Goal: Transaction & Acquisition: Purchase product/service

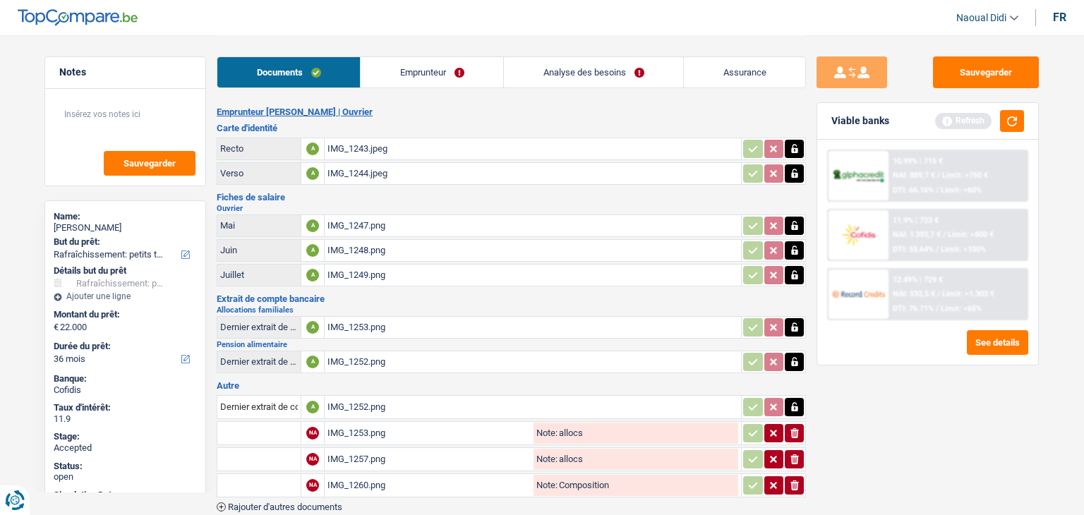
select select "houseOrGarden"
select select "36"
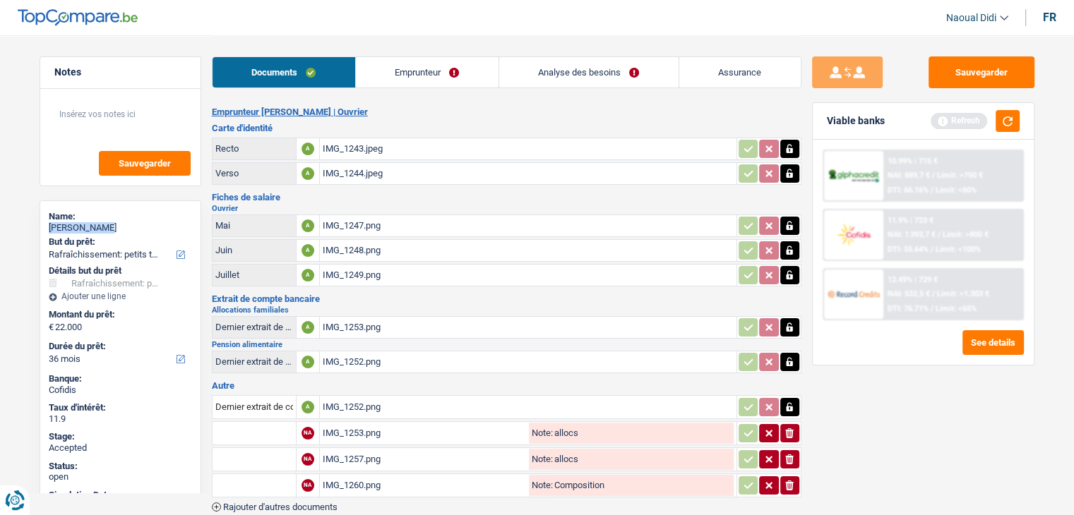
drag, startPoint x: 126, startPoint y: 229, endPoint x: 48, endPoint y: 227, distance: 77.7
click at [49, 227] on div "Hanane Ferah" at bounding box center [120, 227] width 143 height 11
copy div "Hanane Ferah"
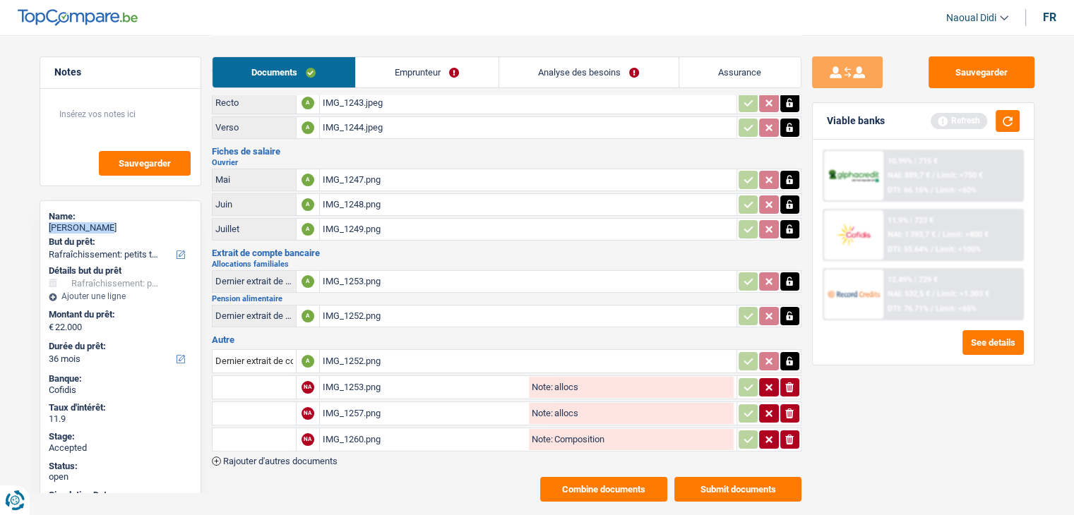
scroll to position [68, 0]
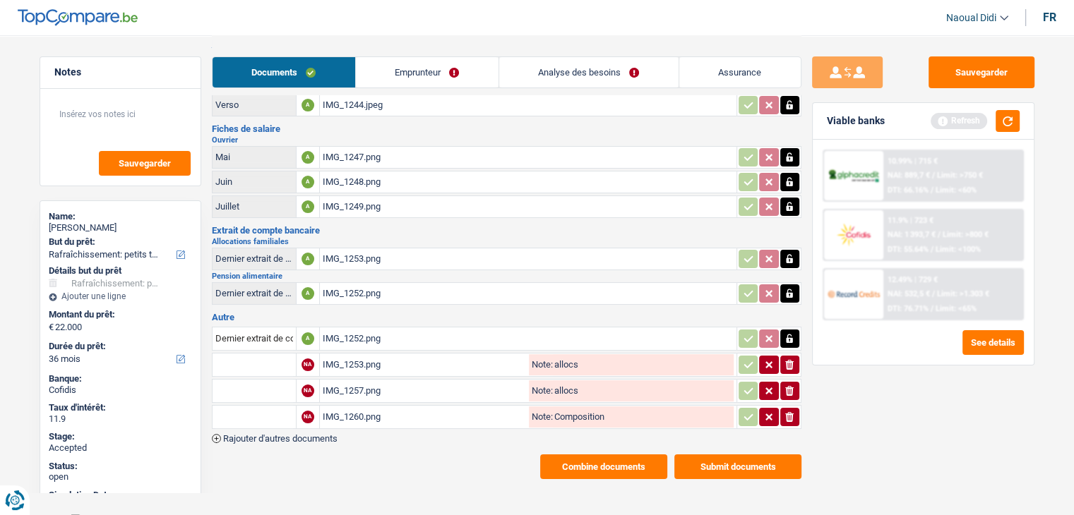
click at [349, 357] on div "IMG_1253.png" at bounding box center [424, 364] width 203 height 21
click at [713, 457] on button "Submit documents" at bounding box center [737, 467] width 127 height 25
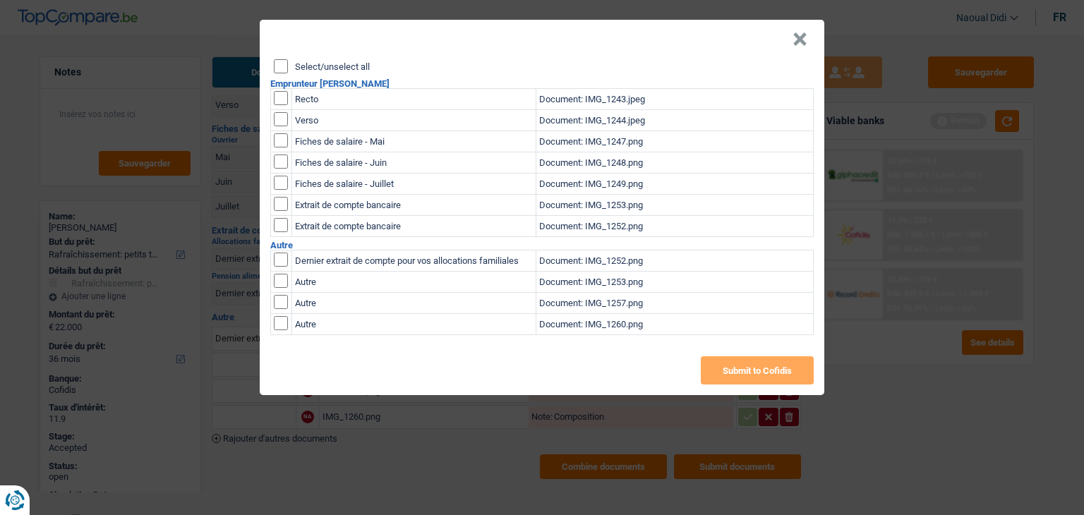
click at [280, 285] on input "checkbox" at bounding box center [281, 281] width 14 height 14
checkbox input "true"
click at [285, 309] on td at bounding box center [281, 303] width 21 height 21
click at [282, 304] on input "checkbox" at bounding box center [281, 302] width 14 height 14
checkbox input "true"
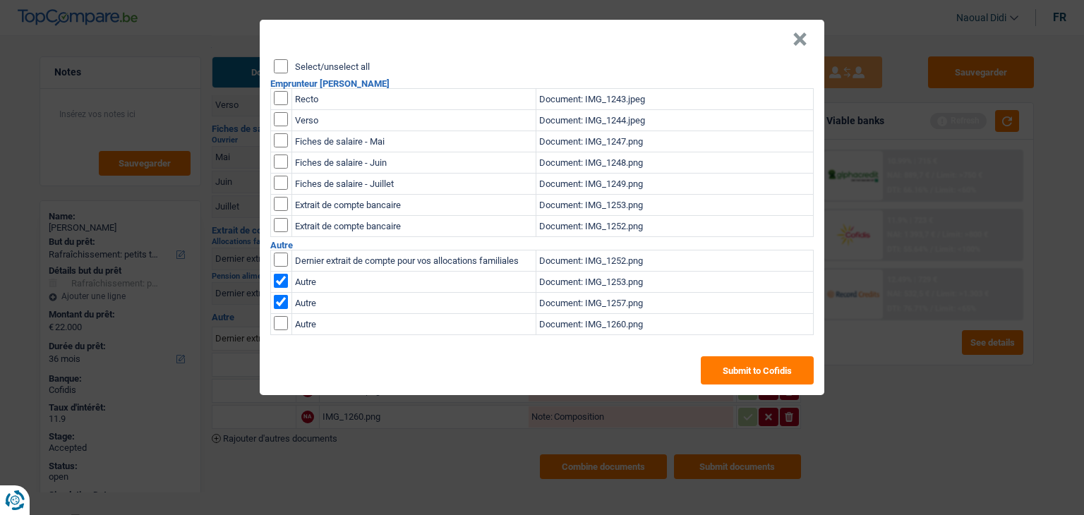
click at [275, 325] on input "checkbox" at bounding box center [281, 323] width 14 height 14
checkbox input "true"
click at [282, 257] on input "checkbox" at bounding box center [281, 260] width 14 height 14
checkbox input "true"
click at [764, 379] on button "Submit to Cofidis" at bounding box center [757, 371] width 113 height 28
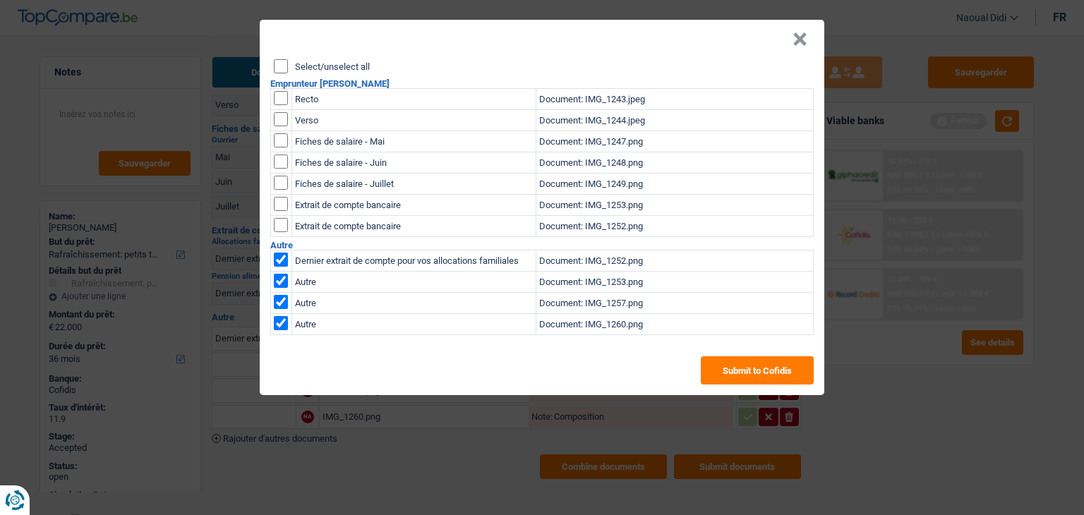
click at [799, 43] on button "×" at bounding box center [800, 39] width 15 height 14
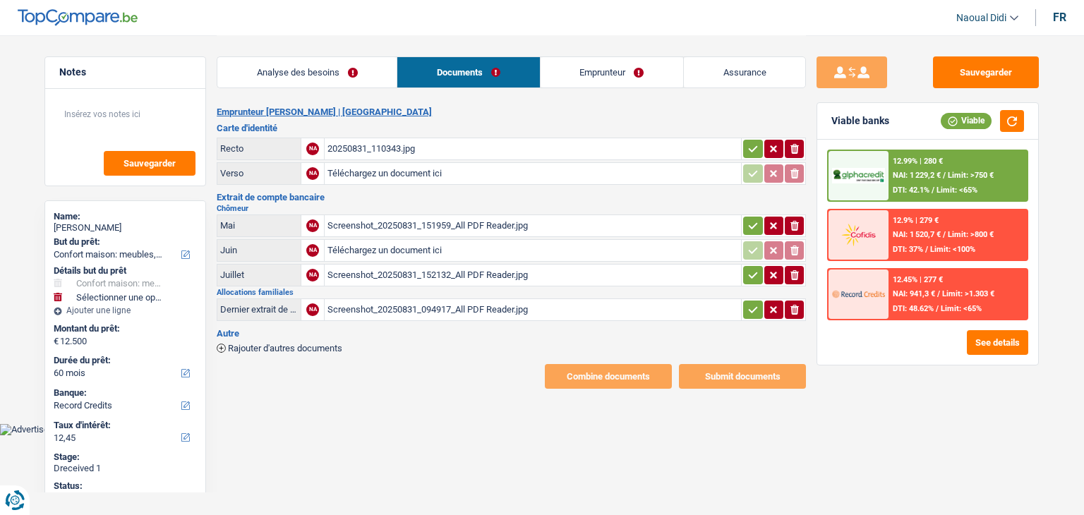
select select "household"
select select "60"
select select "record credits"
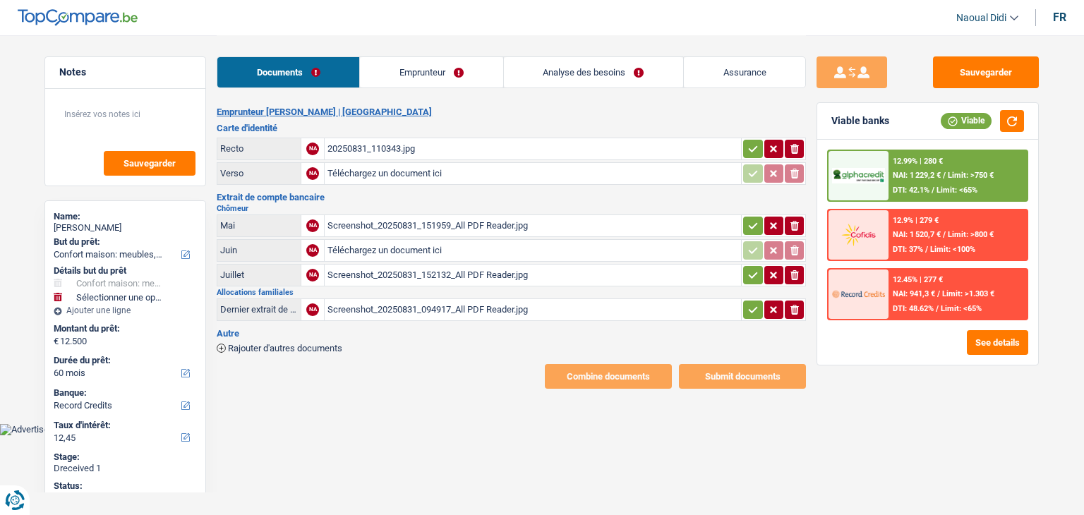
click at [378, 149] on div "20250831_110343.jpg" at bounding box center [533, 148] width 411 height 21
click at [356, 167] on input "Téléchargez un document ici" at bounding box center [533, 173] width 411 height 21
type input "C:\fakepath\1000053894.jpg"
click at [395, 148] on div "20250831_110343.jpg" at bounding box center [533, 148] width 411 height 21
click at [796, 173] on icon "button" at bounding box center [794, 173] width 6 height 9
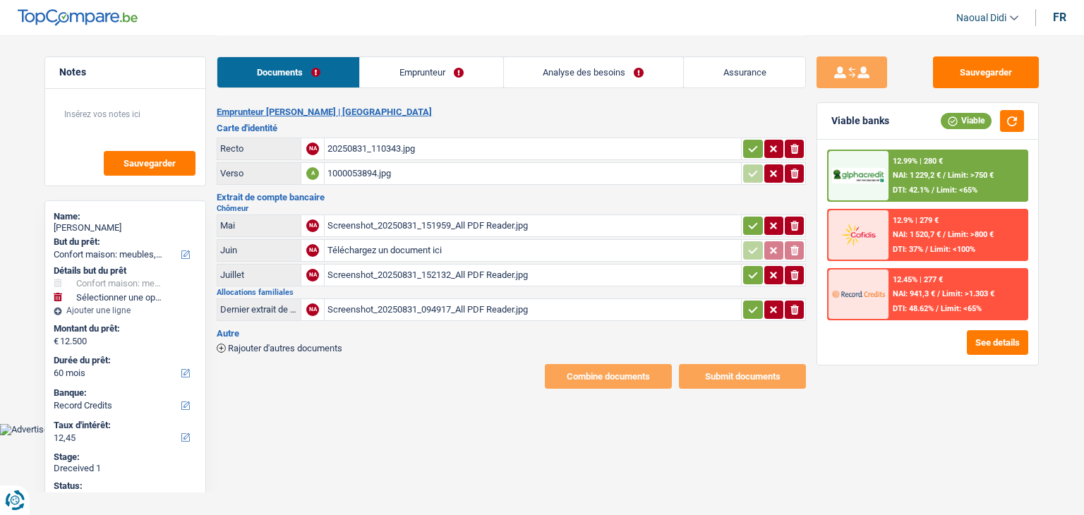
click at [796, 173] on icon "button" at bounding box center [795, 174] width 8 height 10
click at [796, 157] on button "ionicons-v5-e" at bounding box center [794, 149] width 19 height 18
click at [378, 139] on input "Téléchargez un document ici" at bounding box center [533, 148] width 411 height 21
type input "C:\fakepath\1000053894.jpg"
click at [361, 173] on input "Téléchargez un document ici" at bounding box center [533, 173] width 411 height 21
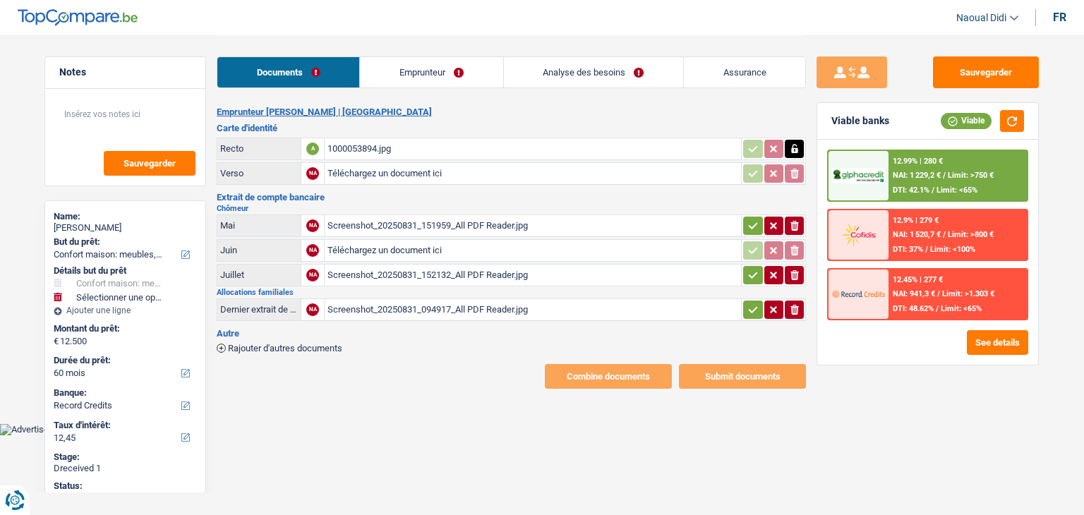
type input "C:\fakepath\1000053896.jpg"
click at [403, 225] on div "Screenshot_20250831_151959_All PDF Reader.jpg" at bounding box center [533, 225] width 411 height 21
click at [386, 268] on div "Screenshot_20250831_152132_All PDF Reader.jpg" at bounding box center [533, 275] width 411 height 21
click at [799, 221] on icon "ionicons-v5-e" at bounding box center [794, 226] width 11 height 14
click at [796, 274] on icon "ionicons-v5-e" at bounding box center [794, 275] width 11 height 14
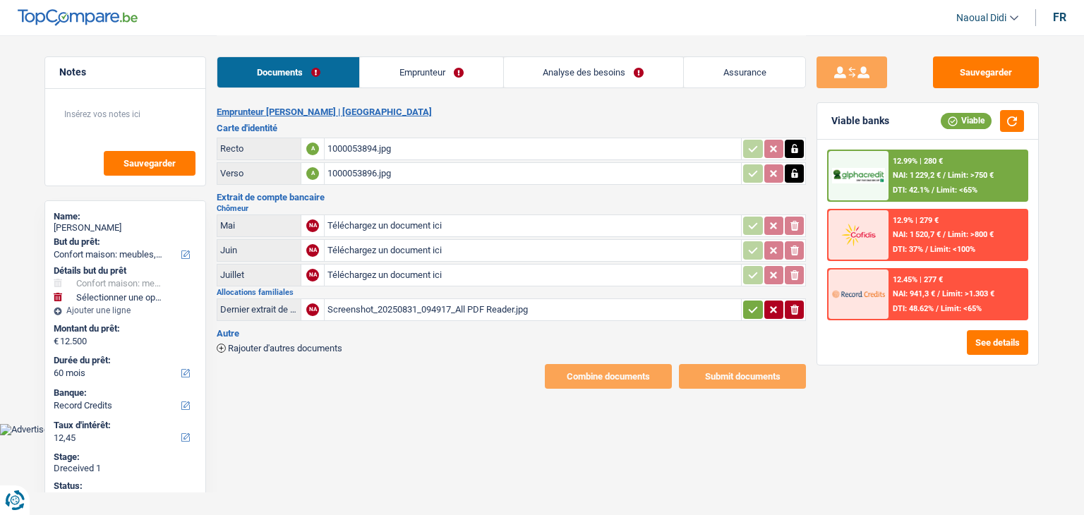
click at [460, 306] on div "Screenshot_20250831_094917_All PDF Reader.jpg" at bounding box center [533, 309] width 411 height 21
click at [788, 308] on button "ionicons-v5-e" at bounding box center [794, 310] width 19 height 18
click at [419, 224] on input "Téléchargez un document ici" at bounding box center [533, 225] width 411 height 21
type input "C:\fakepath\1000053903.jpg"
click at [383, 247] on input "Téléchargez un document ici" at bounding box center [533, 250] width 411 height 21
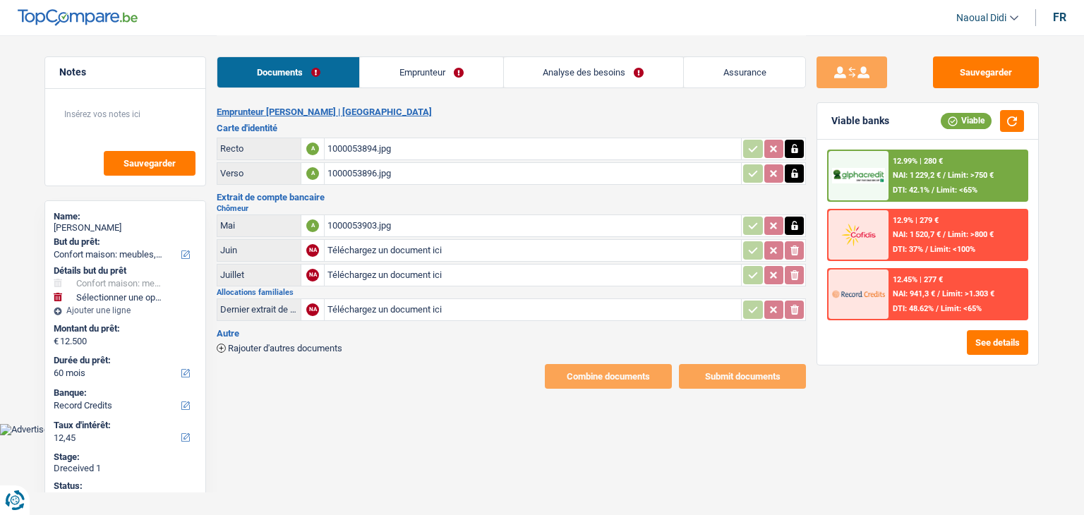
type input "C:\fakepath\1000053902.jpg"
click at [350, 272] on input "Téléchargez un document ici" at bounding box center [533, 275] width 411 height 21
type input "C:\fakepath\1000053897.jpg"
click at [385, 306] on input "Téléchargez un document ici" at bounding box center [533, 309] width 411 height 21
type input "C:\fakepath\1000053898.jpg"
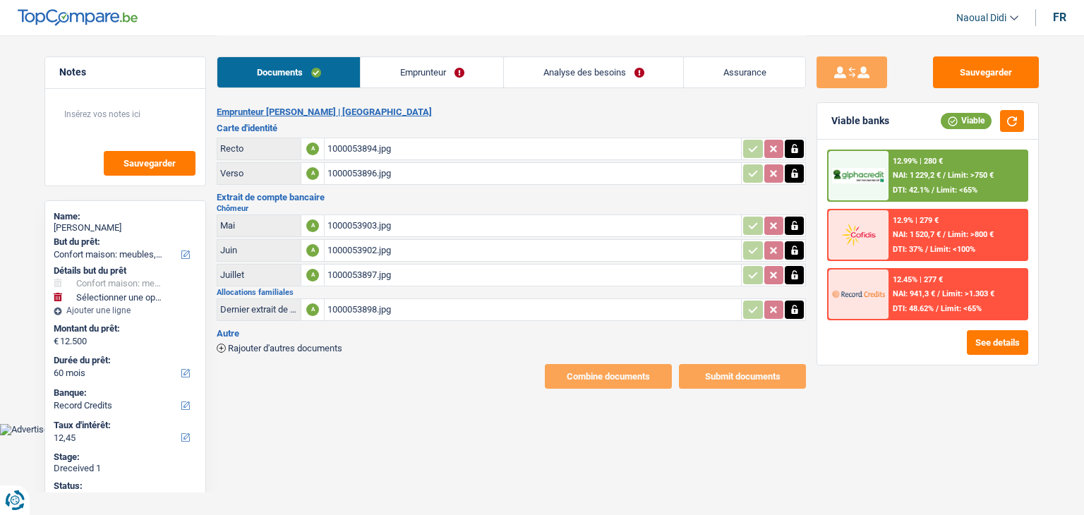
click at [361, 305] on div "1000053898.jpg" at bounding box center [533, 309] width 411 height 21
click at [986, 77] on button "Sauvegarder" at bounding box center [986, 72] width 106 height 32
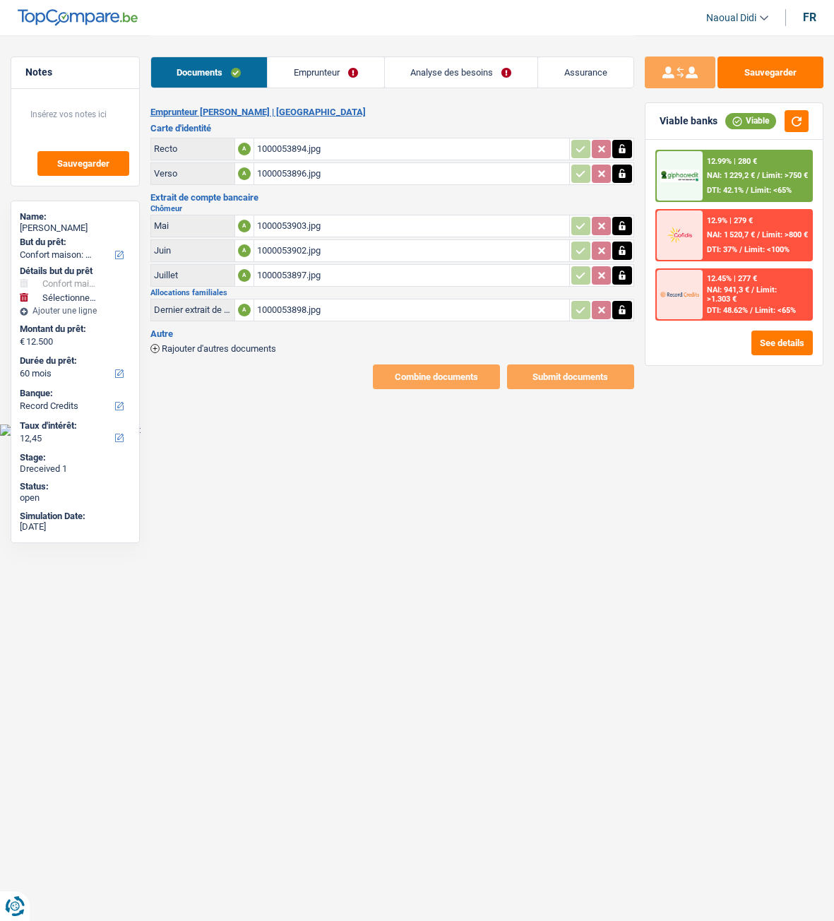
click at [299, 69] on link "Emprunteur" at bounding box center [326, 72] width 116 height 30
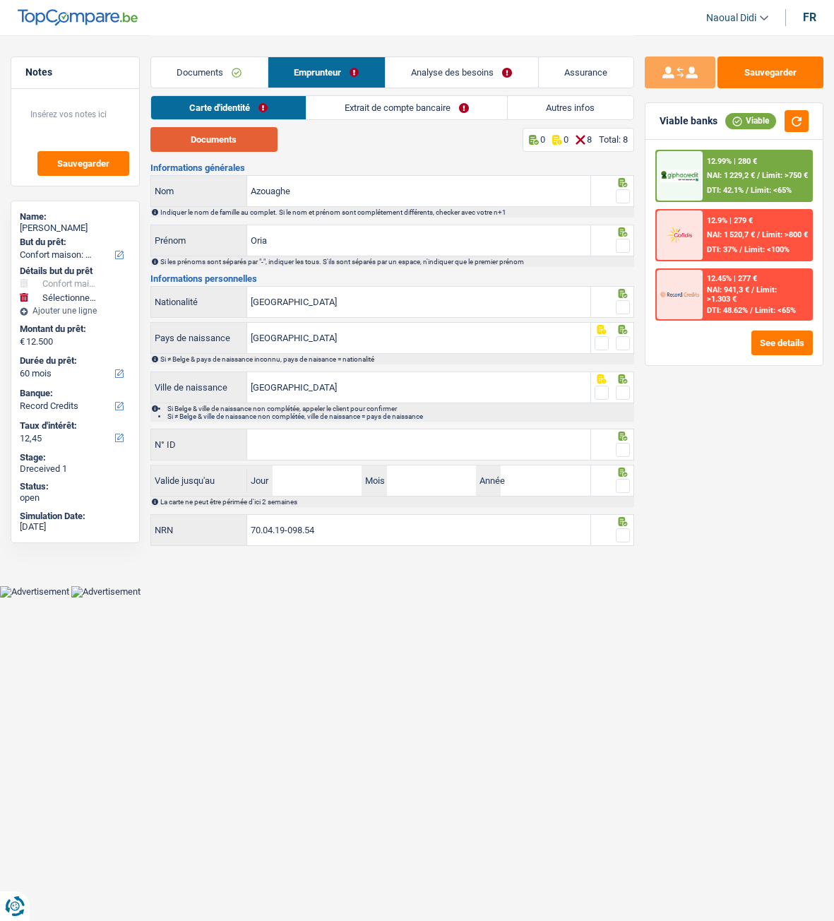
click at [235, 144] on button "Documents" at bounding box center [213, 139] width 127 height 25
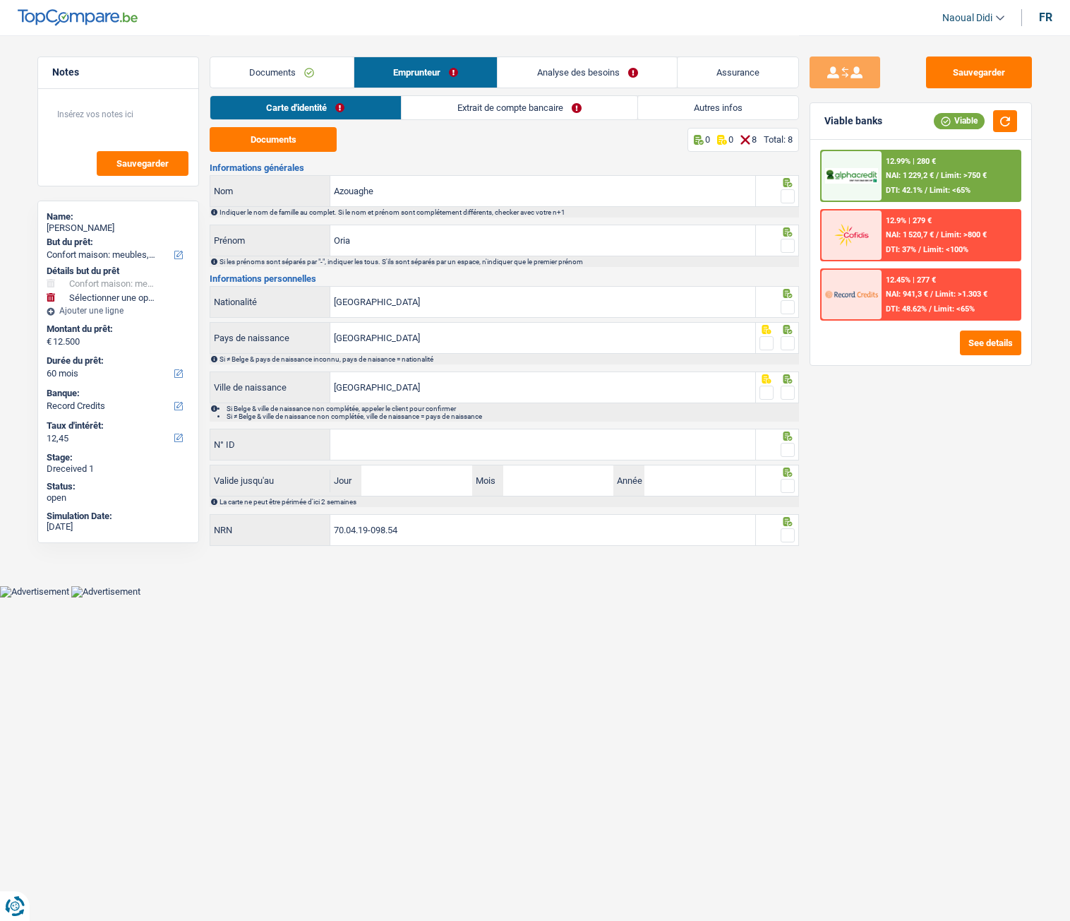
click at [790, 198] on span at bounding box center [788, 196] width 14 height 14
click at [0, 0] on input "radio" at bounding box center [0, 0] width 0 height 0
click at [787, 247] on span at bounding box center [788, 246] width 14 height 14
click at [0, 0] on input "radio" at bounding box center [0, 0] width 0 height 0
click at [791, 305] on span at bounding box center [788, 307] width 14 height 14
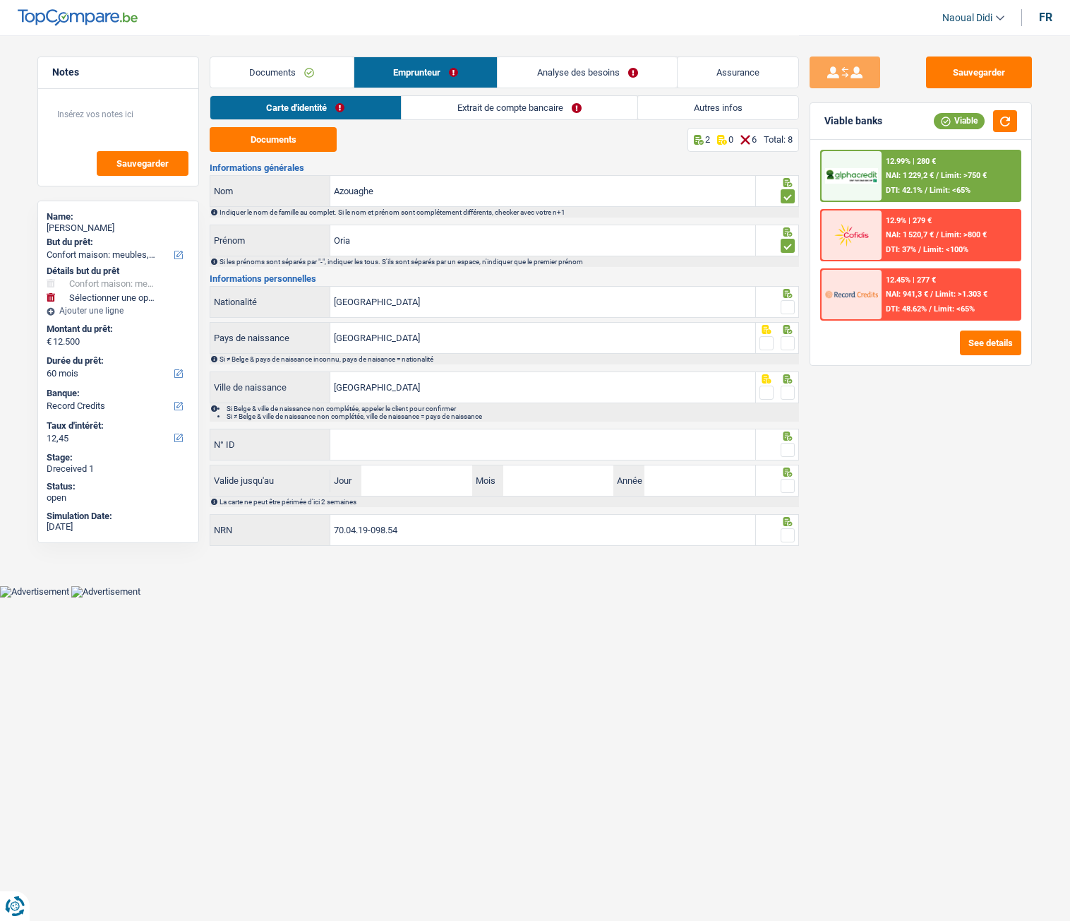
click at [0, 0] on input "radio" at bounding box center [0, 0] width 0 height 0
click at [788, 342] on span at bounding box center [788, 343] width 14 height 14
click at [0, 0] on input "radio" at bounding box center [0, 0] width 0 height 0
click at [789, 398] on span at bounding box center [788, 393] width 14 height 14
click at [0, 0] on input "radio" at bounding box center [0, 0] width 0 height 0
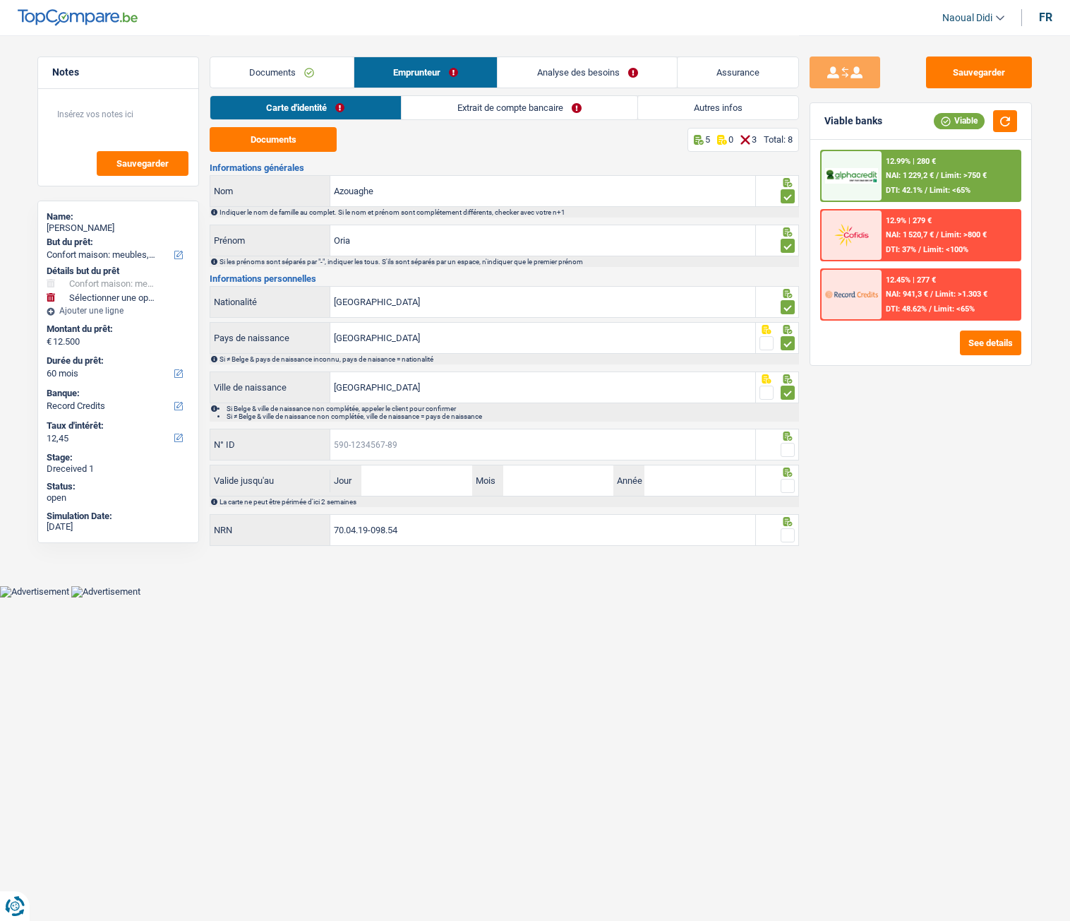
click at [366, 441] on input "N° ID" at bounding box center [542, 444] width 425 height 30
click at [407, 452] on input "N° ID" at bounding box center [542, 444] width 425 height 30
paste input "592-9674145-28"
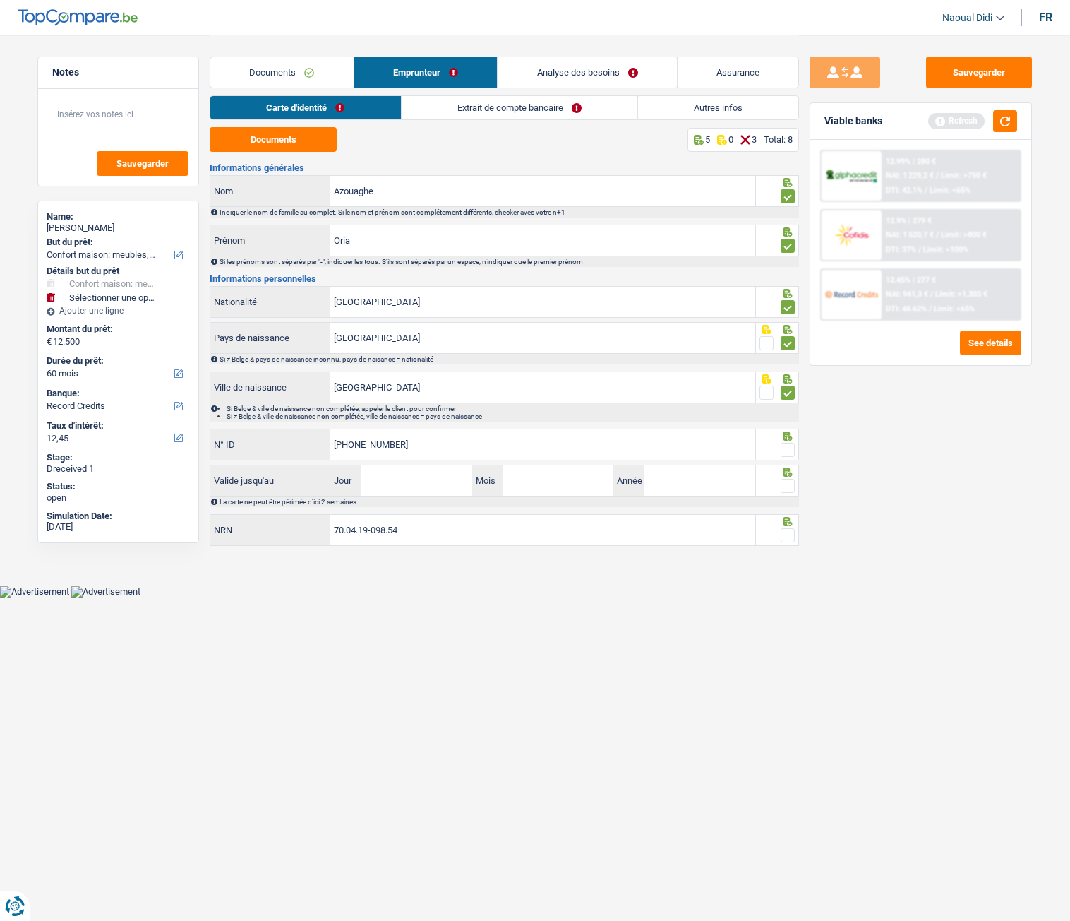
type input "592-9674145-28"
click at [433, 479] on input "Jour" at bounding box center [416, 480] width 110 height 30
type input "02"
type input "12"
type input "2029"
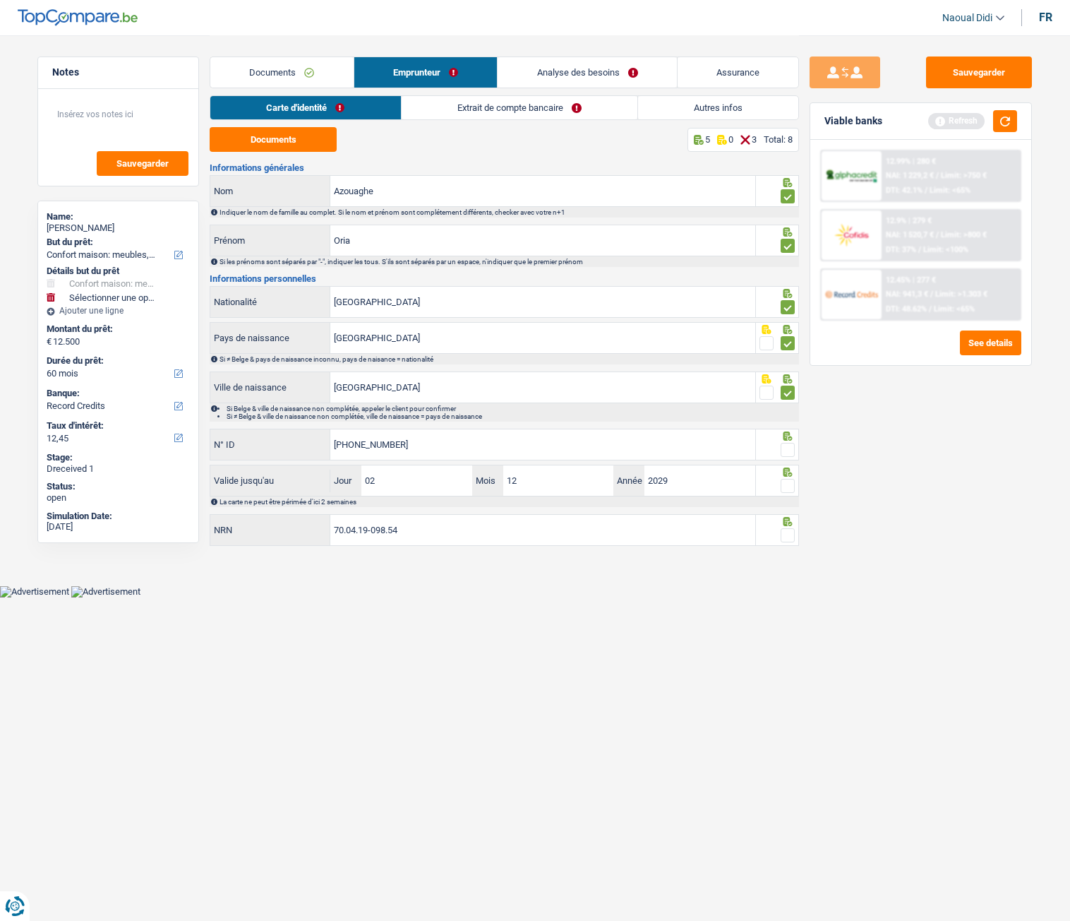
click at [791, 485] on span at bounding box center [788, 486] width 14 height 14
click at [0, 0] on input "radio" at bounding box center [0, 0] width 0 height 0
click at [791, 453] on span at bounding box center [788, 450] width 14 height 14
click at [0, 0] on input "radio" at bounding box center [0, 0] width 0 height 0
click at [788, 515] on span at bounding box center [788, 535] width 14 height 14
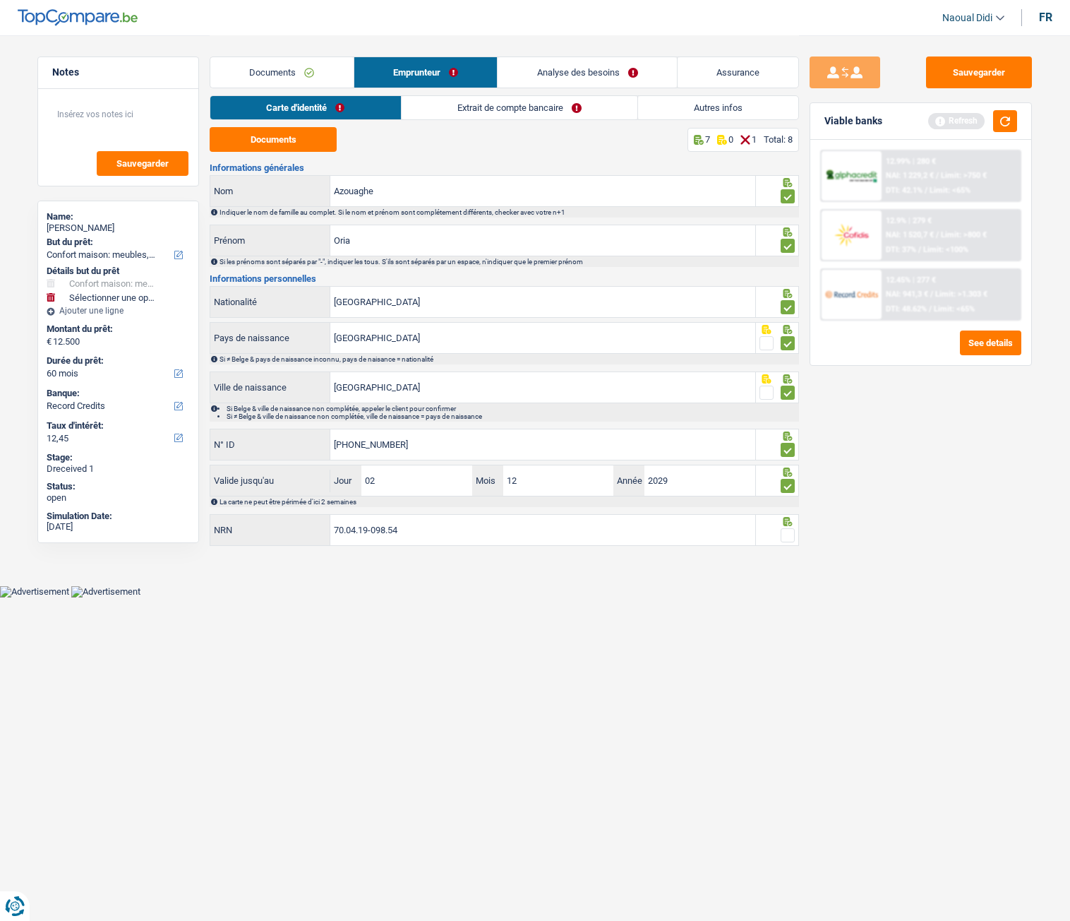
click at [0, 0] on input "radio" at bounding box center [0, 0] width 0 height 0
click at [976, 81] on button "Sauvegarder" at bounding box center [979, 72] width 106 height 32
click at [509, 108] on link "Extrait de compte bancaire" at bounding box center [520, 107] width 236 height 23
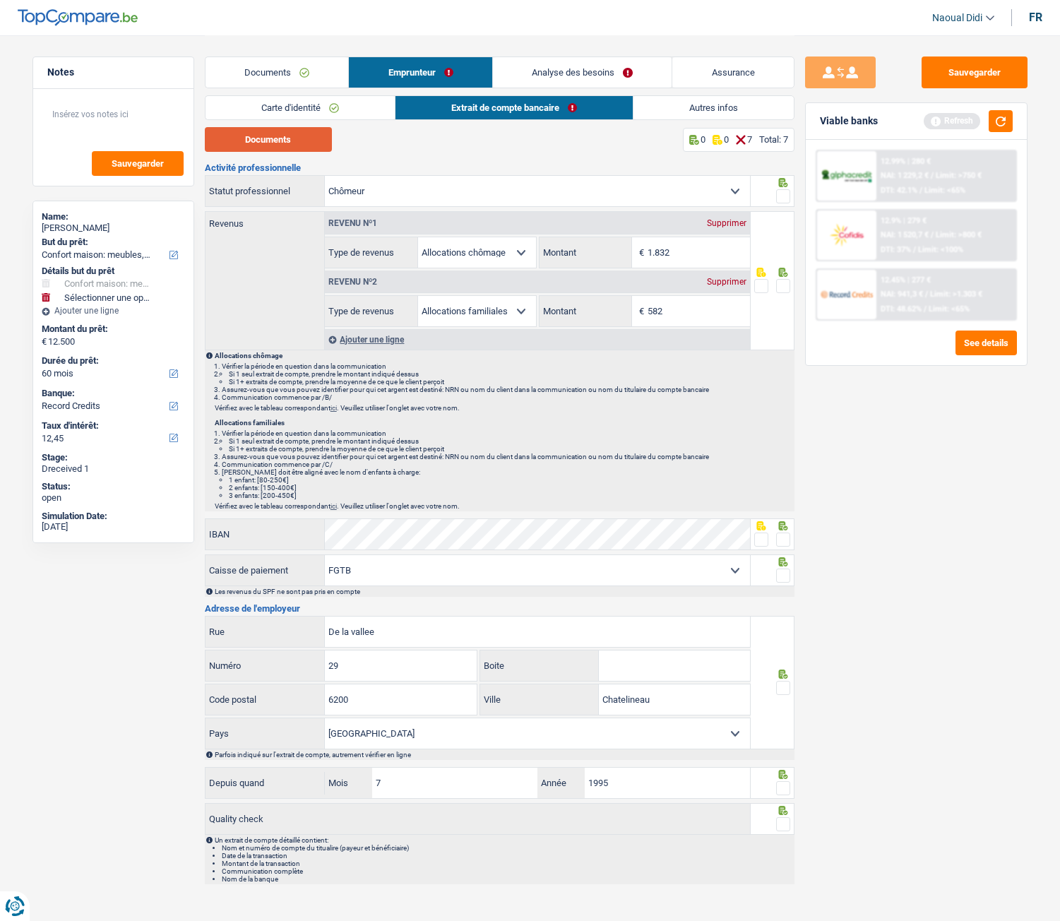
click at [270, 140] on button "Documents" at bounding box center [268, 139] width 127 height 25
click at [691, 251] on input "1.832" at bounding box center [698, 252] width 102 height 30
type input "1.786"
click at [686, 315] on input "582" at bounding box center [698, 311] width 102 height 30
type input "5"
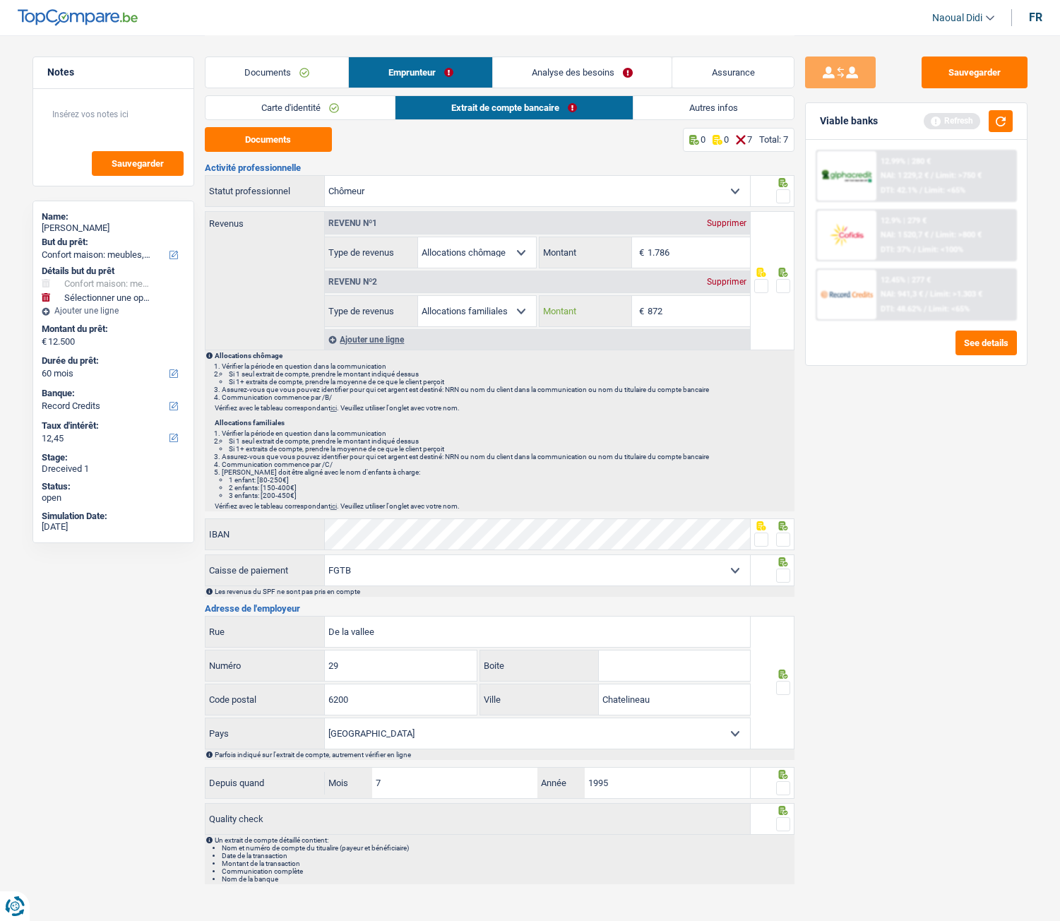
type input "872"
click at [781, 287] on span at bounding box center [783, 286] width 14 height 14
click at [0, 0] on input "radio" at bounding box center [0, 0] width 0 height 0
click at [787, 198] on span at bounding box center [783, 196] width 14 height 14
click at [0, 0] on input "radio" at bounding box center [0, 0] width 0 height 0
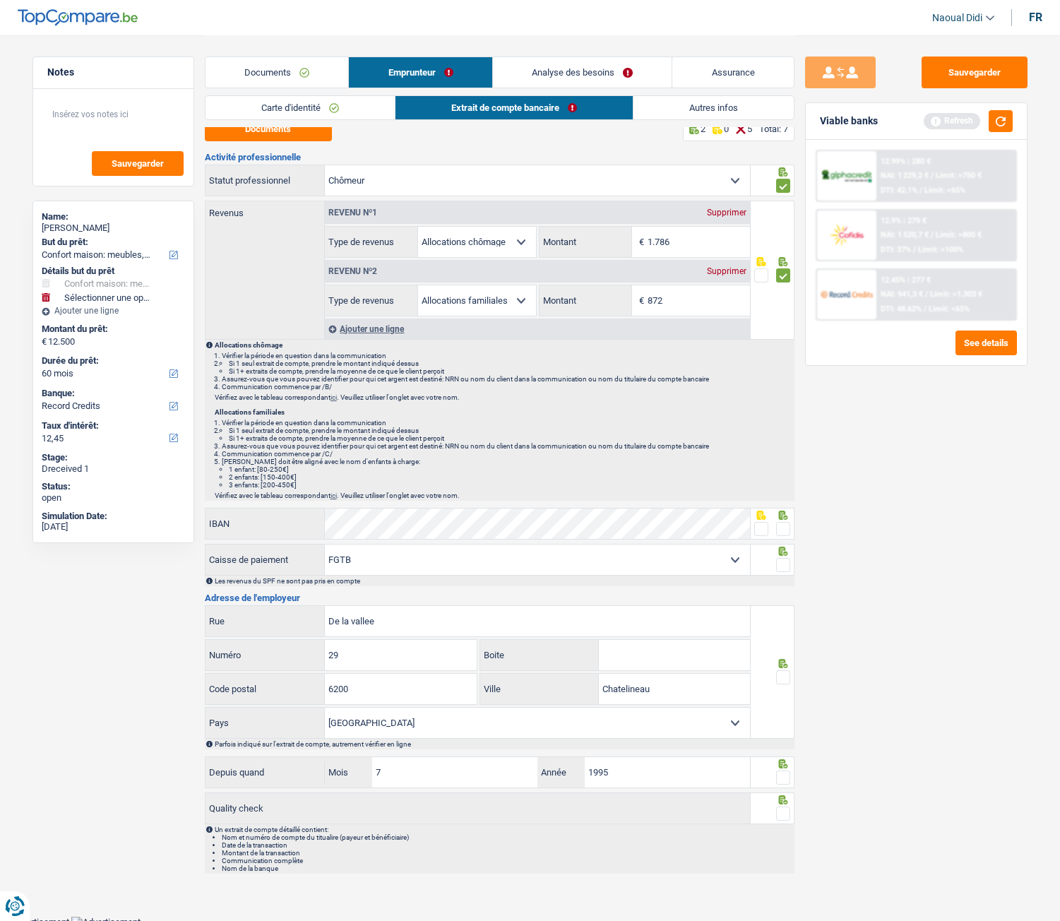
scroll to position [16, 0]
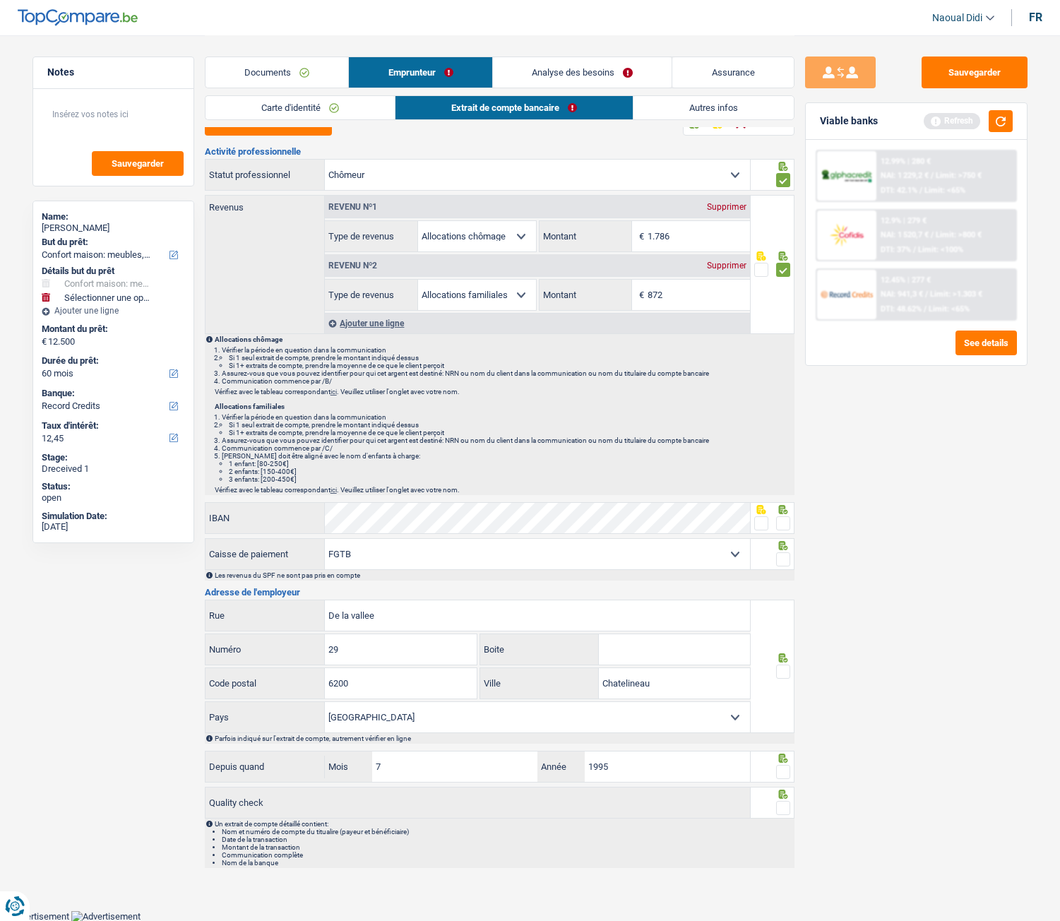
click at [782, 515] on span at bounding box center [783, 523] width 14 height 14
click at [0, 0] on input "radio" at bounding box center [0, 0] width 0 height 0
click at [793, 515] on div at bounding box center [773, 554] width 44 height 32
click at [783, 515] on span at bounding box center [783, 559] width 14 height 14
click at [0, 0] on input "radio" at bounding box center [0, 0] width 0 height 0
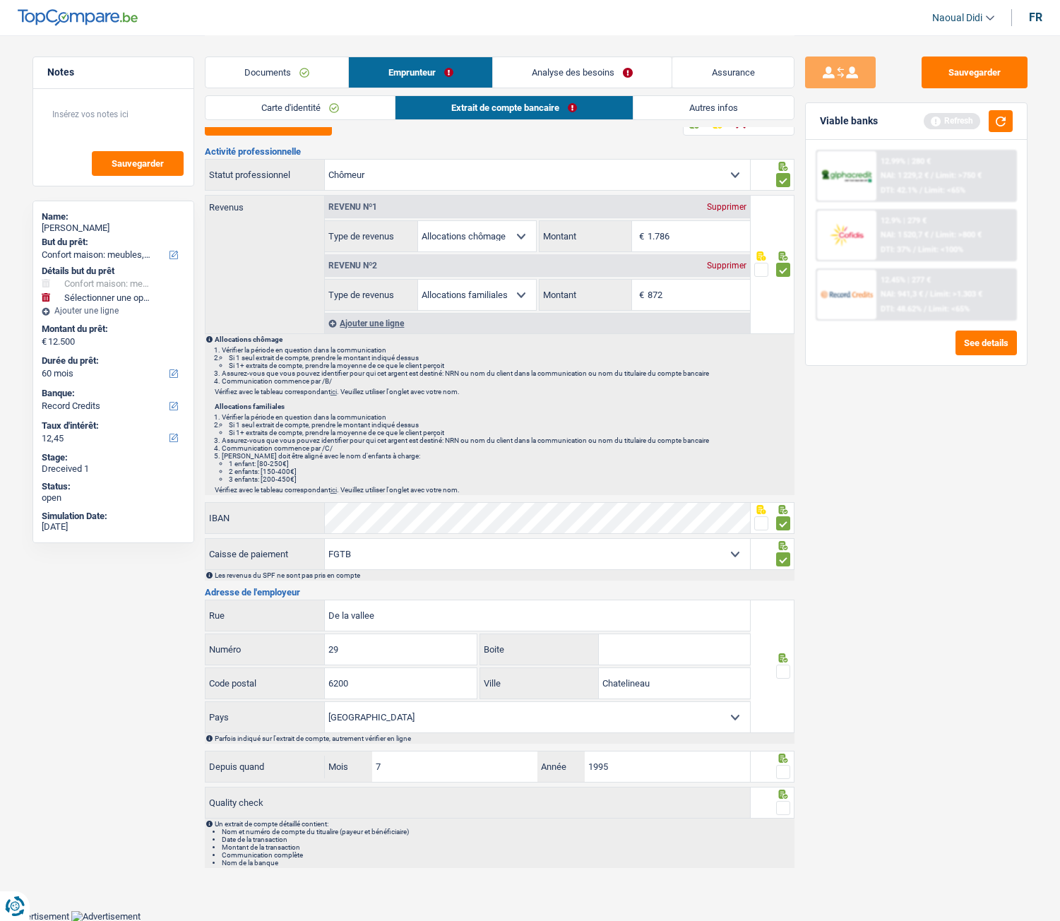
click at [787, 515] on span at bounding box center [783, 671] width 14 height 14
click at [0, 0] on input "radio" at bounding box center [0, 0] width 0 height 0
click at [784, 515] on span at bounding box center [783, 772] width 14 height 14
click at [0, 0] on input "radio" at bounding box center [0, 0] width 0 height 0
click at [782, 515] on span at bounding box center [783, 808] width 14 height 14
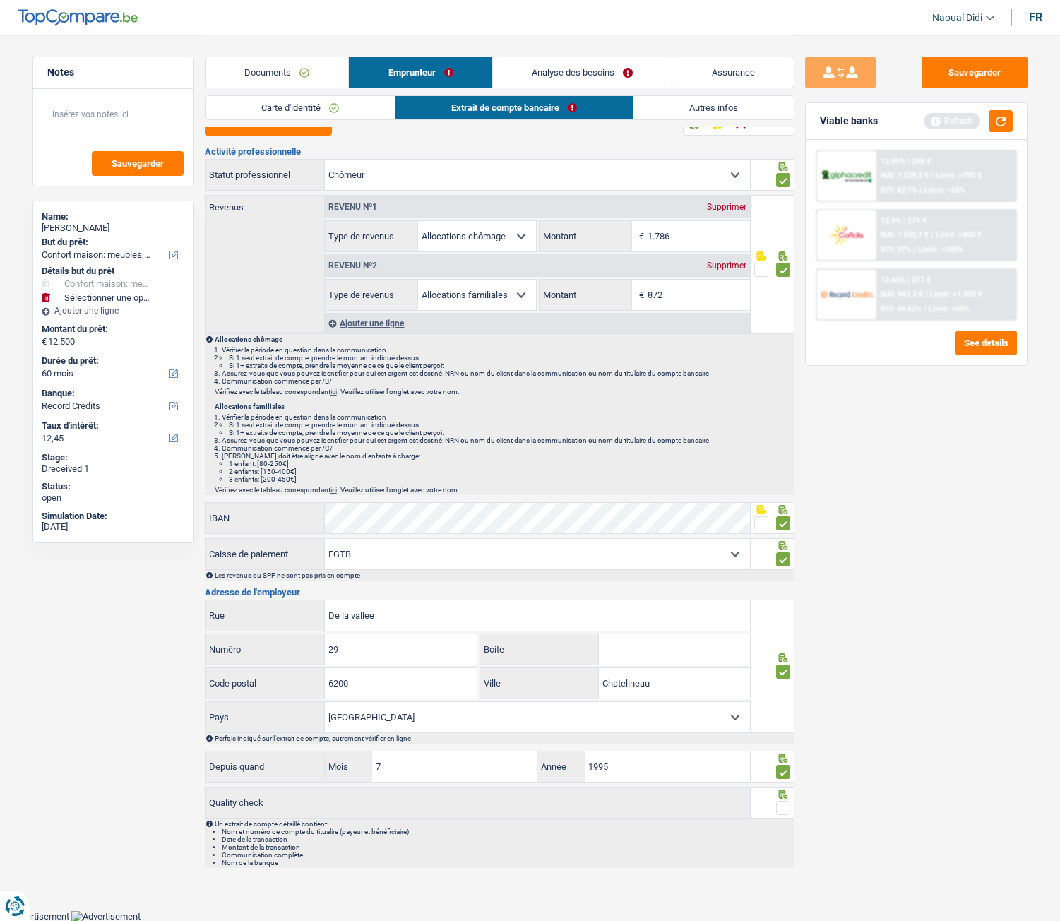
click at [0, 0] on input "radio" at bounding box center [0, 0] width 0 height 0
click at [782, 515] on span at bounding box center [783, 808] width 14 height 14
click at [0, 0] on input "radio" at bounding box center [0, 0] width 0 height 0
click at [784, 515] on span at bounding box center [783, 808] width 14 height 14
click at [0, 0] on input "radio" at bounding box center [0, 0] width 0 height 0
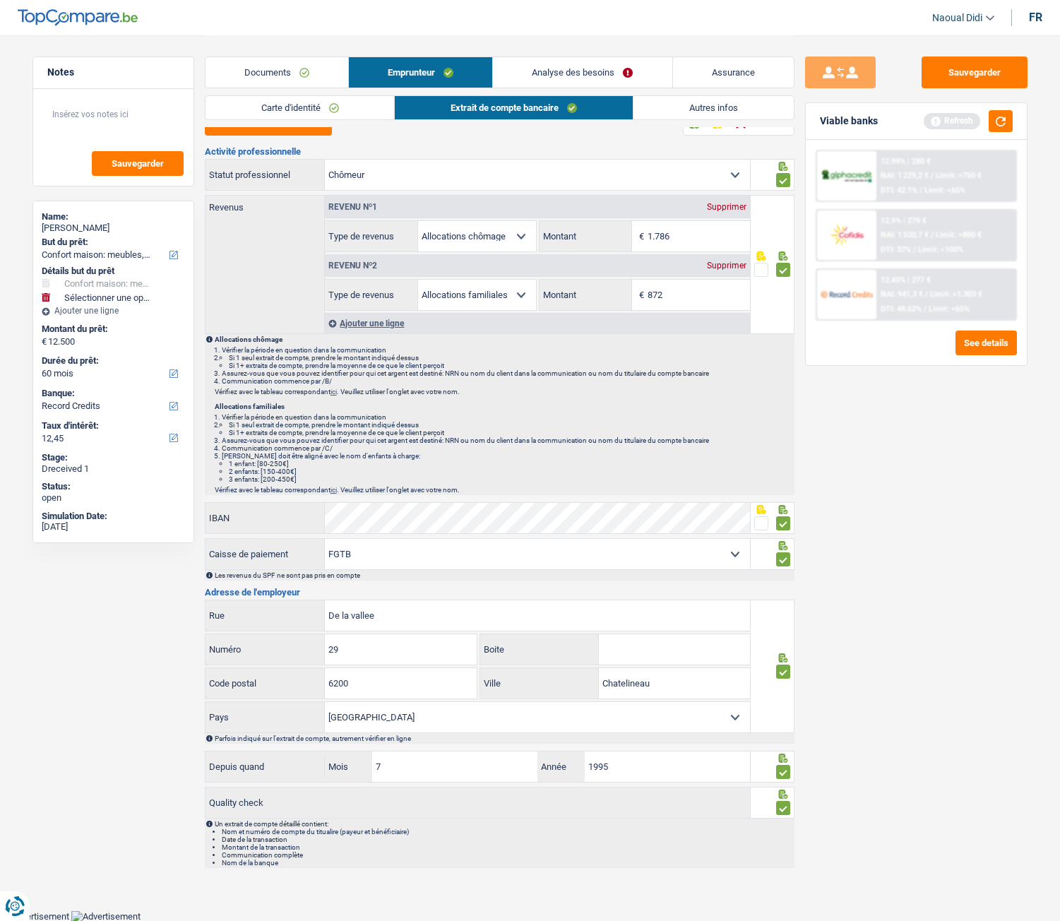
click at [731, 109] on link "Autres infos" at bounding box center [713, 107] width 160 height 23
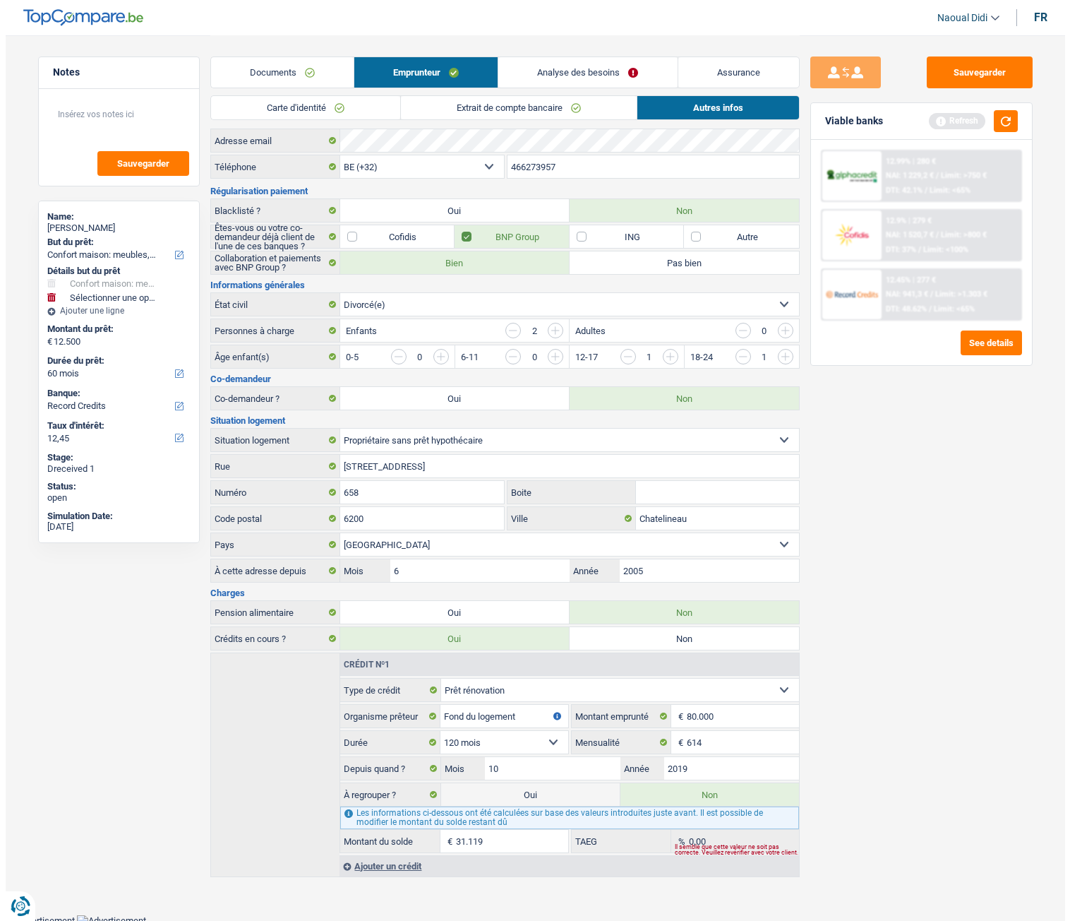
scroll to position [20, 0]
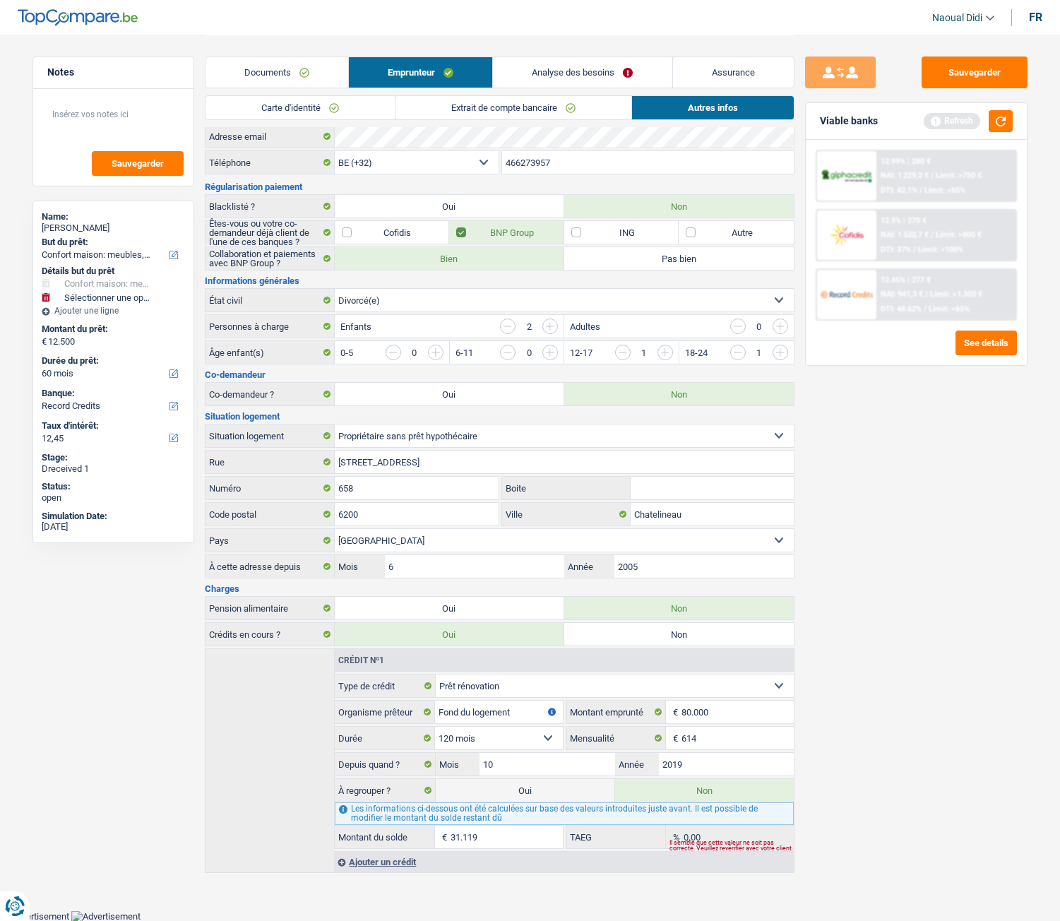
click at [581, 71] on link "Analyse des besoins" at bounding box center [582, 72] width 179 height 30
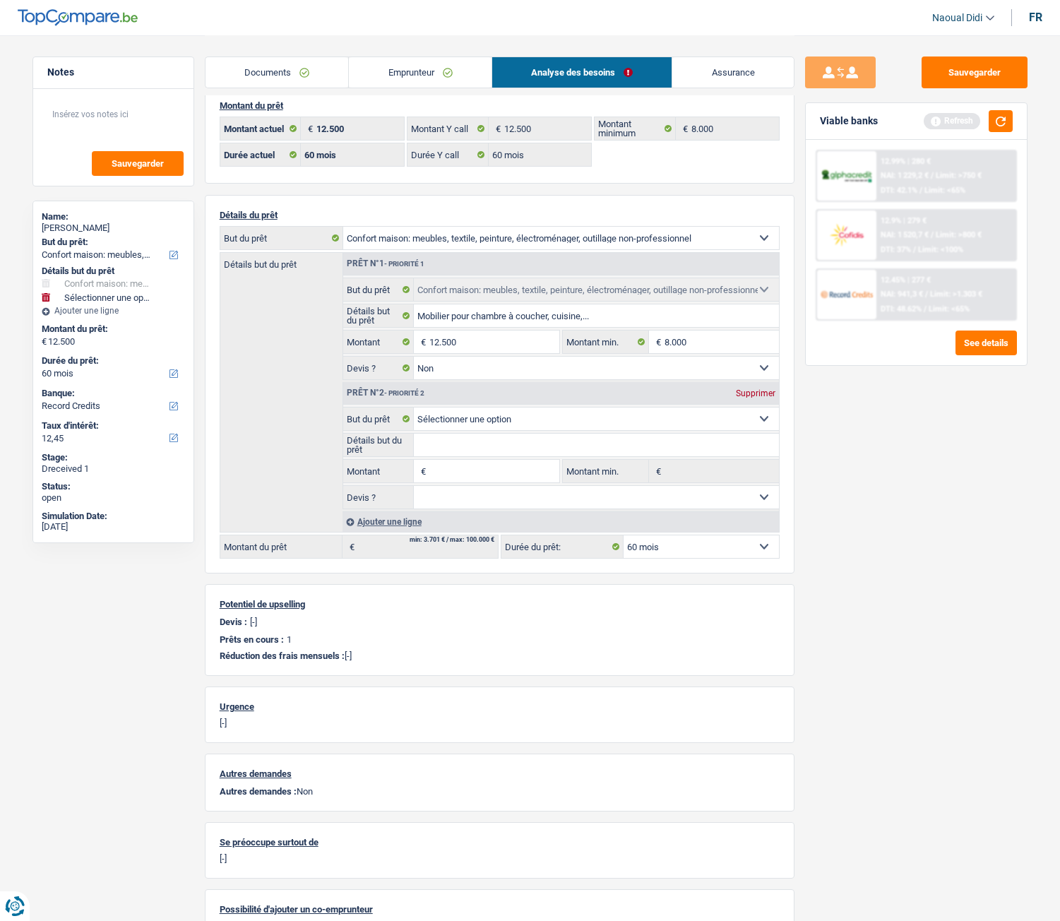
click at [421, 67] on link "Emprunteur" at bounding box center [420, 72] width 143 height 30
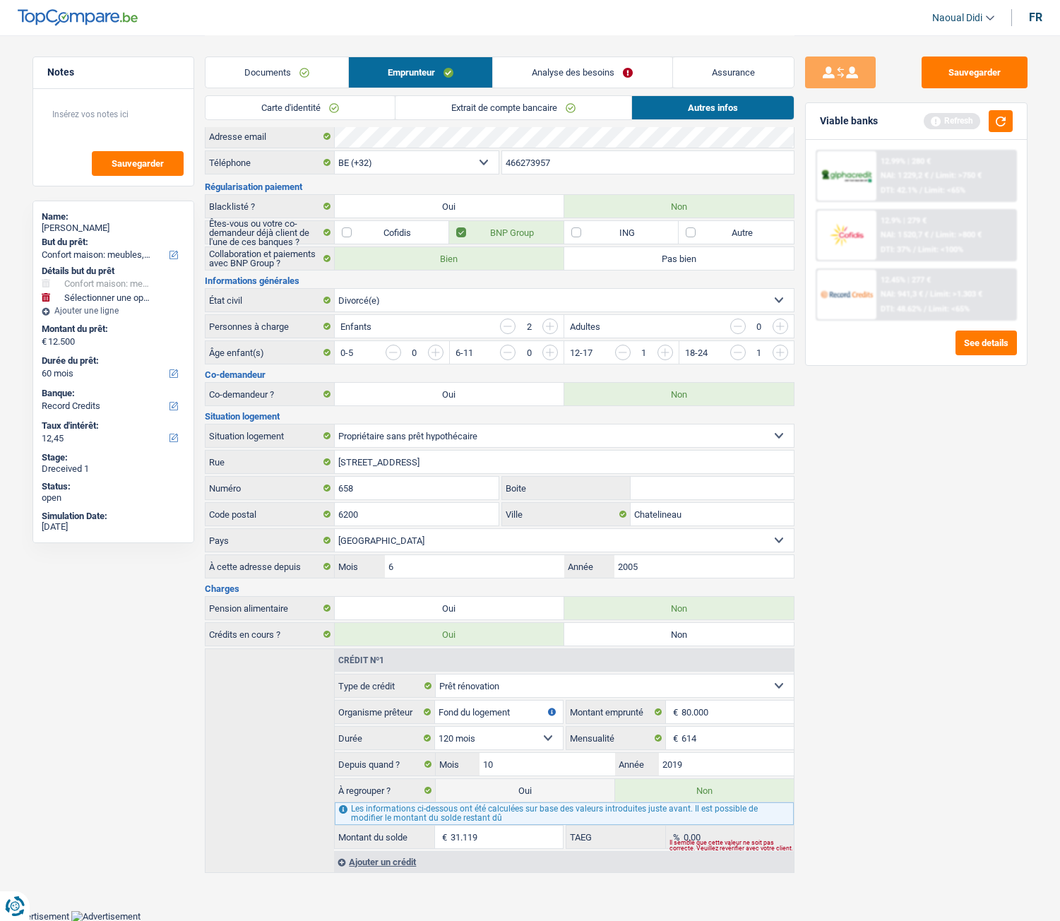
click at [685, 104] on link "Autres infos" at bounding box center [713, 107] width 162 height 23
click at [575, 71] on link "Analyse des besoins" at bounding box center [582, 72] width 179 height 30
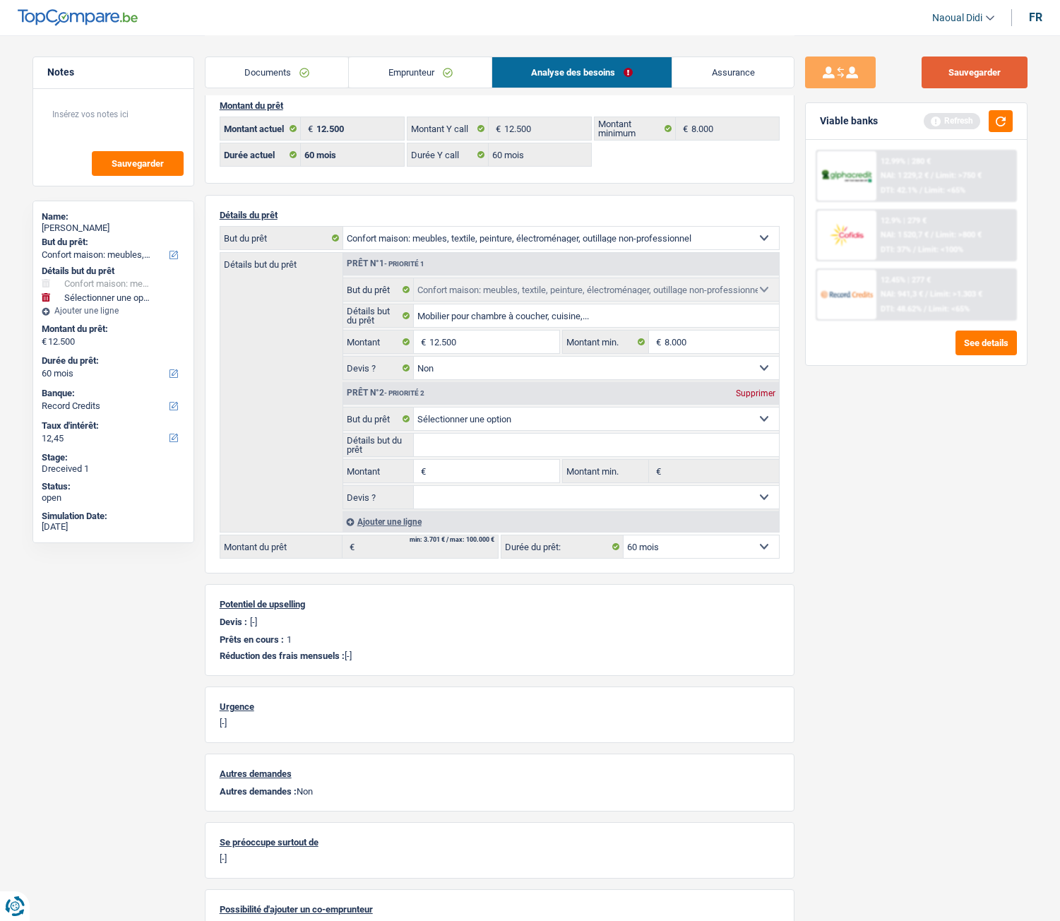
click at [984, 76] on button "Sauvegarder" at bounding box center [974, 72] width 106 height 32
click at [405, 69] on link "Emprunteur" at bounding box center [420, 72] width 143 height 30
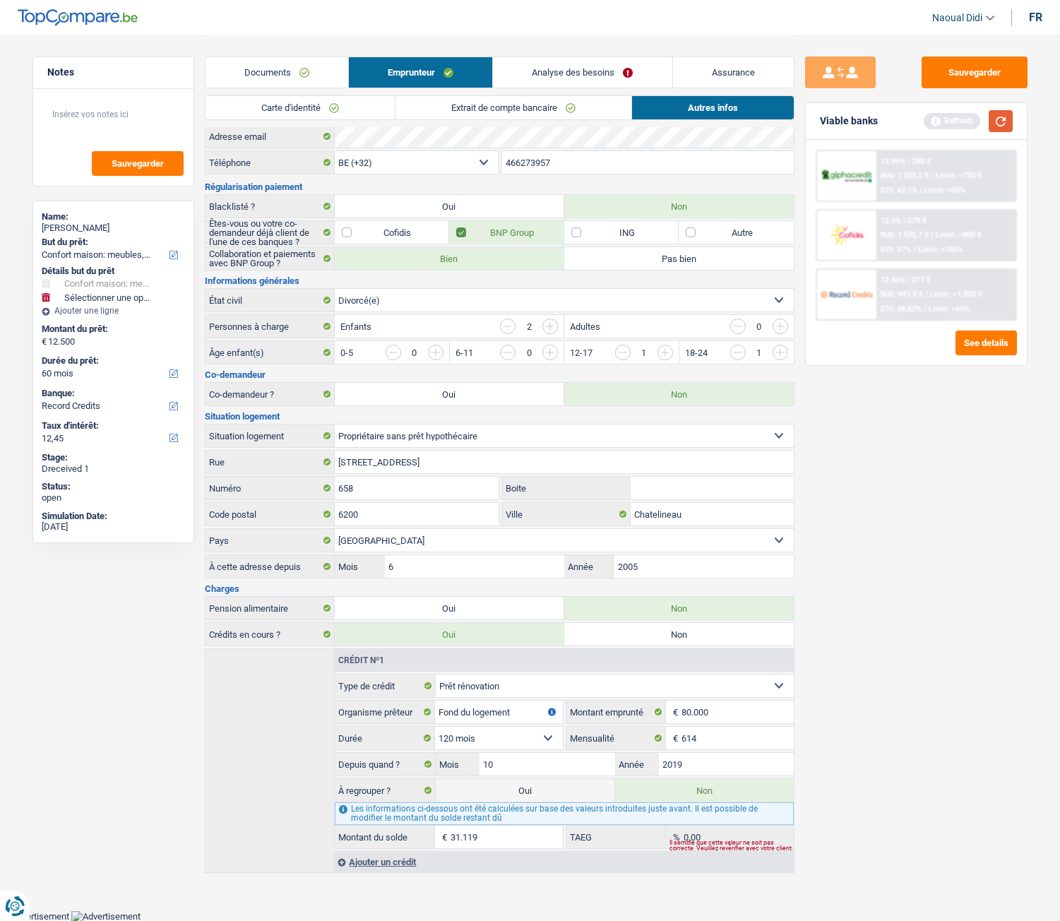
click at [1001, 120] on button "button" at bounding box center [1000, 121] width 24 height 22
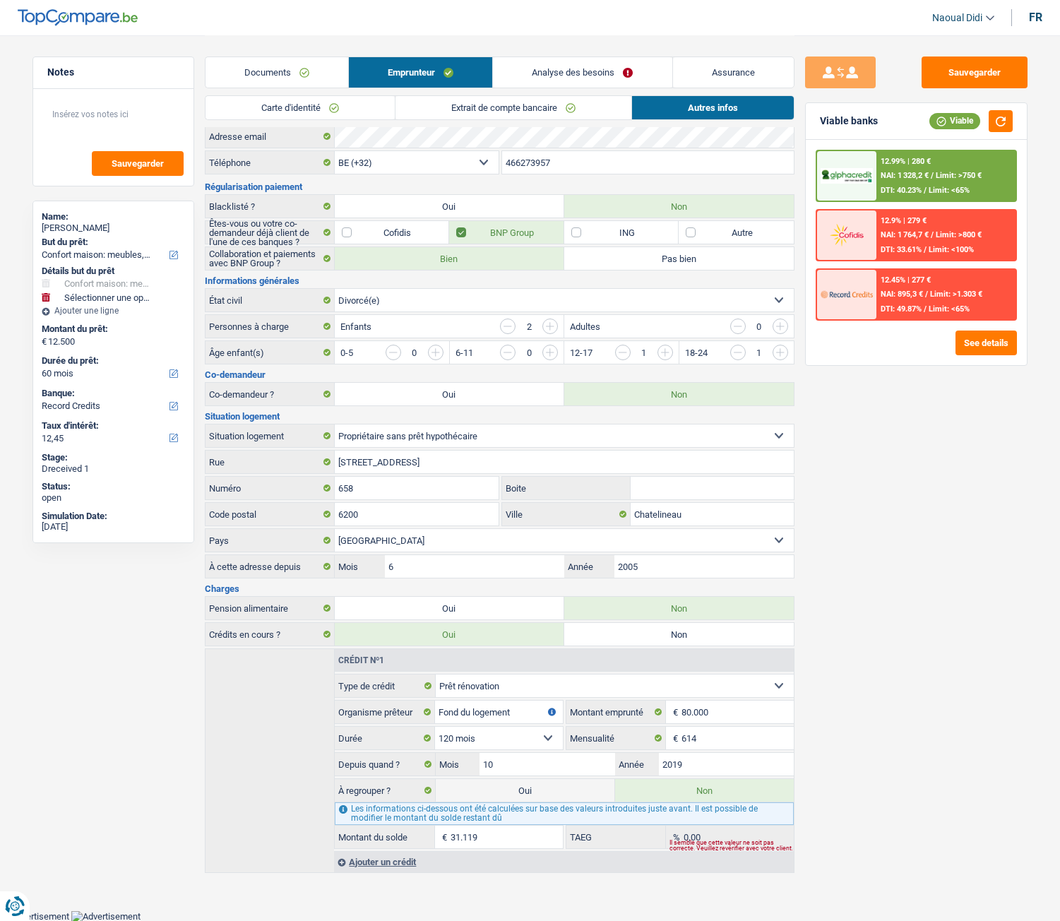
click at [984, 355] on div "12.99% | 280 € NAI: 1 328,2 € / Limit: >750 € DTI: 40.23% / Limit: <65% 12.9% |…" at bounding box center [916, 252] width 221 height 225
click at [980, 348] on button "See details" at bounding box center [985, 342] width 61 height 25
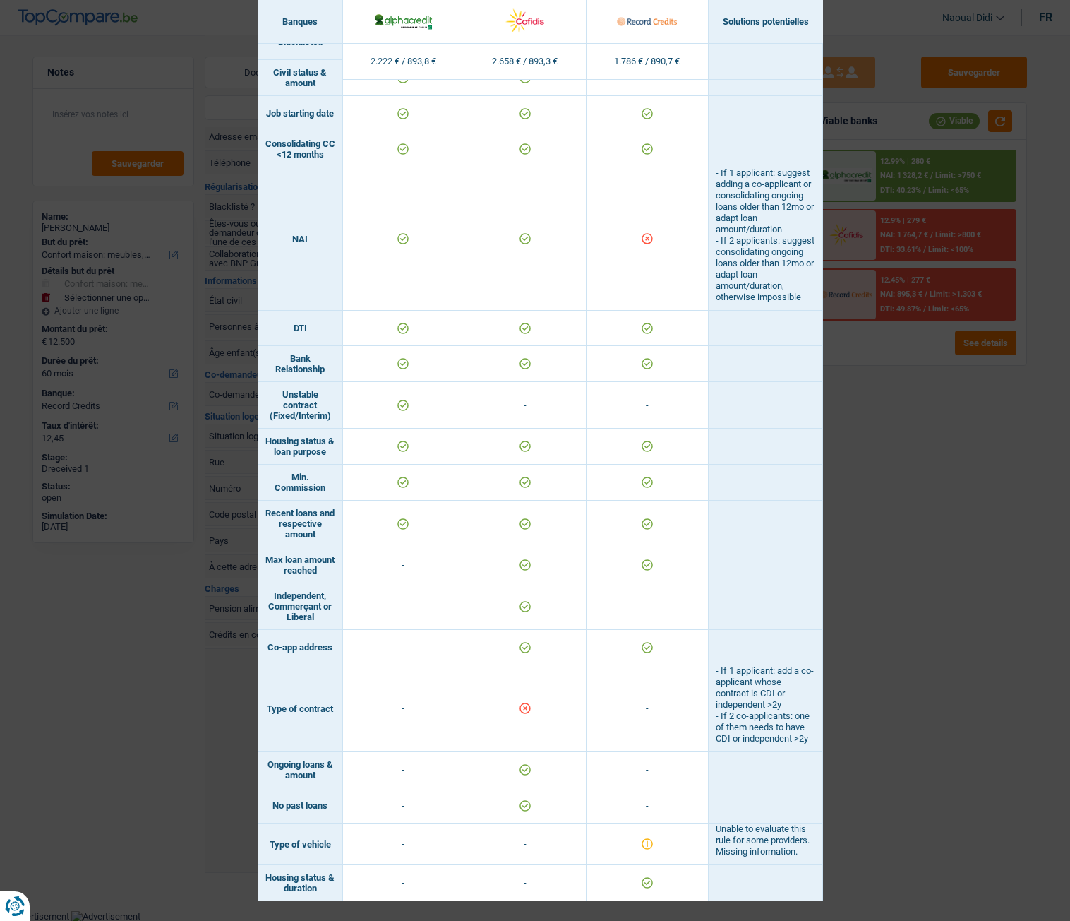
scroll to position [543, 0]
click at [950, 484] on div "Banks conditions × Banques Solutions potentielles Revenus / Charges 2.222 € / 8…" at bounding box center [535, 460] width 1070 height 921
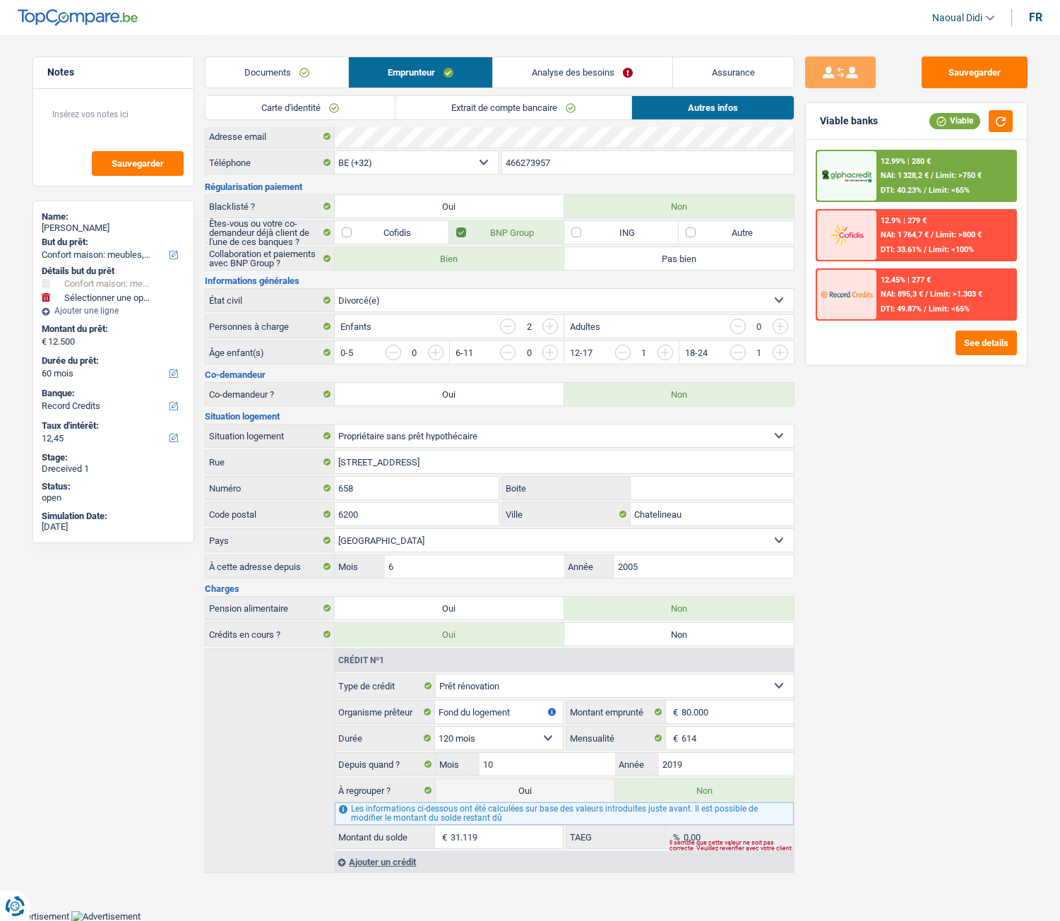
click at [606, 66] on link "Analyse des besoins" at bounding box center [582, 72] width 179 height 30
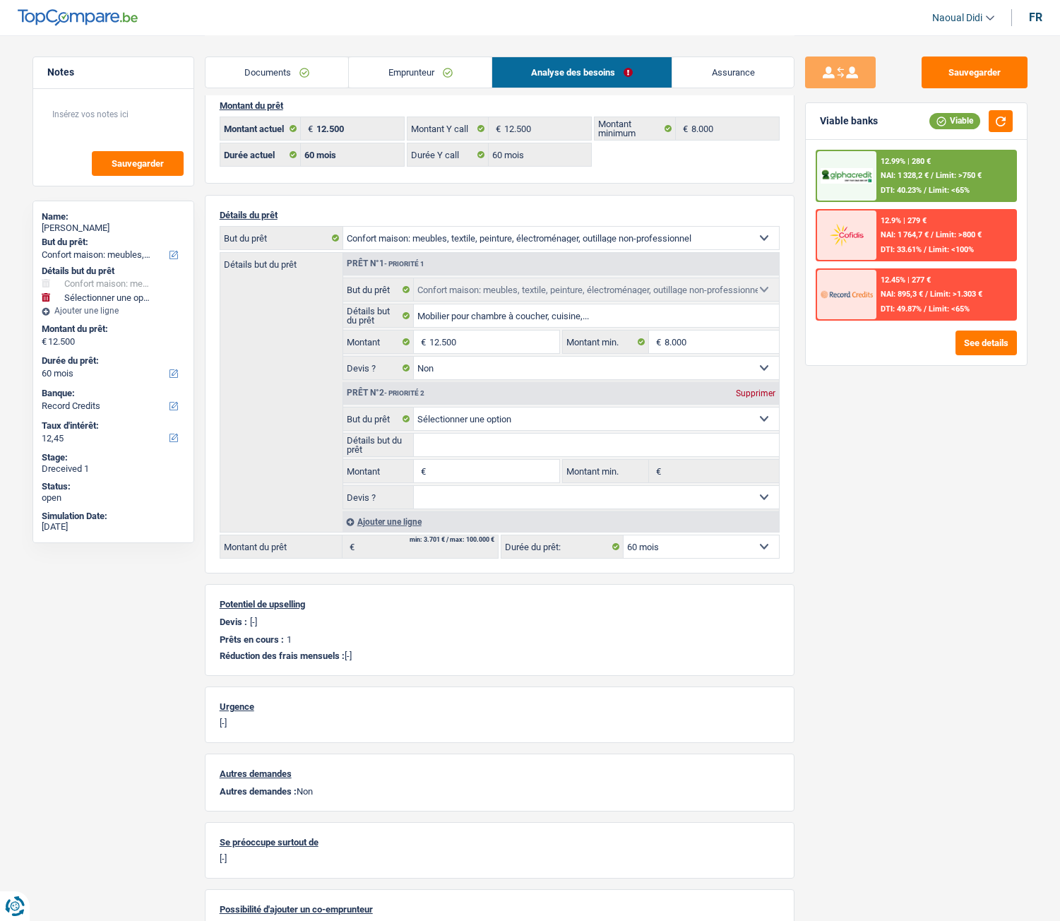
click at [692, 515] on select "12 mois 18 mois 24 mois 30 mois 36 mois 42 mois 48 mois 60 mois Sélectionner un…" at bounding box center [700, 546] width 155 height 23
click at [974, 338] on button "See details" at bounding box center [985, 342] width 61 height 25
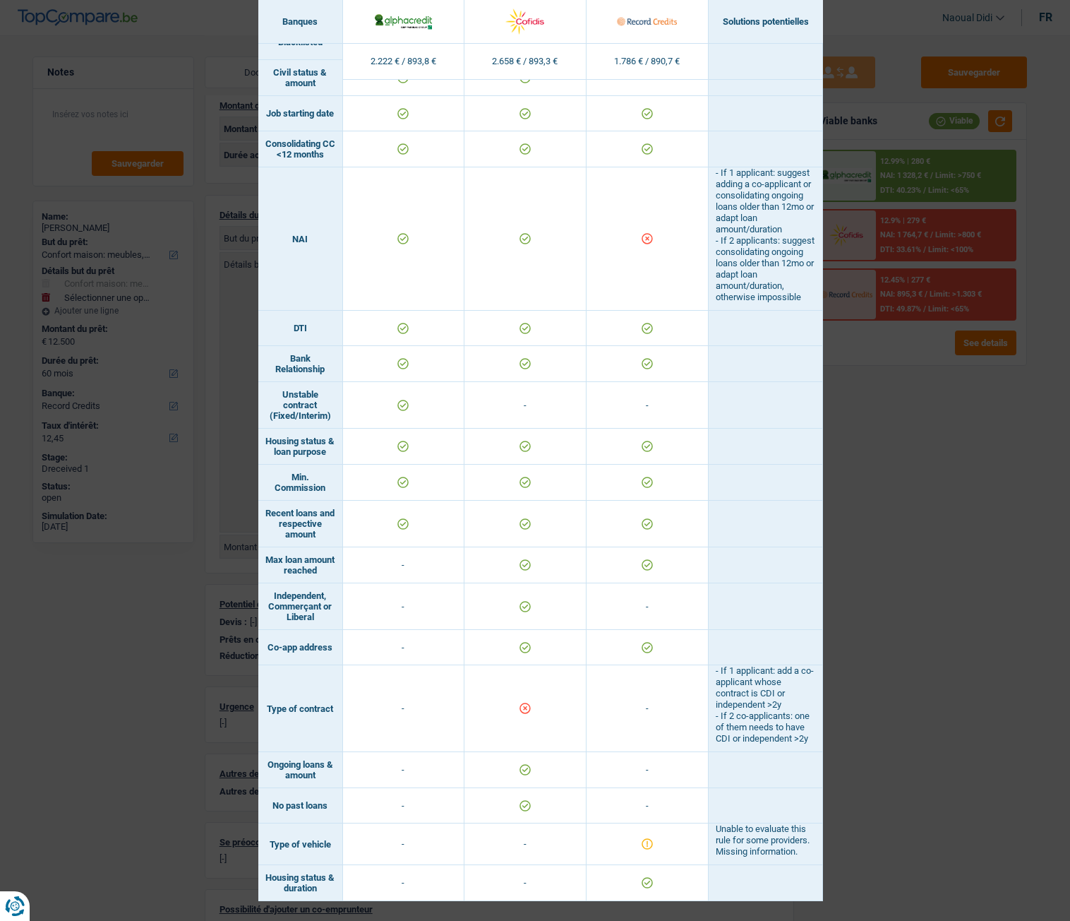
click at [914, 515] on div "Banks conditions × Banques Solutions potentielles Revenus / Charges 2.222 € / 8…" at bounding box center [535, 460] width 1070 height 921
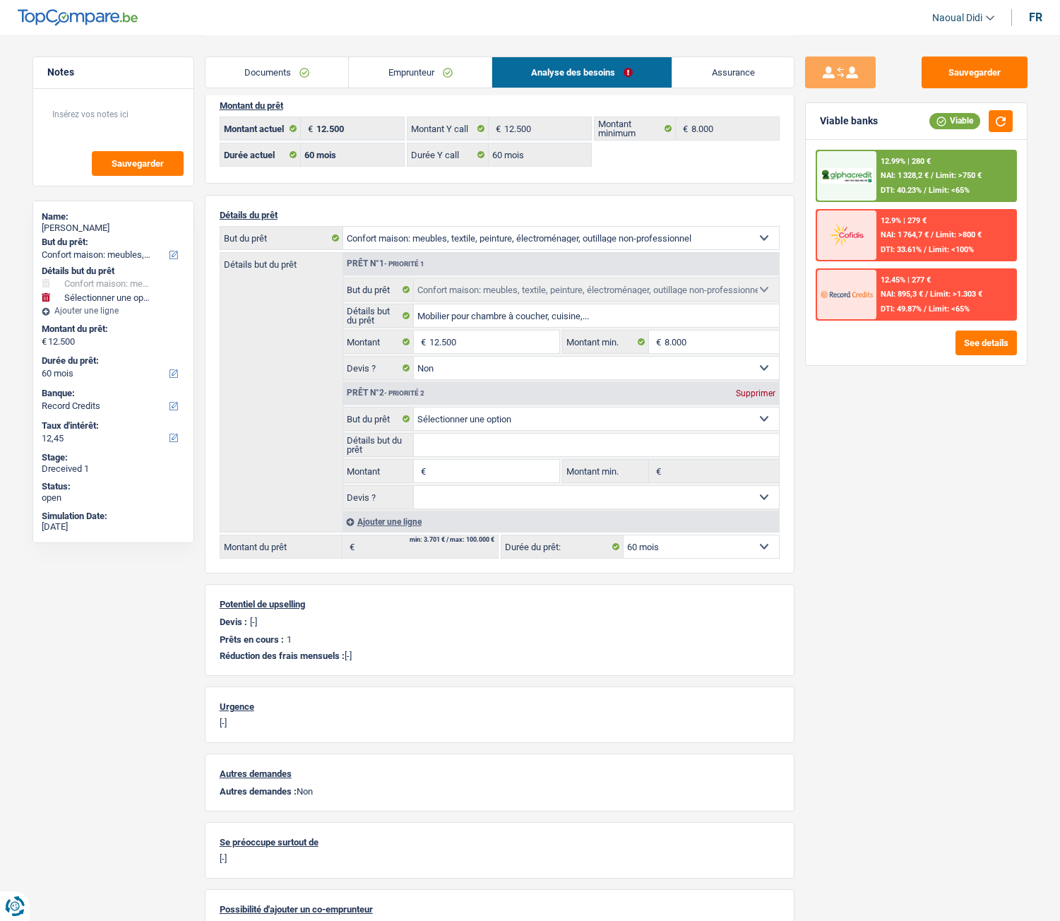
click at [936, 177] on div "NAI: 1 328,2 € / Limit: >750 €" at bounding box center [930, 175] width 101 height 9
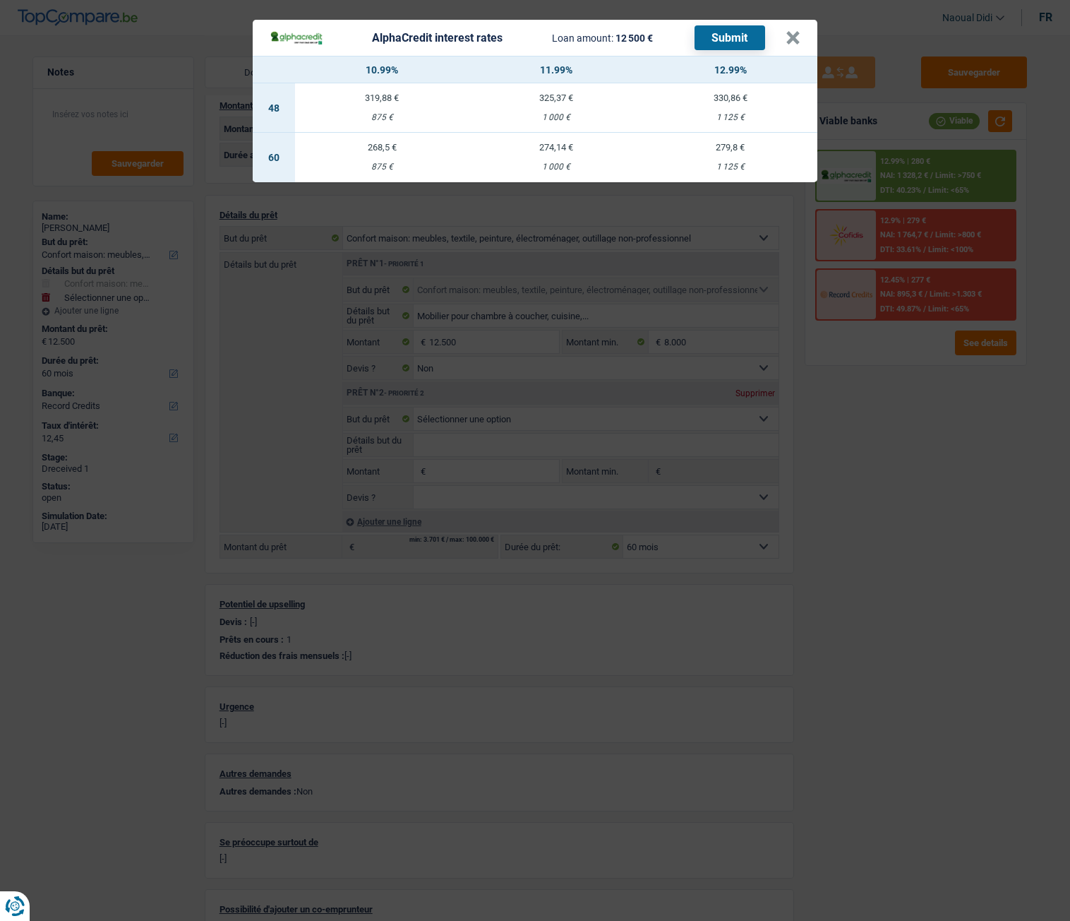
click at [554, 151] on div "274,14 €" at bounding box center [557, 147] width 174 height 9
select select "alphacredit"
type input "11,99"
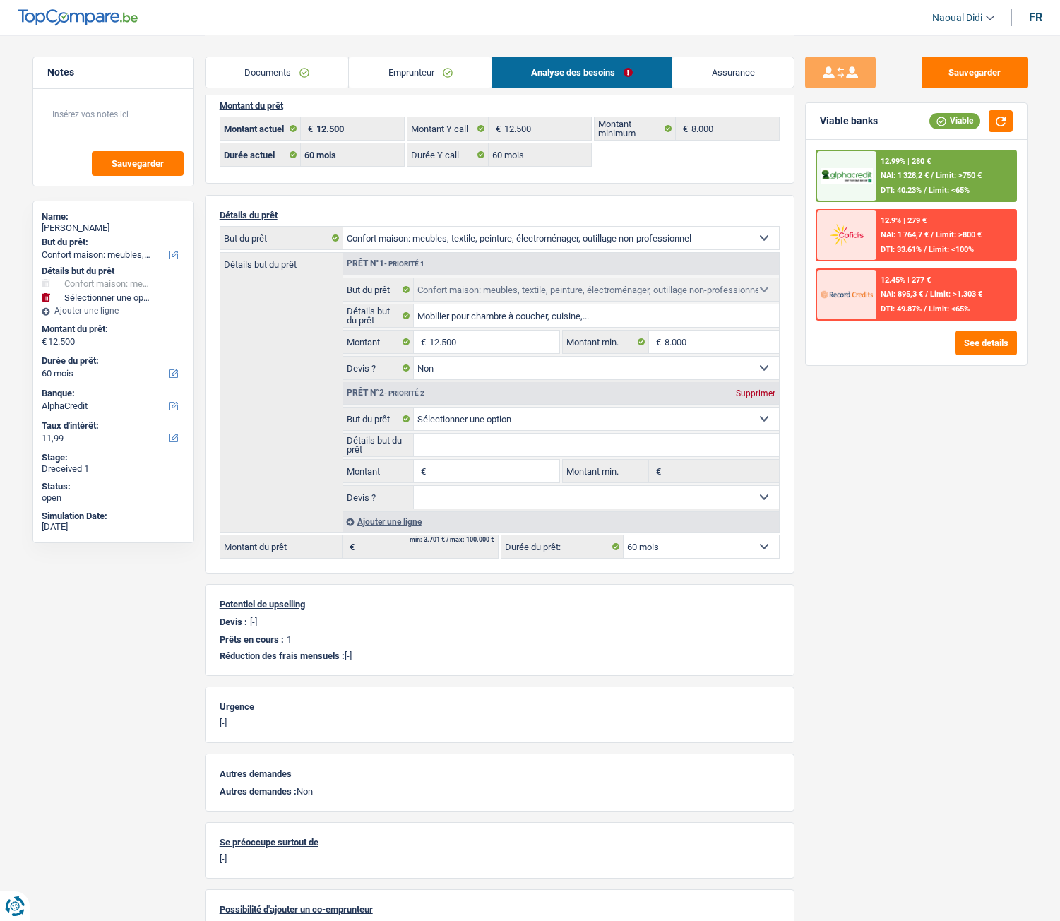
click at [878, 181] on div "12.99% | 280 € NAI: 1 328,2 € / Limit: >750 € DTI: 40.23% / Limit: <65%" at bounding box center [945, 175] width 139 height 49
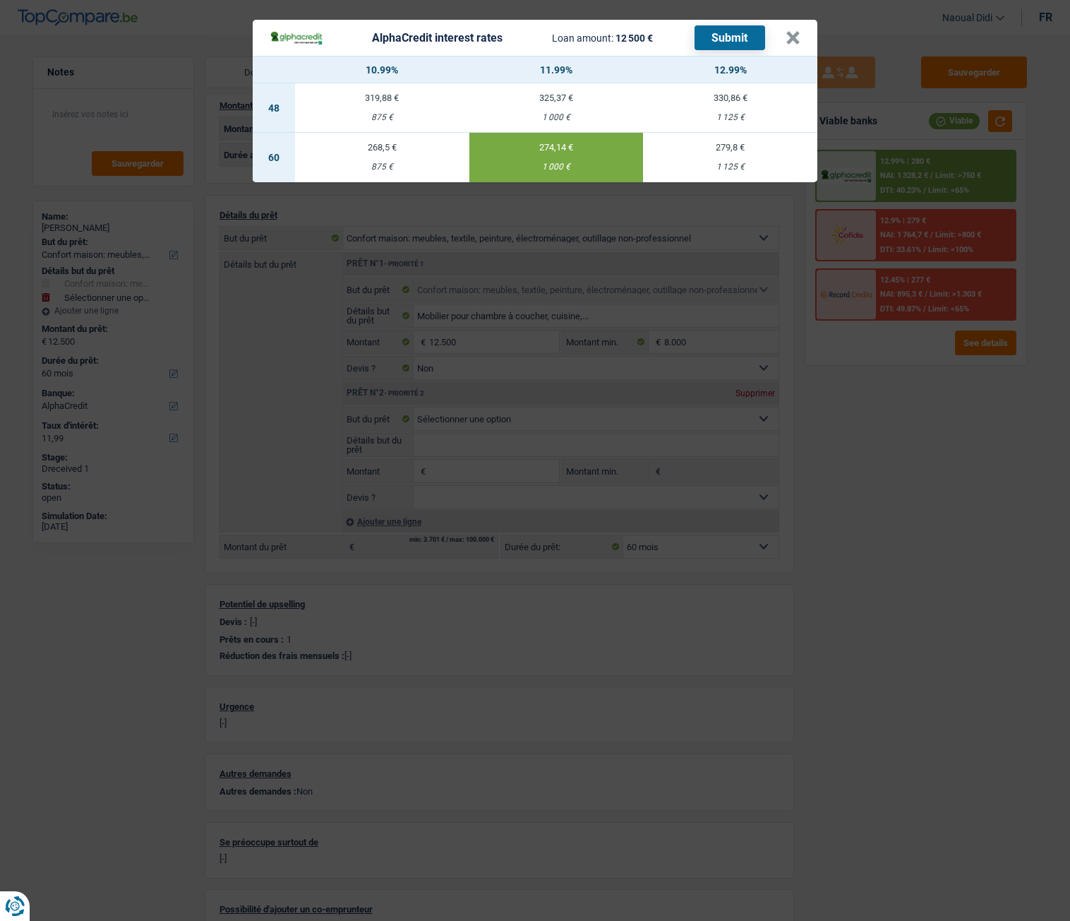
click at [731, 42] on button "Submit" at bounding box center [730, 37] width 71 height 25
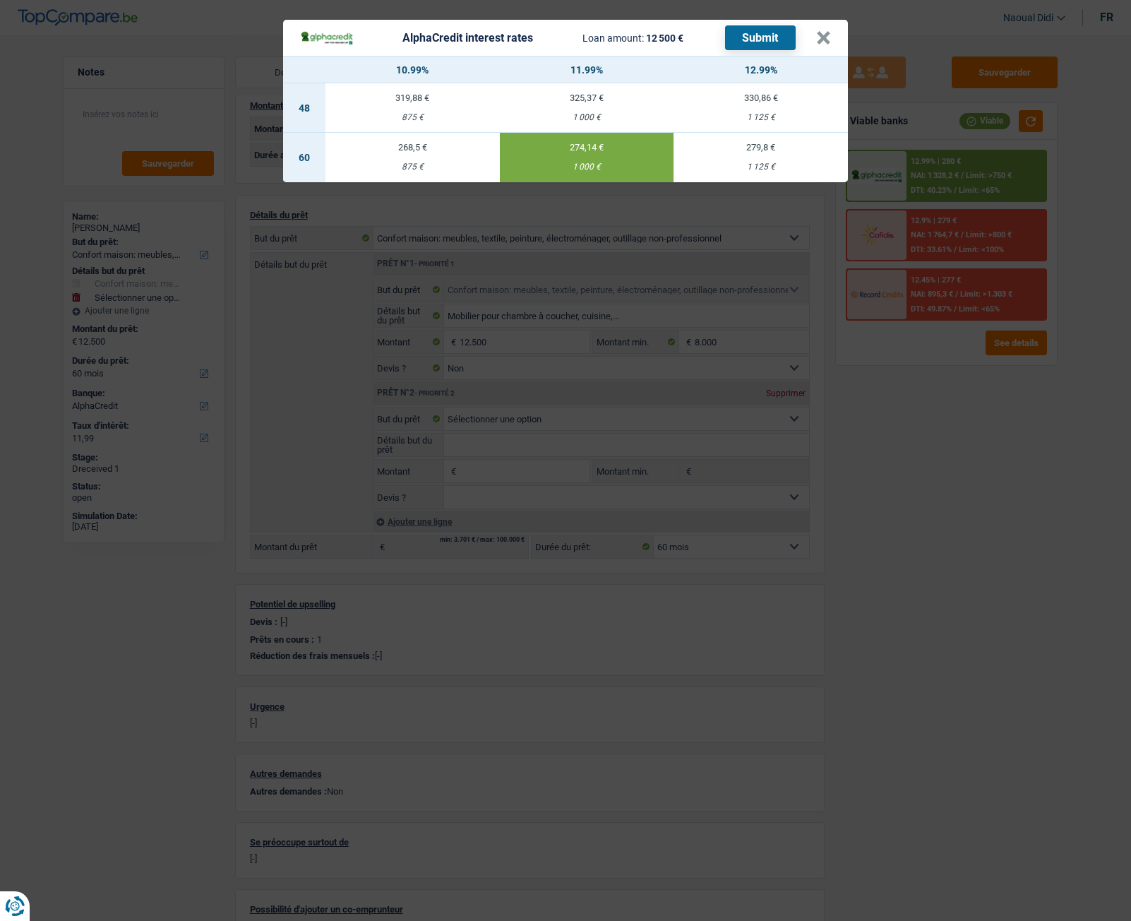
click at [159, 48] on div "AlphaCredit interest rates Loan amount: 12 500 € Submit × 10.99% 11.99% 12.99% …" at bounding box center [565, 460] width 1131 height 921
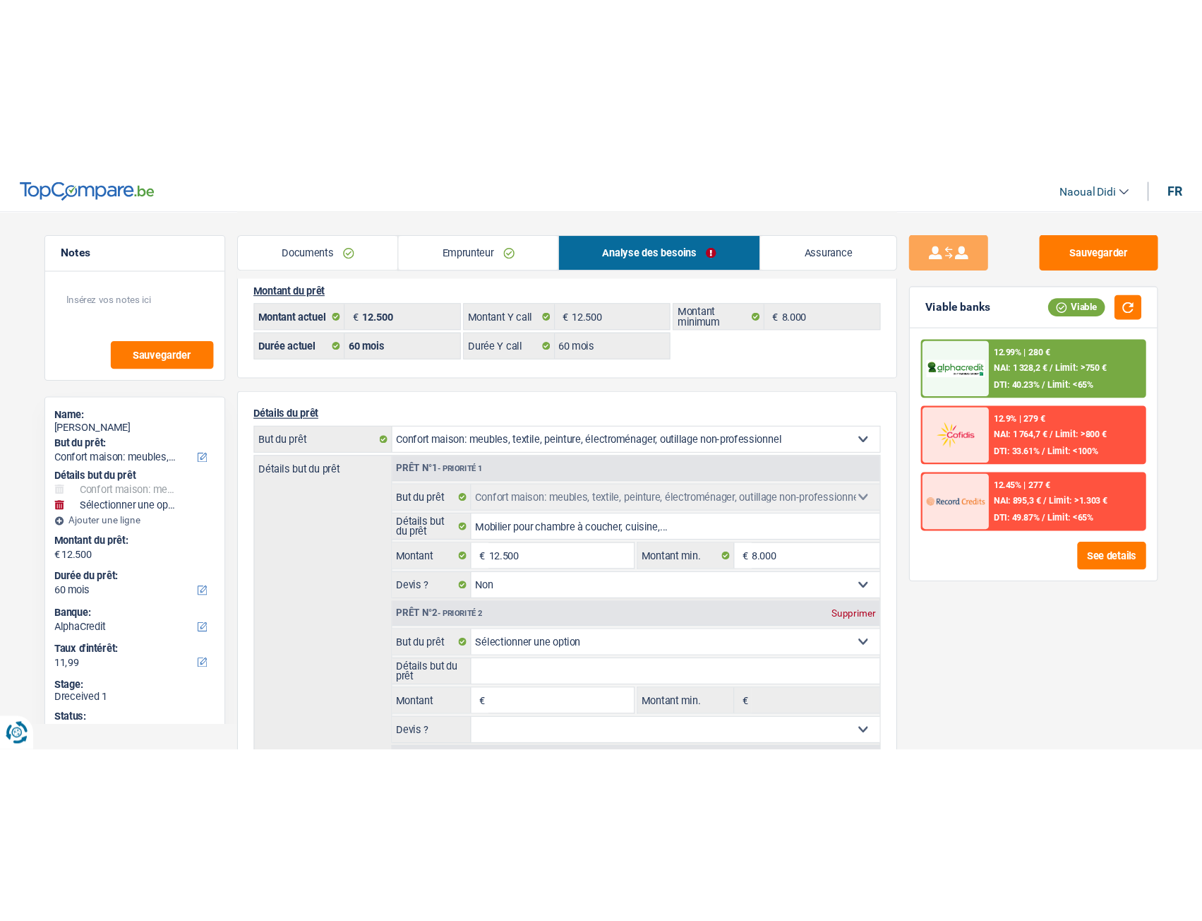
scroll to position [20, 0]
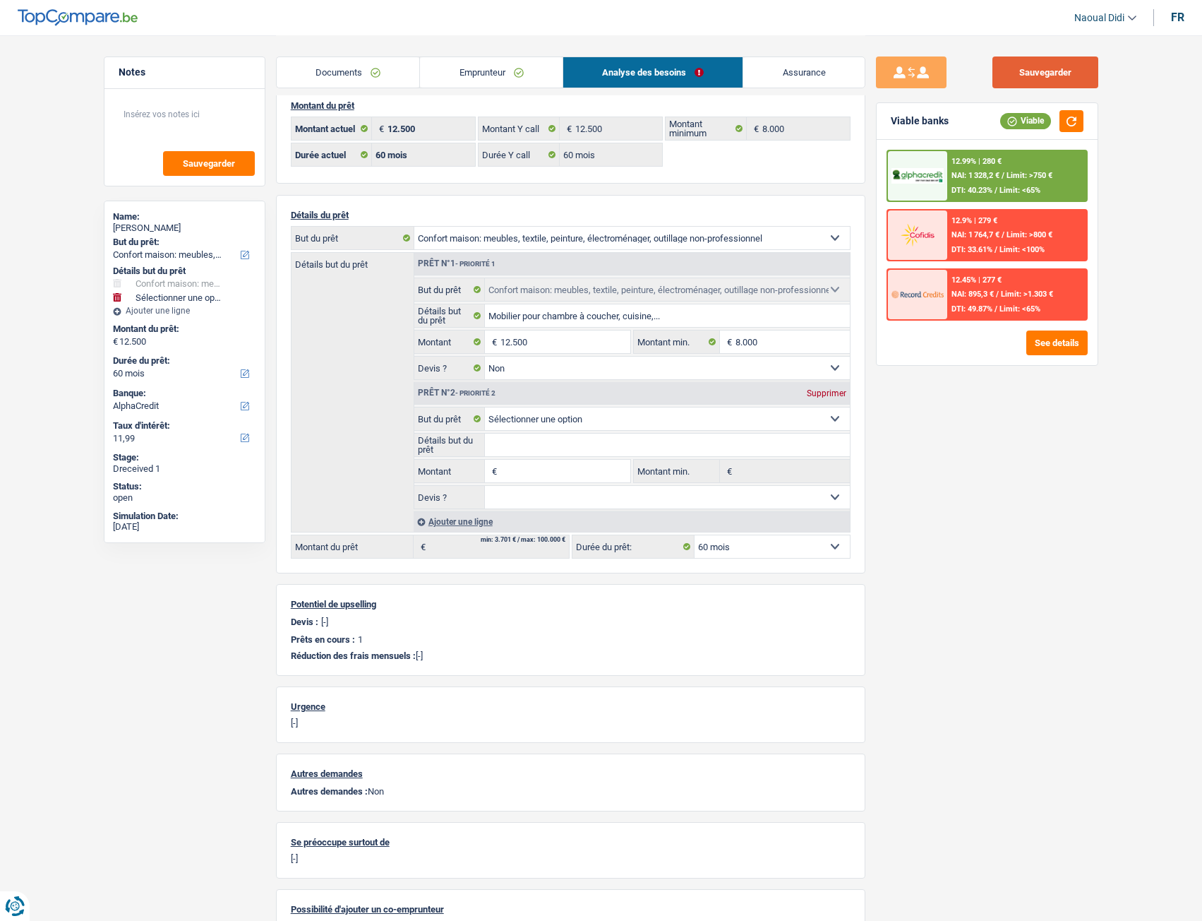
click at [1039, 84] on button "Sauvegarder" at bounding box center [1046, 72] width 106 height 32
drag, startPoint x: 729, startPoint y: 73, endPoint x: 722, endPoint y: 67, distance: 9.5
click at [729, 73] on link "Analyse des besoins" at bounding box center [653, 72] width 180 height 30
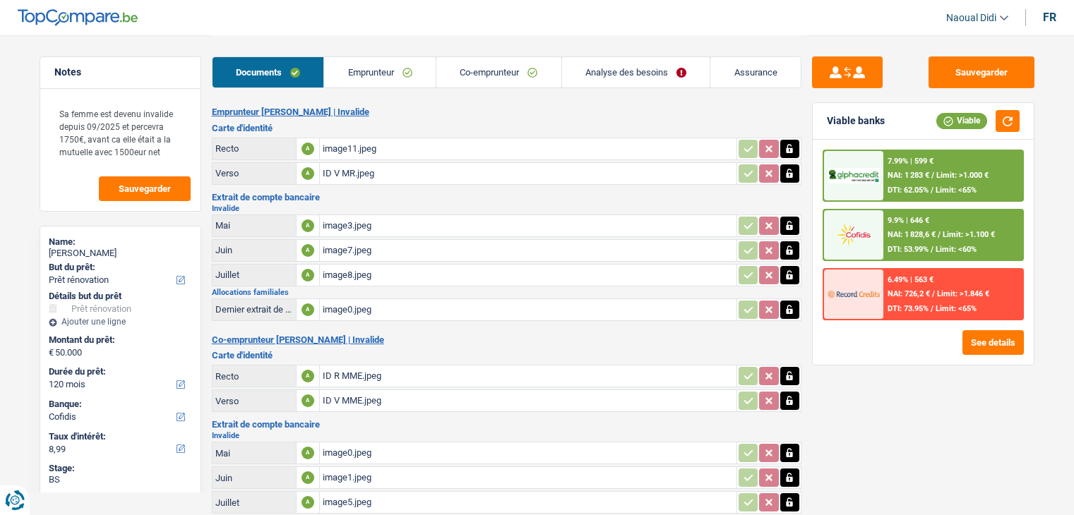
select select "renovation"
select select "120"
select select "cofidis"
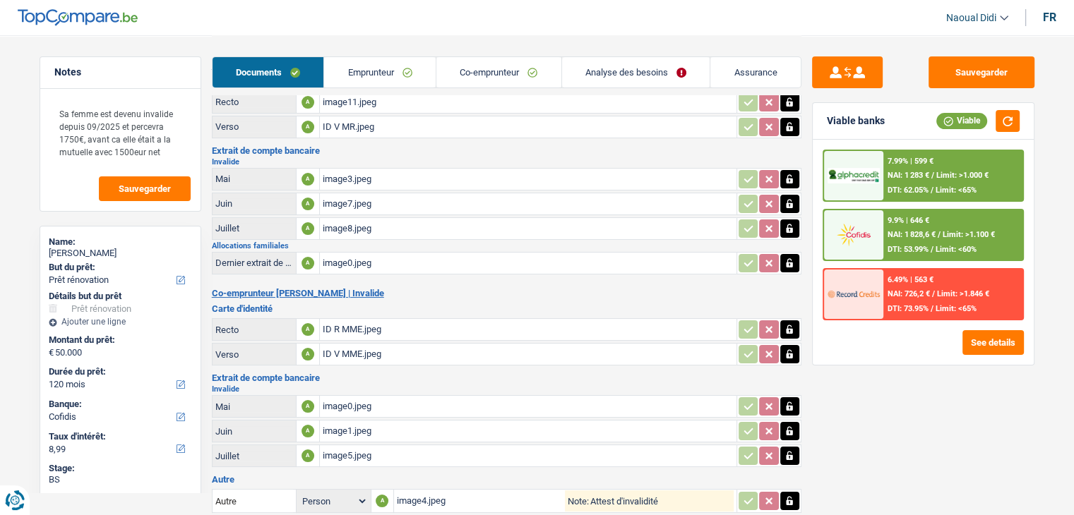
scroll to position [181, 0]
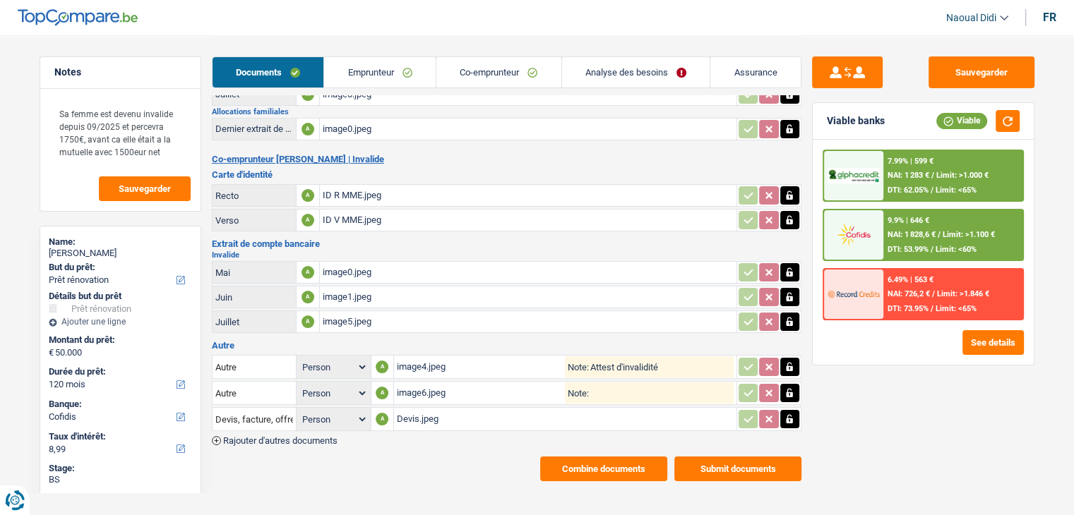
click at [424, 413] on div "Devis.jpeg" at bounding box center [565, 419] width 337 height 21
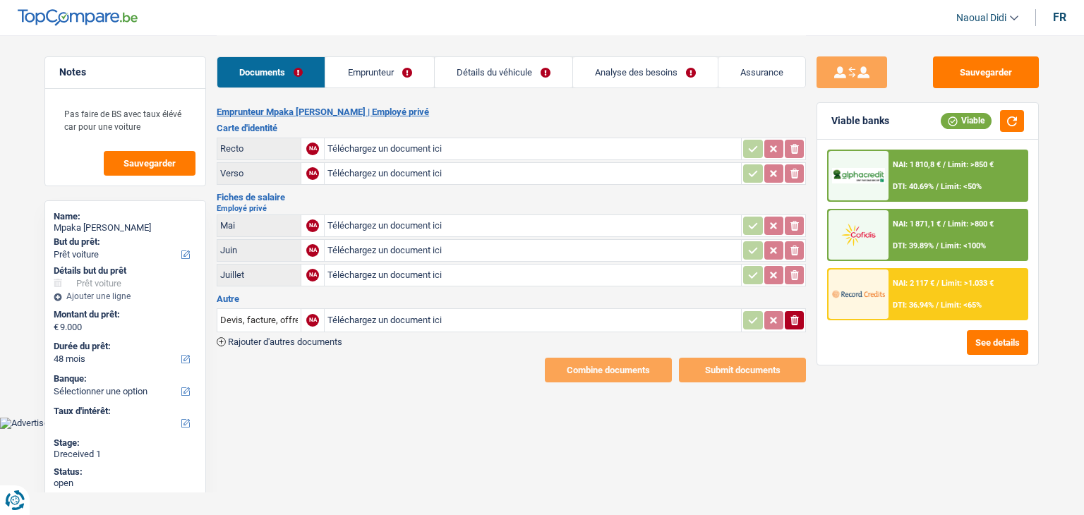
select select "car"
select select "48"
click at [377, 153] on input "Téléchargez un document ici" at bounding box center [533, 148] width 411 height 21
type input "C:\fakepath\eid.pdf"
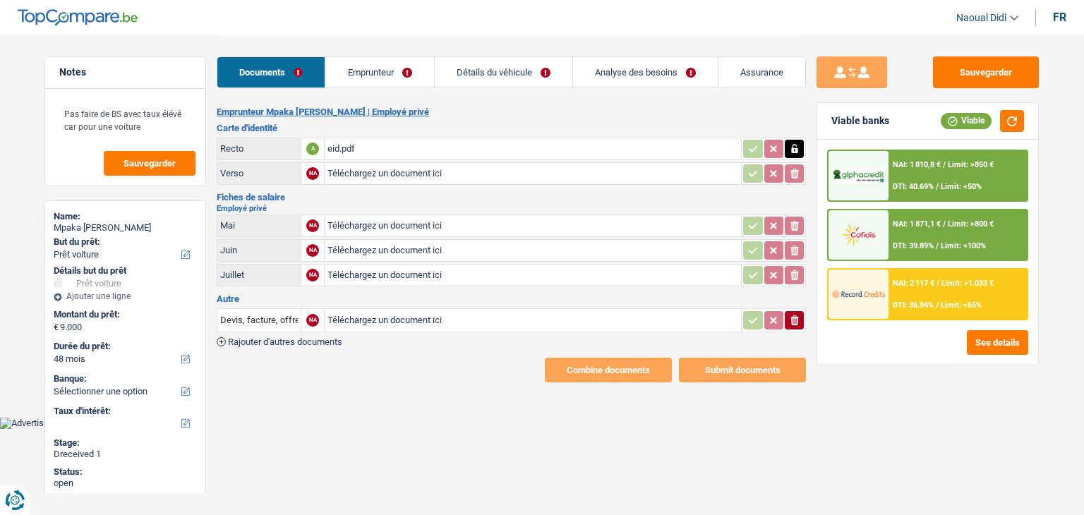
click at [372, 275] on input "Téléchargez un document ici" at bounding box center [533, 275] width 411 height 21
type input "C:\fakepath\Fiche de paie_août2025.pdf"
click at [418, 255] on input "Téléchargez un document ici" at bounding box center [533, 250] width 411 height 21
type input "C:\fakepath\Fiche de paie_juillet 2025.pdf"
click at [391, 227] on input "Téléchargez un document ici" at bounding box center [533, 225] width 411 height 21
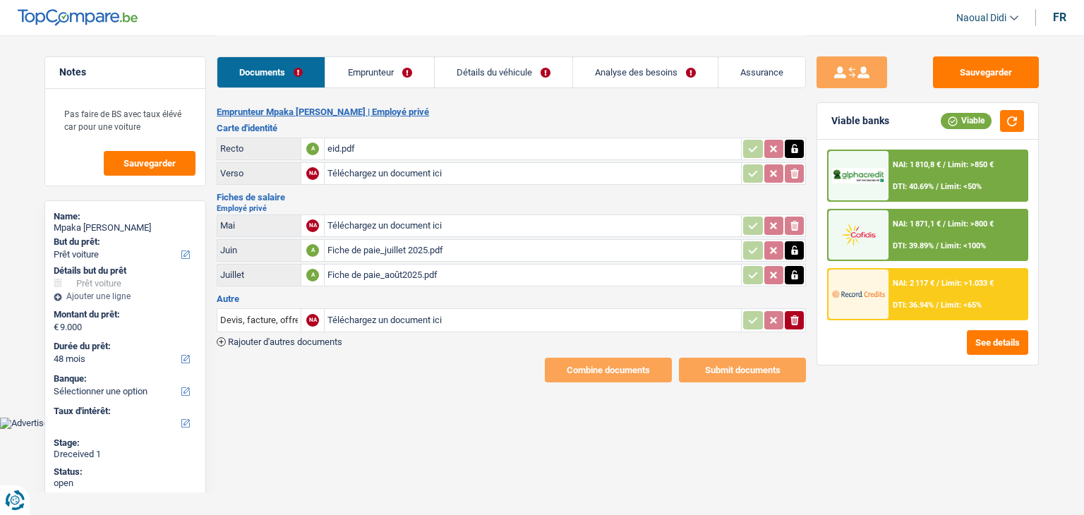
type input "C:\fakepath\Fiche de paie_juin 2025.pdf"
click at [373, 321] on input "Téléchargez un document ici" at bounding box center [533, 320] width 411 height 21
type input "C:\fakepath\Fiche de paie_juin 2025 bis.pdf"
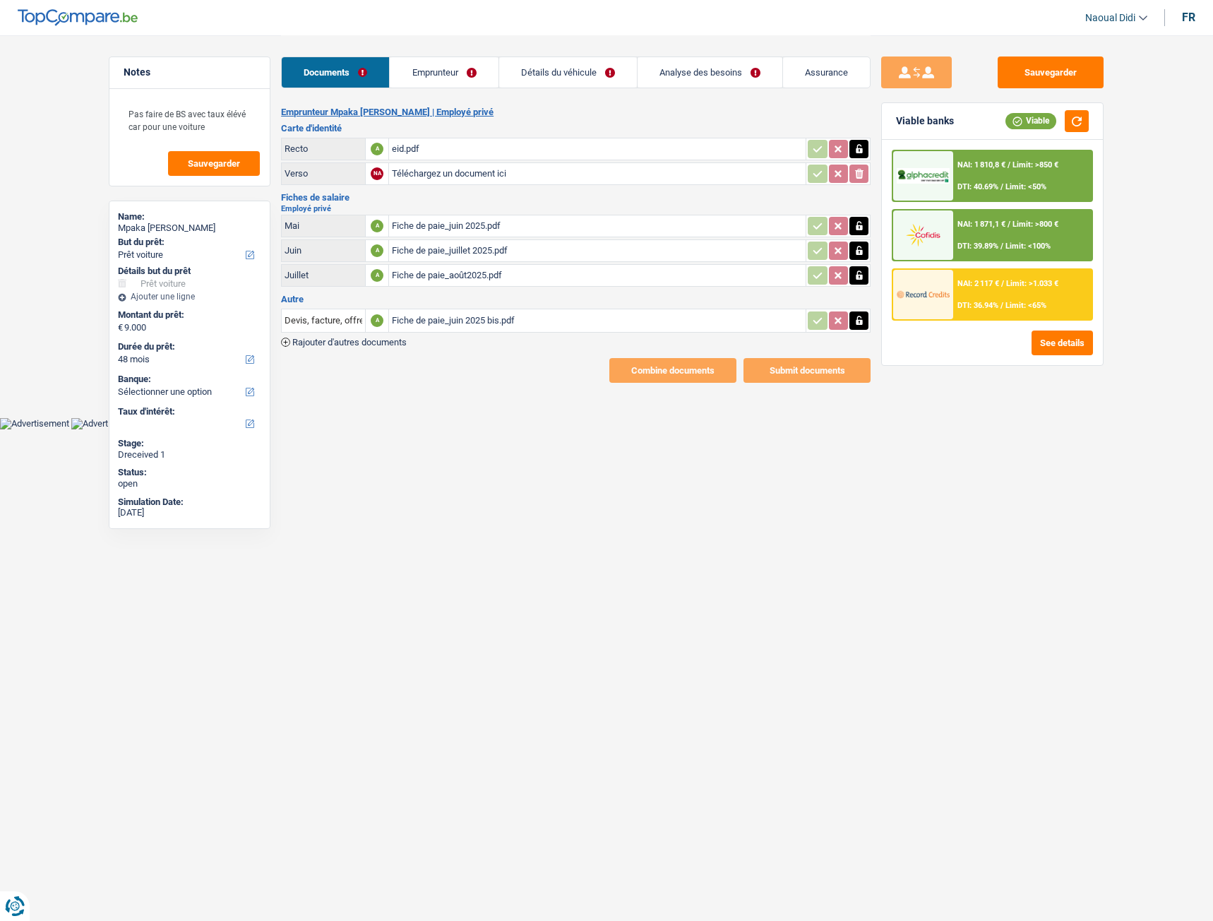
click at [410, 148] on div "eid.pdf" at bounding box center [597, 148] width 411 height 21
click at [450, 78] on link "Emprunteur" at bounding box center [444, 72] width 108 height 30
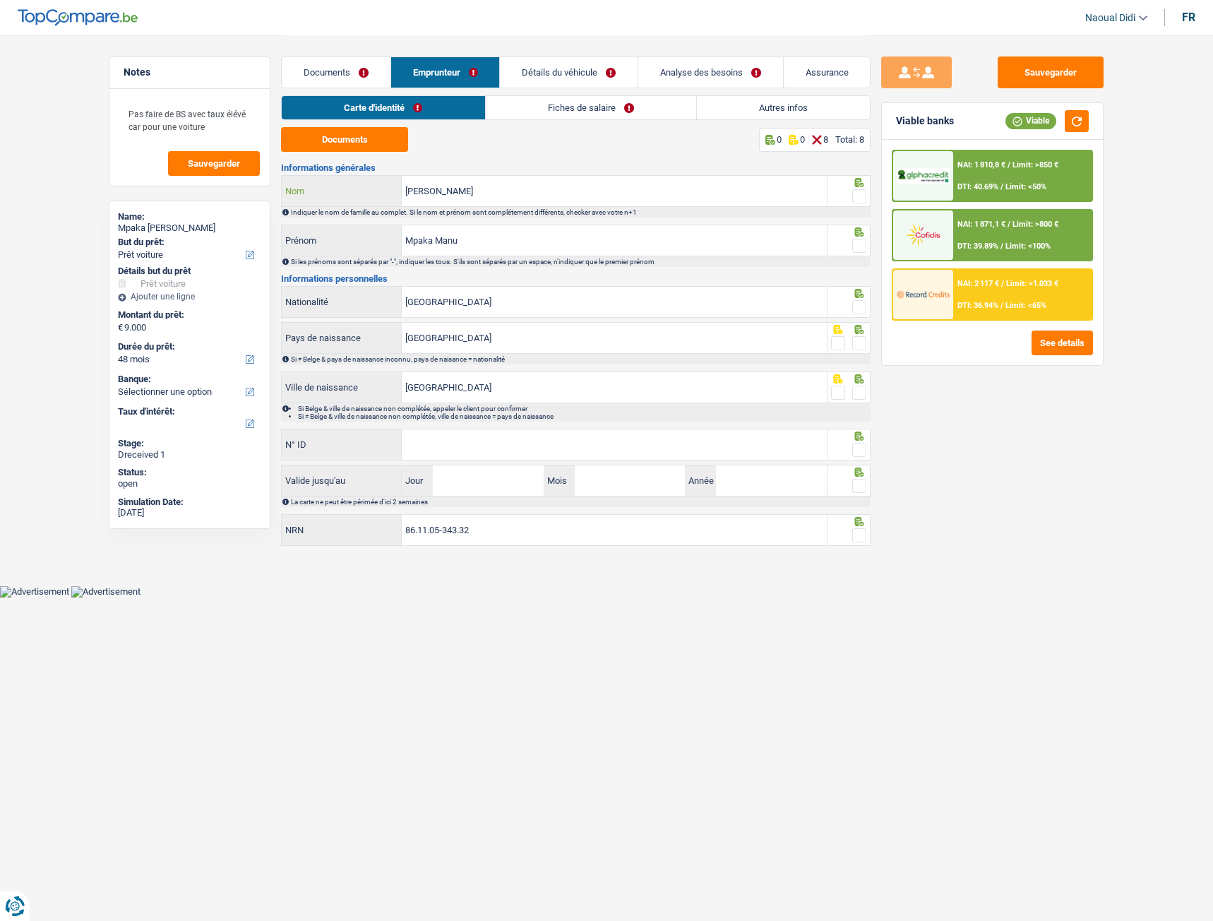
click at [489, 188] on input "Antonio Capela" at bounding box center [614, 191] width 425 height 30
click at [471, 244] on input "Mpaka Manu" at bounding box center [614, 240] width 425 height 30
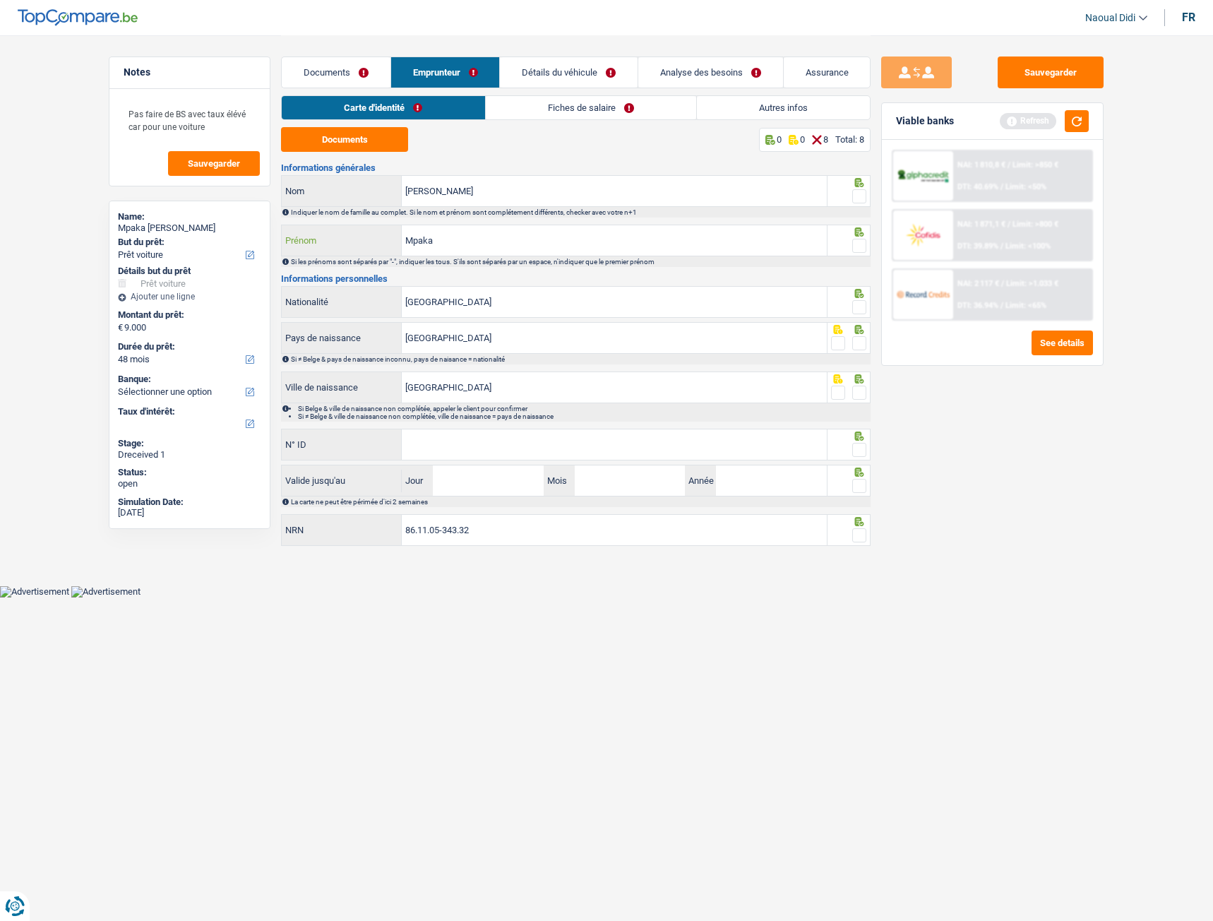
type input "Mpaka"
click at [866, 249] on span at bounding box center [859, 246] width 14 height 14
click at [0, 0] on input "radio" at bounding box center [0, 0] width 0 height 0
click at [863, 201] on span at bounding box center [859, 196] width 14 height 14
click at [0, 0] on input "radio" at bounding box center [0, 0] width 0 height 0
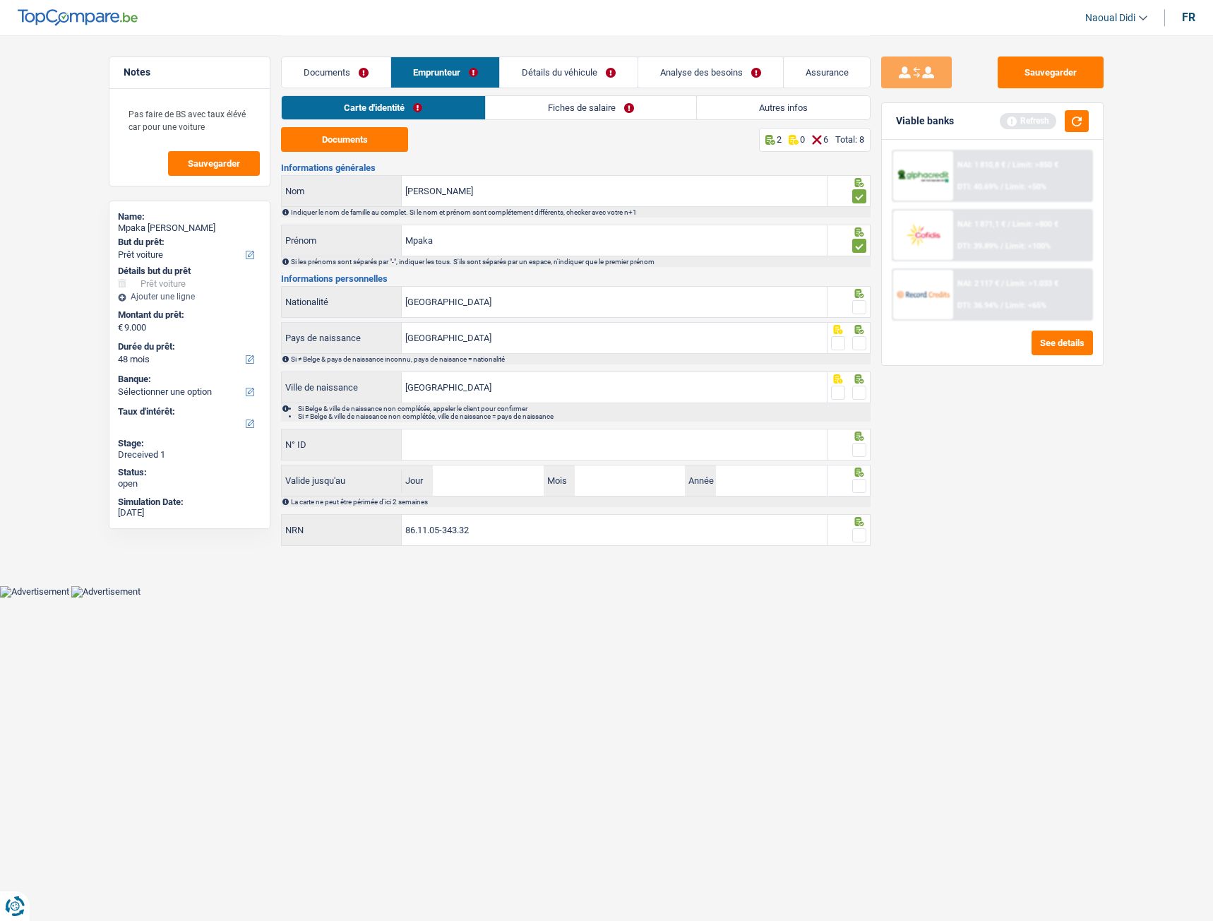
click at [860, 308] on span at bounding box center [859, 307] width 14 height 14
click at [0, 0] on input "radio" at bounding box center [0, 0] width 0 height 0
click at [859, 349] on span at bounding box center [859, 343] width 14 height 14
click at [0, 0] on input "radio" at bounding box center [0, 0] width 0 height 0
click at [860, 391] on span at bounding box center [859, 393] width 14 height 14
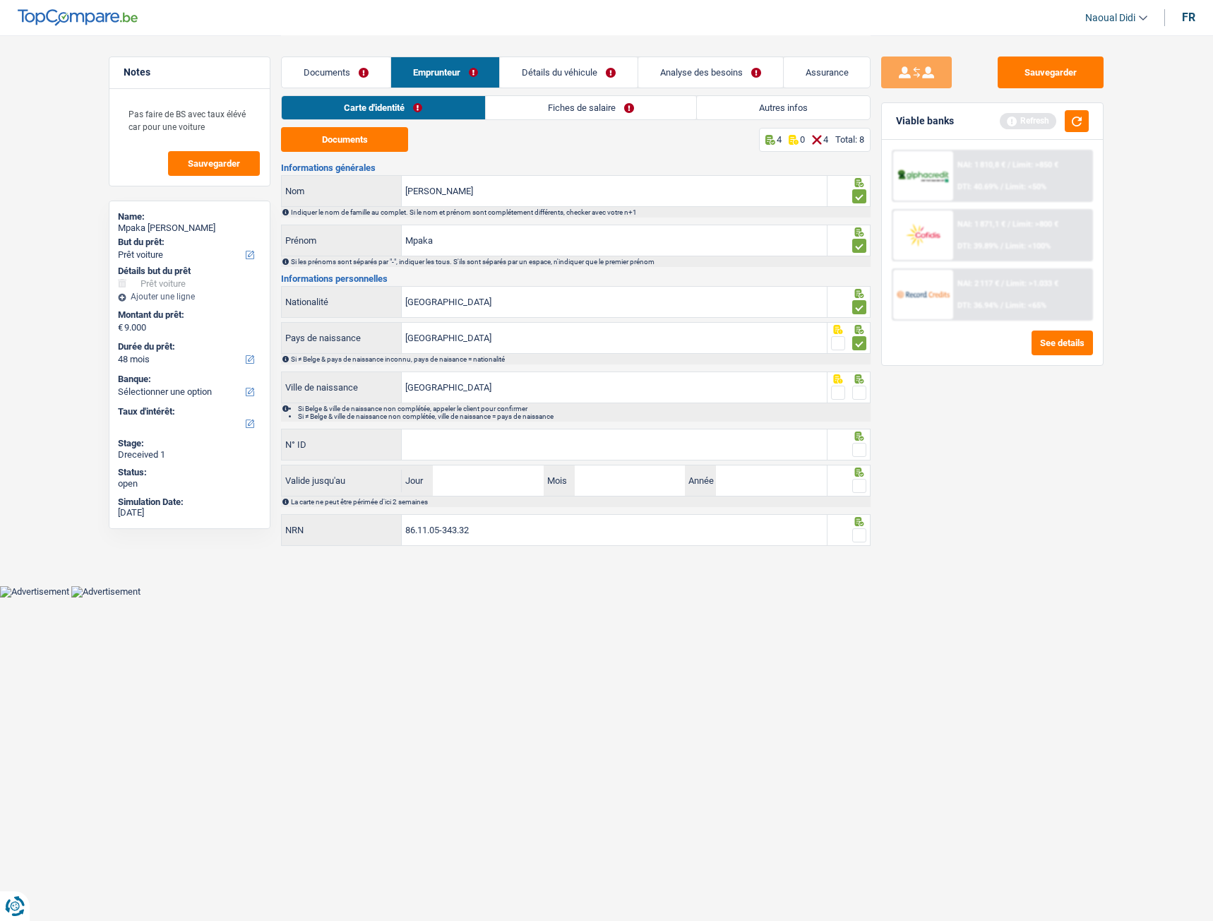
click at [0, 0] on input "radio" at bounding box center [0, 0] width 0 height 0
click at [528, 450] on input "N° ID" at bounding box center [614, 444] width 425 height 30
click at [471, 453] on input "N° ID" at bounding box center [614, 444] width 425 height 30
type input "592-5848478-41"
click at [863, 453] on span at bounding box center [859, 450] width 14 height 14
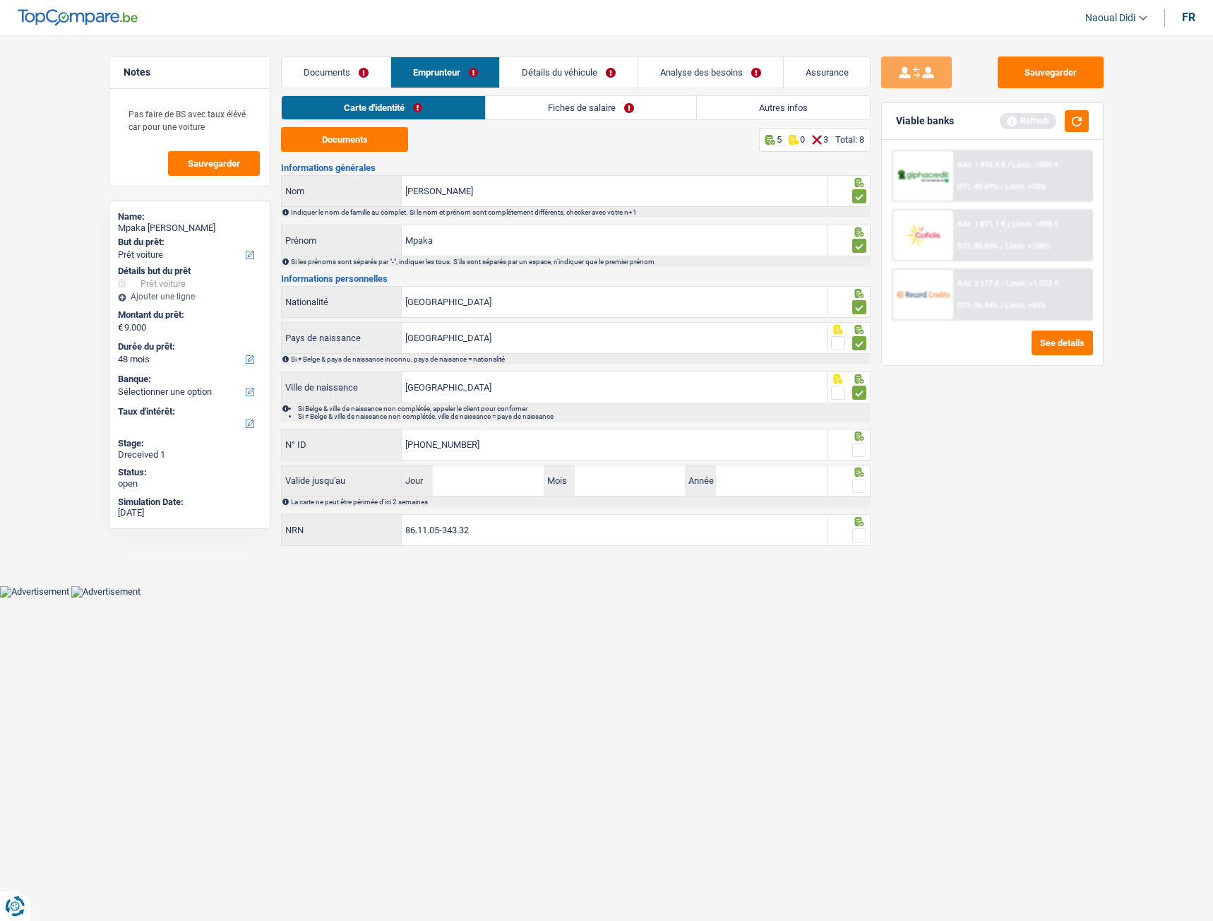
click at [0, 0] on input "radio" at bounding box center [0, 0] width 0 height 0
click at [458, 491] on input "Jour" at bounding box center [488, 480] width 110 height 30
type input "06"
type input "05"
type input "2027"
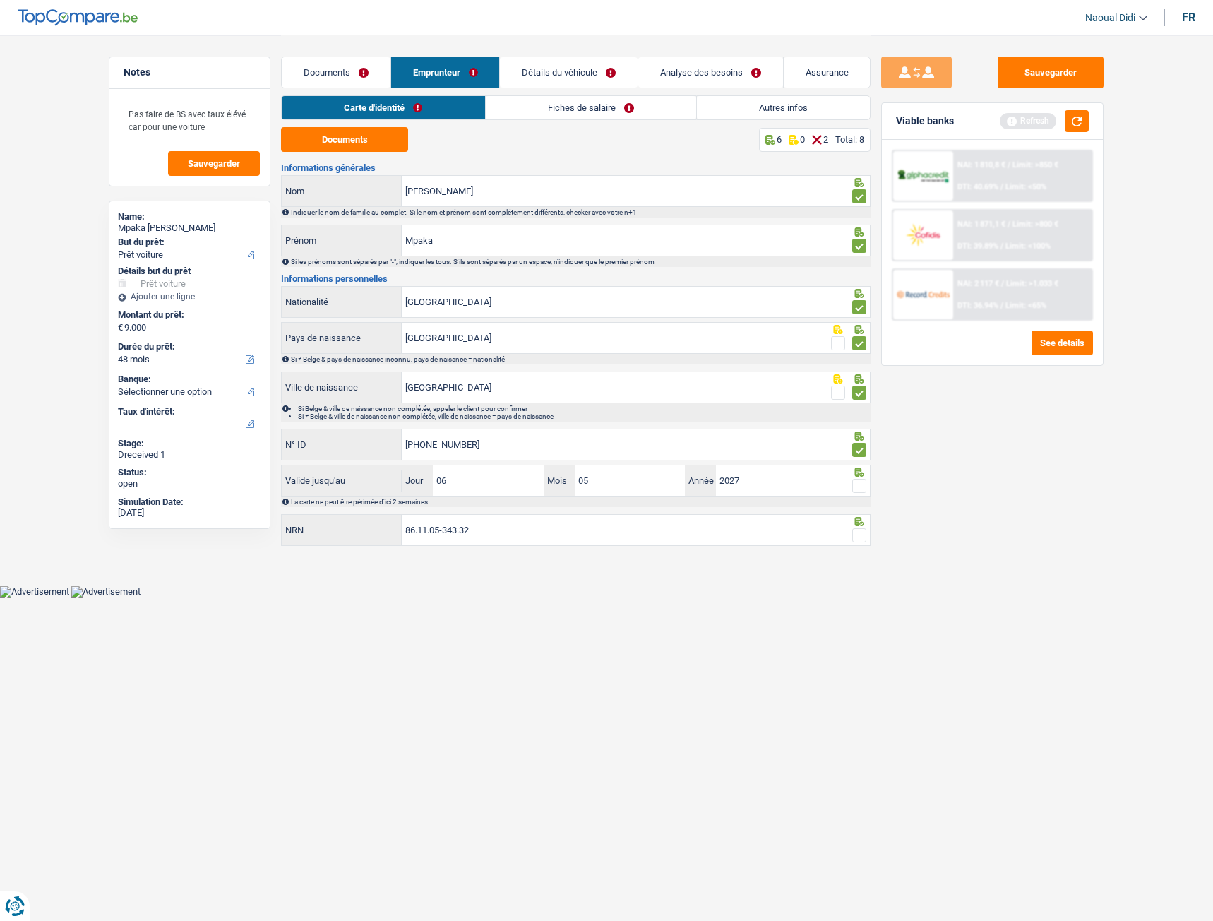
click at [856, 489] on span at bounding box center [859, 486] width 14 height 14
click at [0, 0] on input "radio" at bounding box center [0, 0] width 0 height 0
click at [856, 489] on span at bounding box center [859, 486] width 14 height 14
click at [0, 0] on input "radio" at bounding box center [0, 0] width 0 height 0
click at [859, 515] on span at bounding box center [859, 535] width 14 height 14
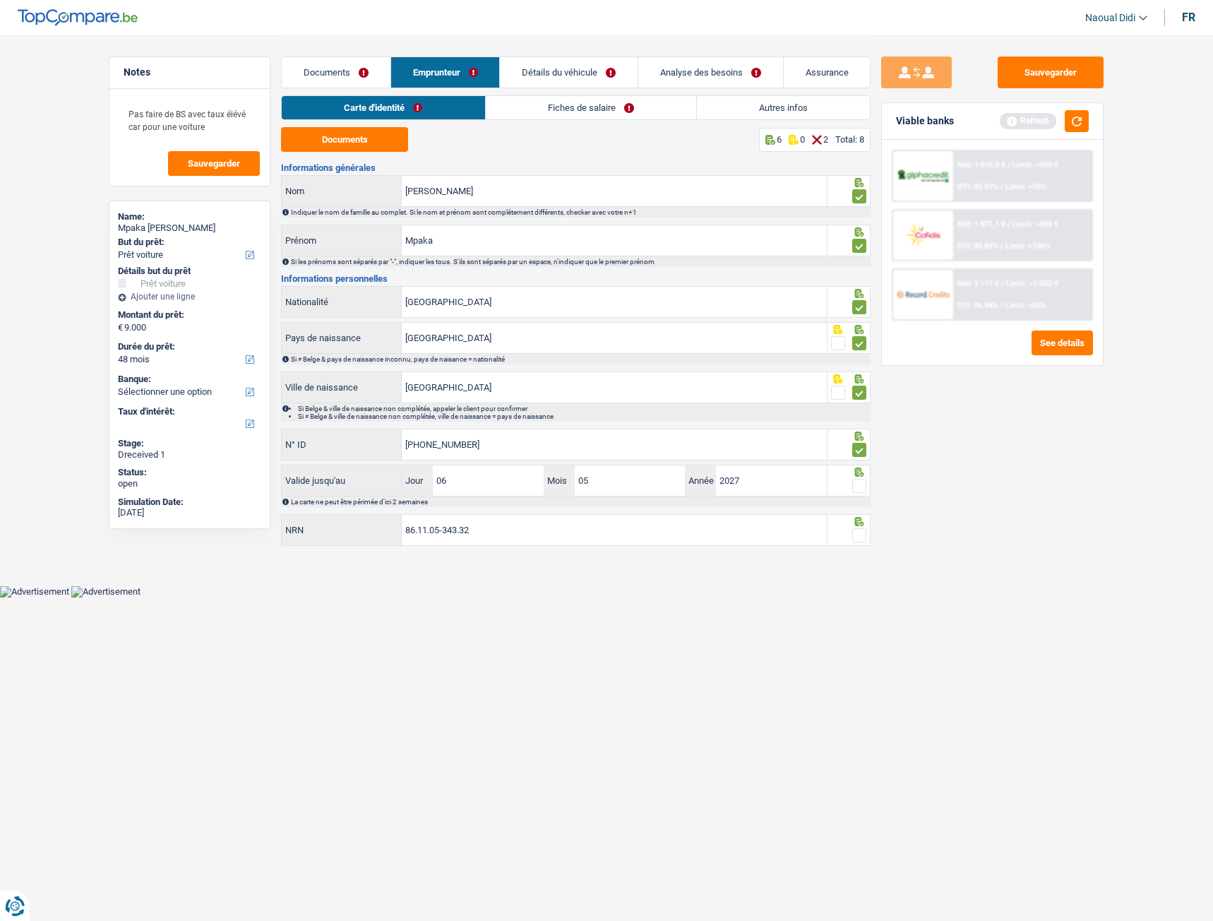
click at [0, 0] on input "radio" at bounding box center [0, 0] width 0 height 0
click at [858, 482] on span at bounding box center [859, 486] width 14 height 14
click at [0, 0] on input "radio" at bounding box center [0, 0] width 0 height 0
click at [551, 515] on input "86.11.05-343.32" at bounding box center [614, 530] width 425 height 30
drag, startPoint x: 551, startPoint y: 109, endPoint x: 540, endPoint y: 104, distance: 11.7
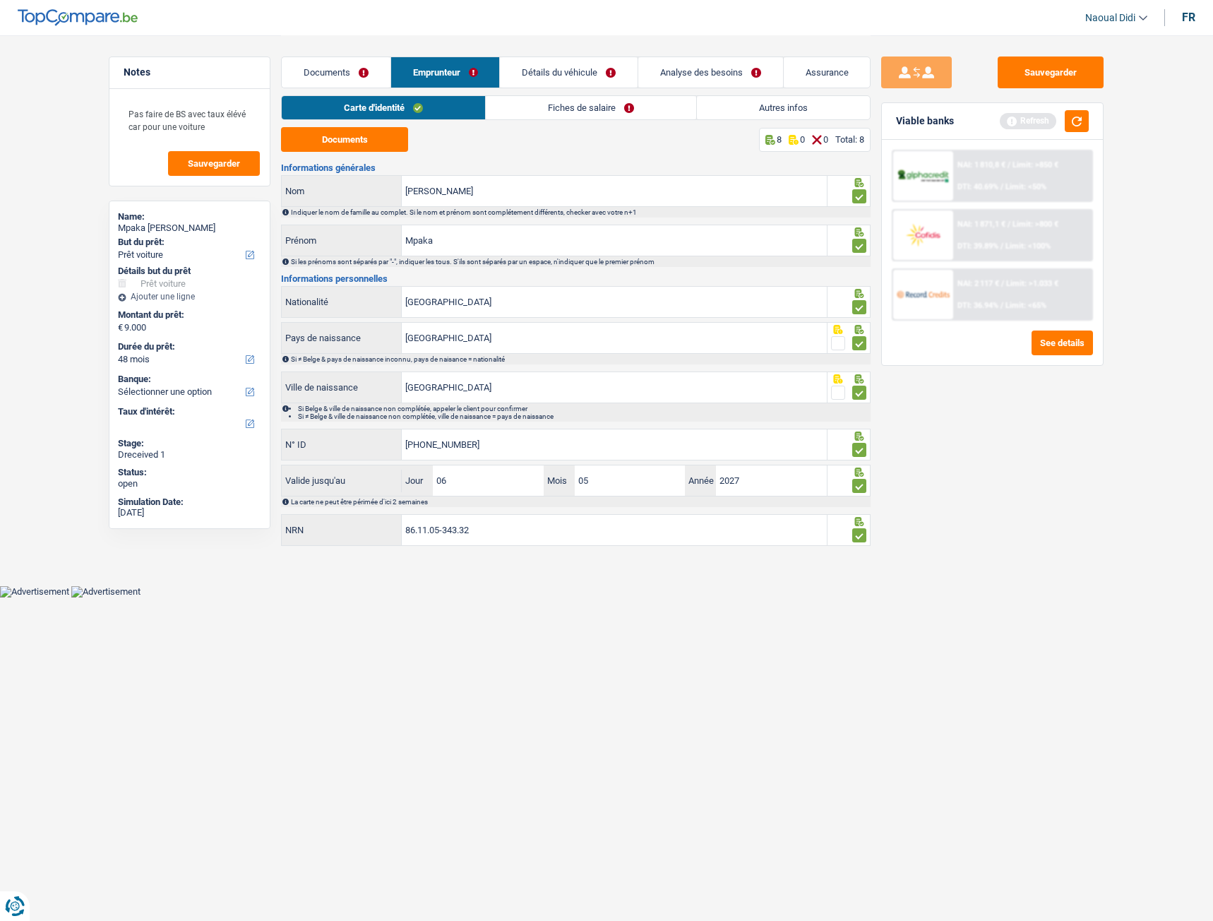
click at [551, 109] on link "Fiches de salaire" at bounding box center [591, 107] width 210 height 23
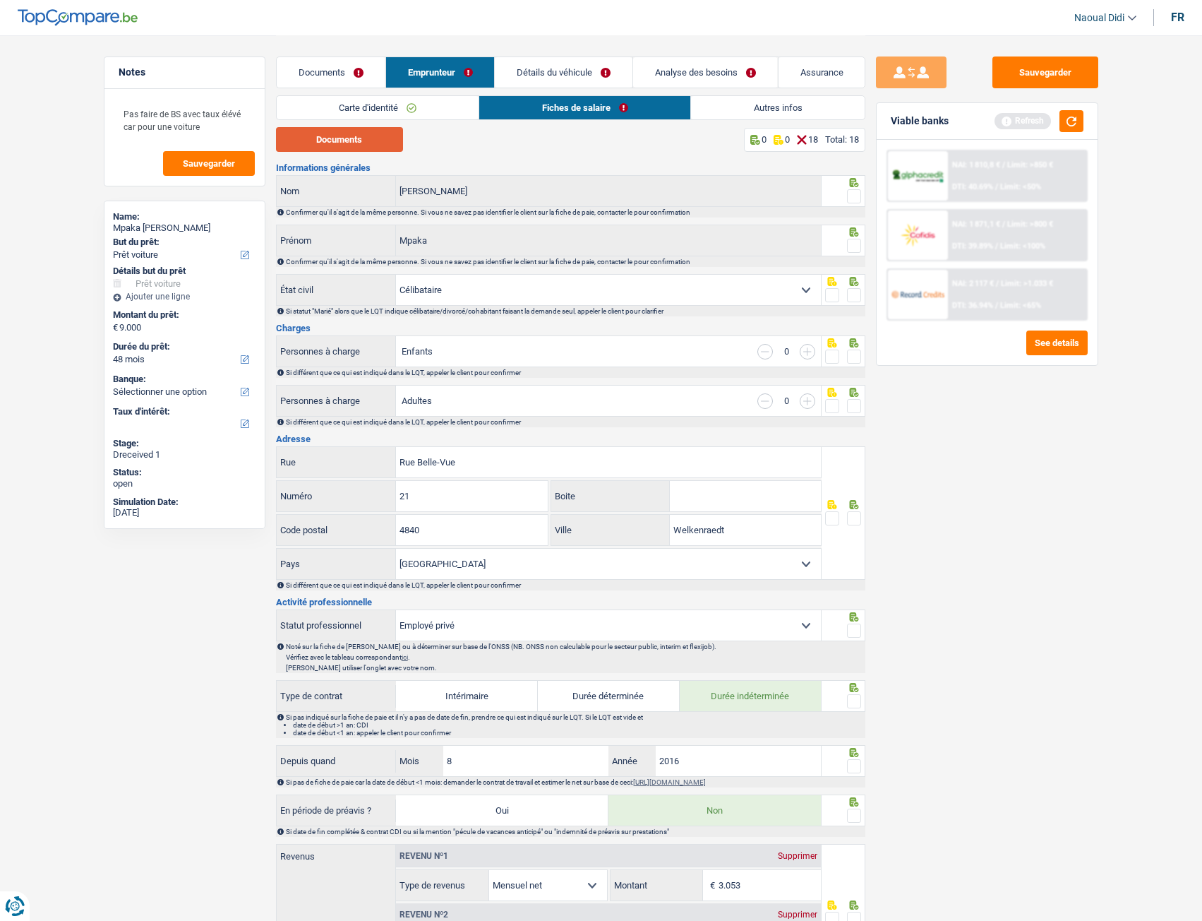
click at [338, 143] on button "Documents" at bounding box center [339, 139] width 127 height 25
click at [375, 151] on button "Documents" at bounding box center [339, 139] width 127 height 25
click at [856, 195] on span at bounding box center [854, 196] width 14 height 14
click at [0, 0] on input "radio" at bounding box center [0, 0] width 0 height 0
click at [855, 249] on span at bounding box center [854, 246] width 14 height 14
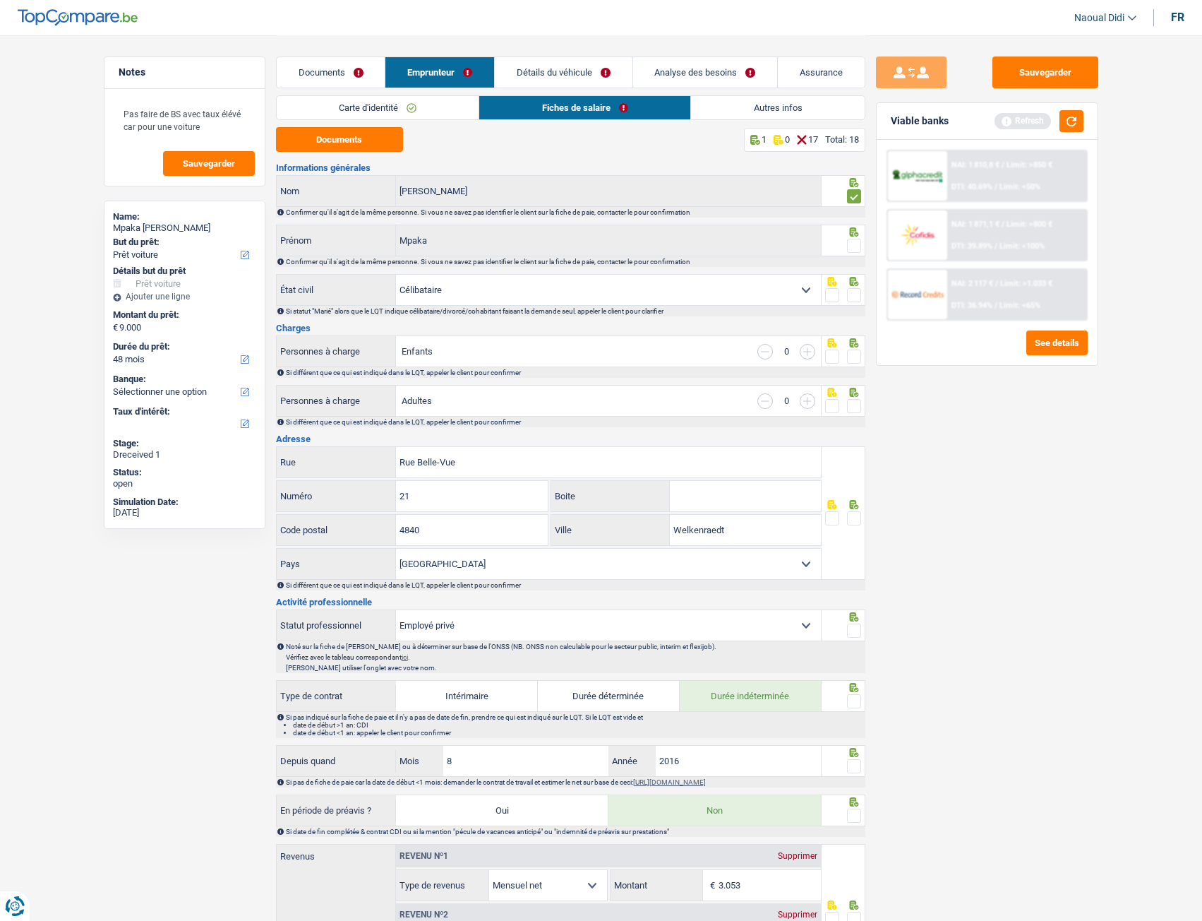
click at [0, 0] on input "radio" at bounding box center [0, 0] width 0 height 0
click at [855, 297] on span at bounding box center [854, 295] width 14 height 14
click at [0, 0] on input "radio" at bounding box center [0, 0] width 0 height 0
click at [858, 355] on span at bounding box center [854, 356] width 14 height 14
click at [0, 0] on input "radio" at bounding box center [0, 0] width 0 height 0
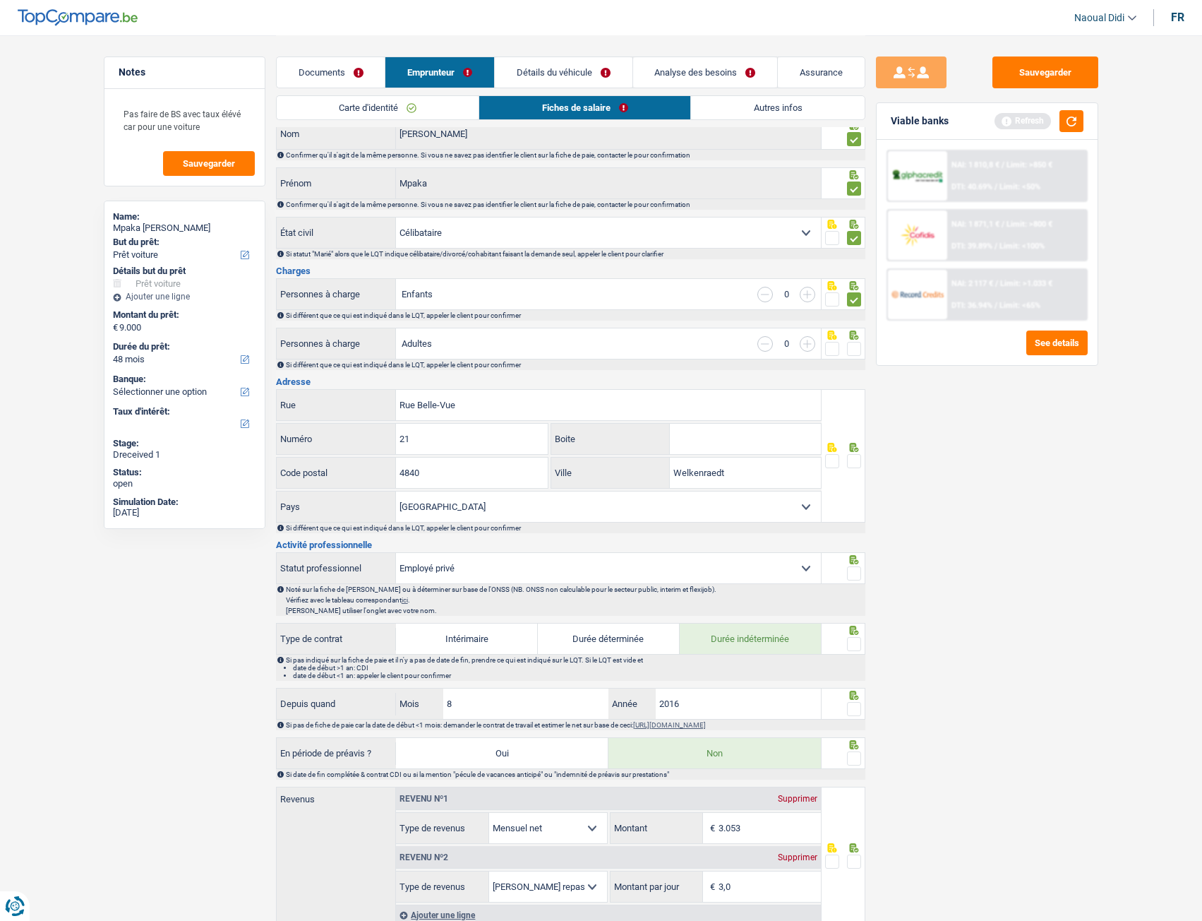
scroll to position [141, 0]
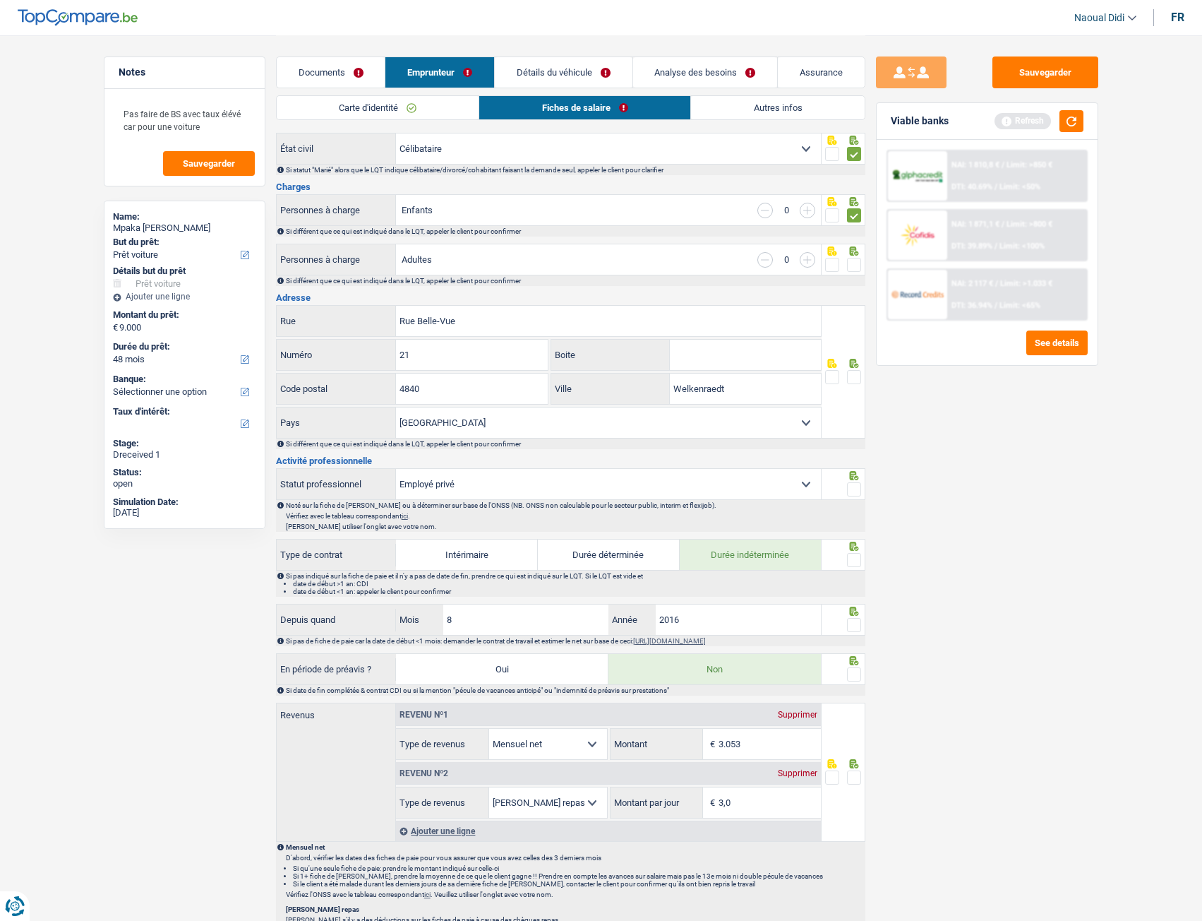
click at [856, 262] on span at bounding box center [854, 265] width 14 height 14
click at [0, 0] on input "radio" at bounding box center [0, 0] width 0 height 0
click at [856, 262] on span at bounding box center [854, 265] width 14 height 14
click at [0, 0] on input "radio" at bounding box center [0, 0] width 0 height 0
click at [851, 376] on span at bounding box center [854, 377] width 14 height 14
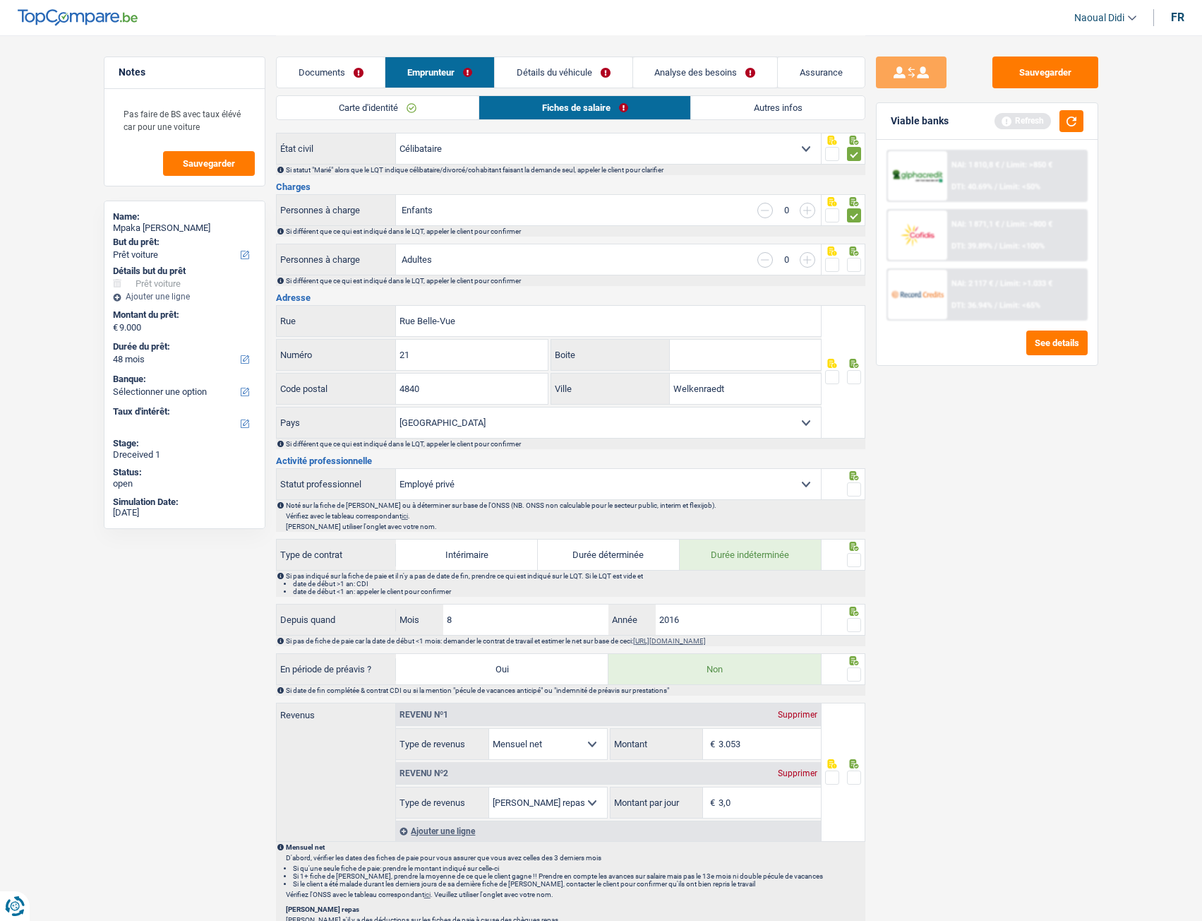
click at [0, 0] on input "radio" at bounding box center [0, 0] width 0 height 0
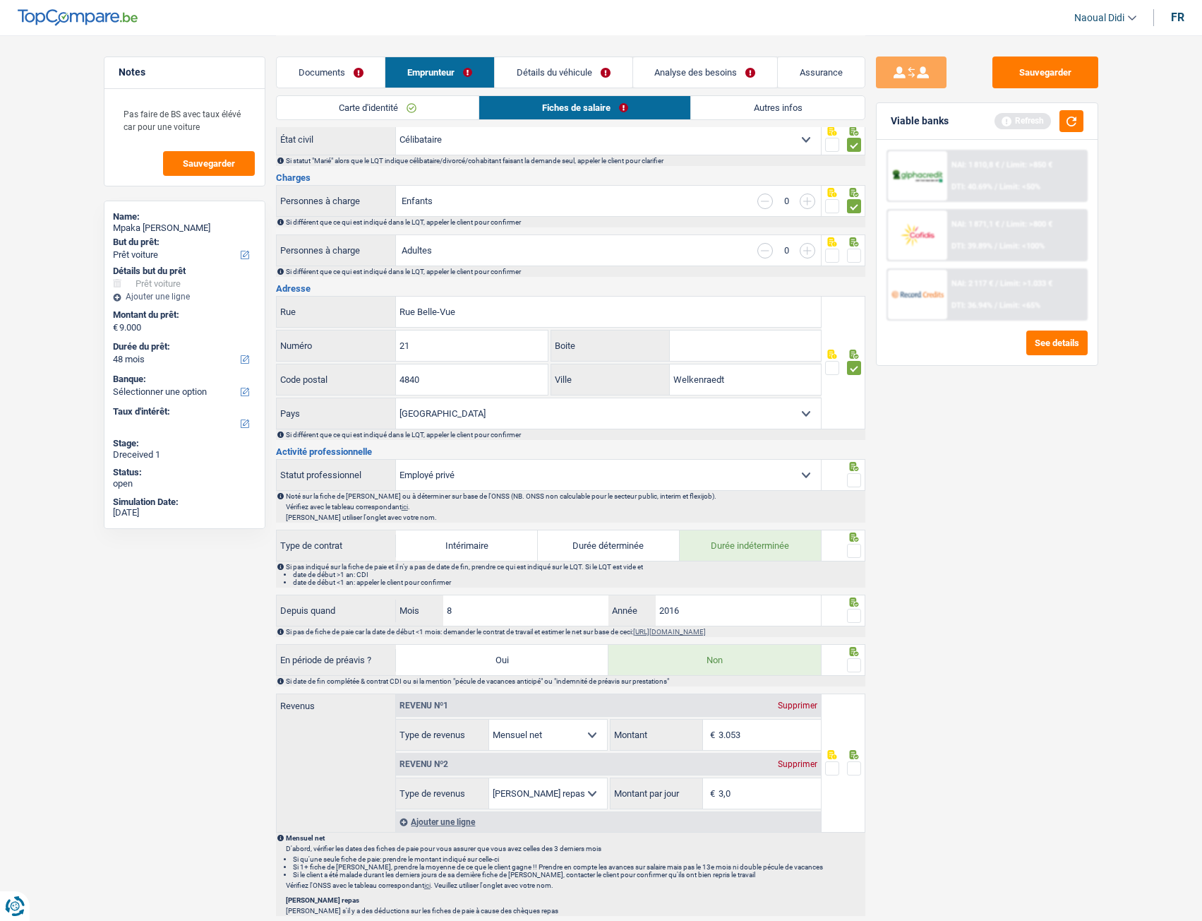
scroll to position [282, 0]
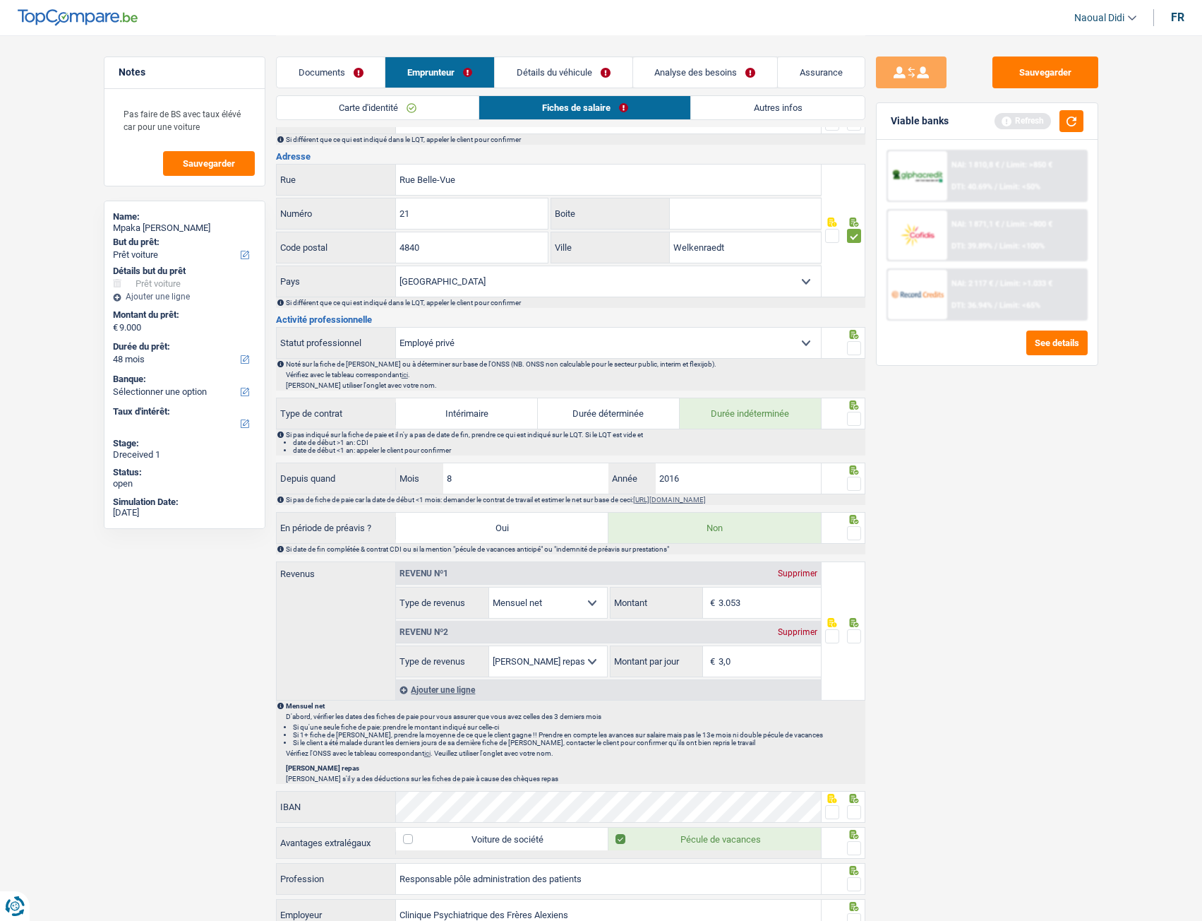
click at [856, 352] on span at bounding box center [854, 348] width 14 height 14
click at [0, 0] on input "radio" at bounding box center [0, 0] width 0 height 0
click at [854, 417] on span at bounding box center [854, 419] width 14 height 14
click at [0, 0] on input "radio" at bounding box center [0, 0] width 0 height 0
click at [856, 486] on span at bounding box center [854, 484] width 14 height 14
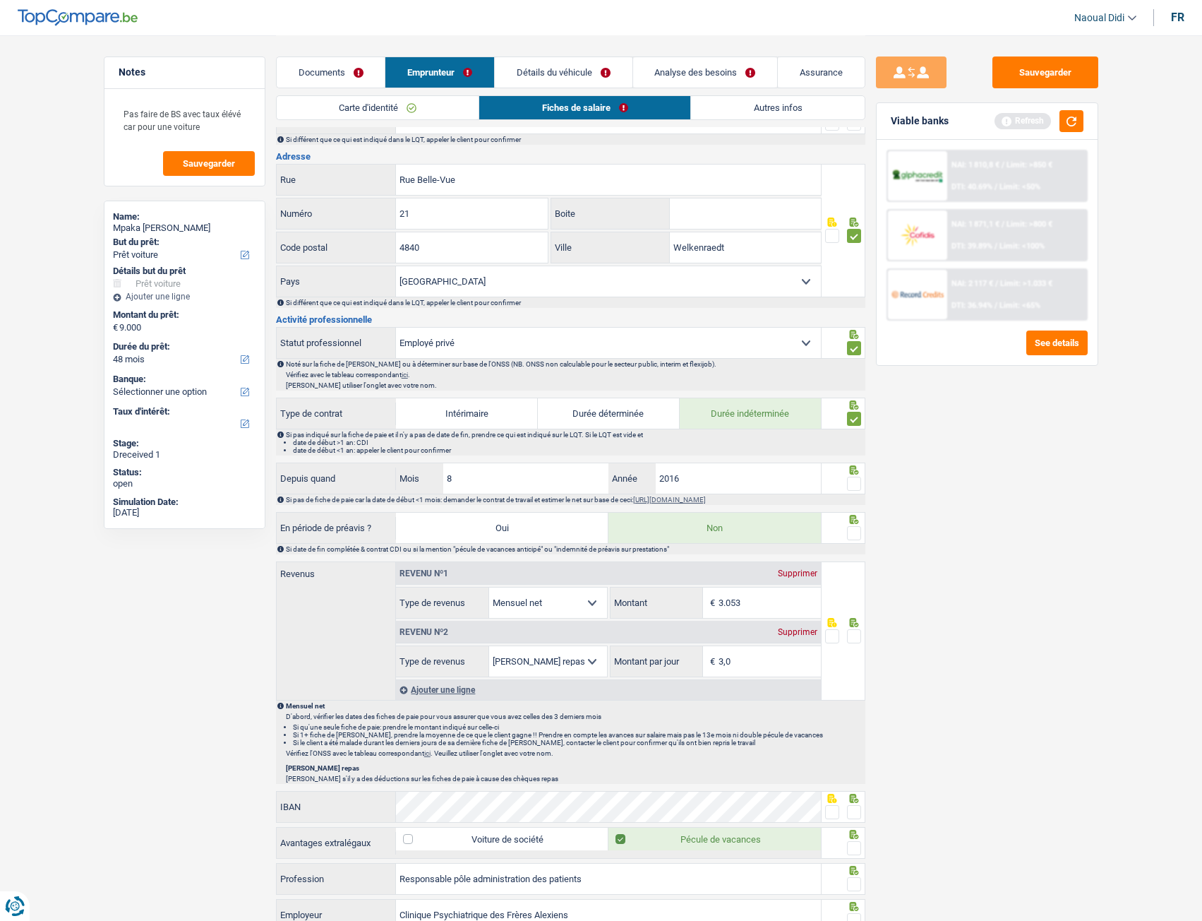
click at [0, 0] on input "radio" at bounding box center [0, 0] width 0 height 0
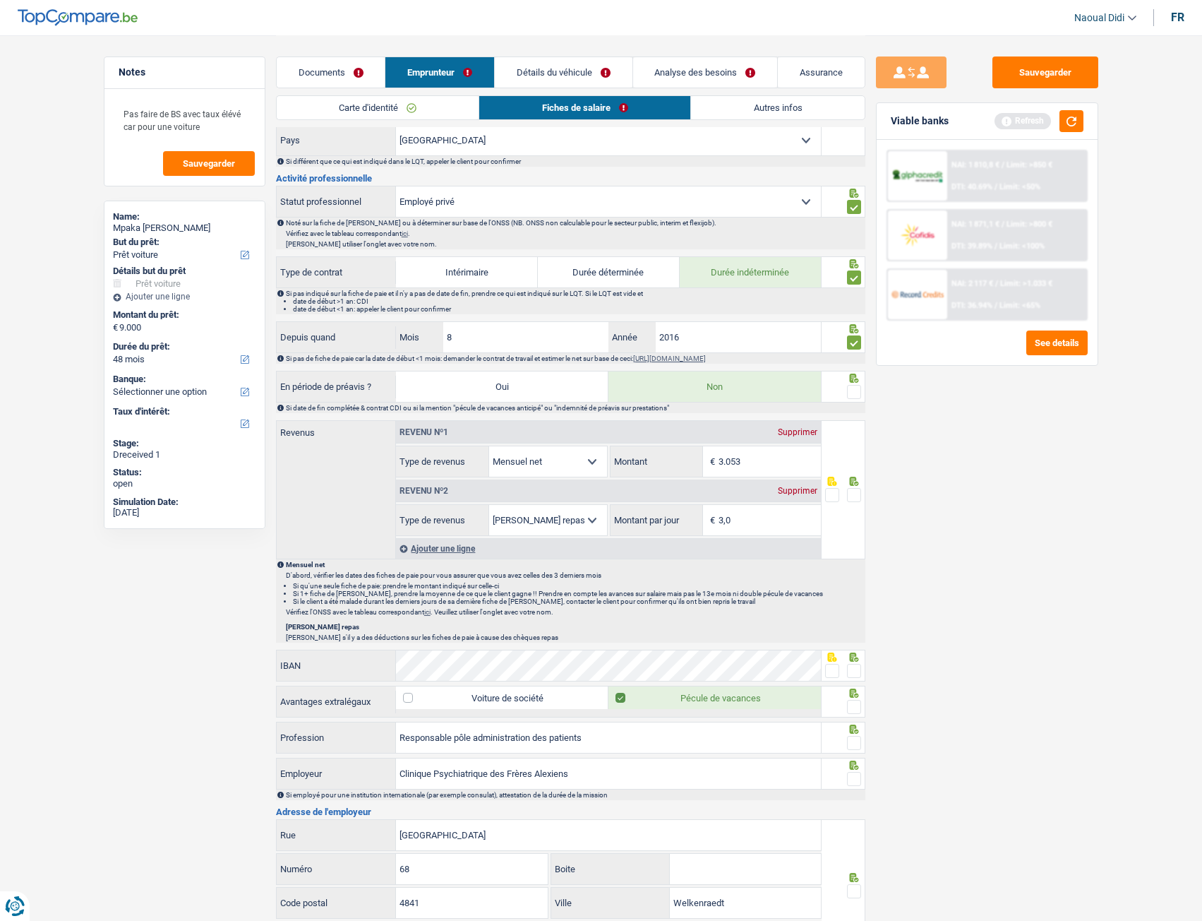
click at [854, 393] on span at bounding box center [854, 392] width 14 height 14
click at [0, 0] on input "radio" at bounding box center [0, 0] width 0 height 0
click at [345, 75] on link "Documents" at bounding box center [331, 72] width 109 height 30
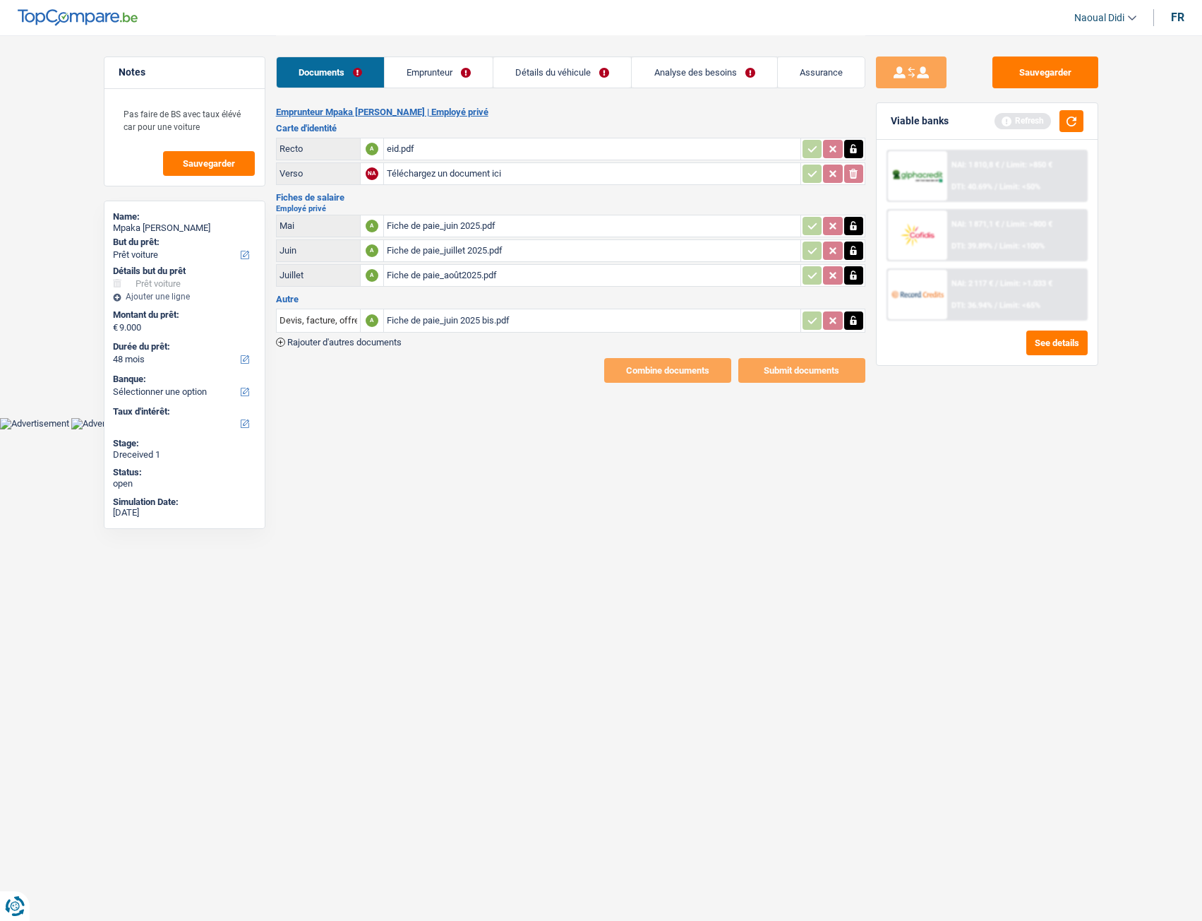
scroll to position [0, 0]
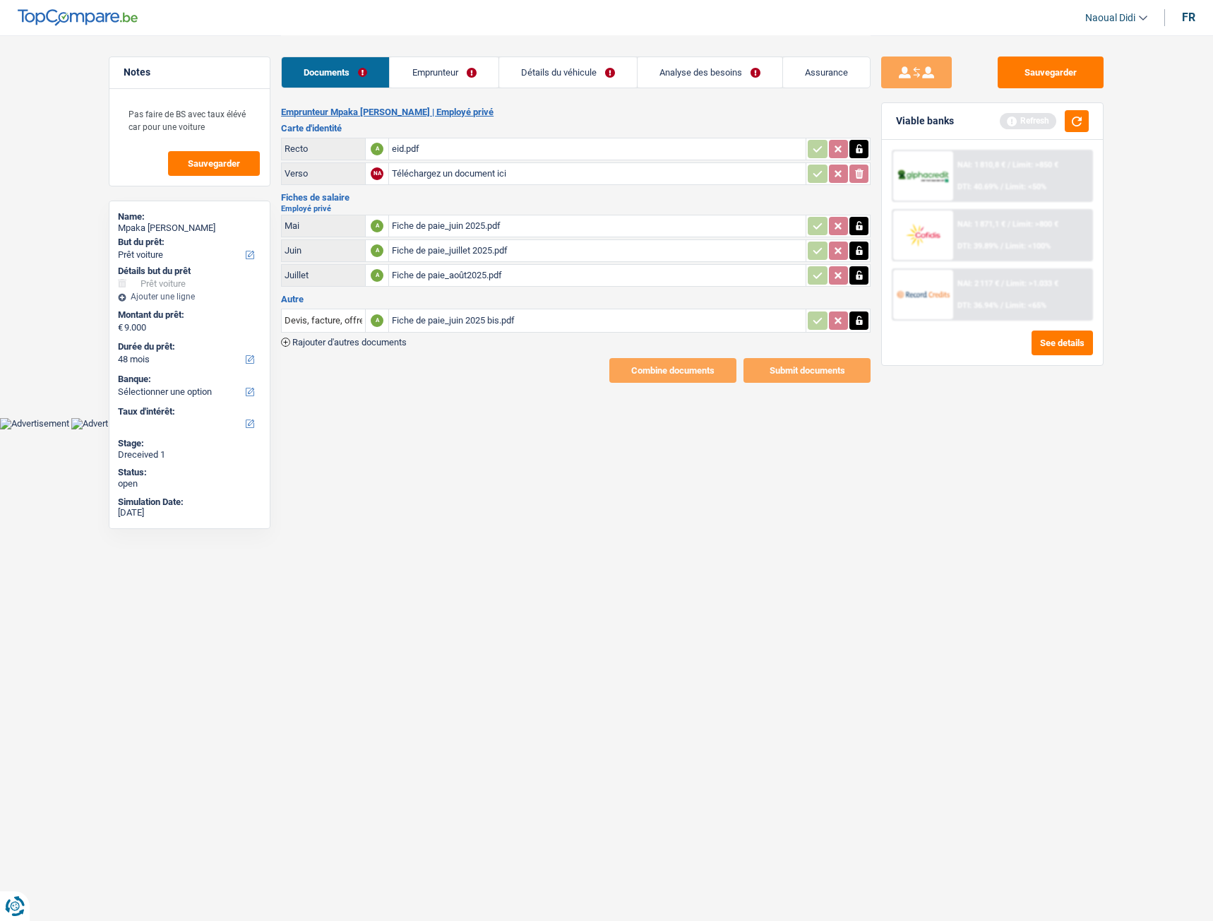
click at [484, 321] on div "Fiche de paie_juin 2025 bis.pdf" at bounding box center [597, 320] width 411 height 21
click at [445, 69] on link "Emprunteur" at bounding box center [444, 72] width 108 height 30
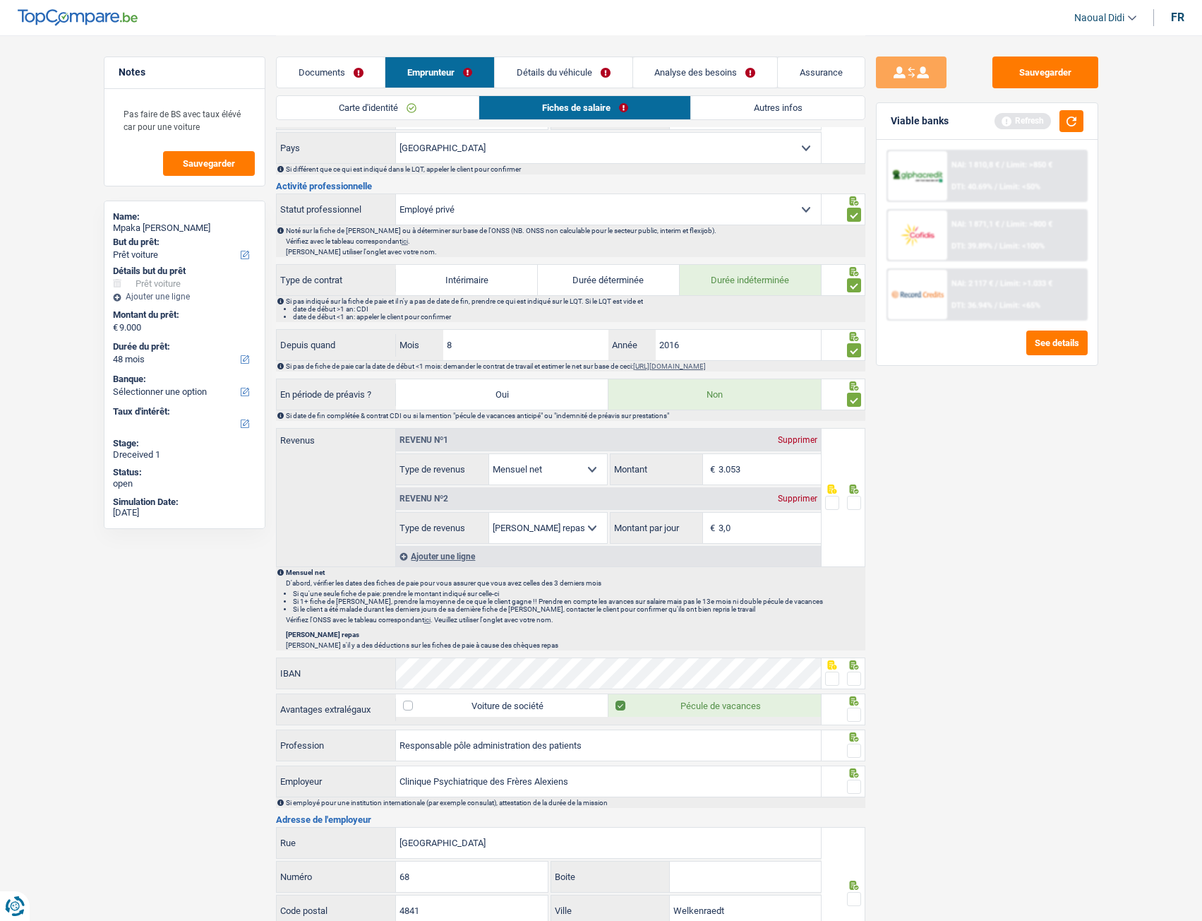
scroll to position [424, 0]
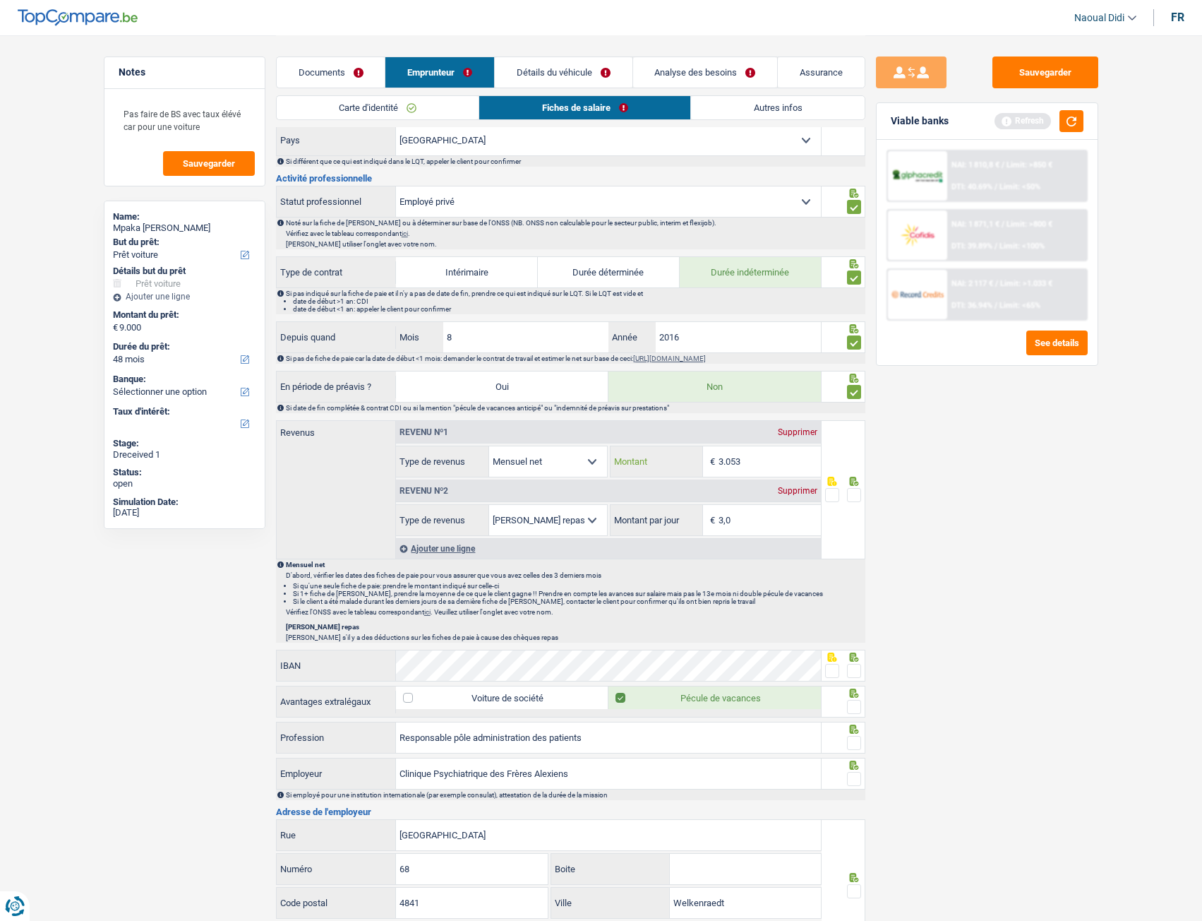
click at [784, 465] on input "3.053" at bounding box center [770, 461] width 102 height 30
type input "3.040"
click at [854, 491] on span at bounding box center [854, 495] width 14 height 14
click at [0, 0] on input "radio" at bounding box center [0, 0] width 0 height 0
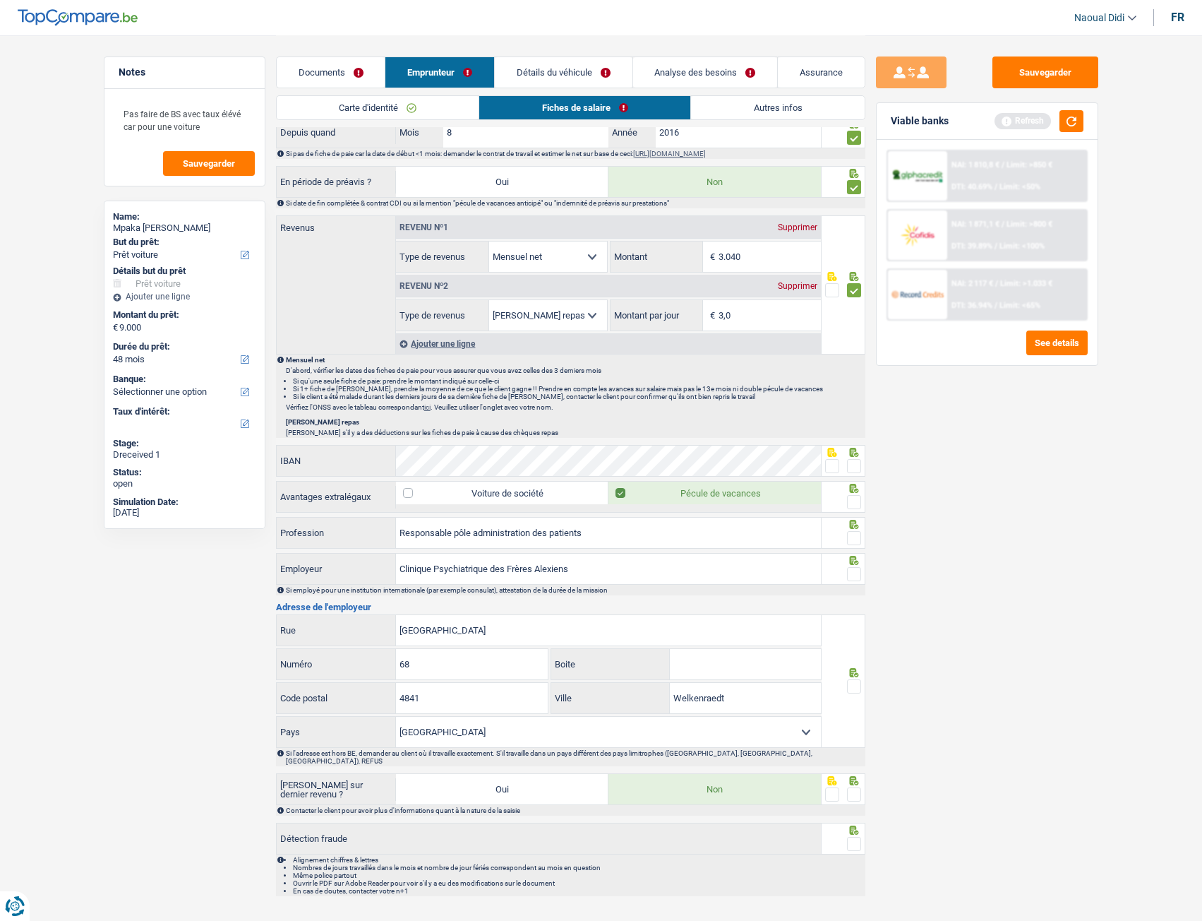
scroll to position [635, 0]
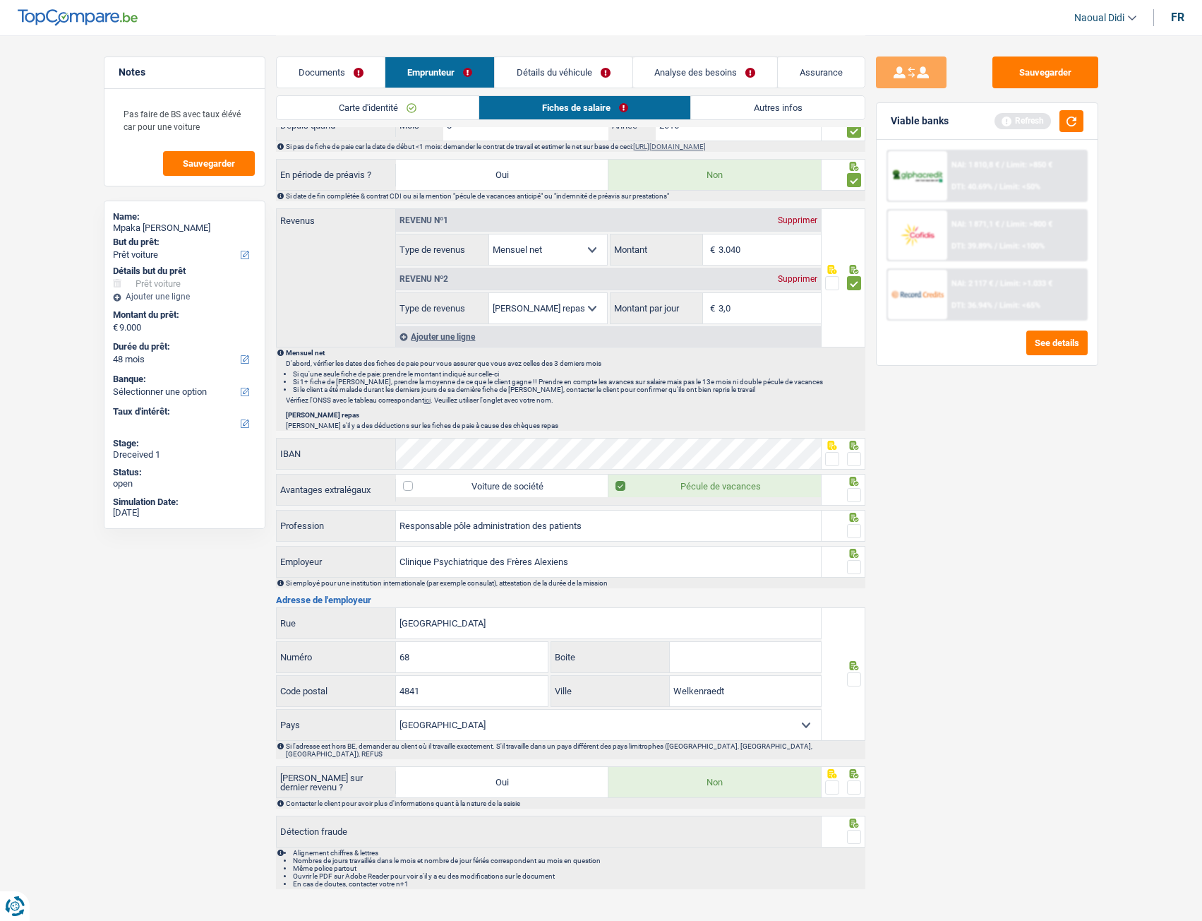
click at [827, 455] on span at bounding box center [832, 459] width 14 height 14
click at [0, 0] on input "radio" at bounding box center [0, 0] width 0 height 0
click at [856, 496] on span at bounding box center [854, 495] width 14 height 14
click at [0, 0] on input "radio" at bounding box center [0, 0] width 0 height 0
click at [856, 496] on span at bounding box center [854, 495] width 14 height 14
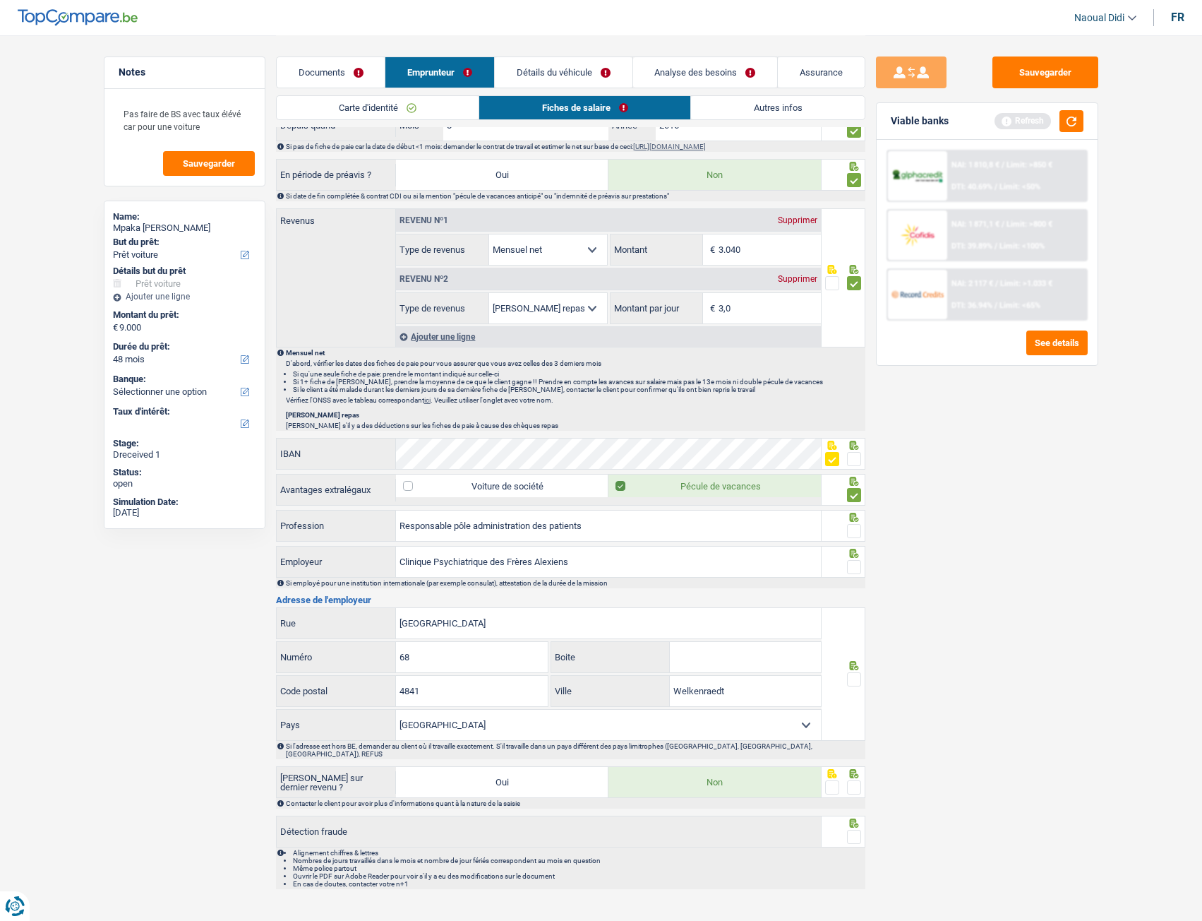
click at [0, 0] on input "radio" at bounding box center [0, 0] width 0 height 0
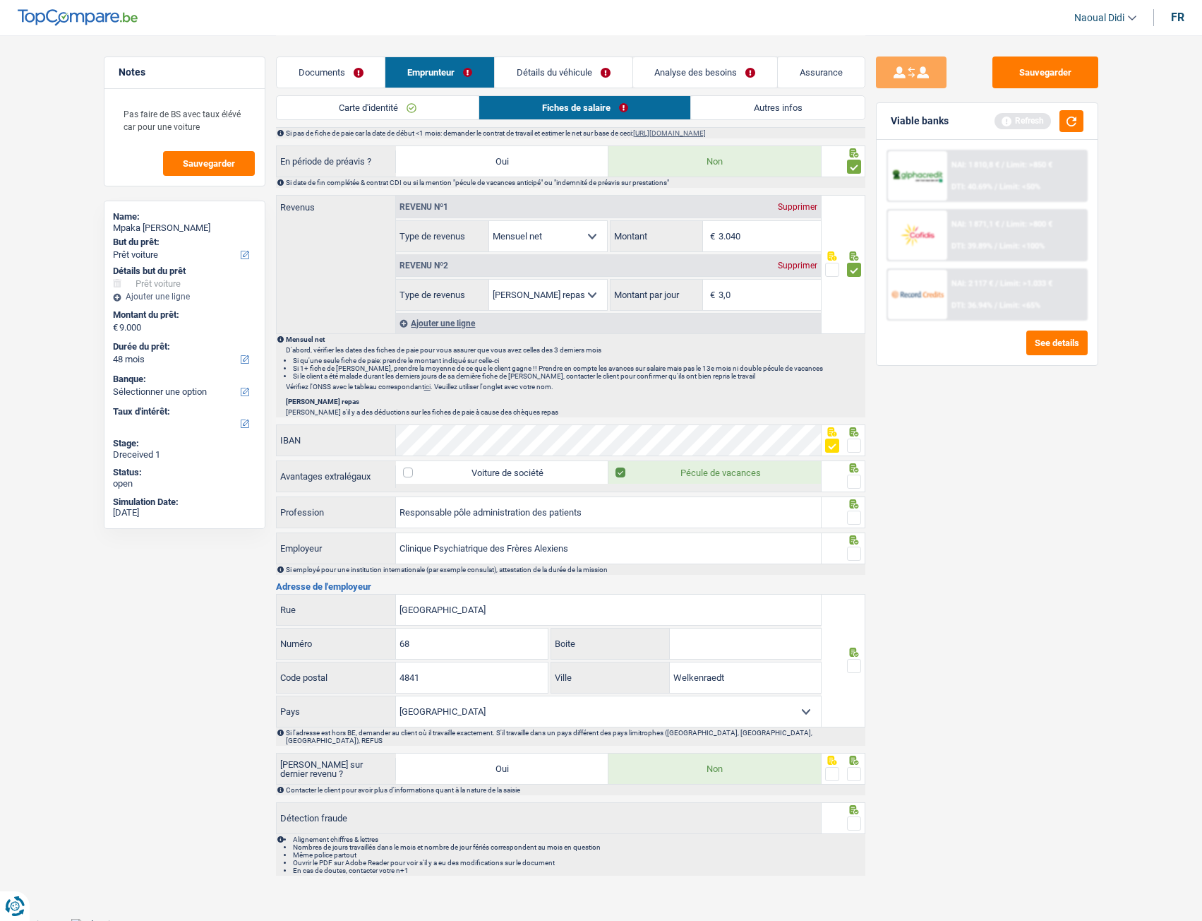
click at [859, 515] on span at bounding box center [854, 517] width 14 height 14
click at [0, 0] on input "radio" at bounding box center [0, 0] width 0 height 0
click at [859, 515] on span at bounding box center [854, 517] width 14 height 14
click at [0, 0] on input "radio" at bounding box center [0, 0] width 0 height 0
click at [859, 482] on span at bounding box center [854, 481] width 14 height 14
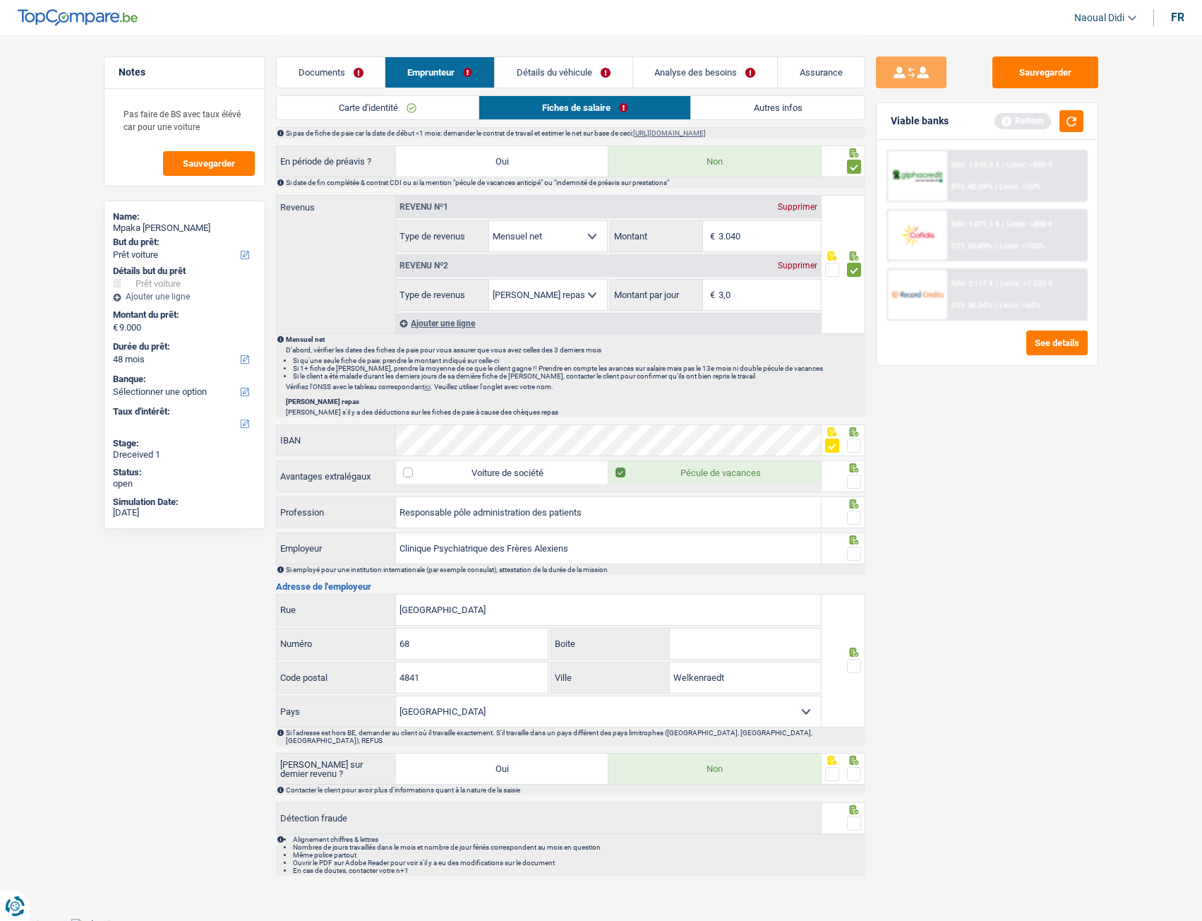
click at [0, 0] on input "radio" at bounding box center [0, 0] width 0 height 0
click at [858, 515] on span at bounding box center [854, 517] width 14 height 14
click at [0, 0] on input "radio" at bounding box center [0, 0] width 0 height 0
click at [856, 515] on span at bounding box center [854, 553] width 14 height 14
click at [0, 0] on input "radio" at bounding box center [0, 0] width 0 height 0
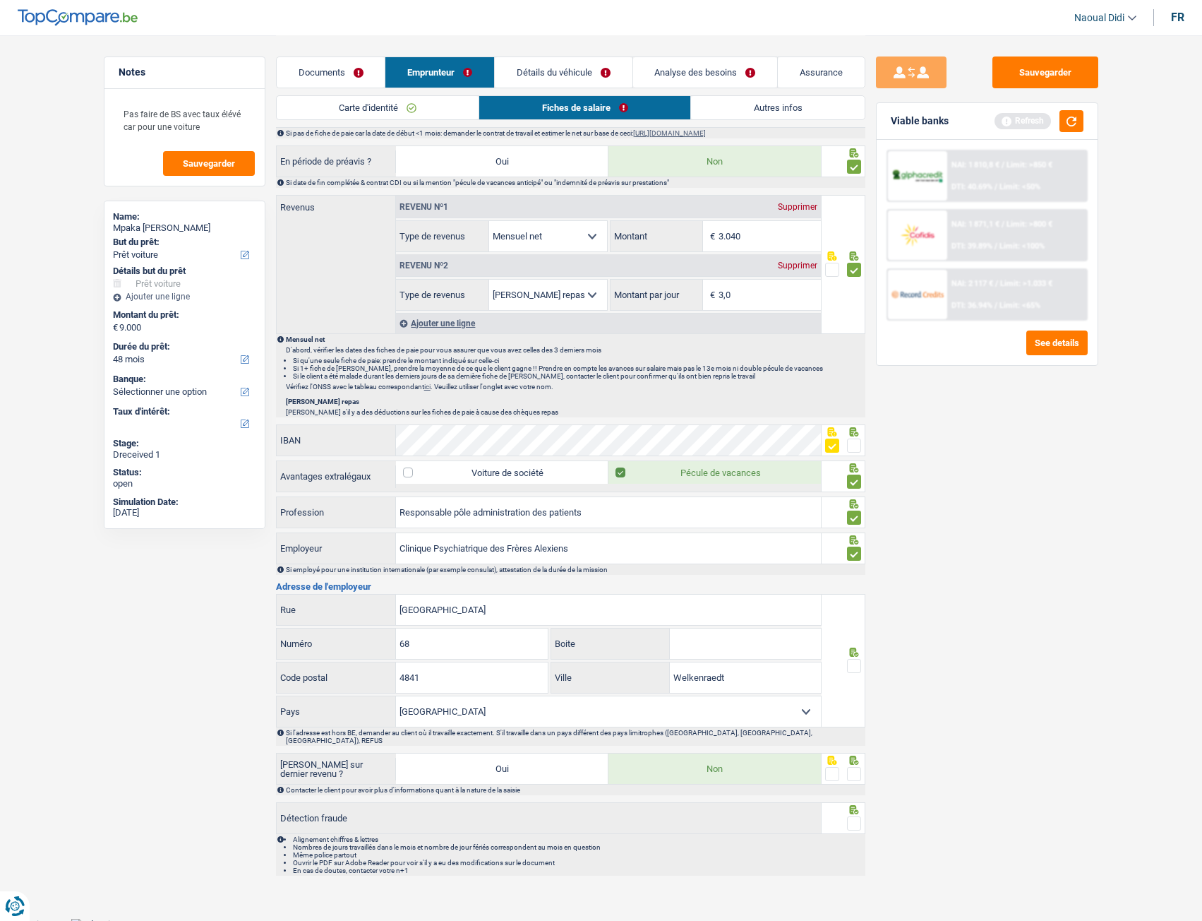
click at [852, 515] on span at bounding box center [854, 666] width 14 height 14
click at [0, 0] on input "radio" at bounding box center [0, 0] width 0 height 0
click at [856, 515] on span at bounding box center [854, 774] width 14 height 14
click at [0, 0] on input "radio" at bounding box center [0, 0] width 0 height 0
click at [855, 515] on span at bounding box center [854, 823] width 14 height 14
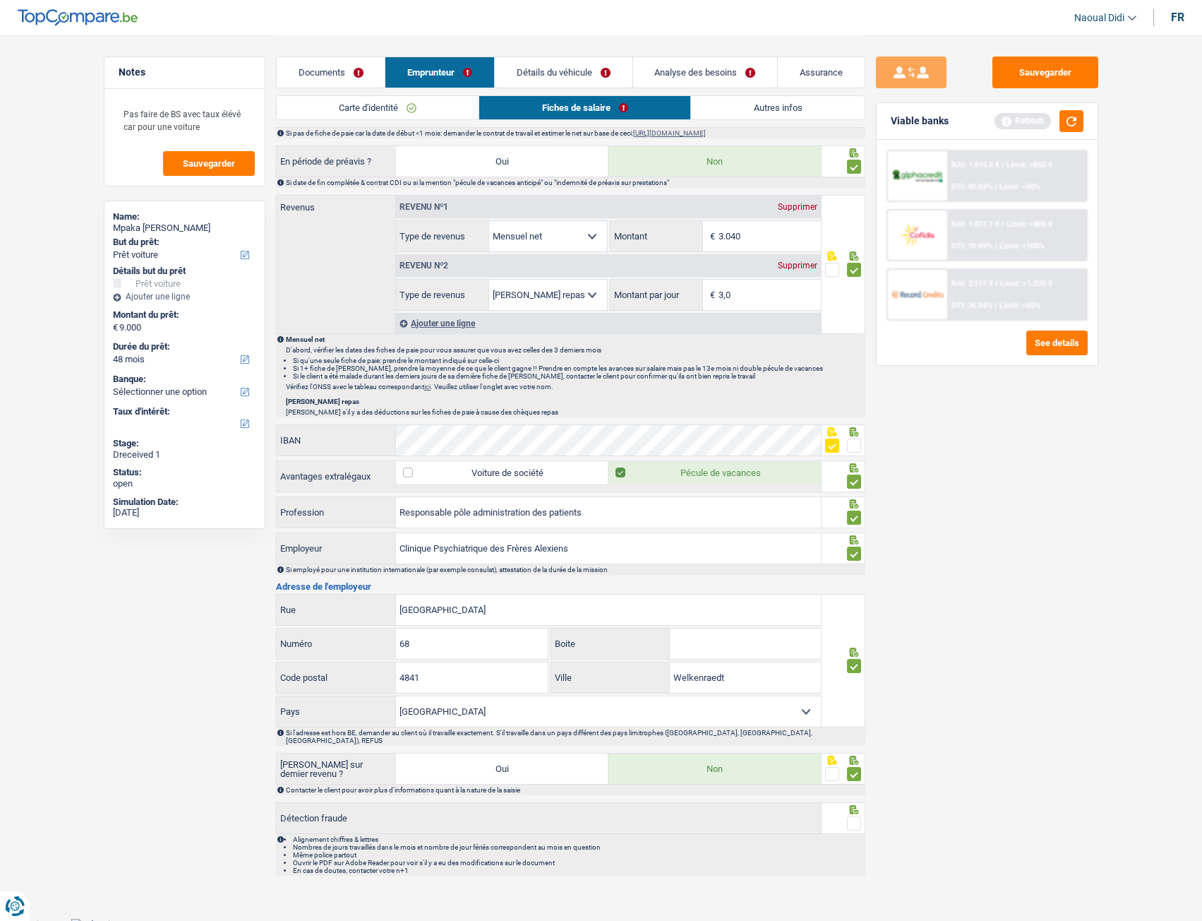
click at [0, 0] on input "radio" at bounding box center [0, 0] width 0 height 0
click at [1051, 75] on button "Sauvegarder" at bounding box center [1046, 72] width 106 height 32
click at [720, 80] on link "Analyse des besoins" at bounding box center [705, 72] width 145 height 30
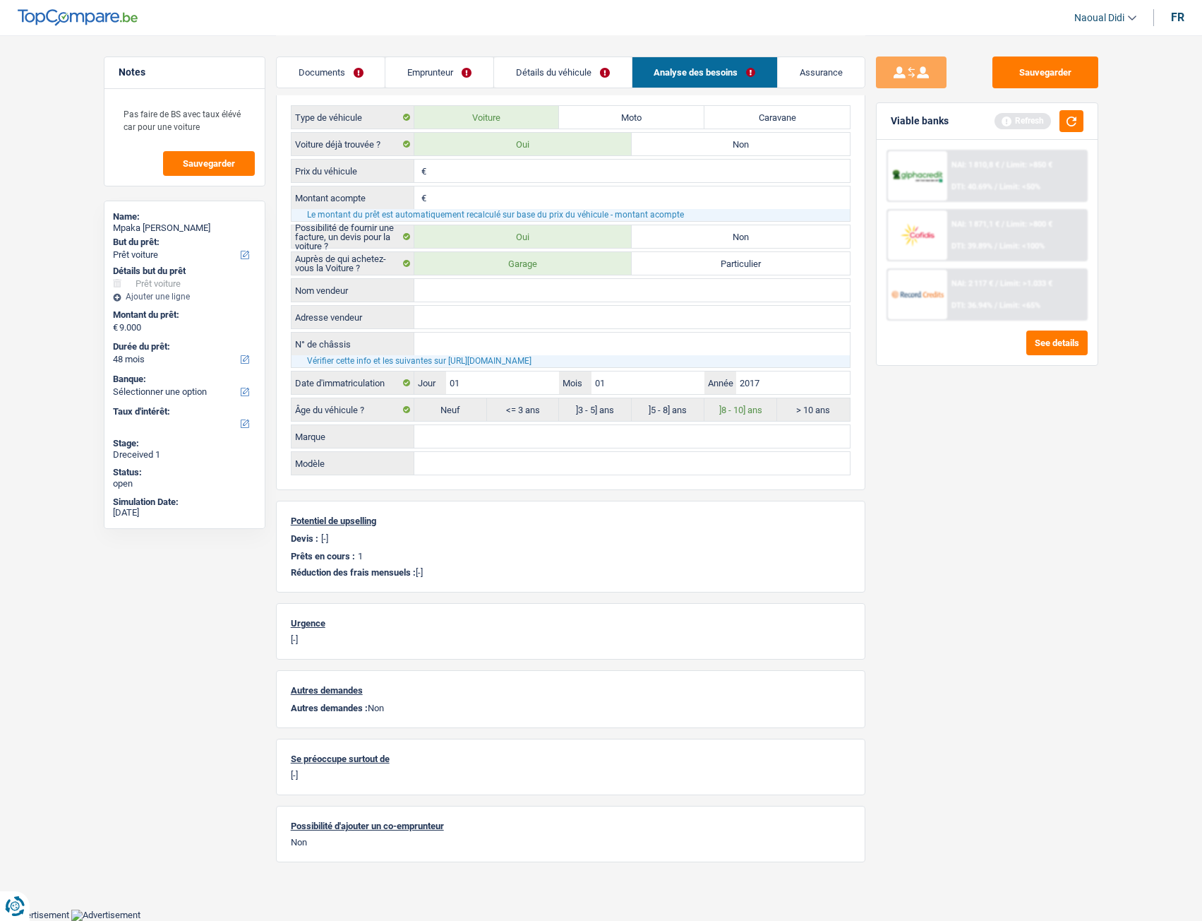
scroll to position [354, 0]
click at [439, 73] on link "Emprunteur" at bounding box center [440, 72] width 108 height 30
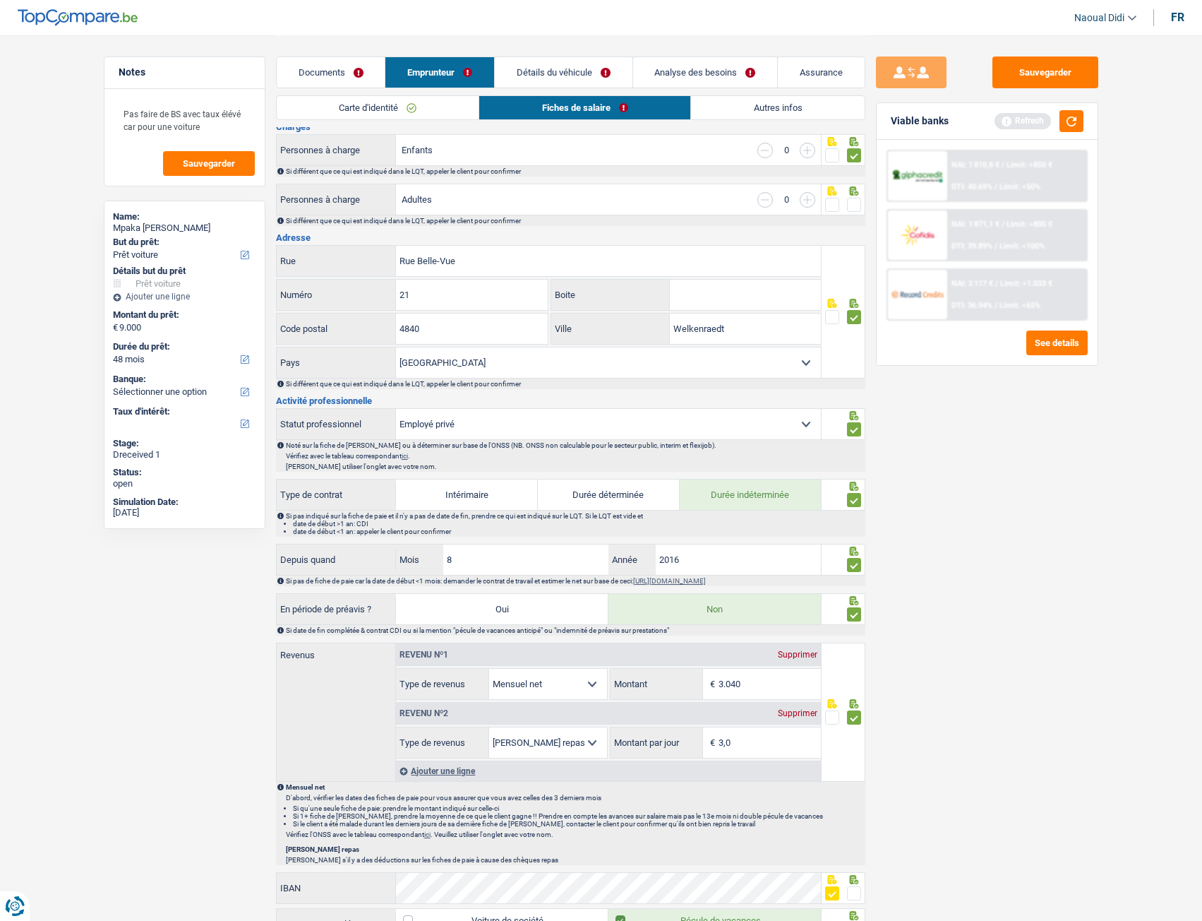
scroll to position [71, 0]
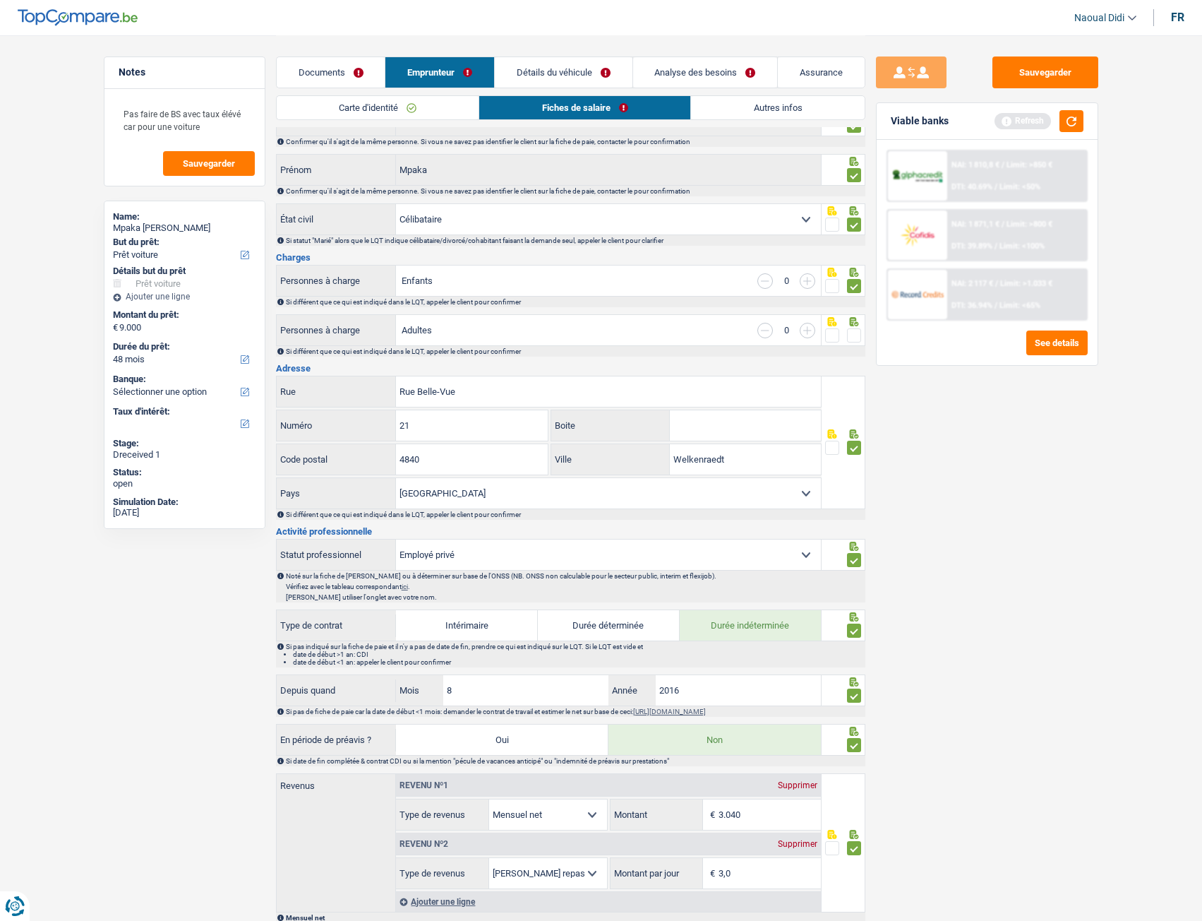
click at [858, 345] on div at bounding box center [844, 330] width 44 height 32
click at [852, 337] on span at bounding box center [854, 335] width 14 height 14
click at [0, 0] on input "radio" at bounding box center [0, 0] width 0 height 0
click at [852, 337] on span at bounding box center [854, 335] width 14 height 14
click at [0, 0] on input "radio" at bounding box center [0, 0] width 0 height 0
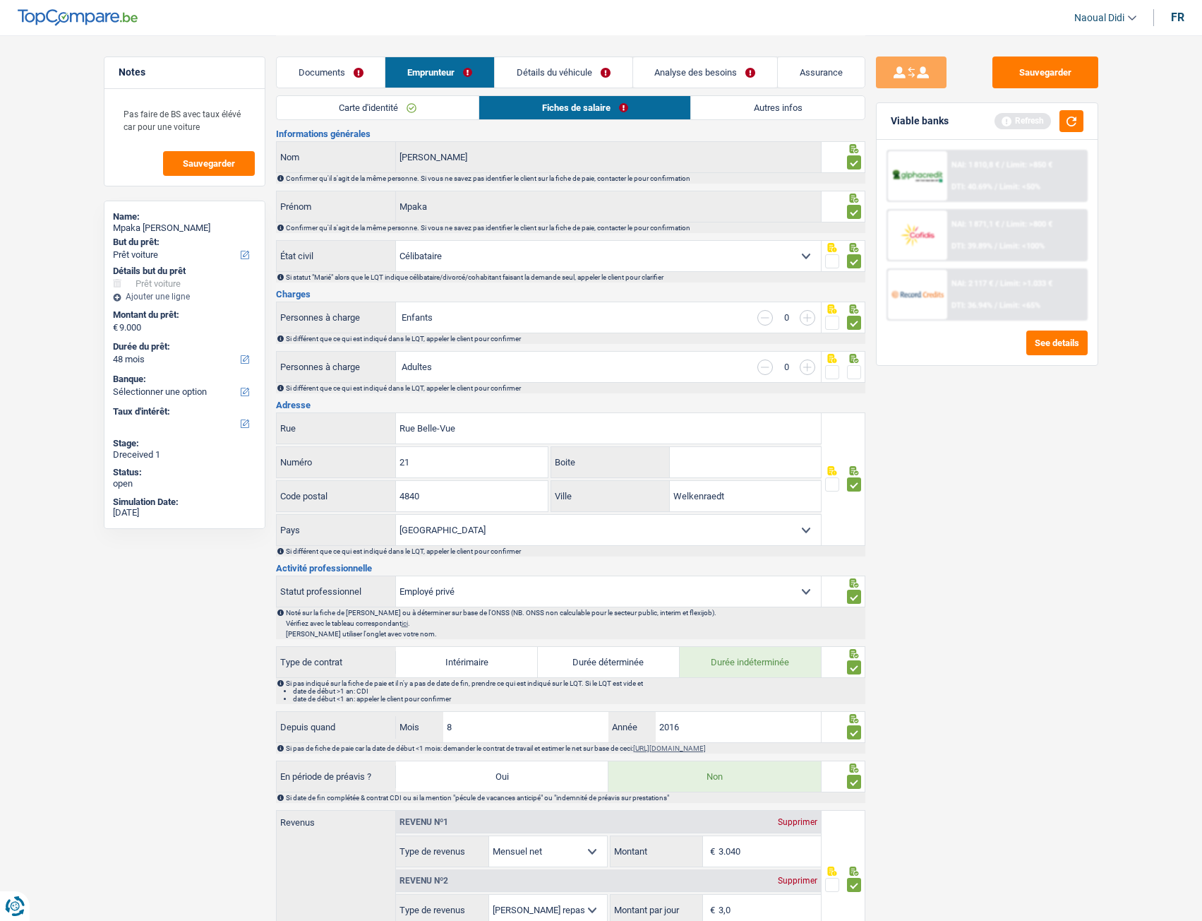
scroll to position [0, 0]
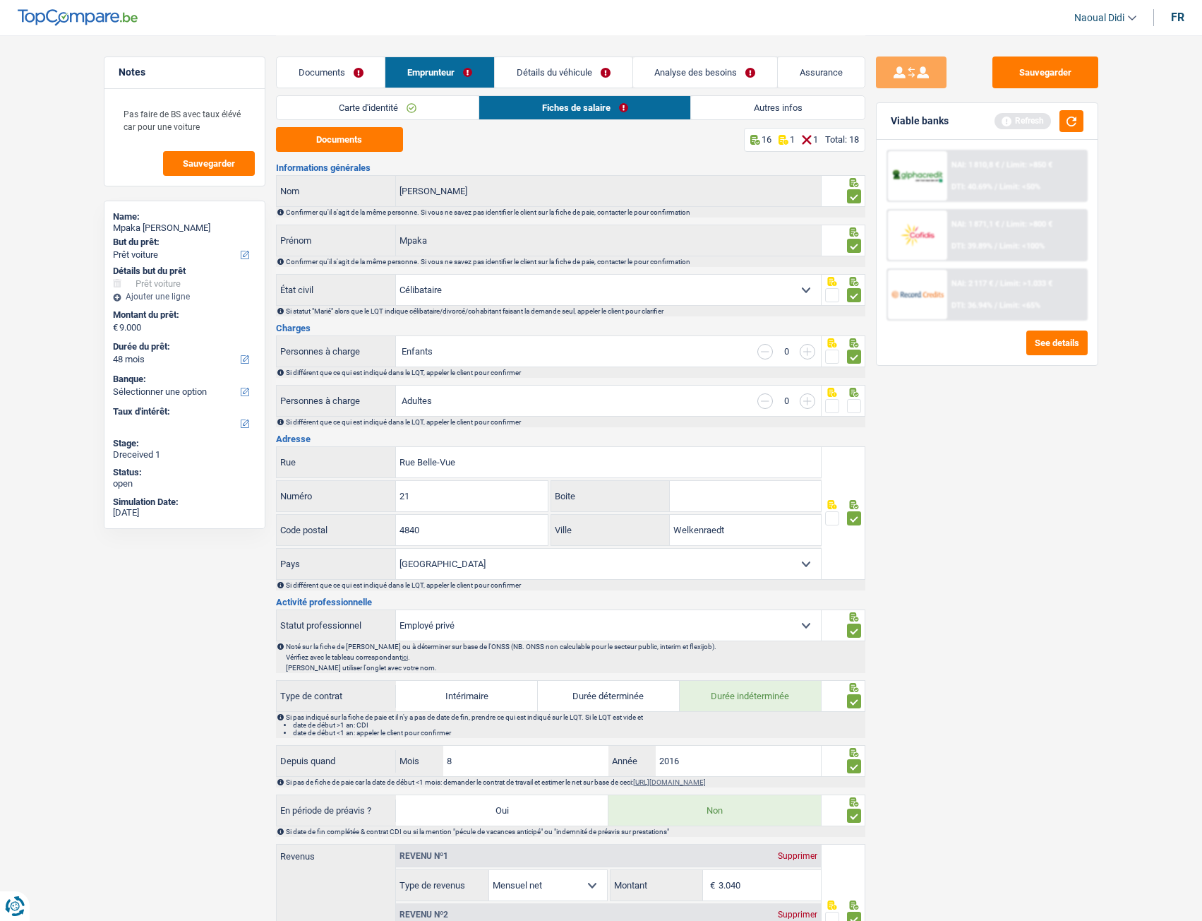
click at [859, 401] on span at bounding box center [854, 406] width 14 height 14
click at [0, 0] on input "radio" at bounding box center [0, 0] width 0 height 0
click at [575, 71] on link "Détails du véhicule" at bounding box center [564, 72] width 138 height 30
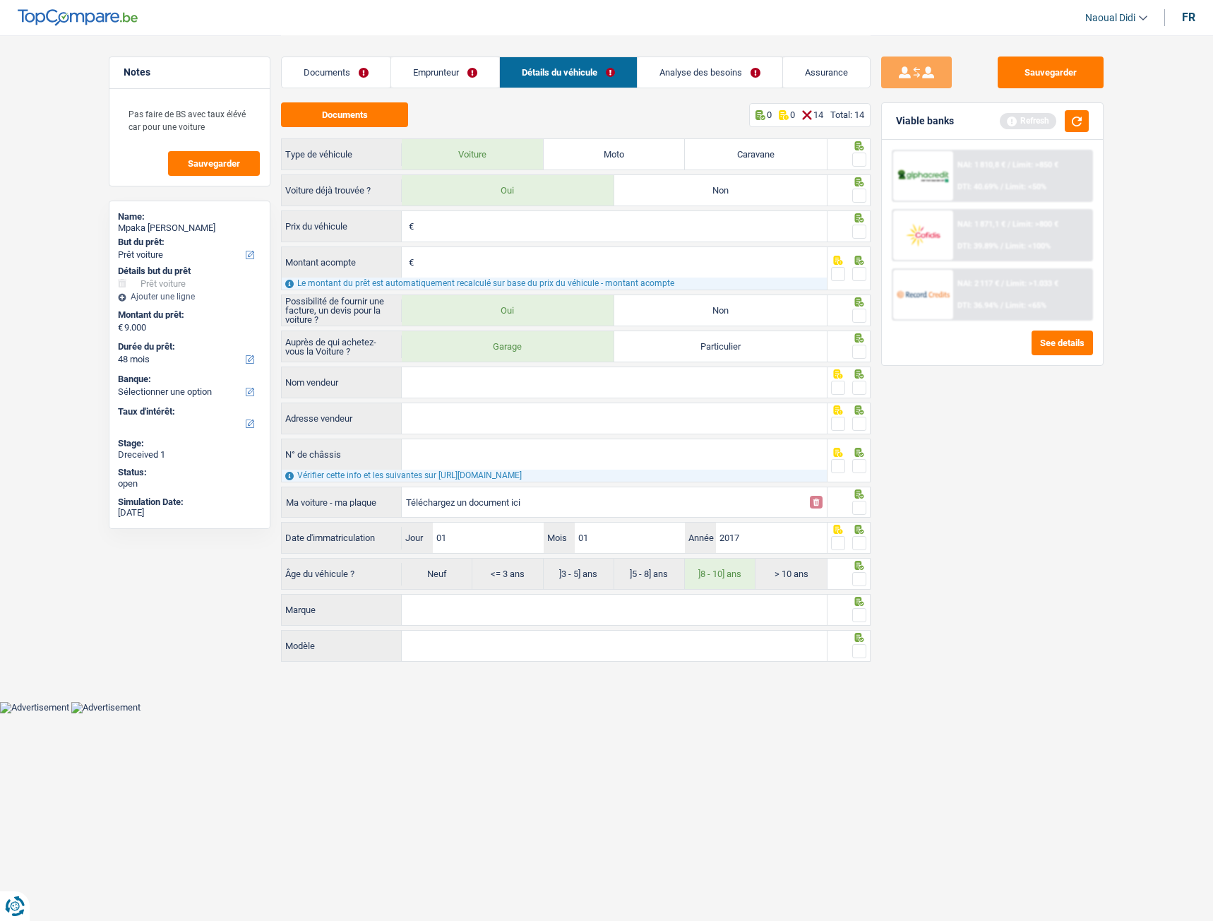
click at [857, 163] on span at bounding box center [859, 160] width 14 height 14
click at [0, 0] on input "radio" at bounding box center [0, 0] width 0 height 0
click at [857, 163] on span at bounding box center [859, 160] width 14 height 14
click at [0, 0] on input "radio" at bounding box center [0, 0] width 0 height 0
click at [859, 200] on span at bounding box center [859, 196] width 14 height 14
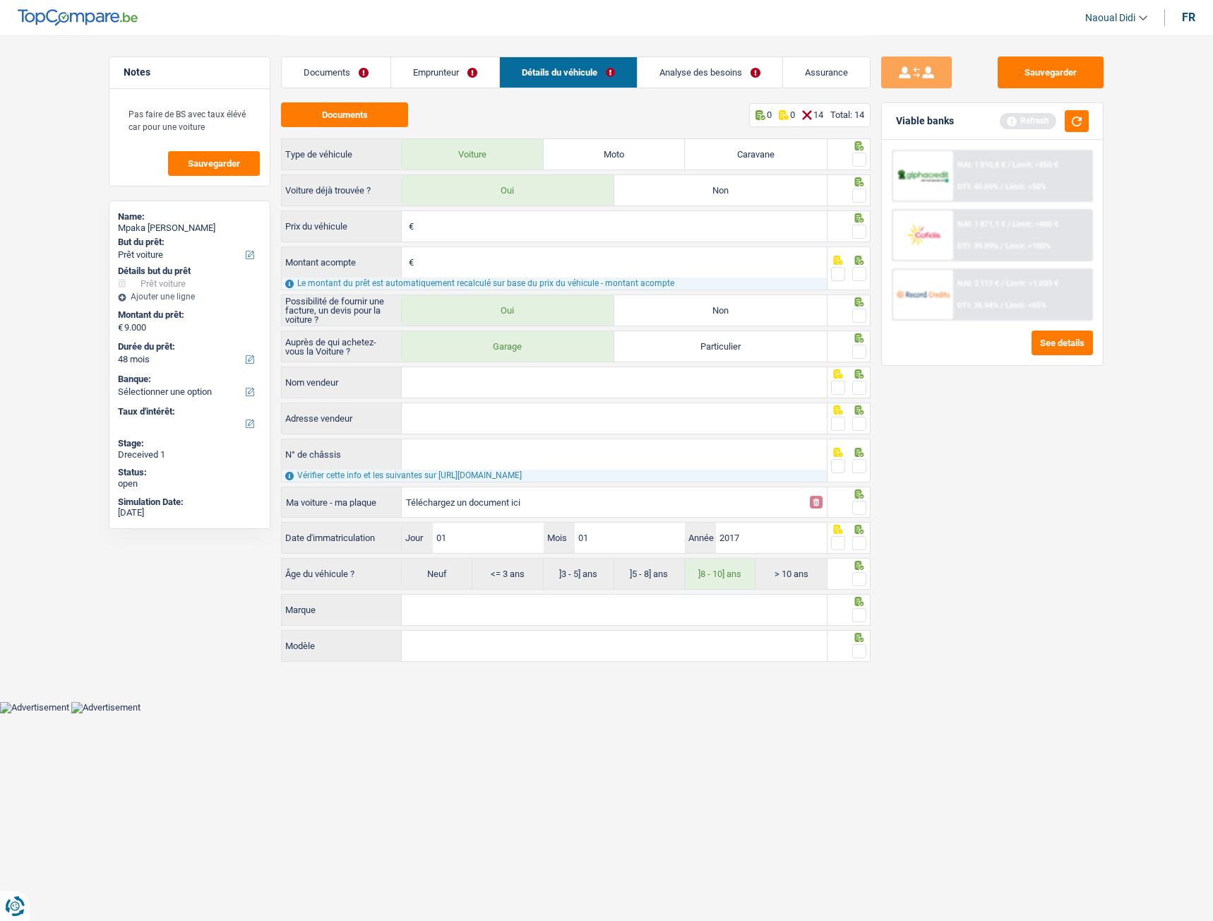
click at [0, 0] on input "radio" at bounding box center [0, 0] width 0 height 0
click at [681, 70] on link "Analyse des besoins" at bounding box center [710, 72] width 145 height 30
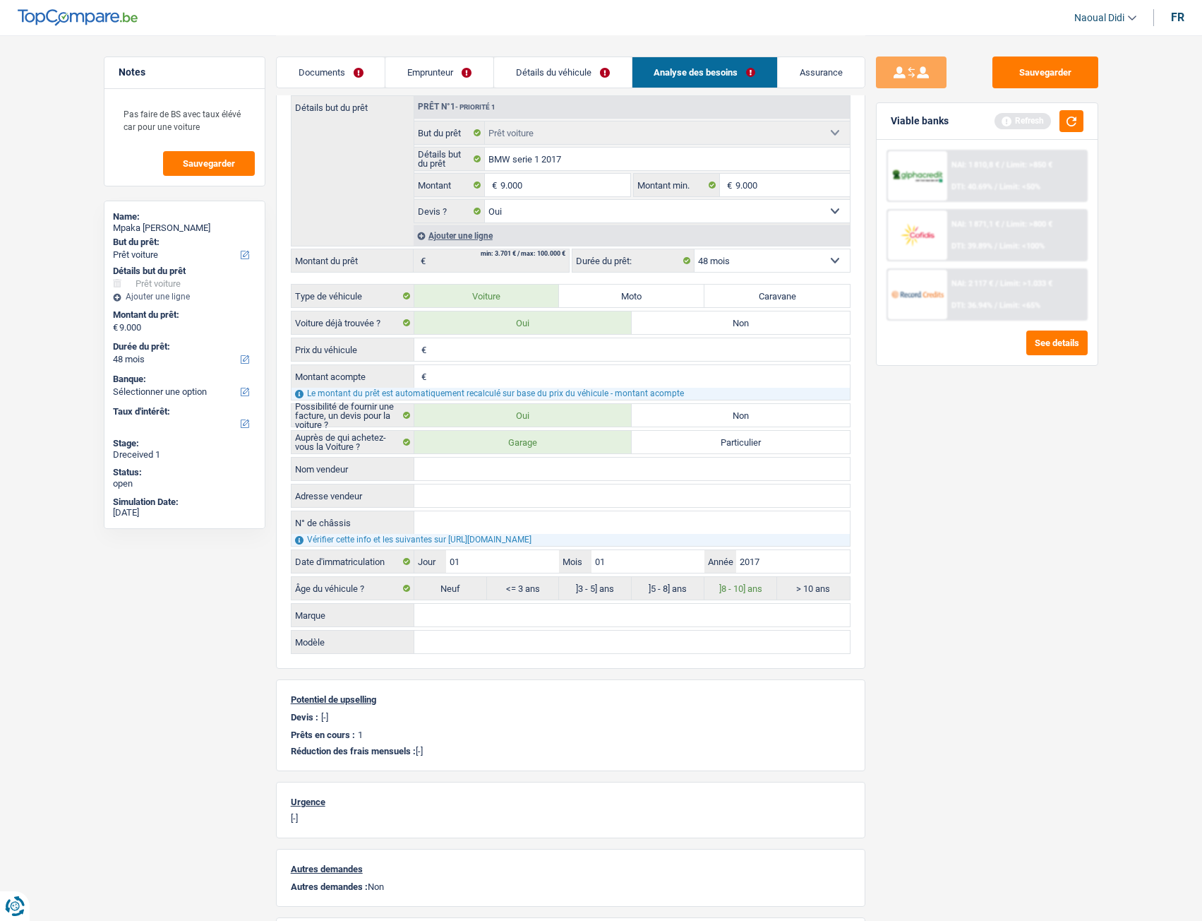
scroll to position [212, 0]
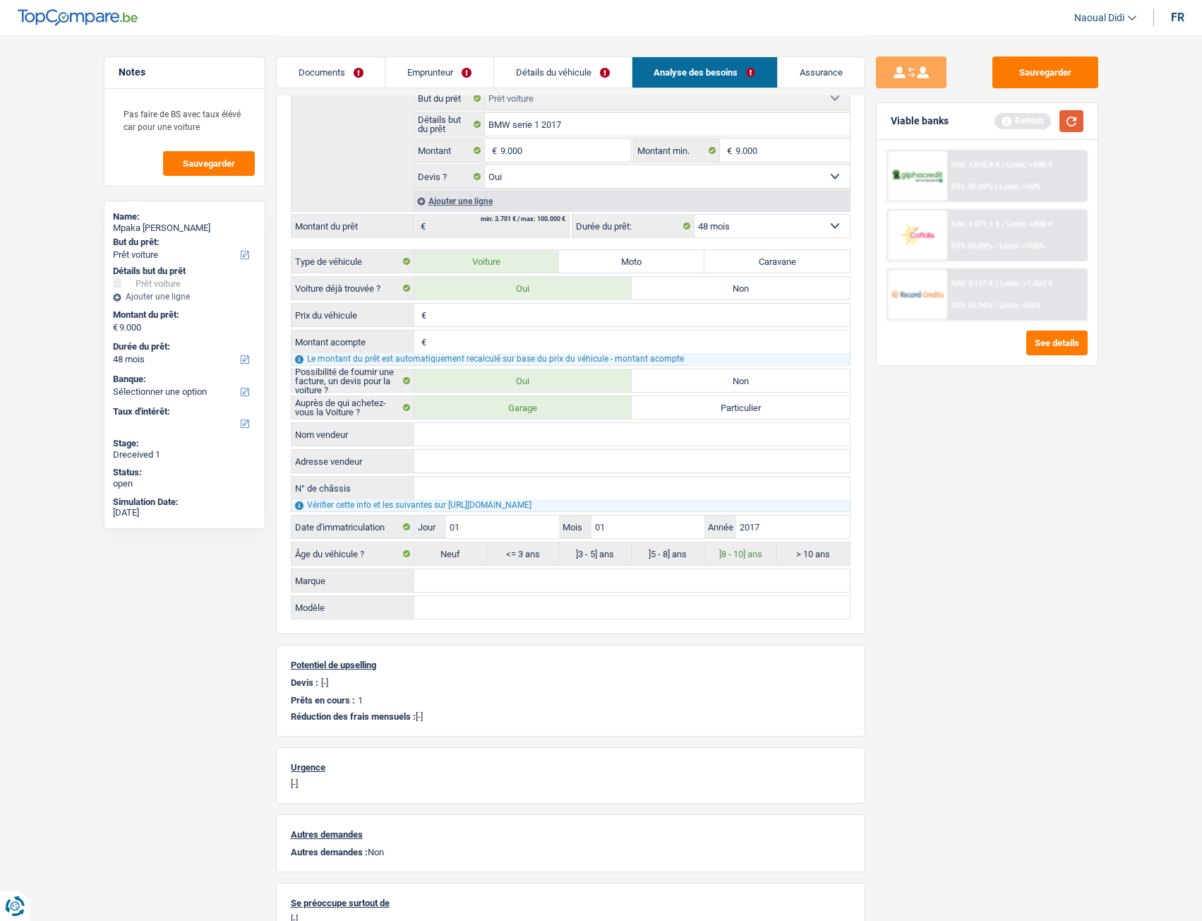
click at [1073, 111] on button "button" at bounding box center [1072, 121] width 24 height 22
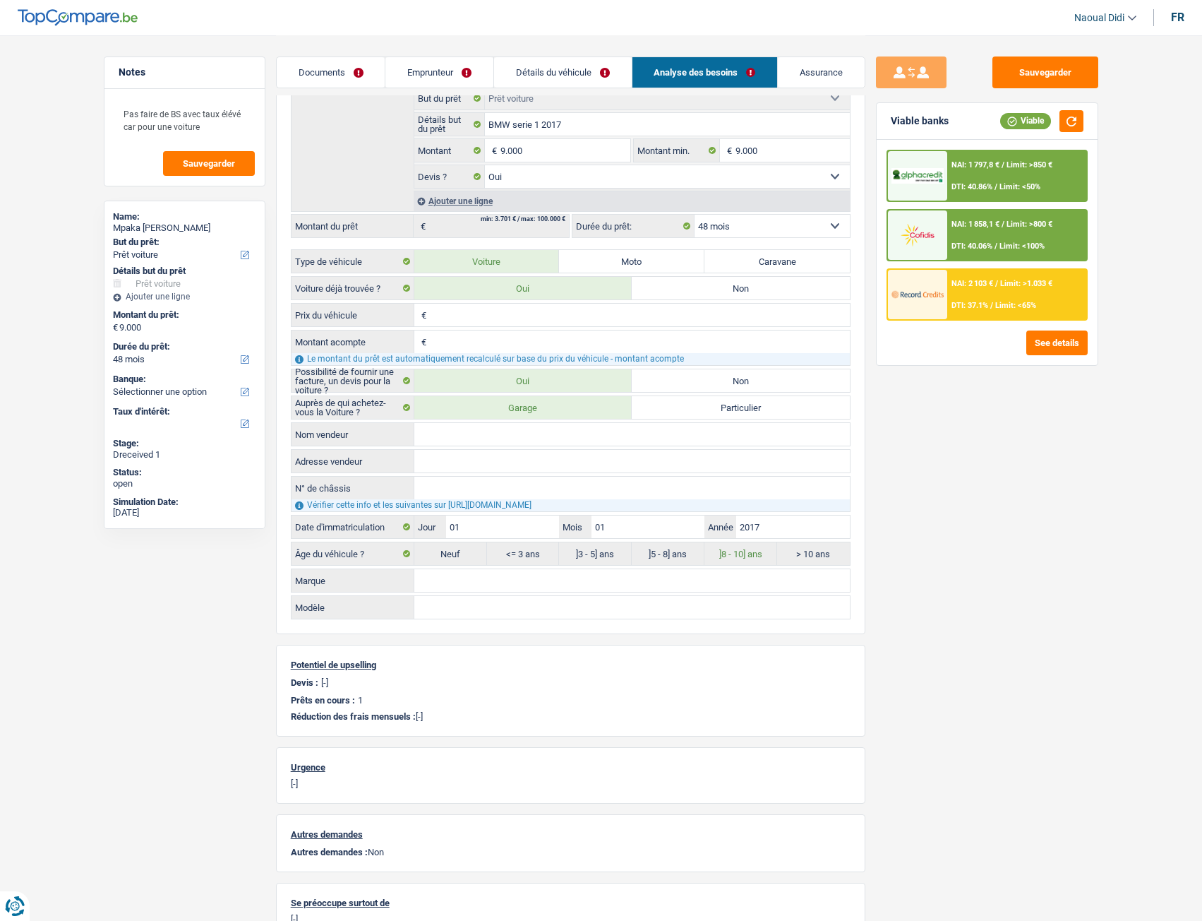
click at [1000, 174] on div "NAI: 1 797,8 € / Limit: >850 € DTI: 40.86% / Limit: <50%" at bounding box center [1017, 175] width 139 height 49
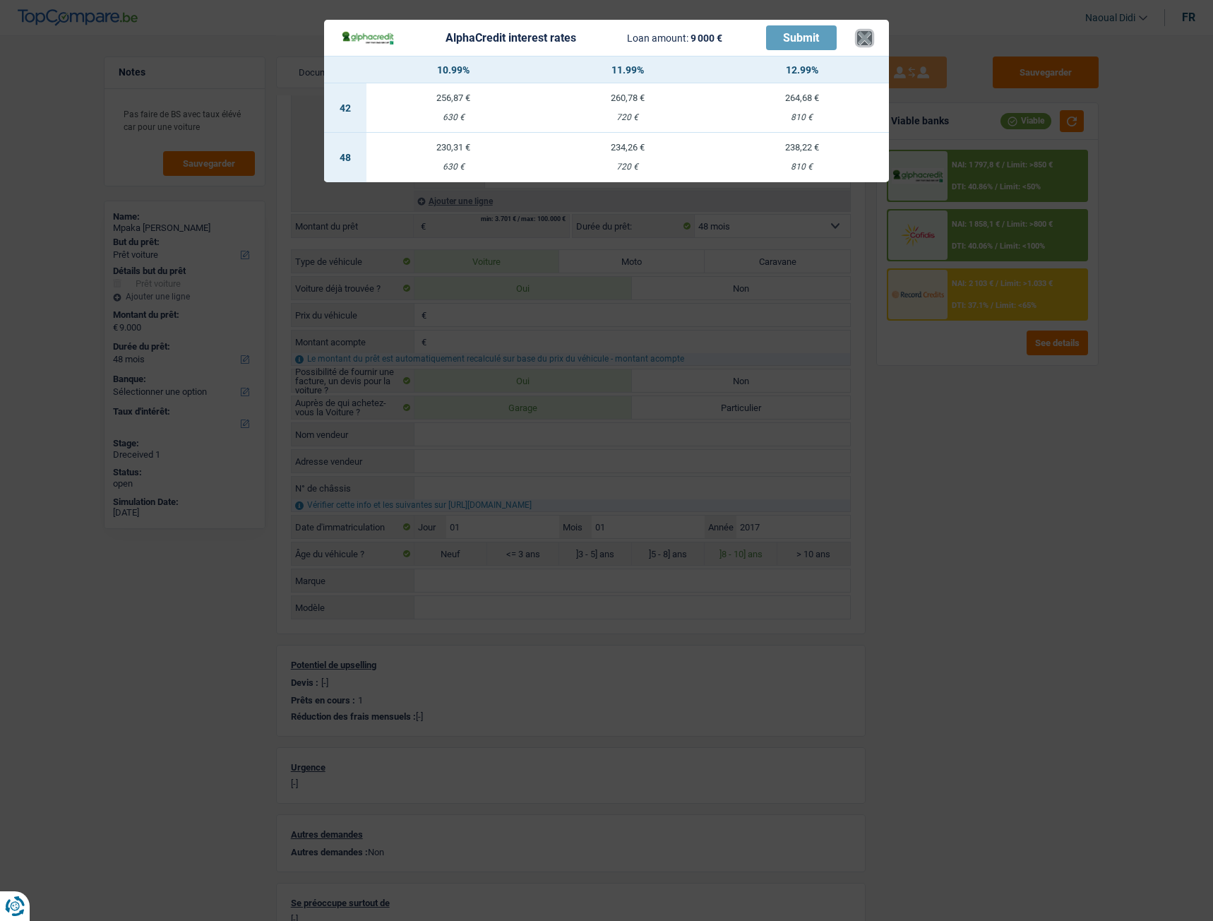
click at [870, 36] on button "×" at bounding box center [864, 38] width 15 height 14
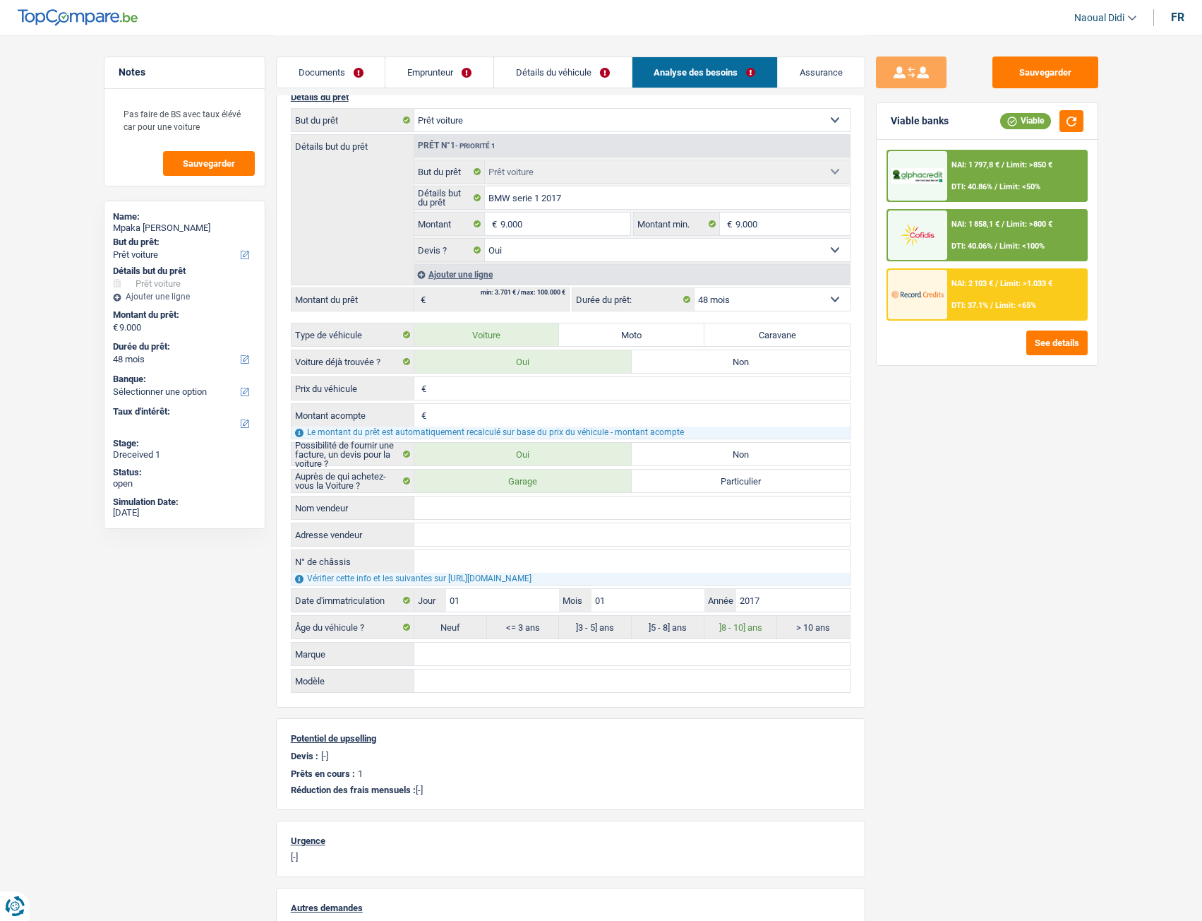
scroll to position [0, 0]
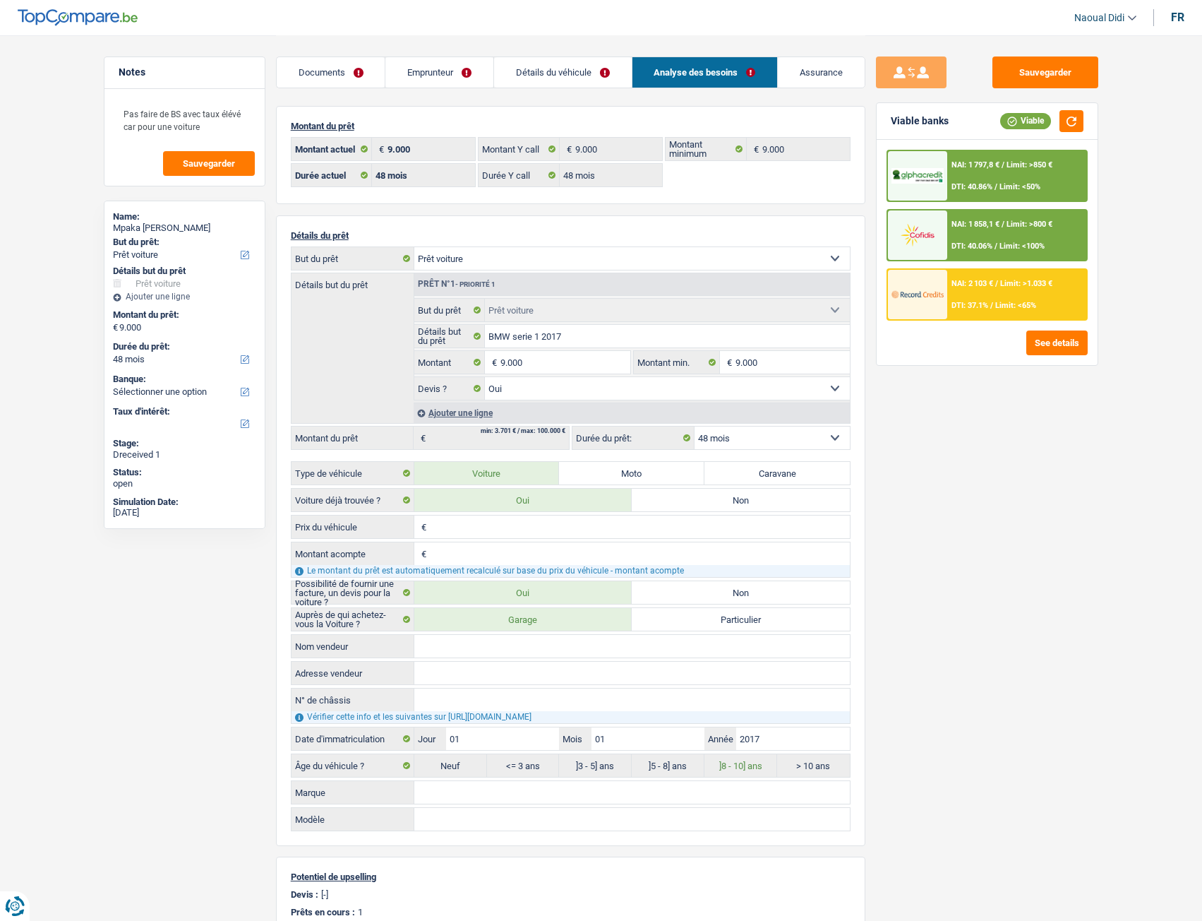
click at [741, 442] on select "12 mois 18 mois 24 mois 30 mois 36 mois 42 mois 48 mois Sélectionner une option" at bounding box center [772, 437] width 155 height 23
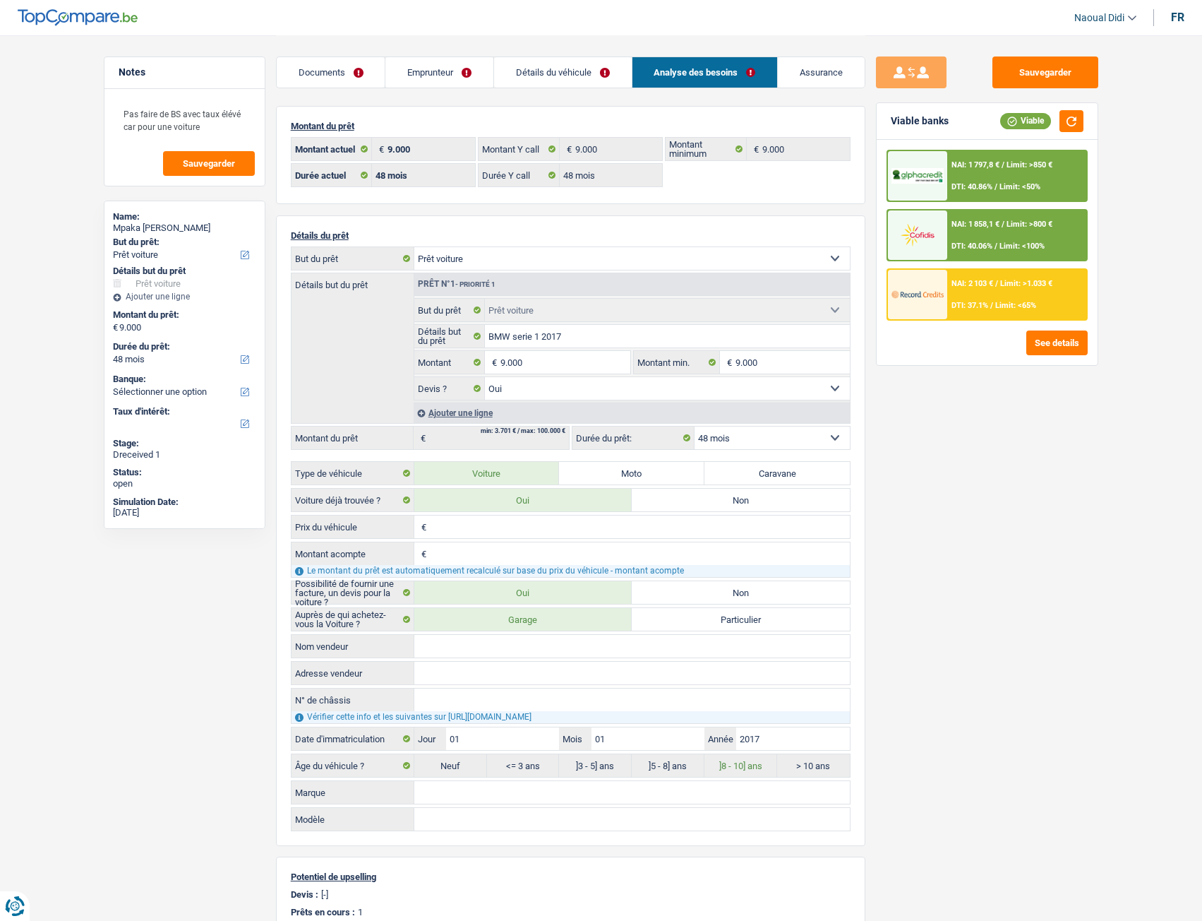
click at [967, 503] on div "Sauvegarder Viable banks Viable NAI: 1 797,8 € / Limit: >850 € DTI: 40.86% / Li…" at bounding box center [988, 477] width 244 height 842
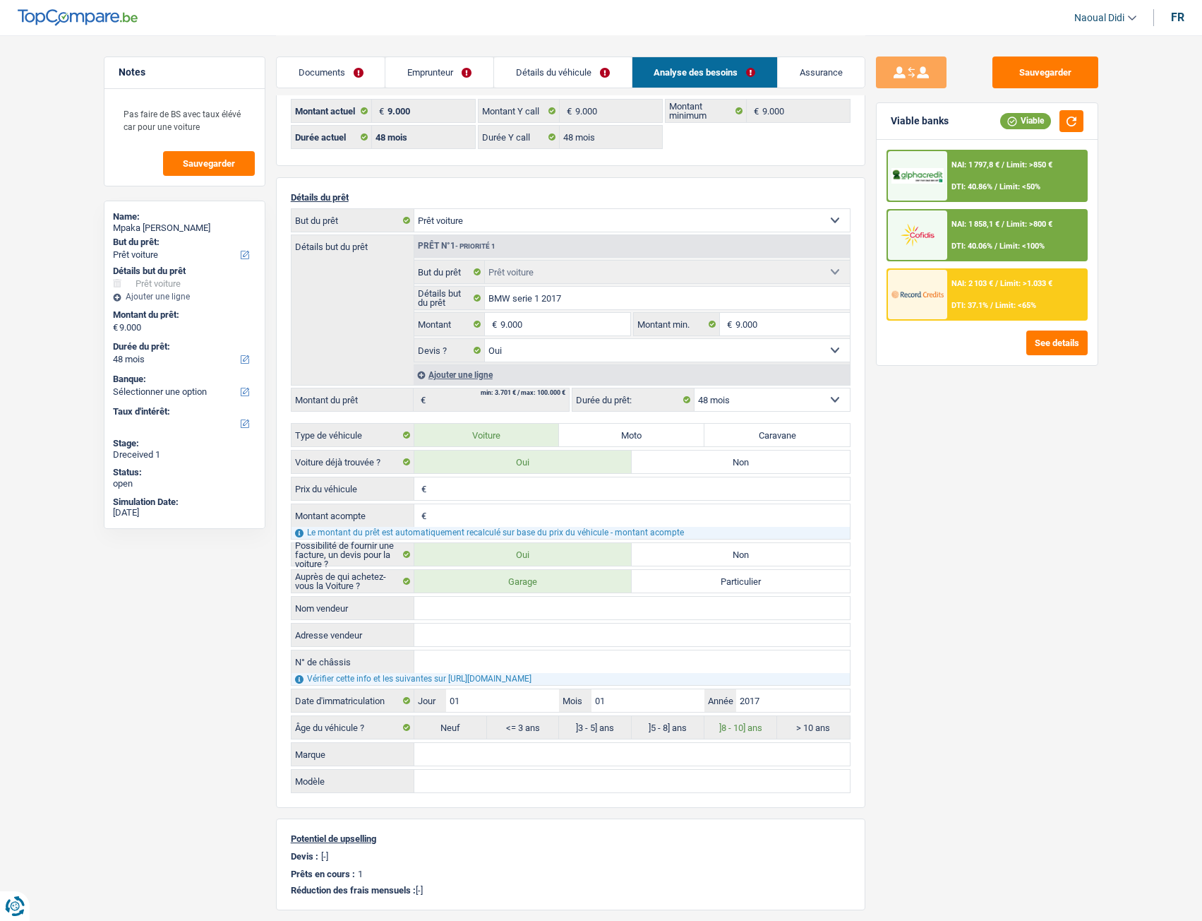
scroll to position [71, 0]
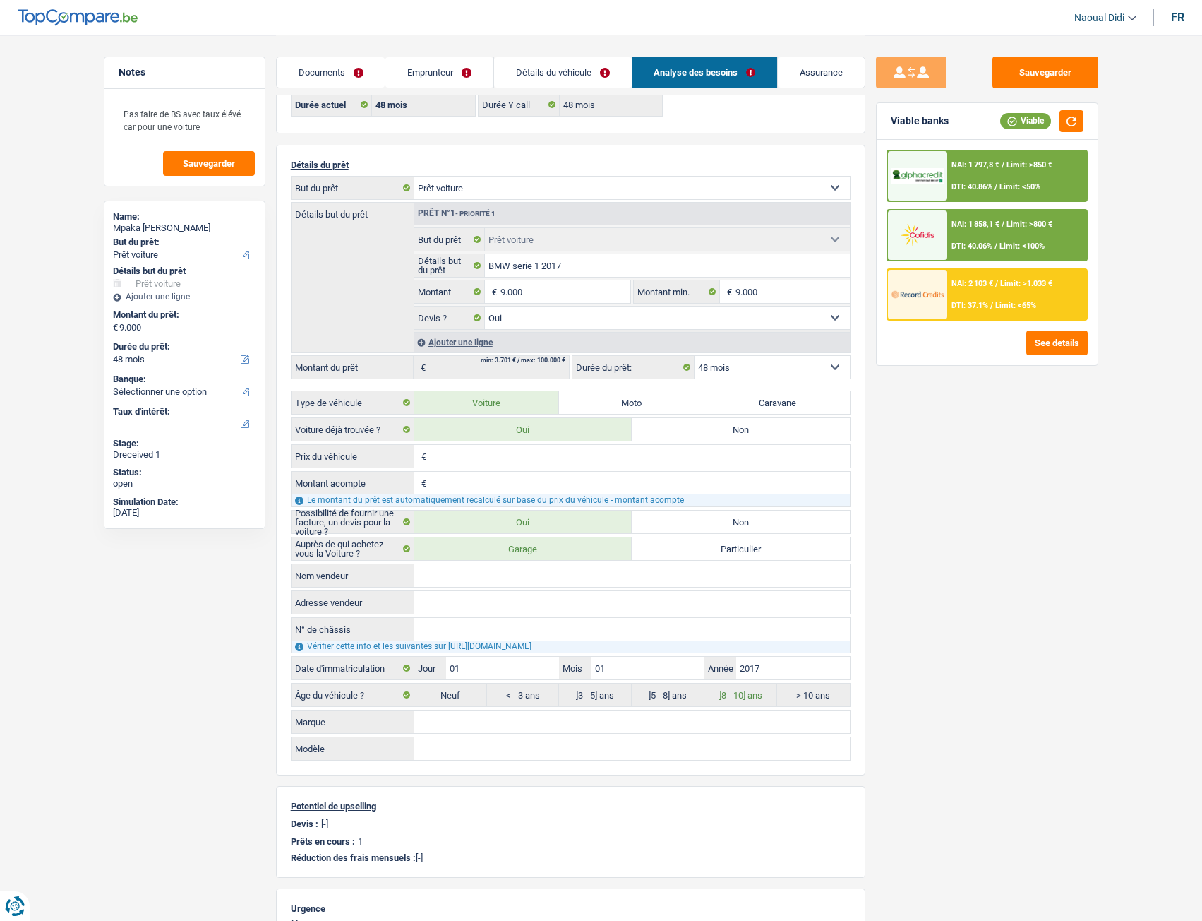
click at [453, 455] on input "Prix du véhicule" at bounding box center [640, 456] width 420 height 23
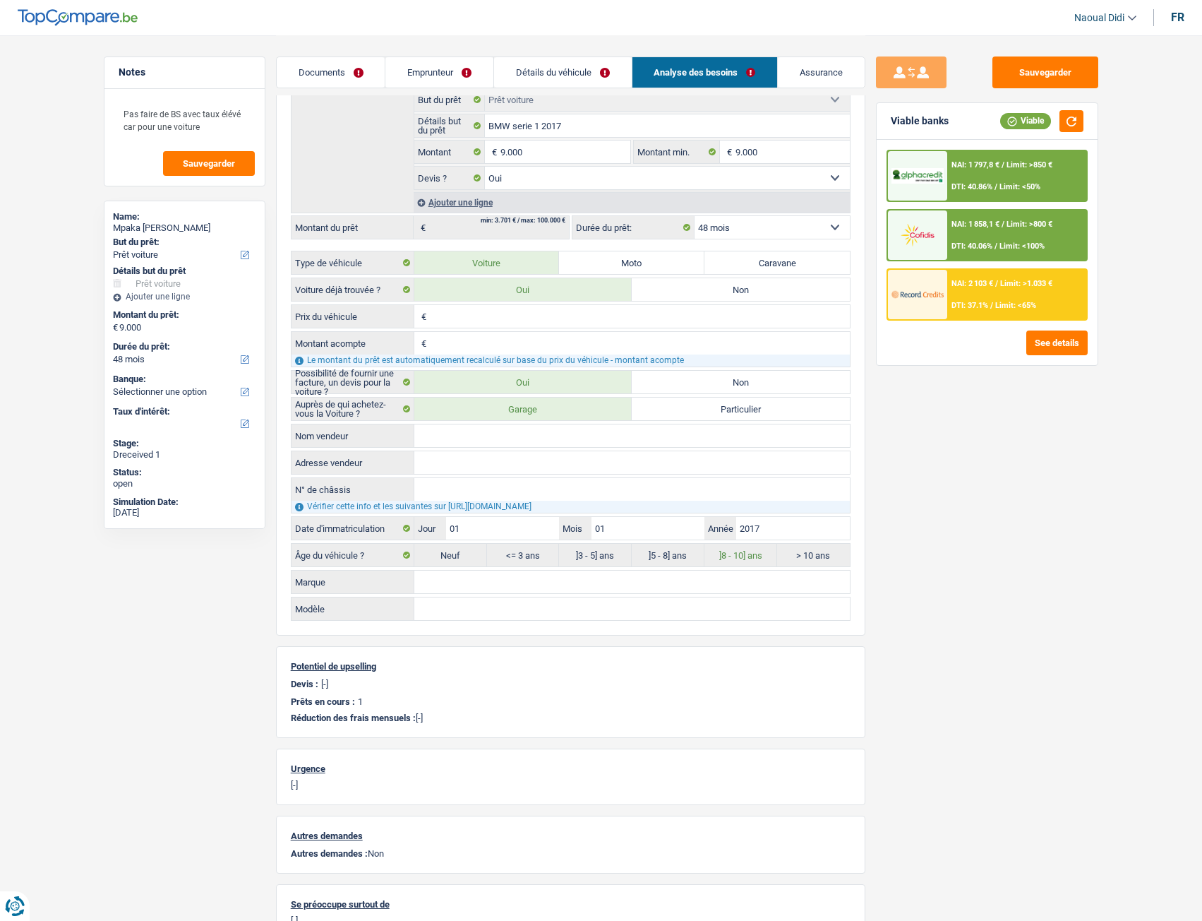
scroll to position [212, 0]
click at [441, 313] on input "Prix du véhicule" at bounding box center [640, 315] width 420 height 23
click at [446, 343] on input "Montant acompte" at bounding box center [640, 341] width 420 height 23
click at [463, 313] on input "Prix du véhicule" at bounding box center [640, 315] width 420 height 23
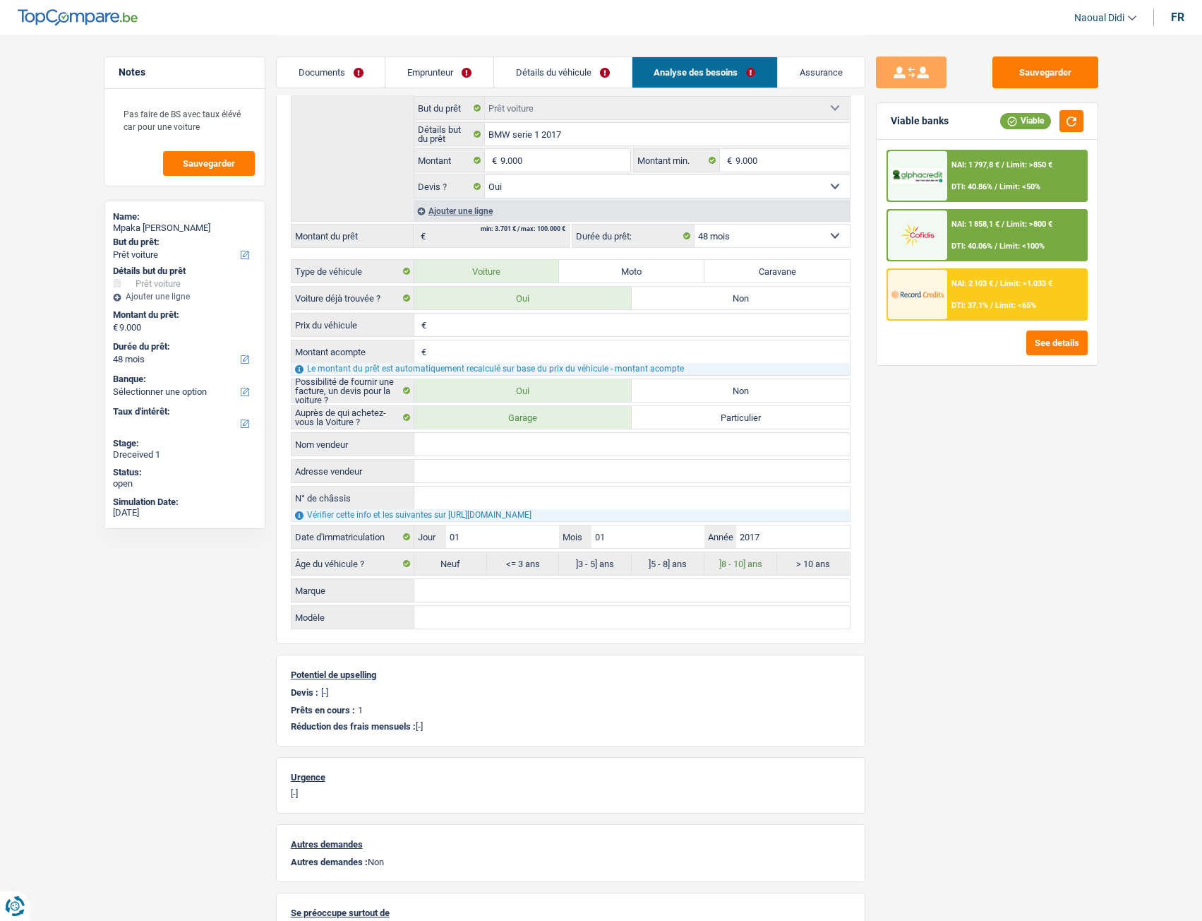
scroll to position [141, 0]
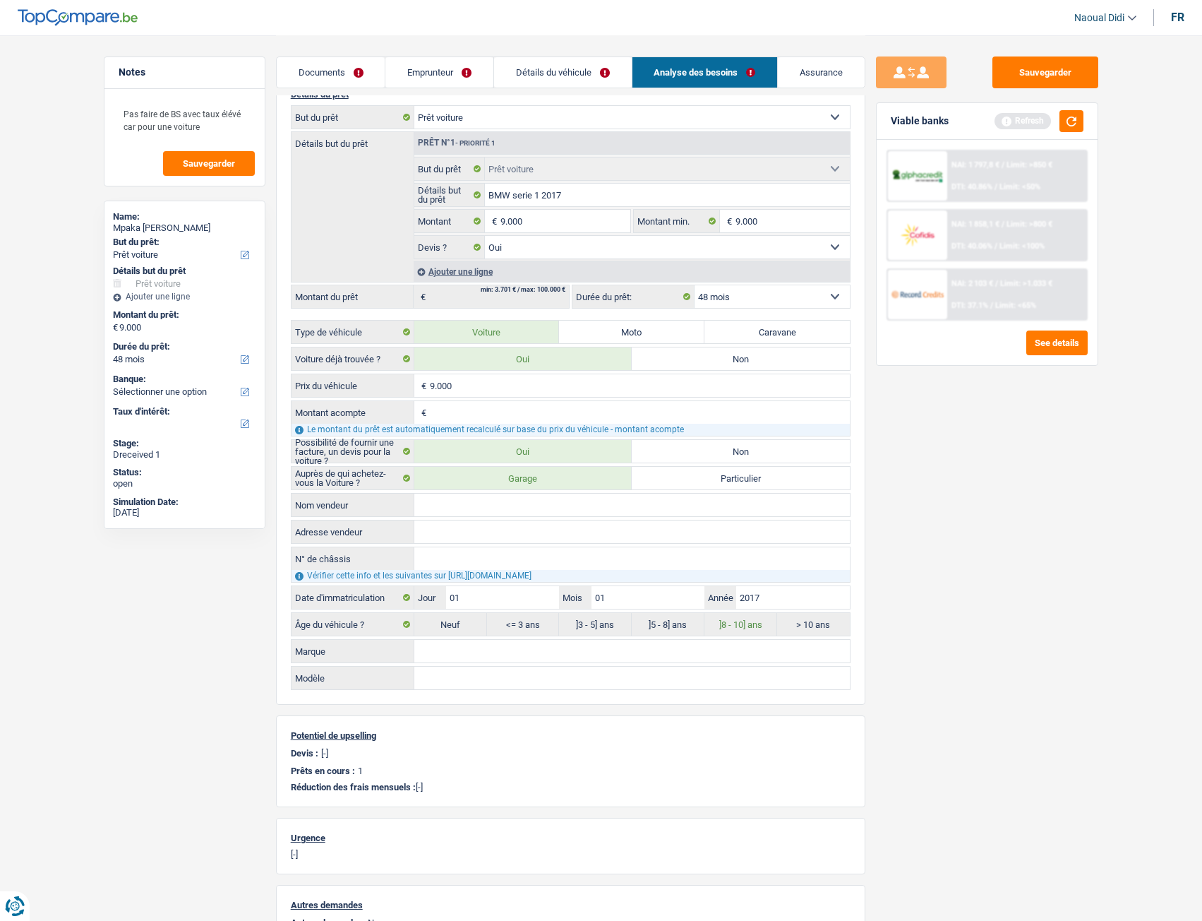
type input "9.000"
click at [468, 504] on input "Nom vendeur" at bounding box center [632, 505] width 436 height 23
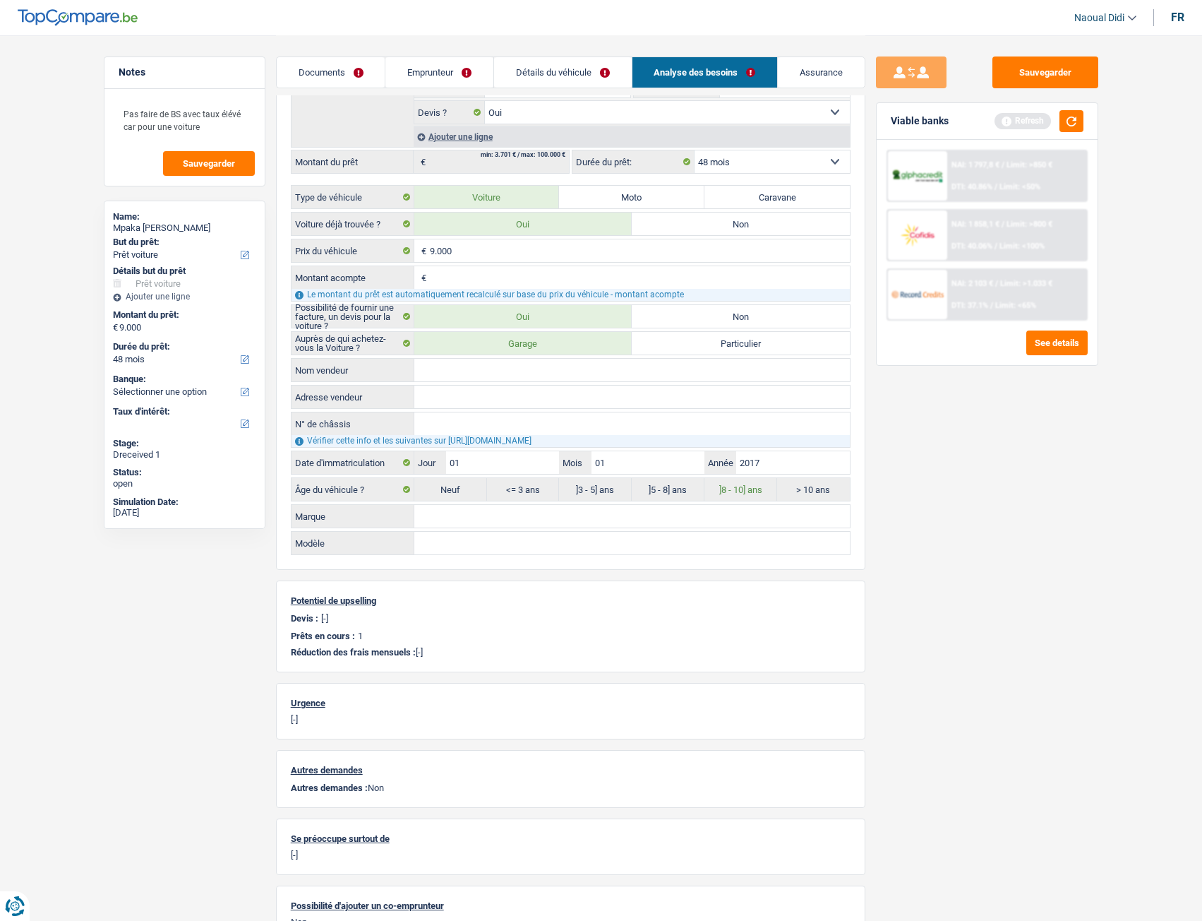
scroll to position [282, 0]
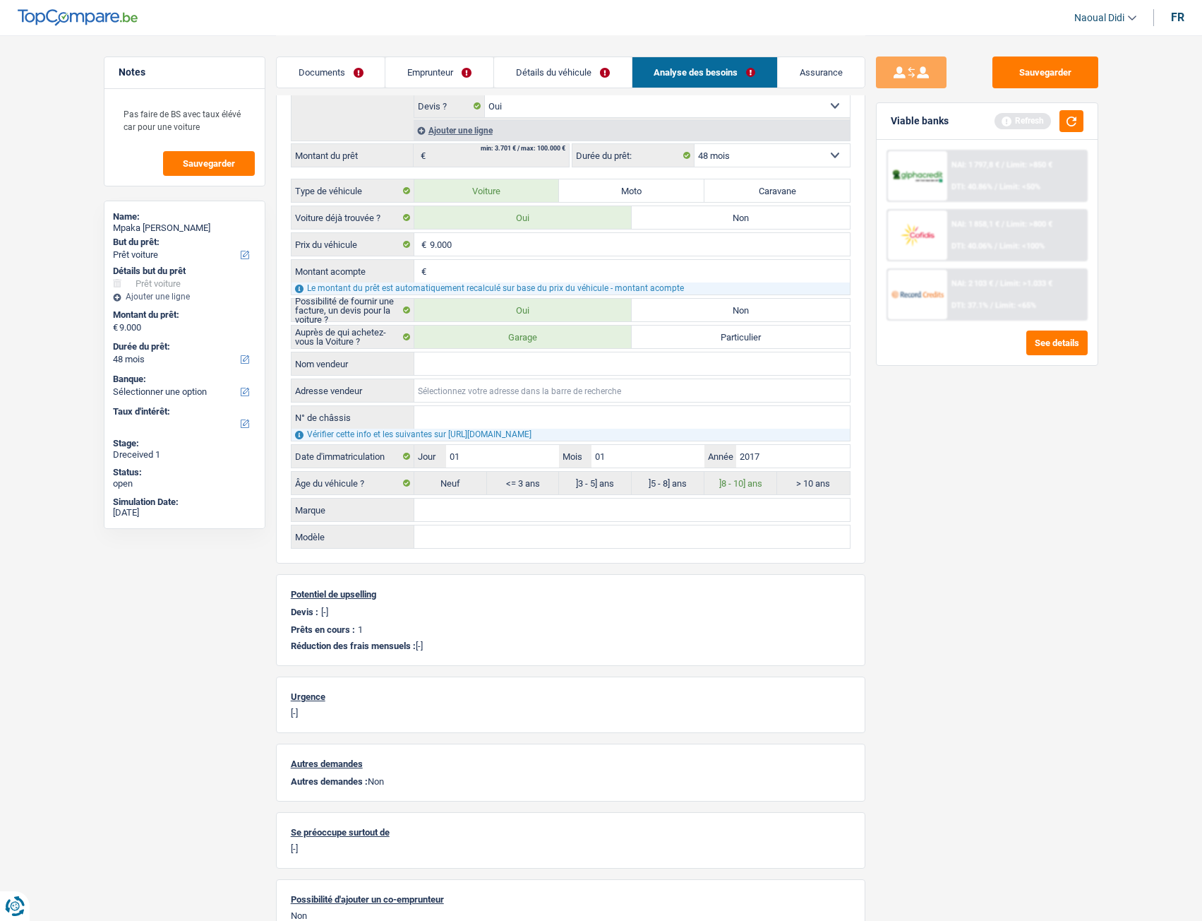
click at [438, 393] on input "Adresse vendeur" at bounding box center [632, 390] width 436 height 23
click at [727, 340] on label "Particulier" at bounding box center [741, 336] width 218 height 23
click at [727, 340] on input "Particulier" at bounding box center [741, 336] width 218 height 23
radio input "false"
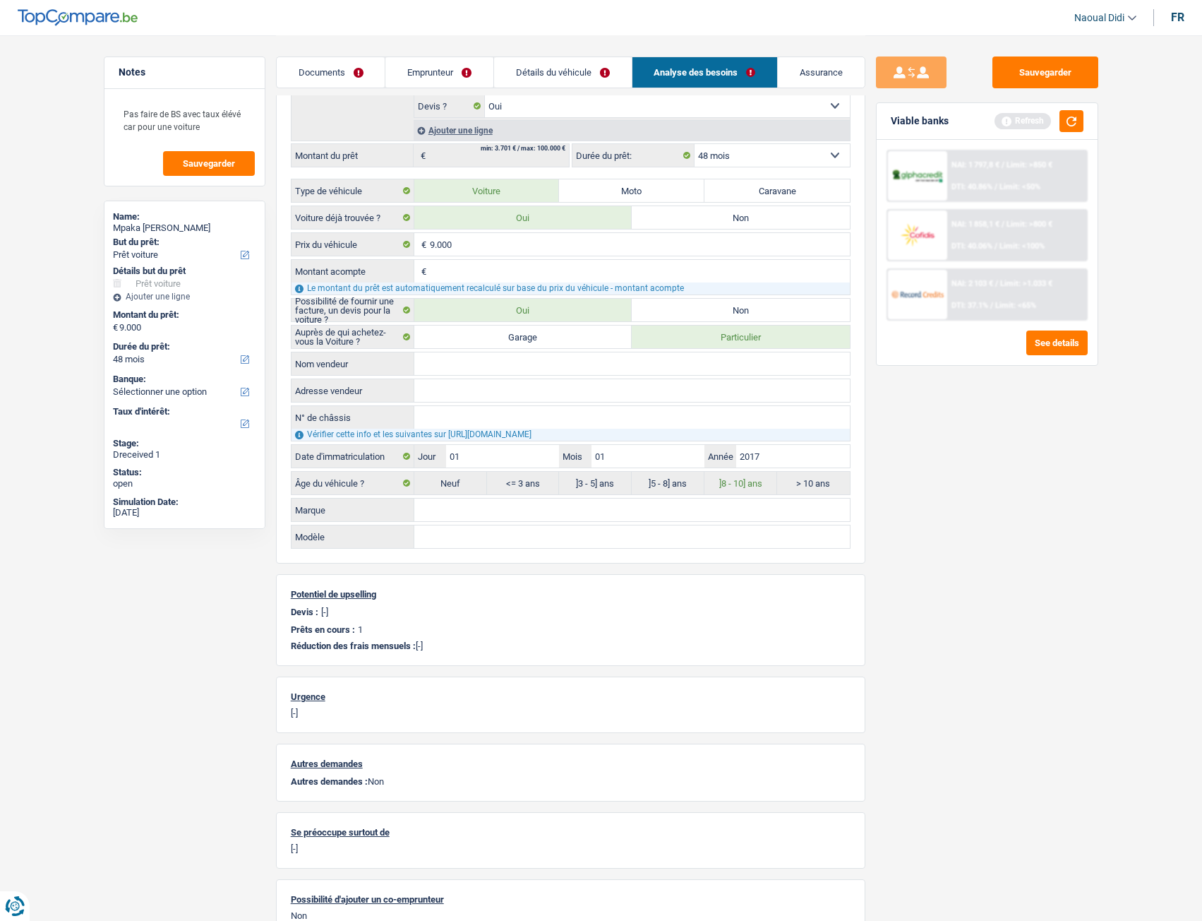
click at [456, 369] on input "Nom vendeur" at bounding box center [632, 363] width 436 height 23
click at [453, 378] on div "Auprès de qui achetez-vous la Voiture ? Garage Particulier Nom vendeur Tous les…" at bounding box center [571, 437] width 560 height 224
click at [448, 410] on input "N° de châssis" at bounding box center [632, 417] width 436 height 23
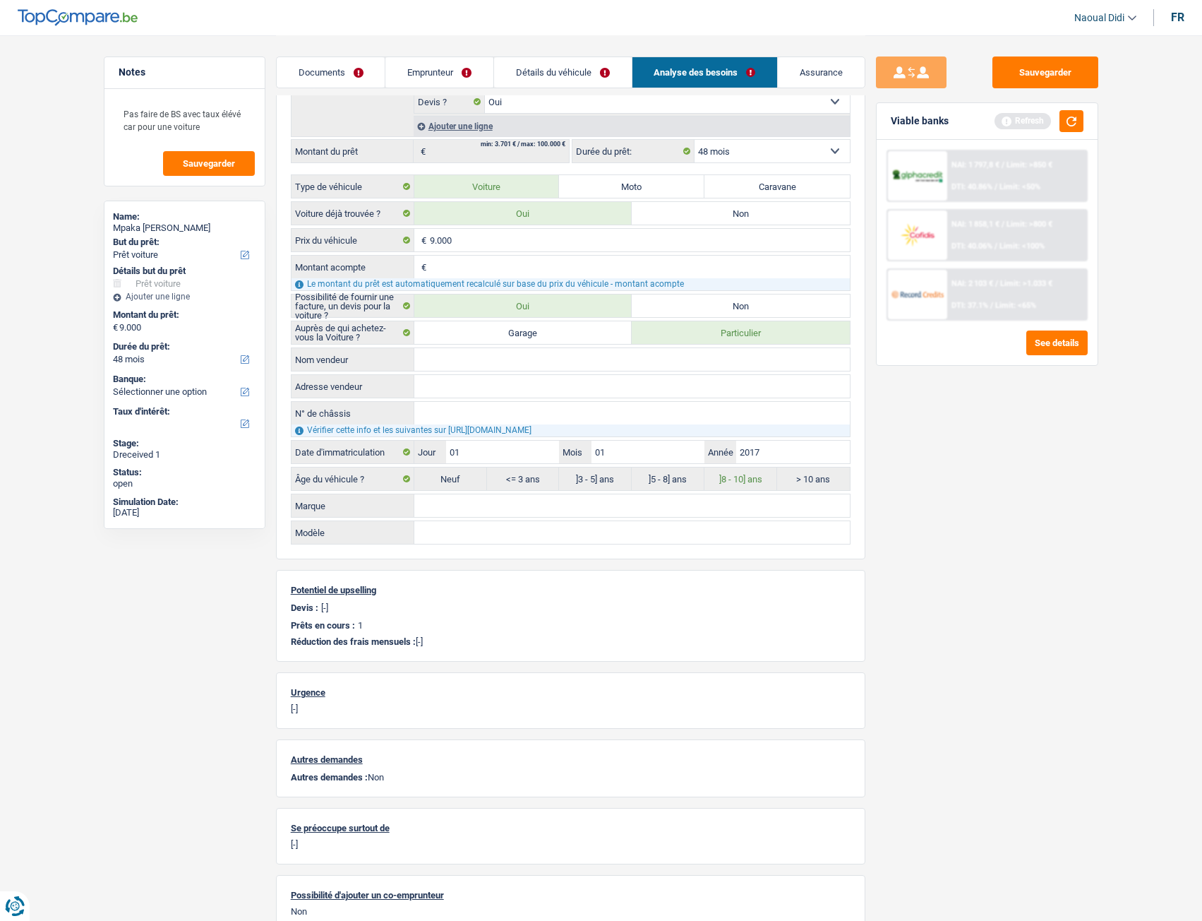
scroll to position [353, 0]
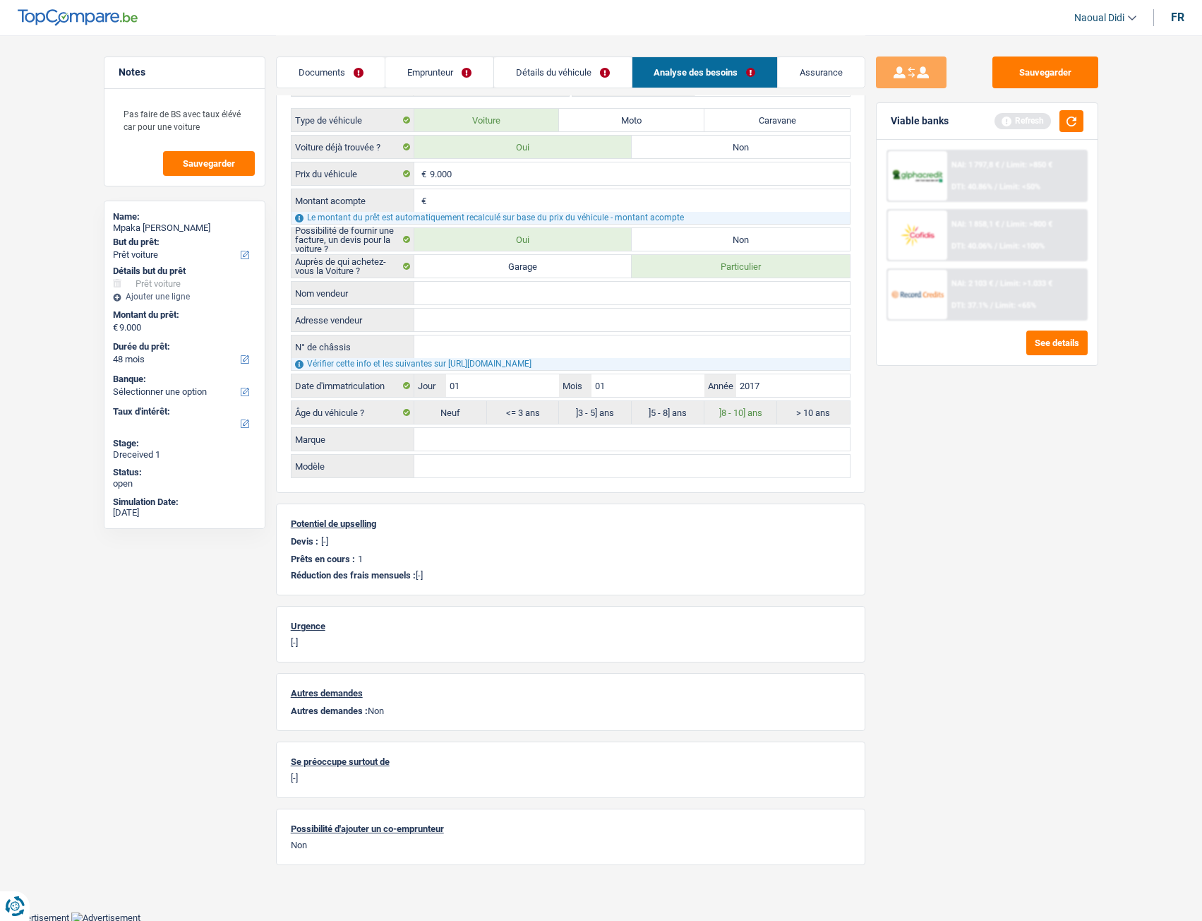
click at [453, 441] on input "Marque" at bounding box center [632, 439] width 436 height 23
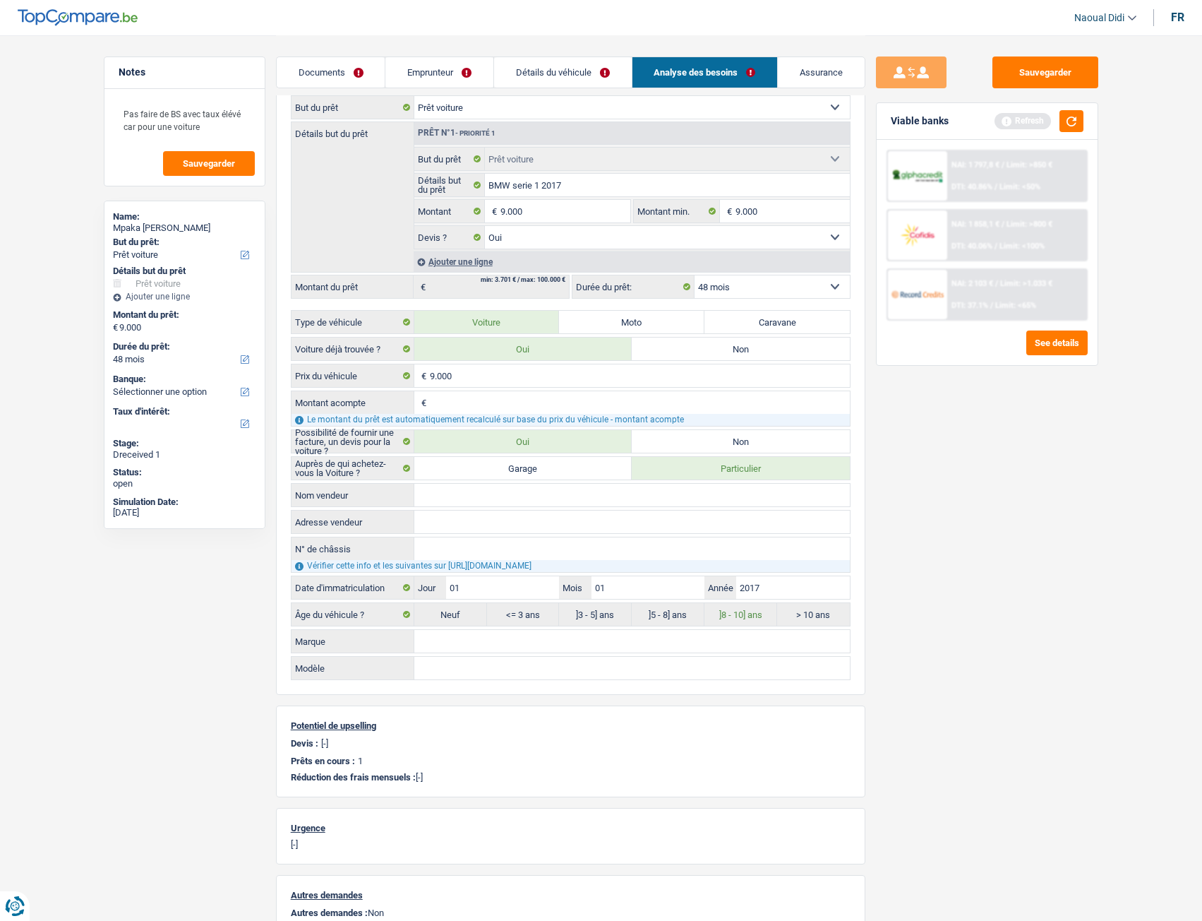
scroll to position [141, 0]
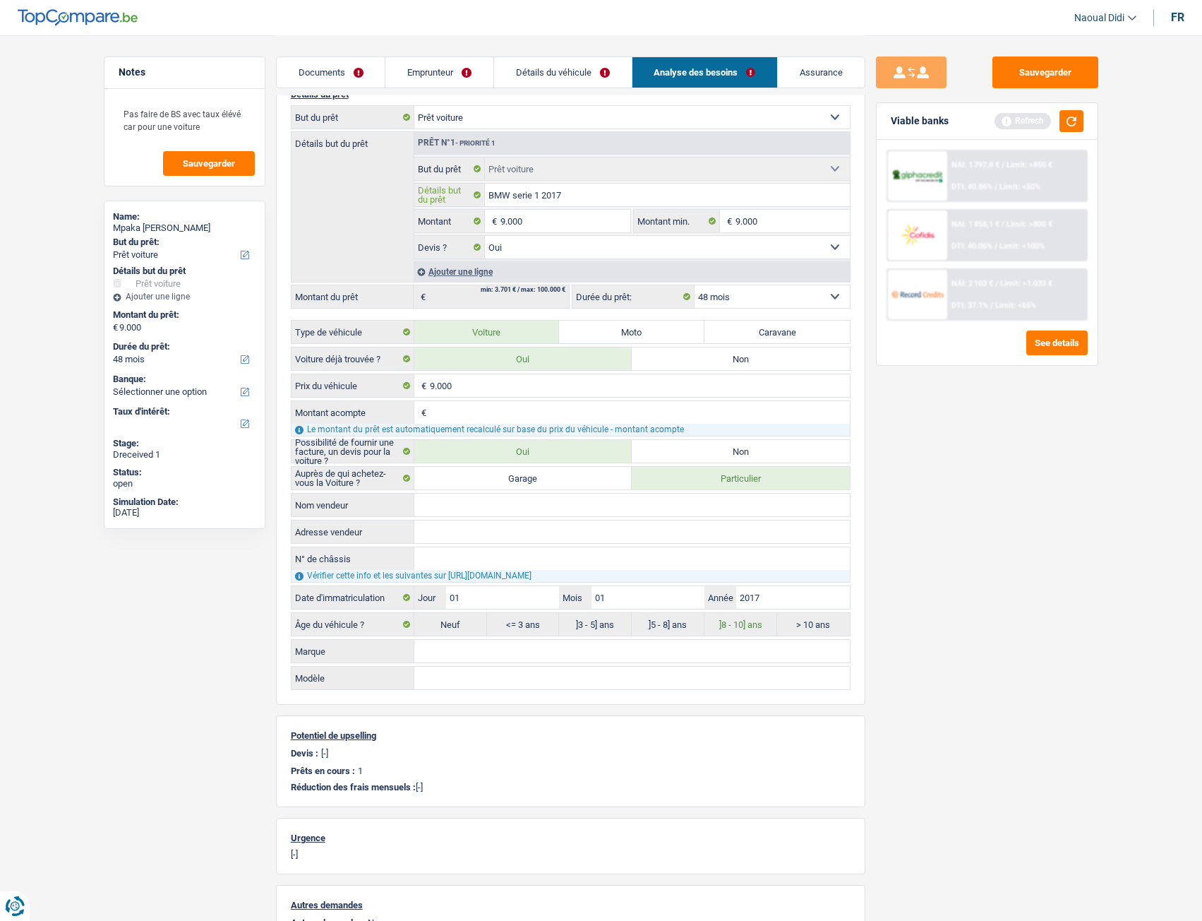
click at [572, 198] on input "BMW serie 1 2017" at bounding box center [667, 195] width 365 height 23
drag, startPoint x: 572, startPoint y: 198, endPoint x: 503, endPoint y: 191, distance: 69.5
click at [503, 191] on input "BMW serie 1 2017" at bounding box center [667, 195] width 365 height 23
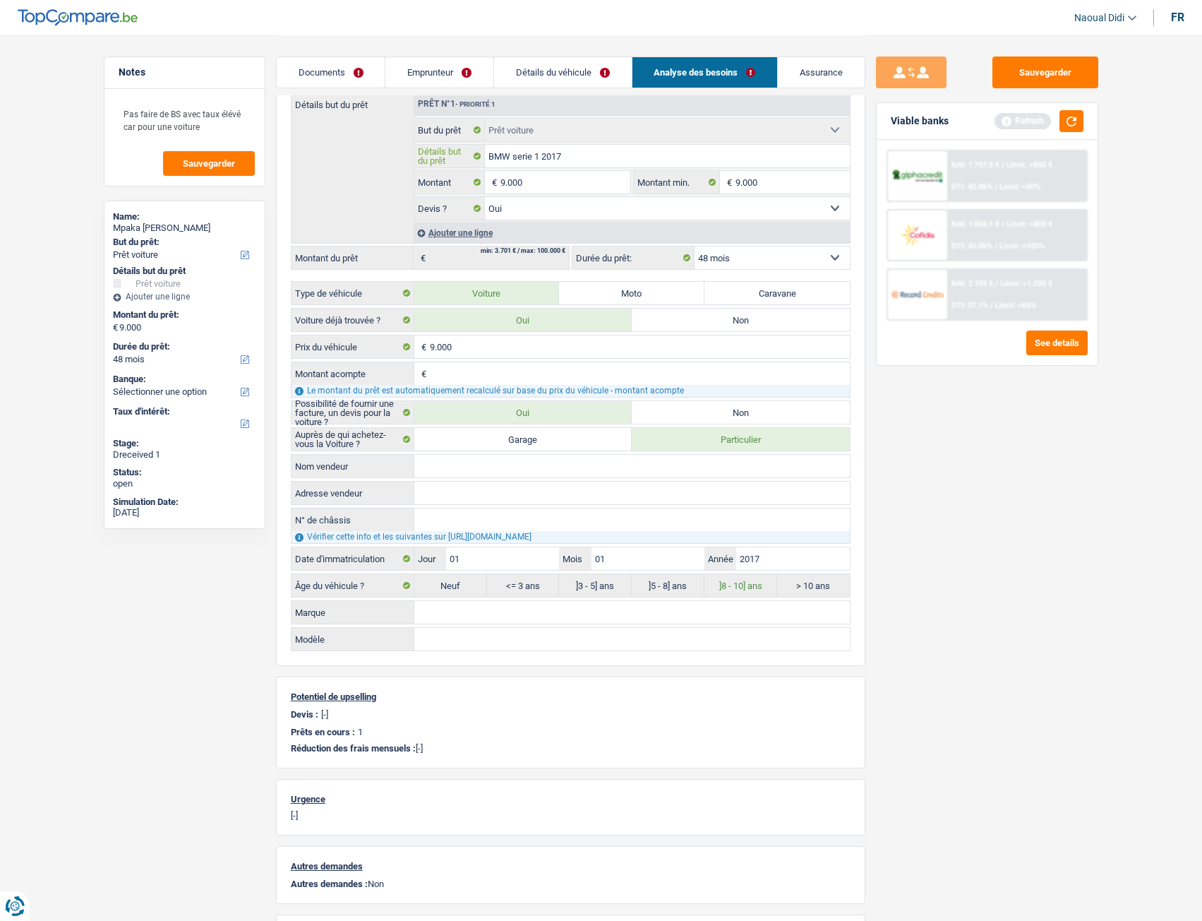
scroll to position [282, 0]
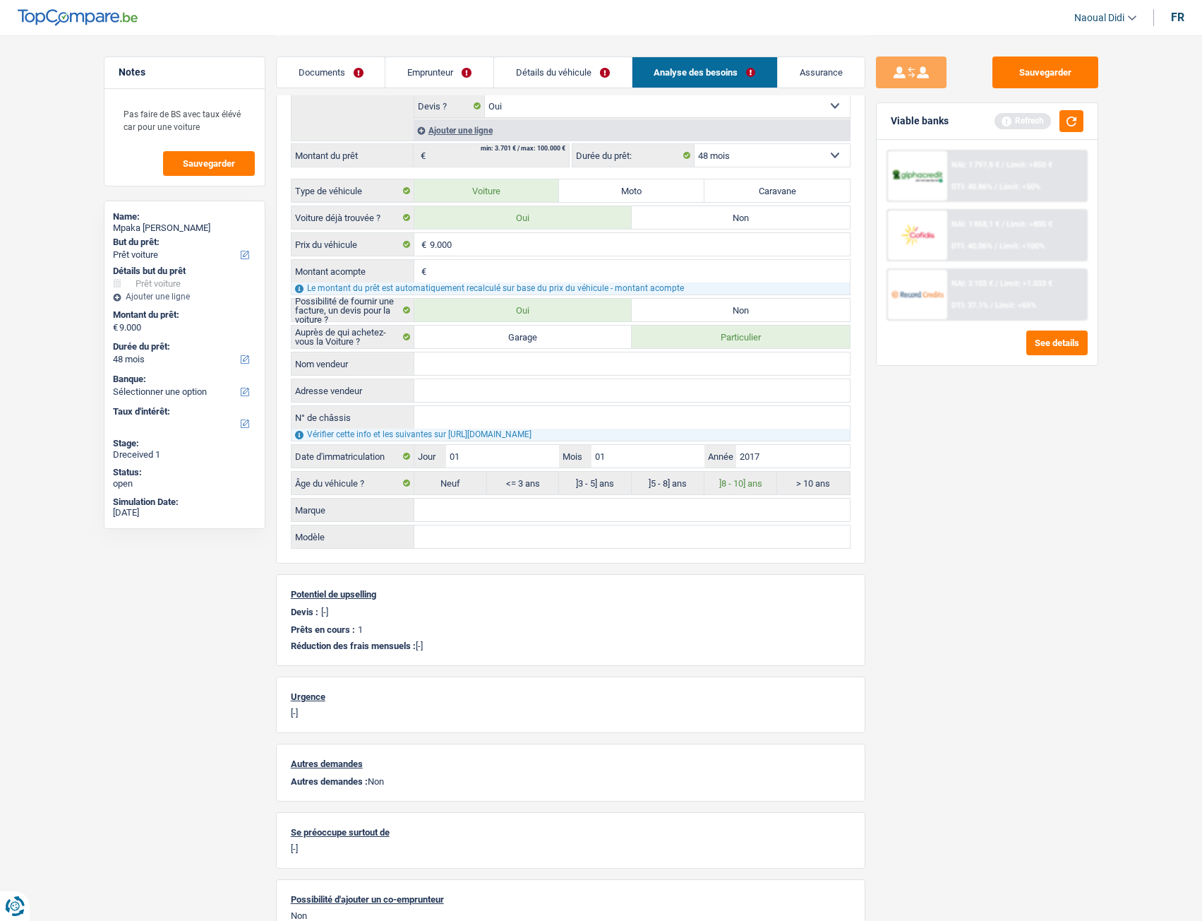
click at [459, 515] on input "Marque" at bounding box center [632, 509] width 436 height 23
paste input "BMW serie 1 2017"
type input "BMW serie 1 2017"
click at [453, 515] on input "Modèle" at bounding box center [632, 536] width 436 height 23
click at [1070, 127] on button "button" at bounding box center [1072, 121] width 24 height 22
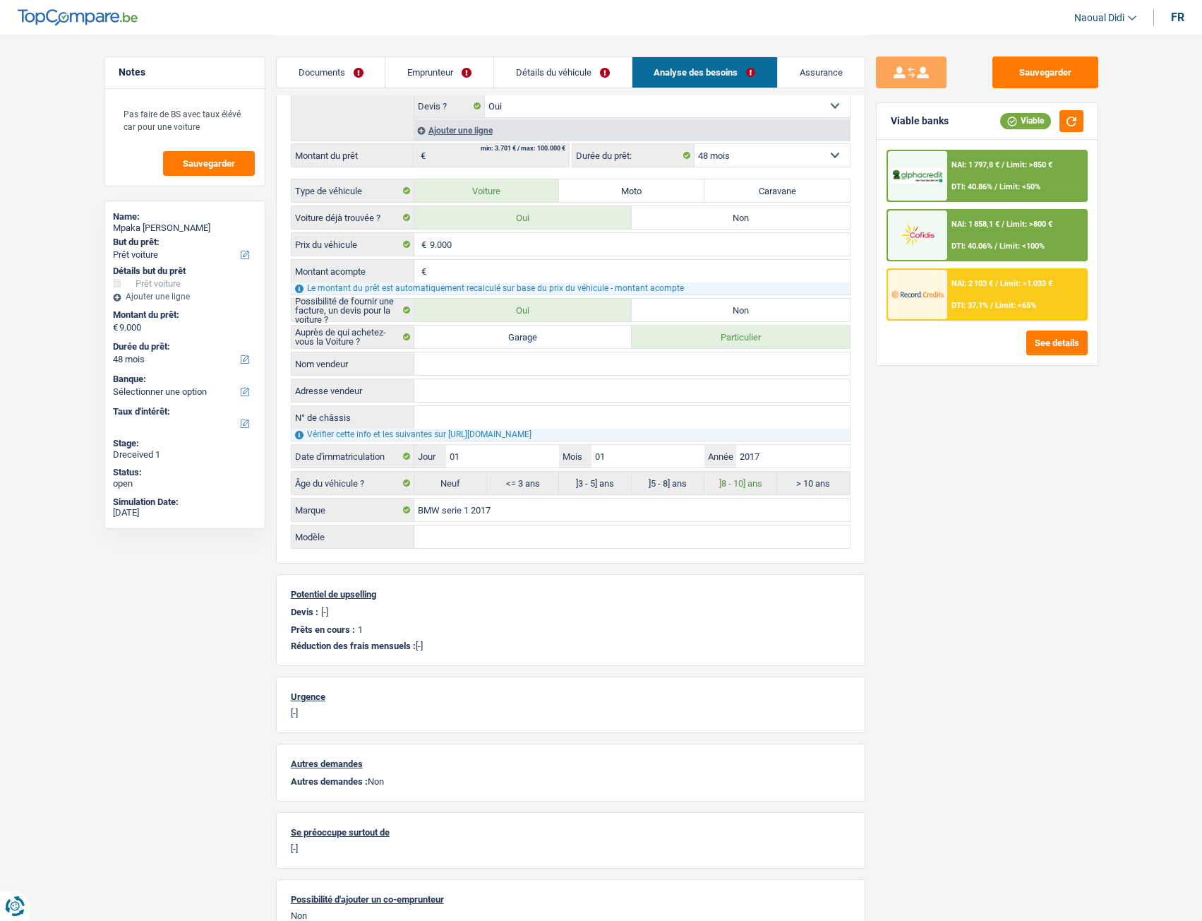
click at [1020, 169] on div "NAI: 1 797,8 € / Limit: >850 € DTI: 40.86% / Limit: <50%" at bounding box center [1017, 175] width 139 height 49
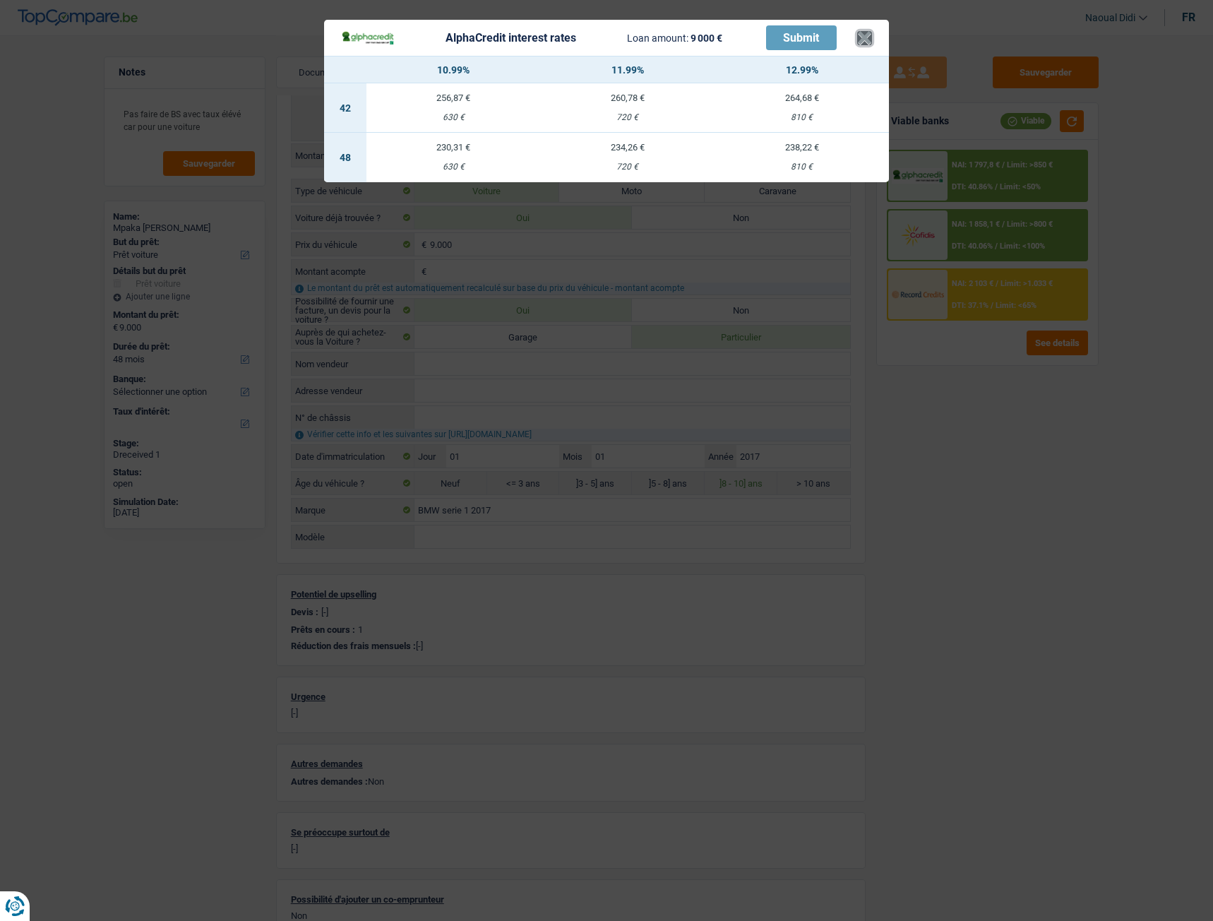
click at [862, 33] on button "×" at bounding box center [864, 38] width 15 height 14
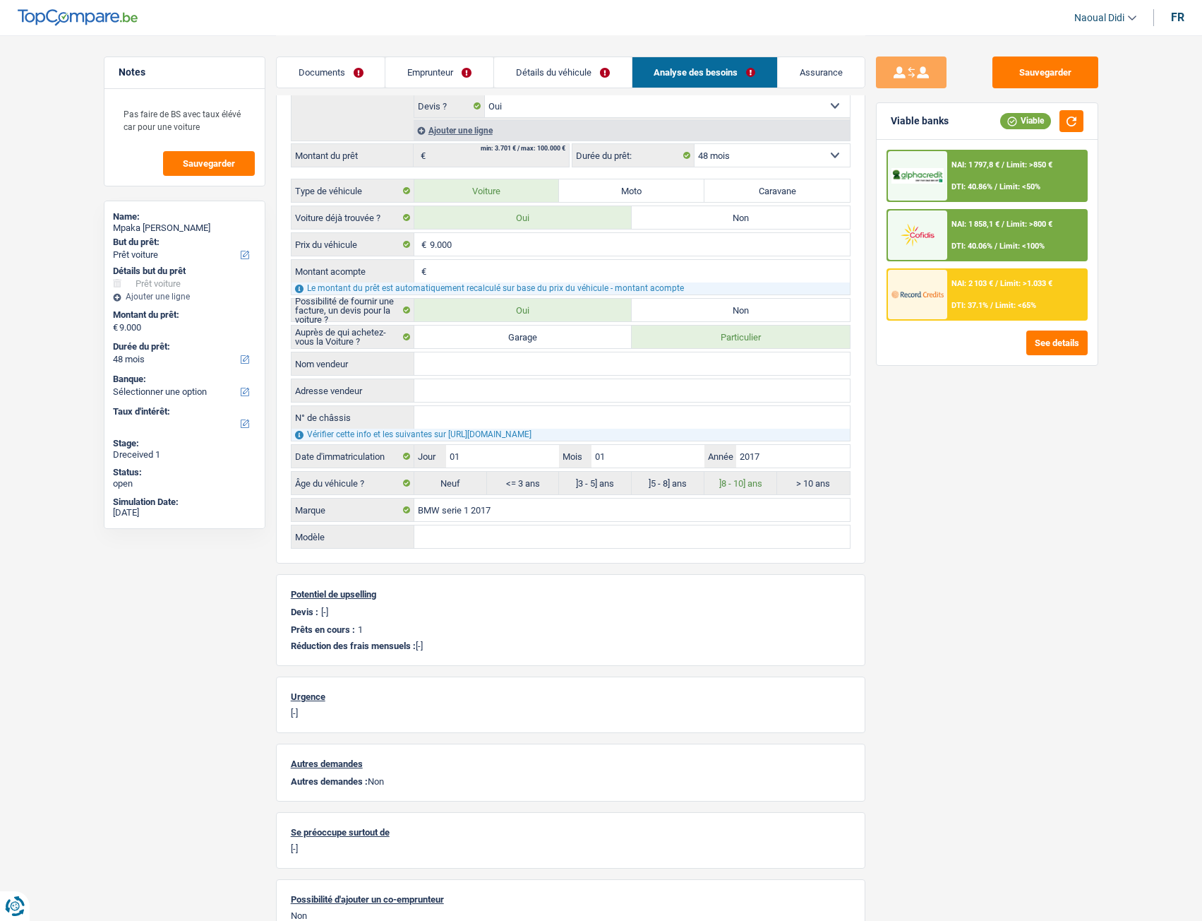
click at [979, 295] on div "NAI: 2 103 € / Limit: >1.033 € DTI: 37.1% / Limit: <65%" at bounding box center [1017, 294] width 139 height 49
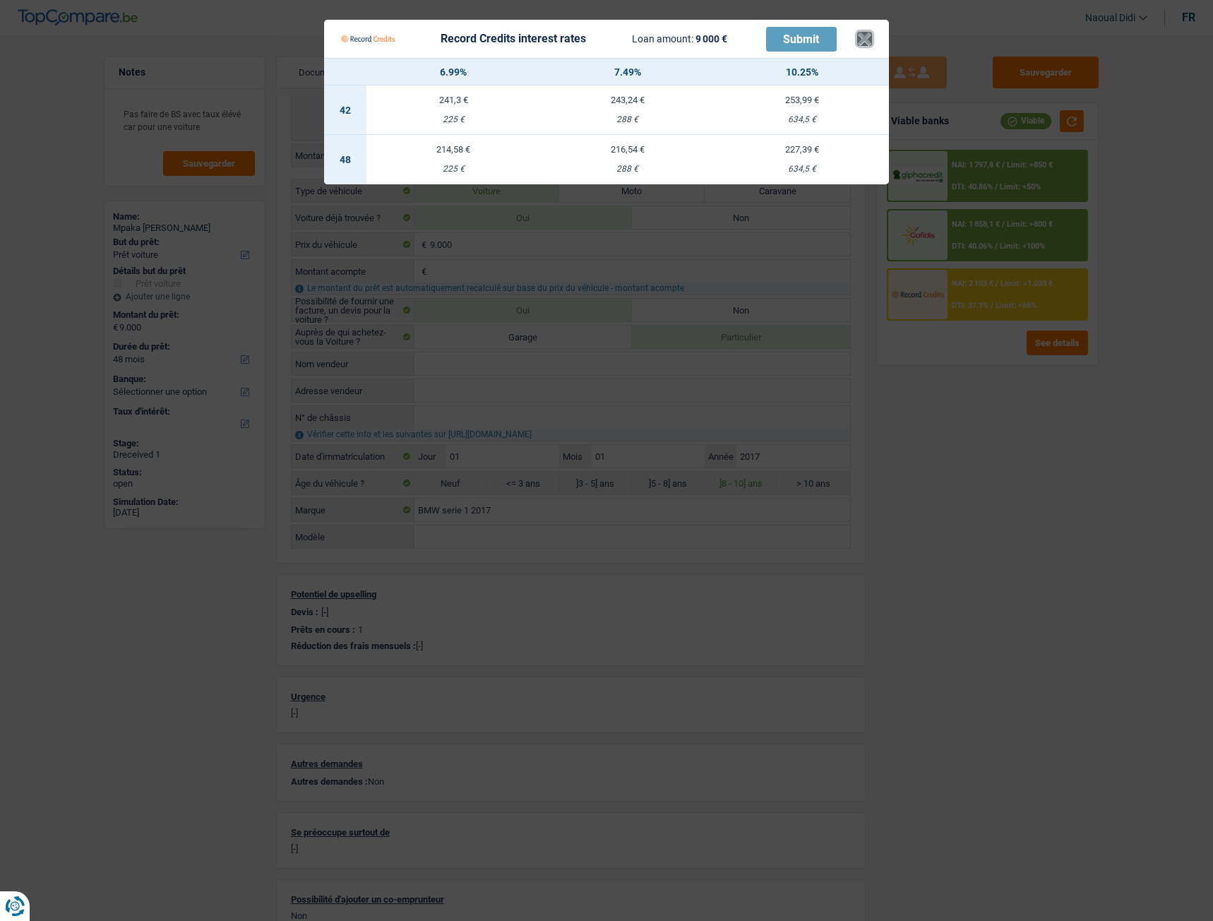
click at [870, 43] on button "×" at bounding box center [864, 39] width 15 height 14
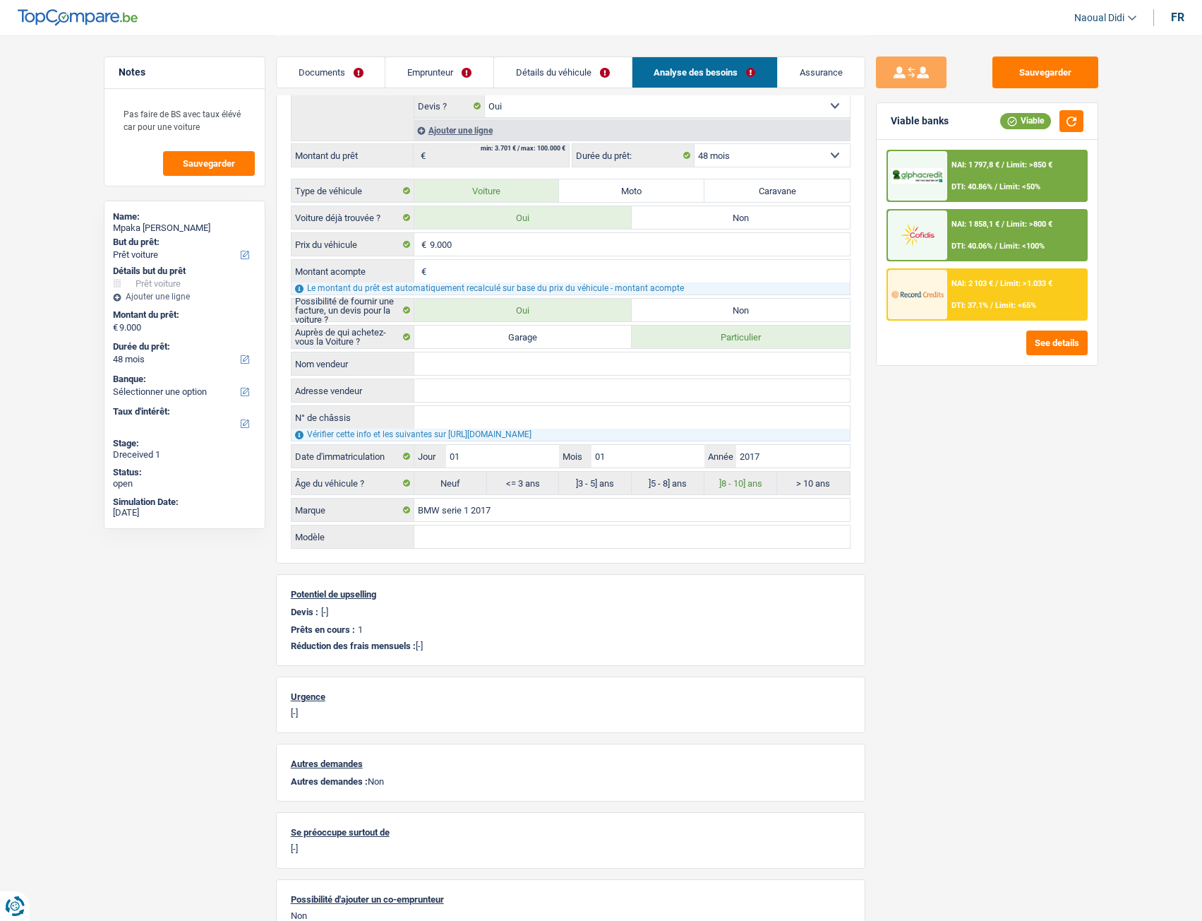
click at [993, 229] on div "NAI: 1 858,1 € / Limit: >800 € DTI: 40.06% / Limit: <100%" at bounding box center [1017, 234] width 139 height 49
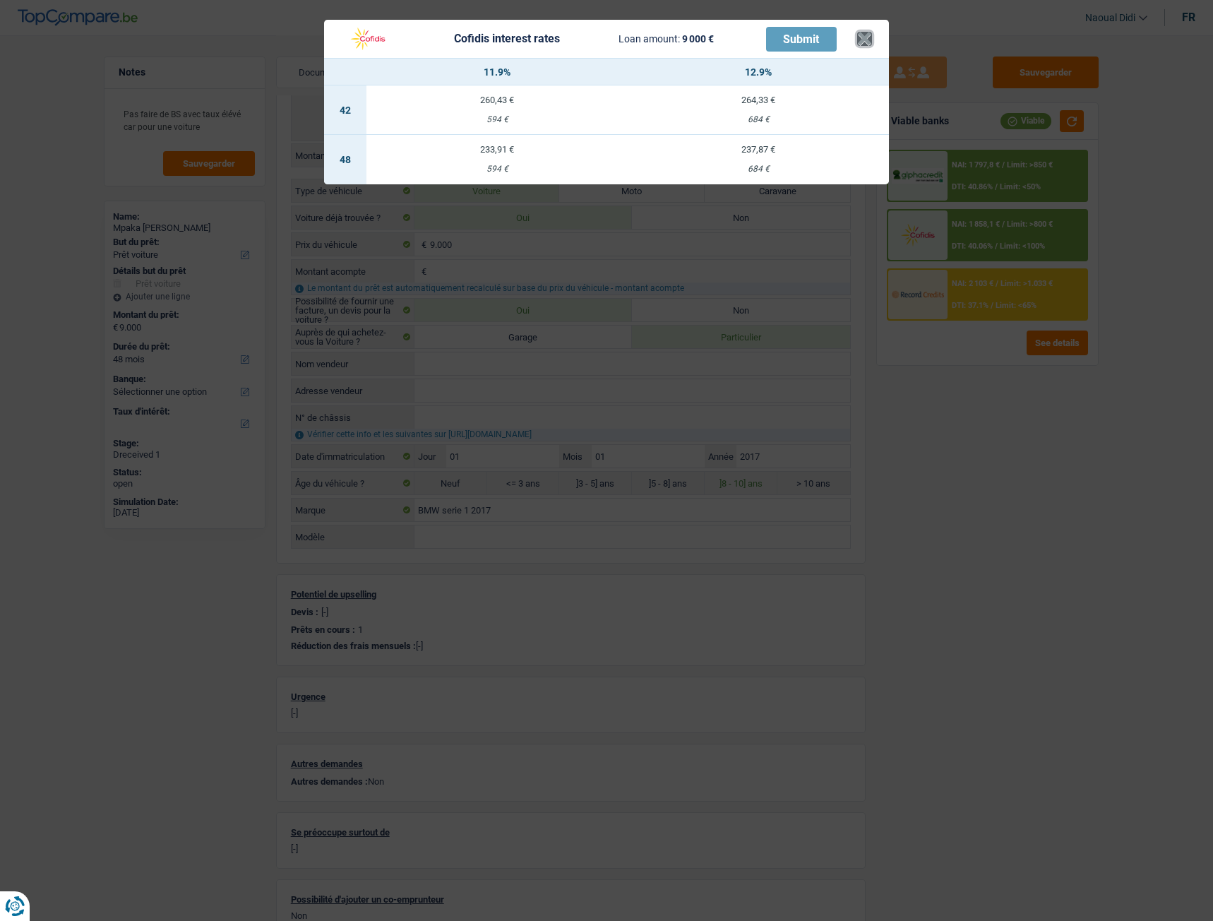
click at [868, 37] on button "×" at bounding box center [864, 39] width 15 height 14
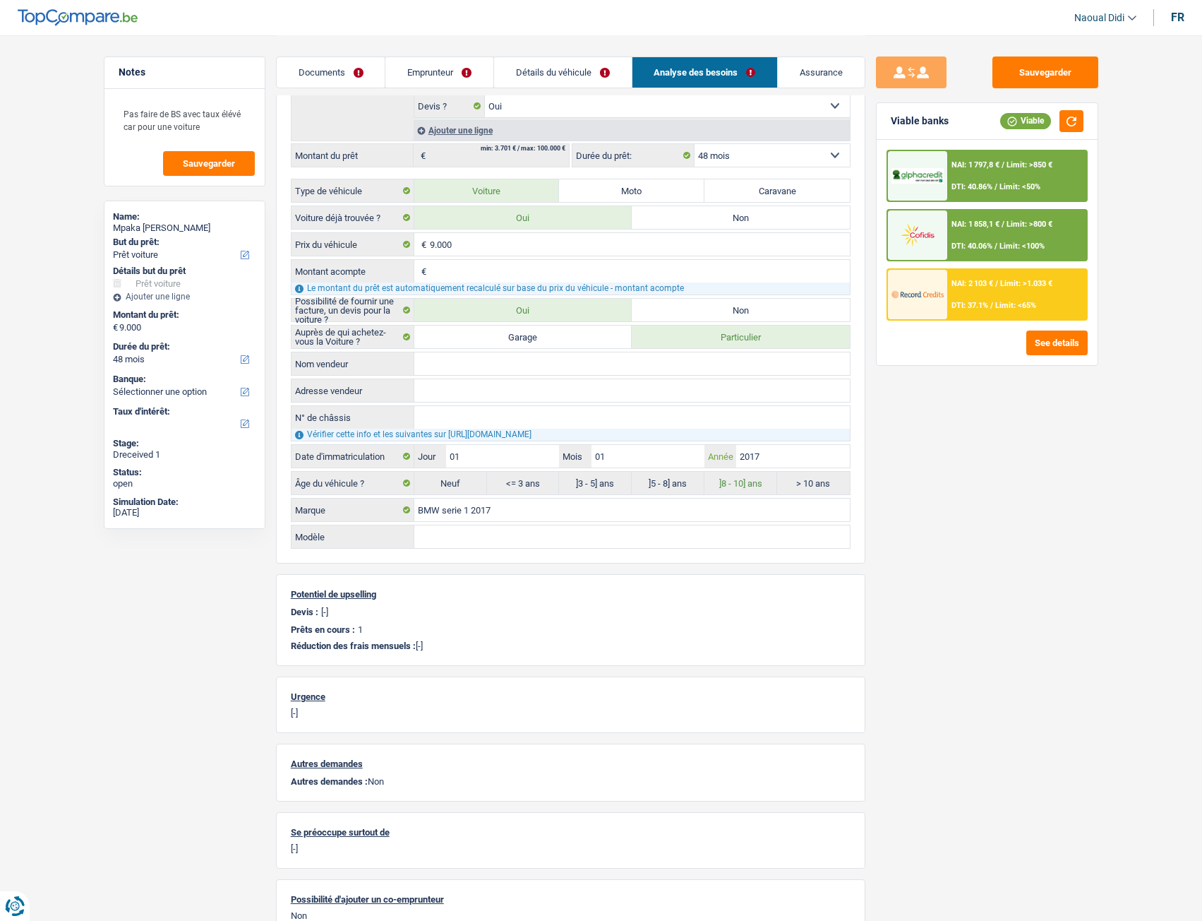
click at [767, 451] on input "2017" at bounding box center [792, 456] width 113 height 23
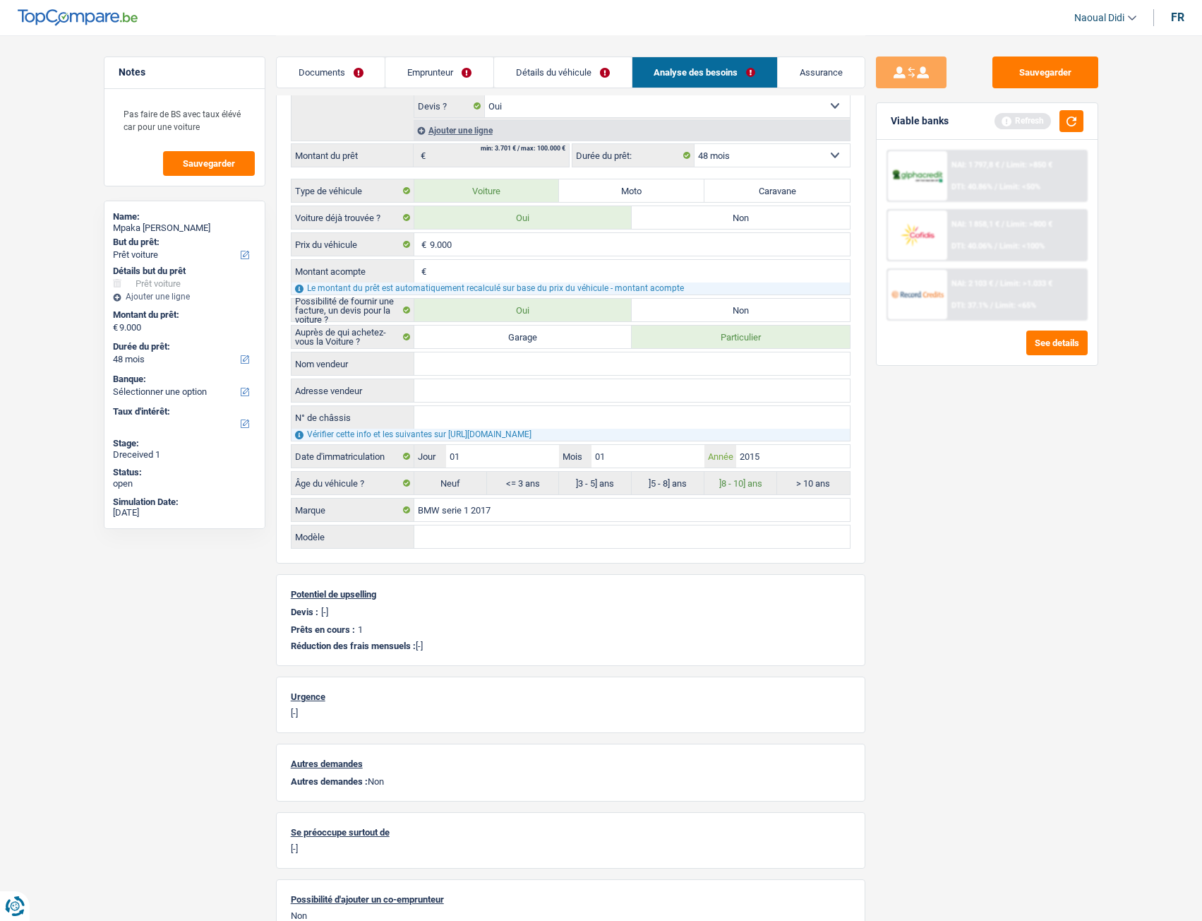
type input "2015"
radio input "false"
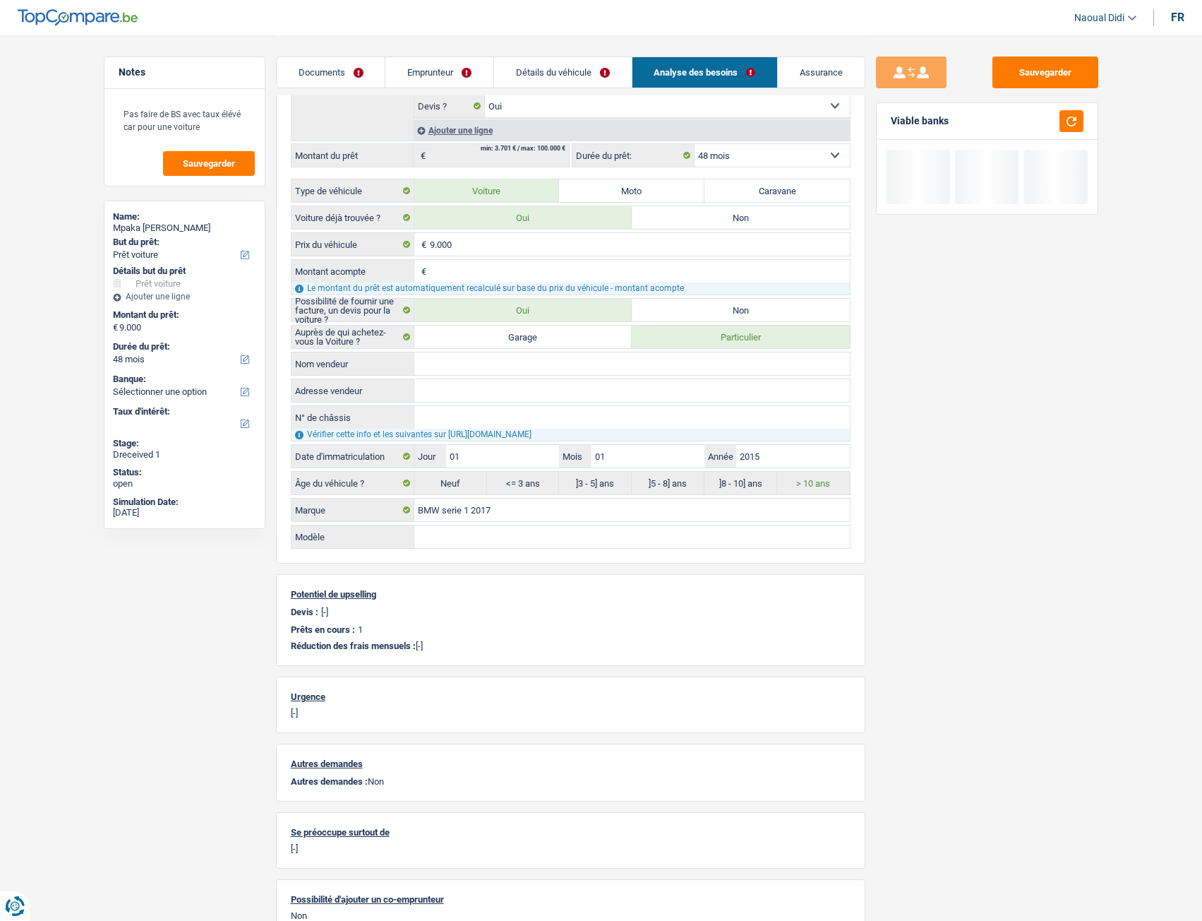
click at [932, 513] on div "Sauvegarder Viable banks" at bounding box center [988, 477] width 244 height 842
click at [765, 463] on input "2015" at bounding box center [792, 456] width 113 height 23
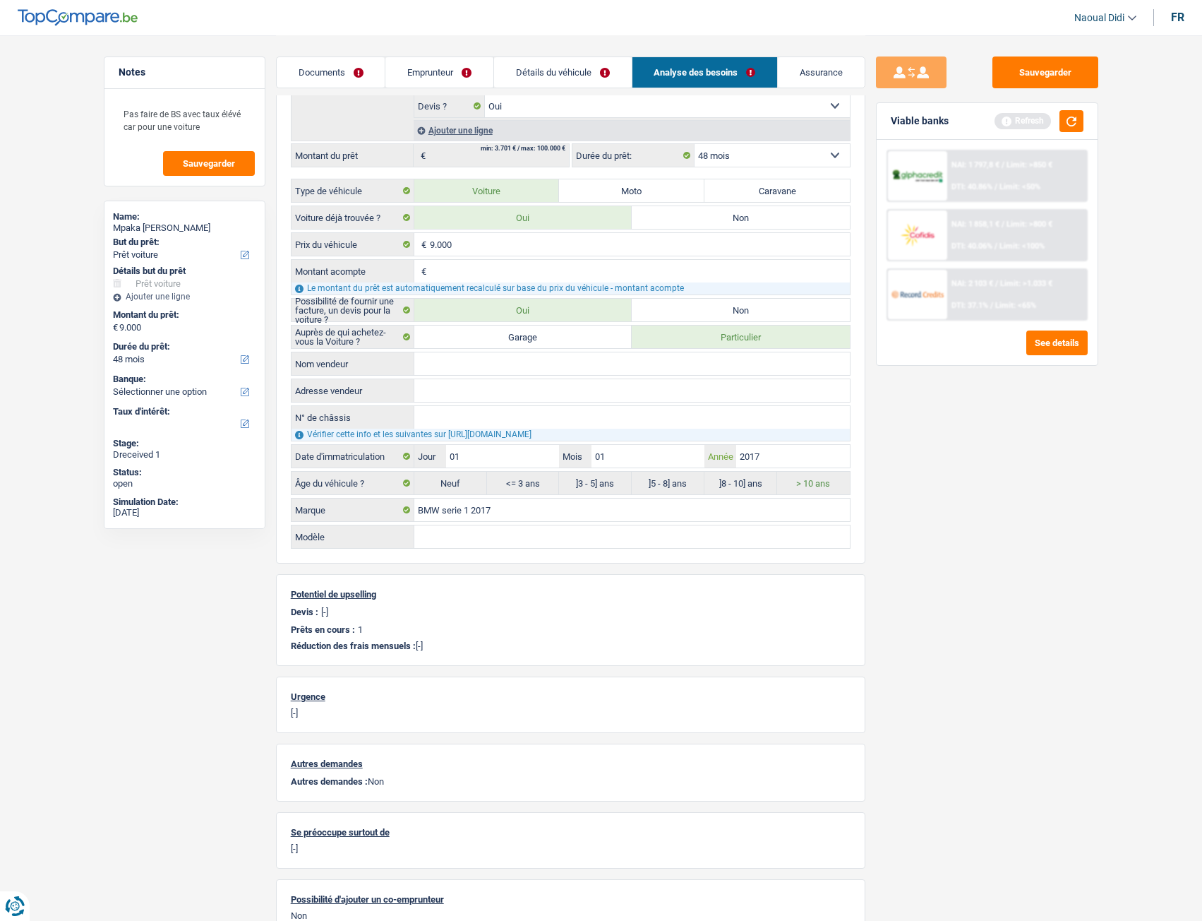
type input "2017"
radio input "false"
click at [615, 487] on label "]3 - 5] ans" at bounding box center [595, 483] width 73 height 23
click at [876, 506] on div "Sauvegarder Viable banks Refresh NAI: 1 797,8 € / Limit: >850 € DTI: 40.86% / L…" at bounding box center [988, 477] width 244 height 842
click at [773, 460] on input "2017" at bounding box center [792, 456] width 113 height 23
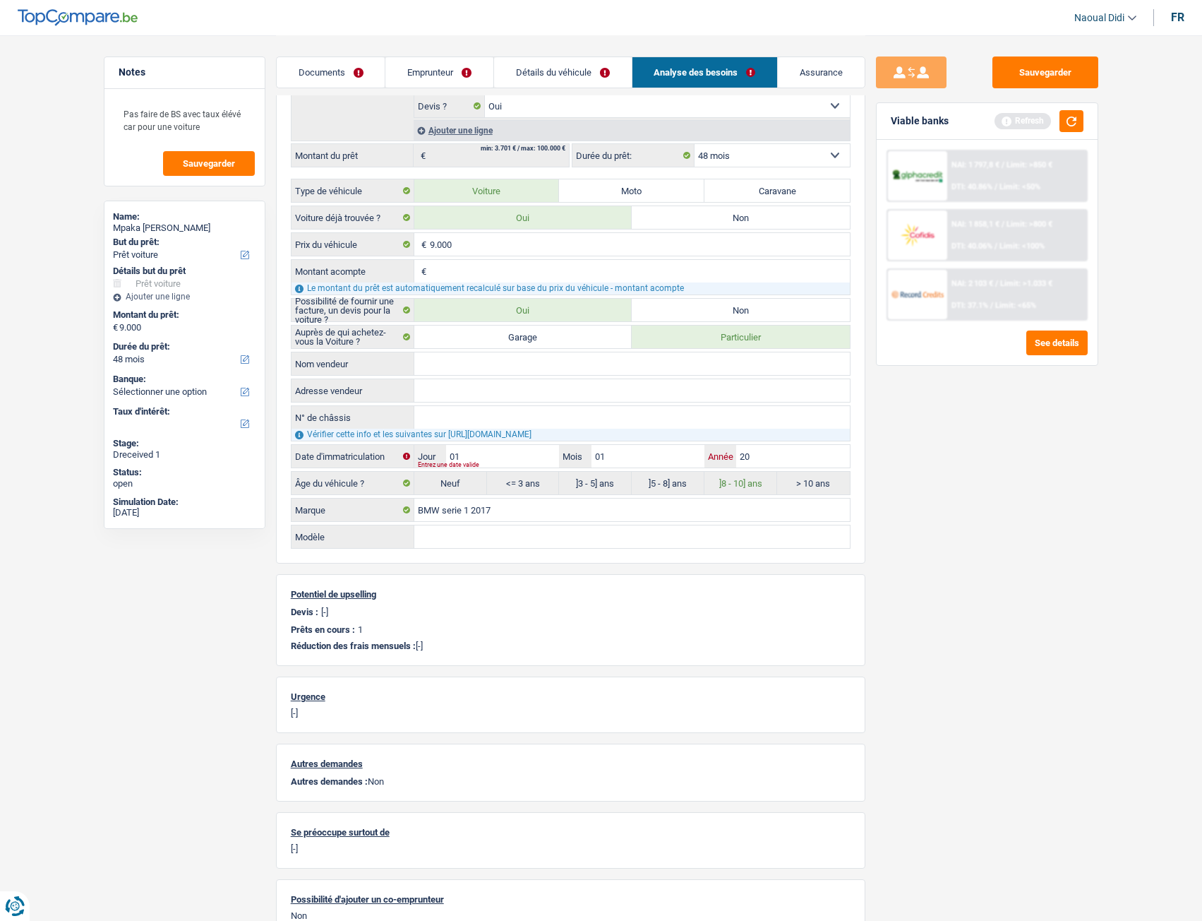
type input "2"
click at [599, 484] on label "]3 - 5] ans" at bounding box center [595, 483] width 73 height 23
click at [791, 453] on input "Année" at bounding box center [792, 456] width 113 height 23
type input "2013"
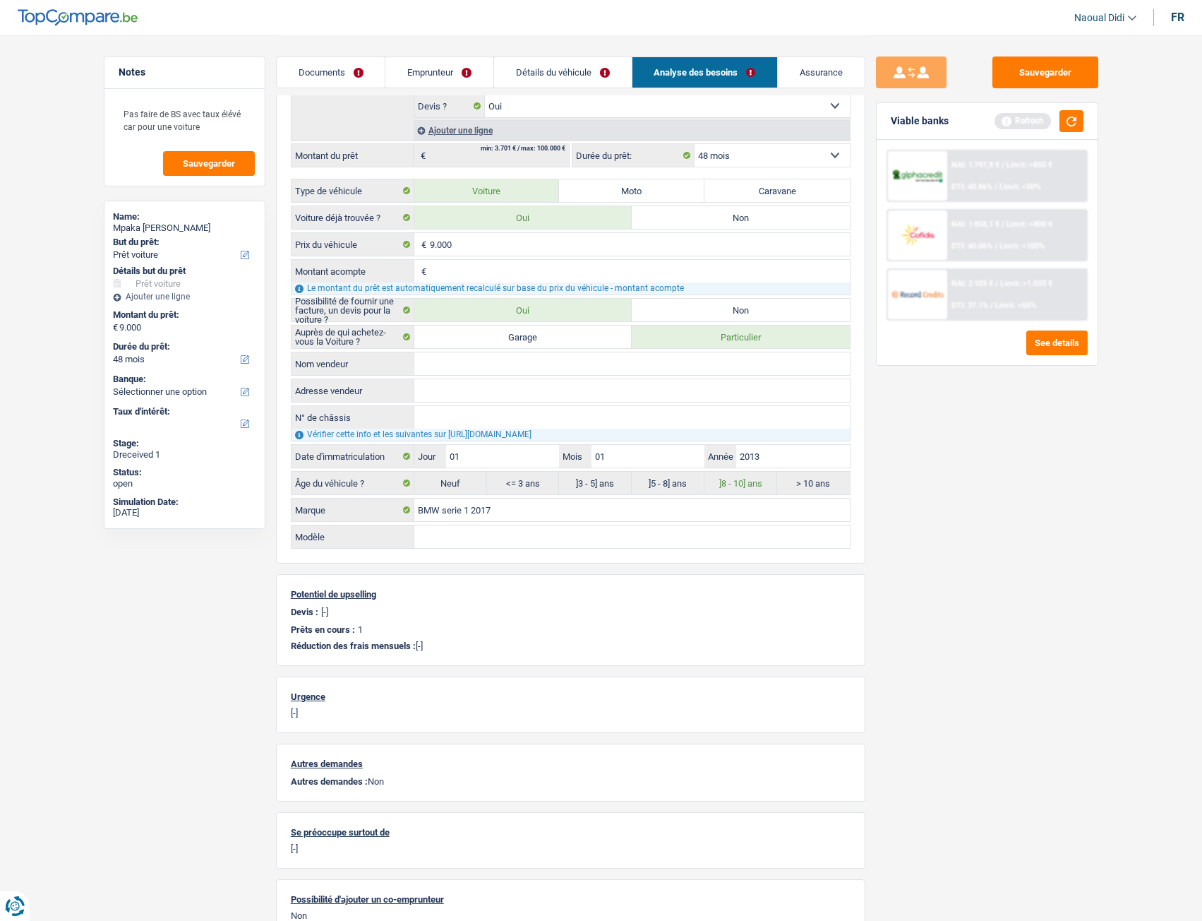
radio input "false"
click at [897, 513] on div "Sauvegarder Viable banks Refresh NAI: 1 797,8 € / Limit: >850 € DTI: 40.86% / L…" at bounding box center [988, 477] width 244 height 842
click at [604, 489] on label "]3 - 5] ans" at bounding box center [595, 483] width 73 height 23
click at [1068, 116] on button "button" at bounding box center [1072, 121] width 24 height 22
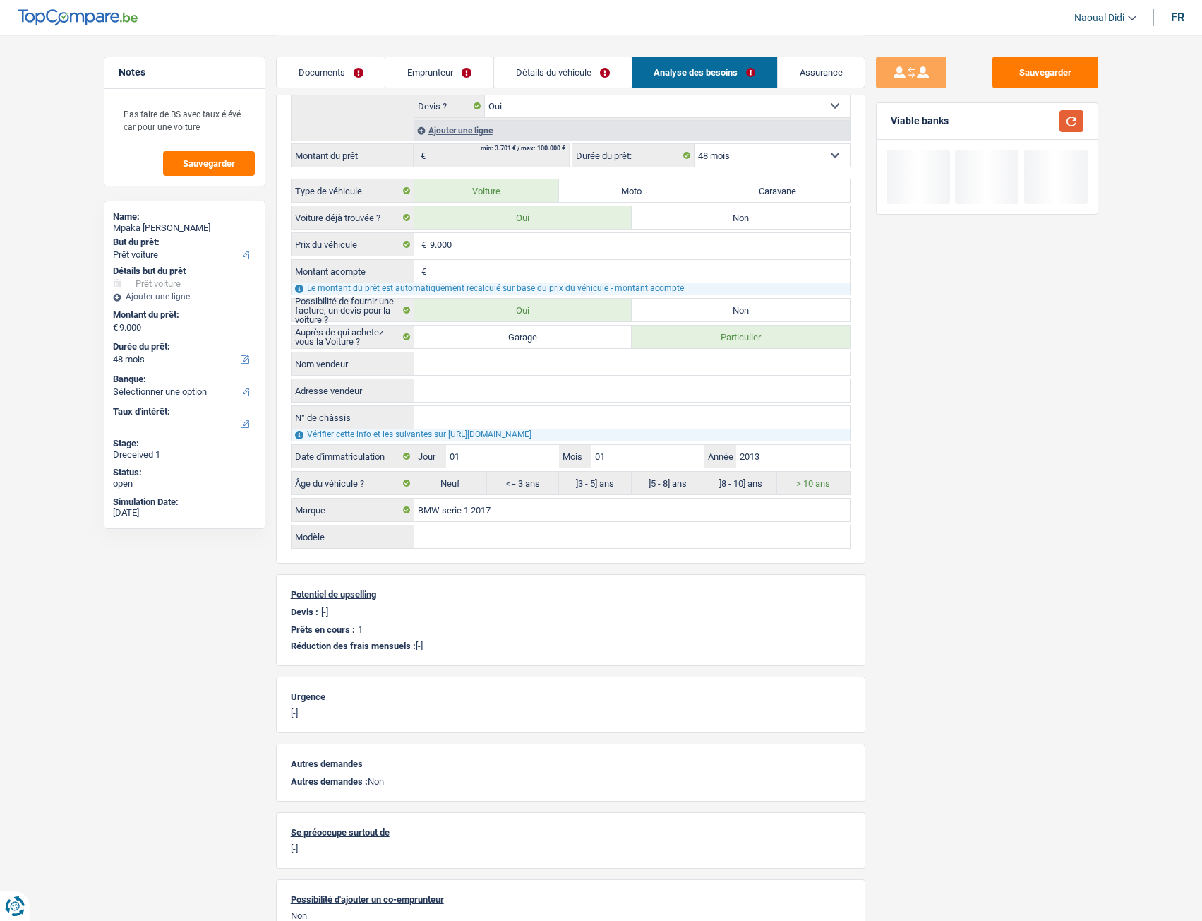
click at [1068, 116] on button "button" at bounding box center [1072, 121] width 24 height 22
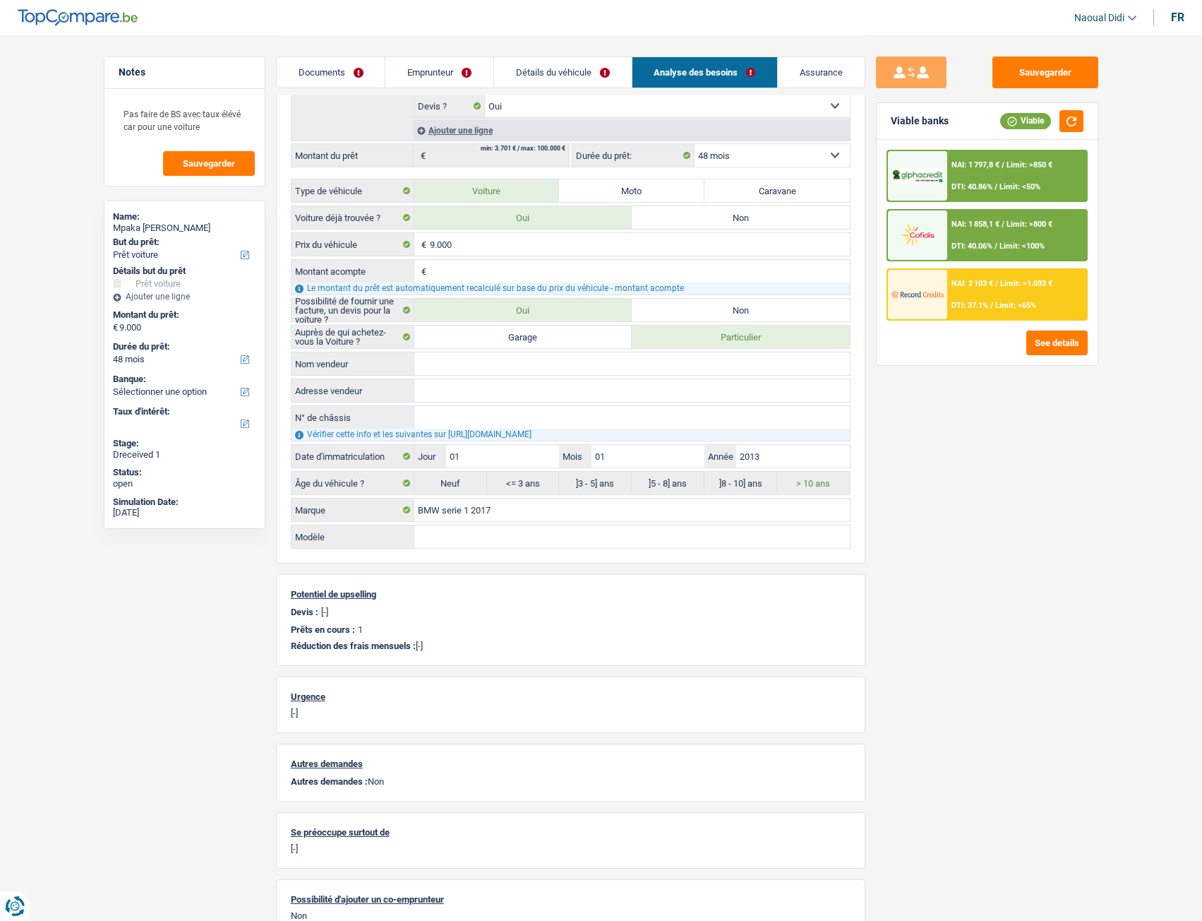
click at [1022, 173] on div "NAI: 1 797,8 € / Limit: >850 € DTI: 40.86% / Limit: <50%" at bounding box center [1017, 175] width 139 height 49
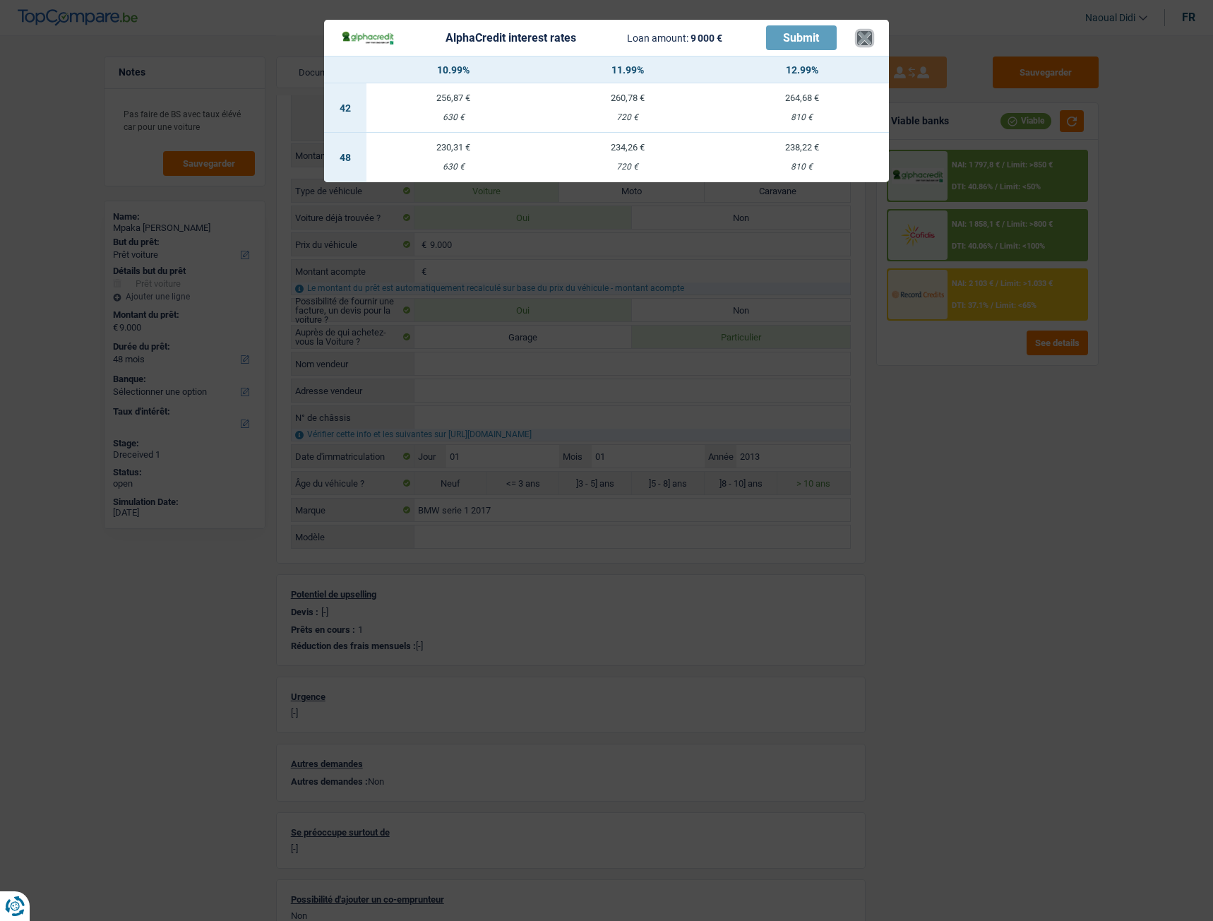
click at [867, 35] on button "×" at bounding box center [864, 38] width 15 height 14
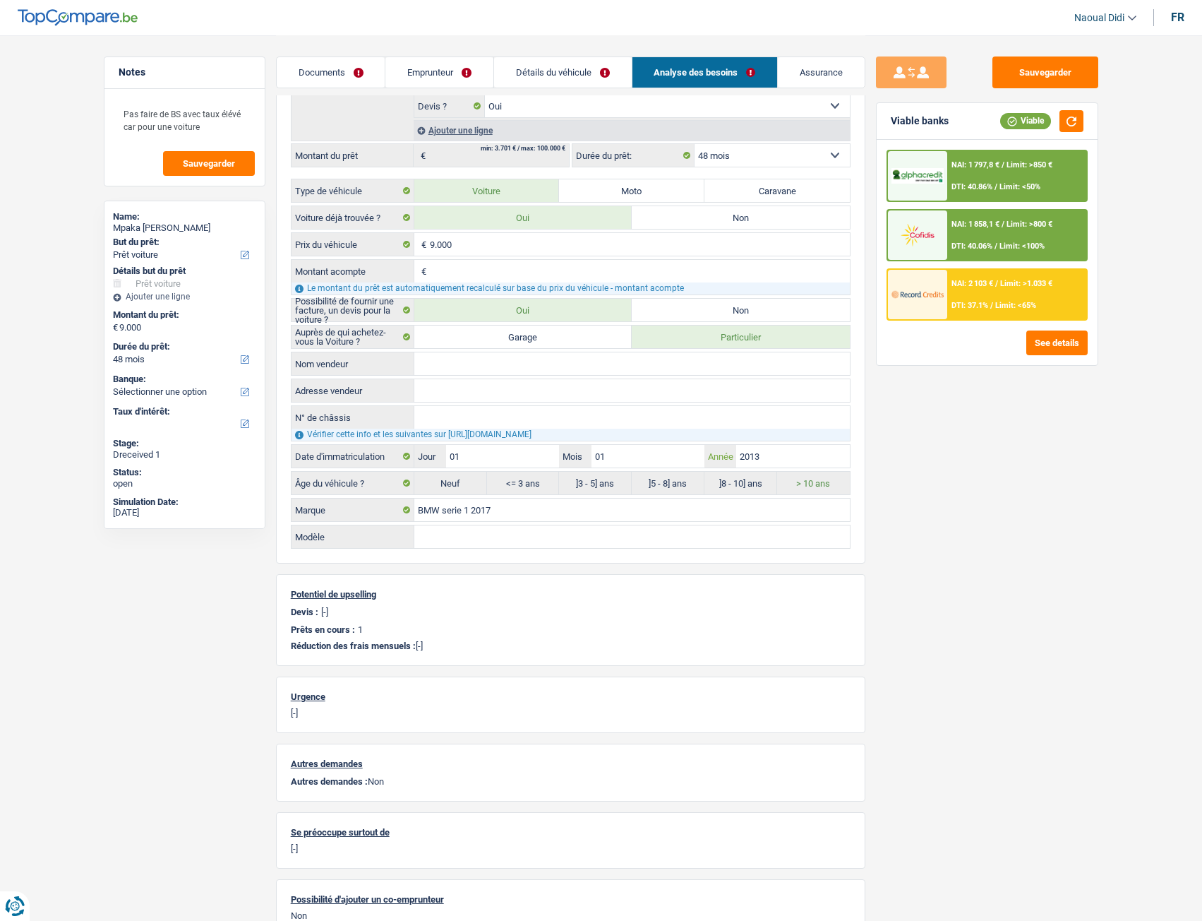
click at [771, 459] on input "2013" at bounding box center [792, 456] width 113 height 23
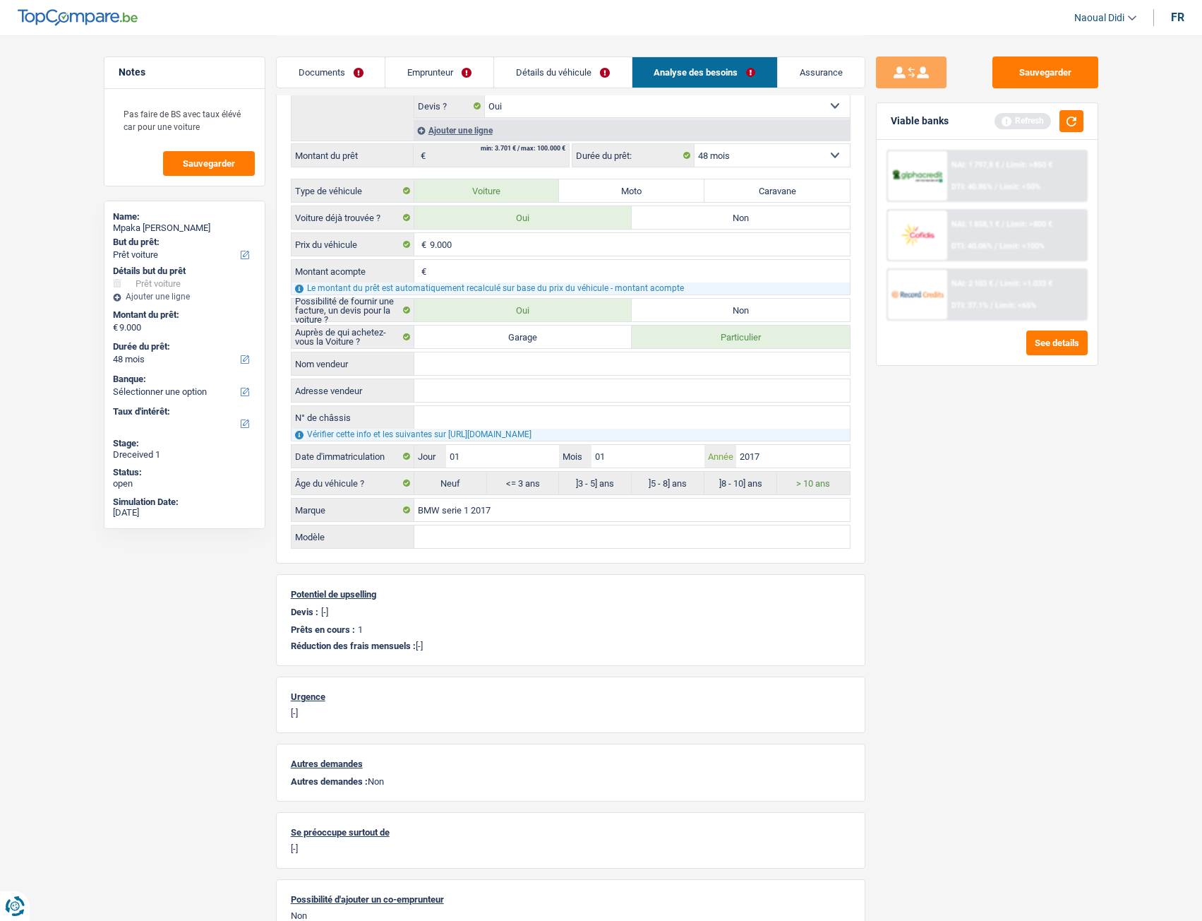
type input "2017"
radio input "false"
click at [976, 498] on div "Sauvegarder Viable banks Refresh NAI: 1 797,8 € / Limit: >850 € DTI: 40.86% / L…" at bounding box center [988, 477] width 244 height 842
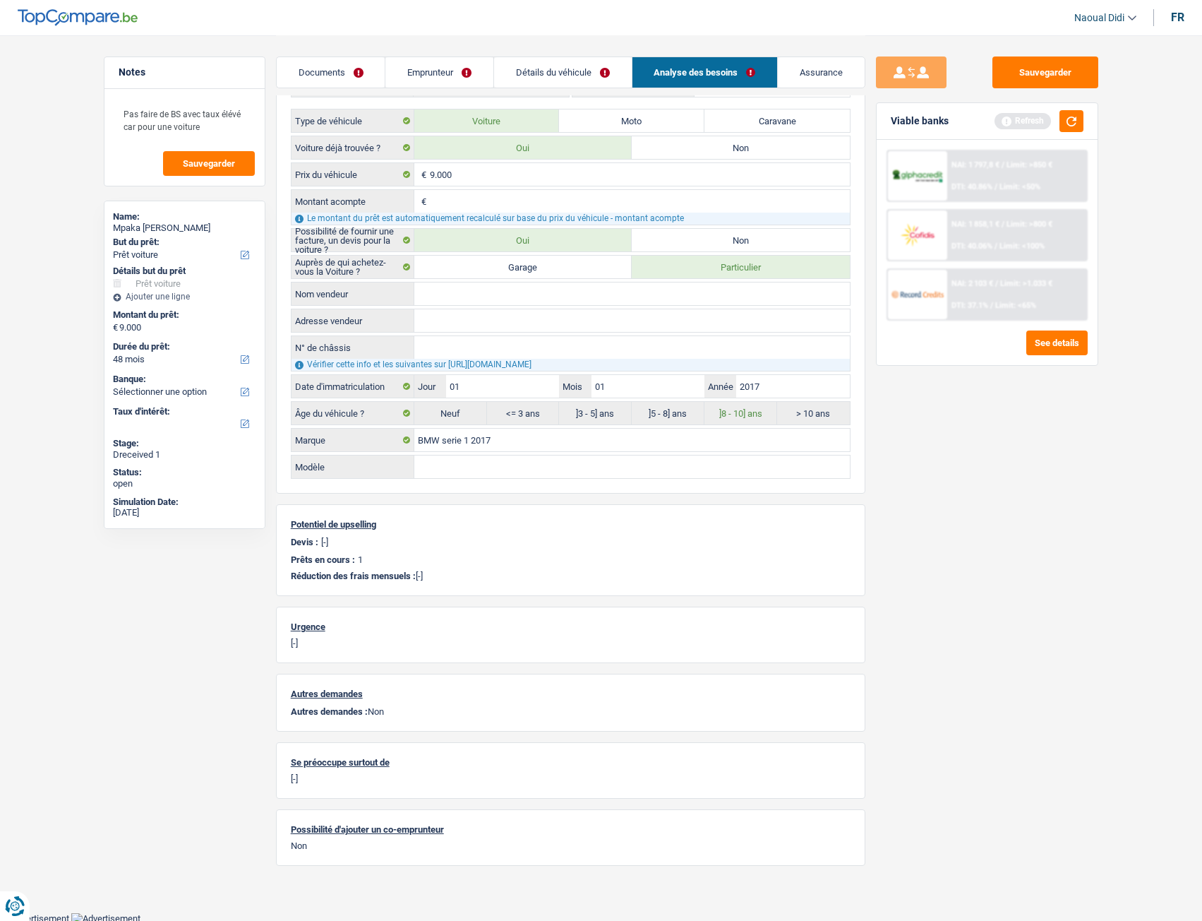
scroll to position [353, 0]
click at [1068, 130] on button "button" at bounding box center [1072, 121] width 24 height 22
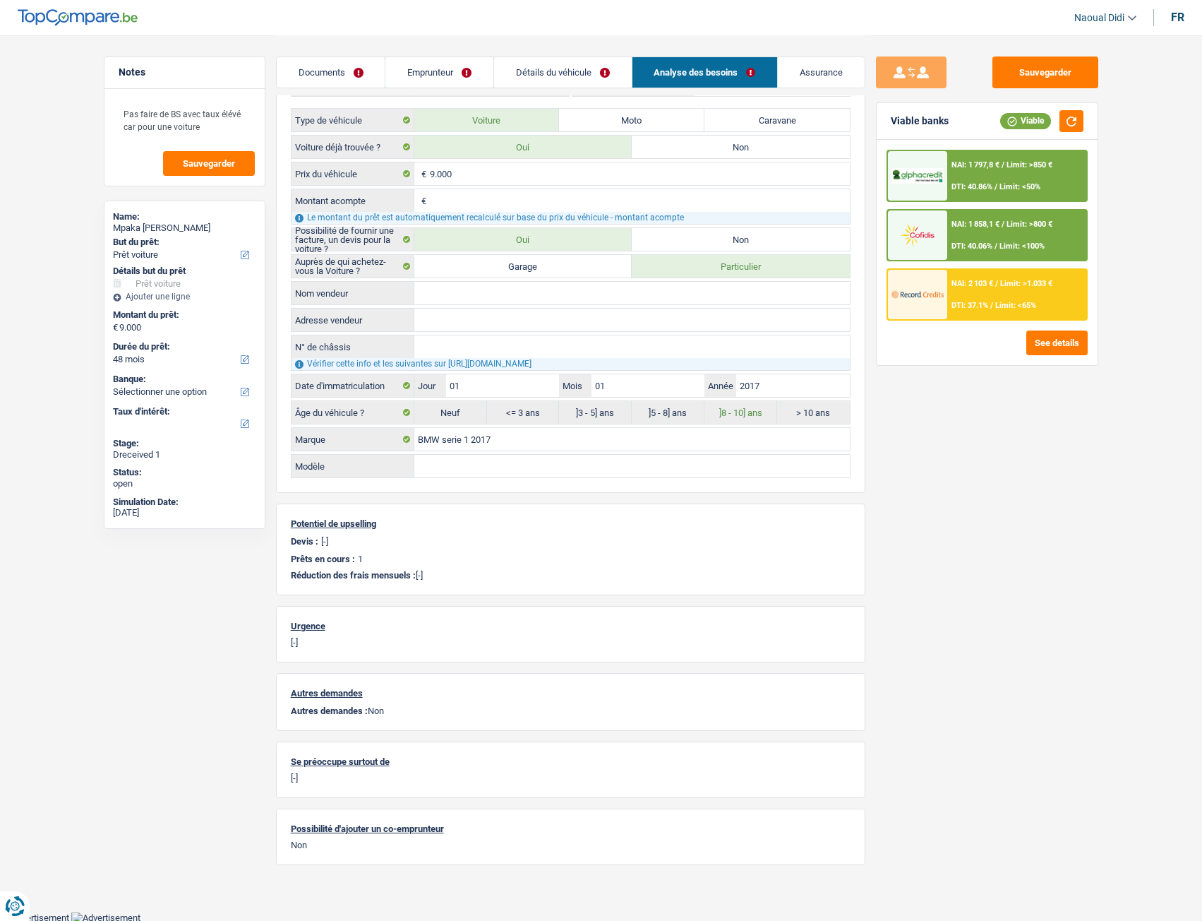
click at [1031, 165] on span "Limit: >850 €" at bounding box center [1030, 164] width 46 height 9
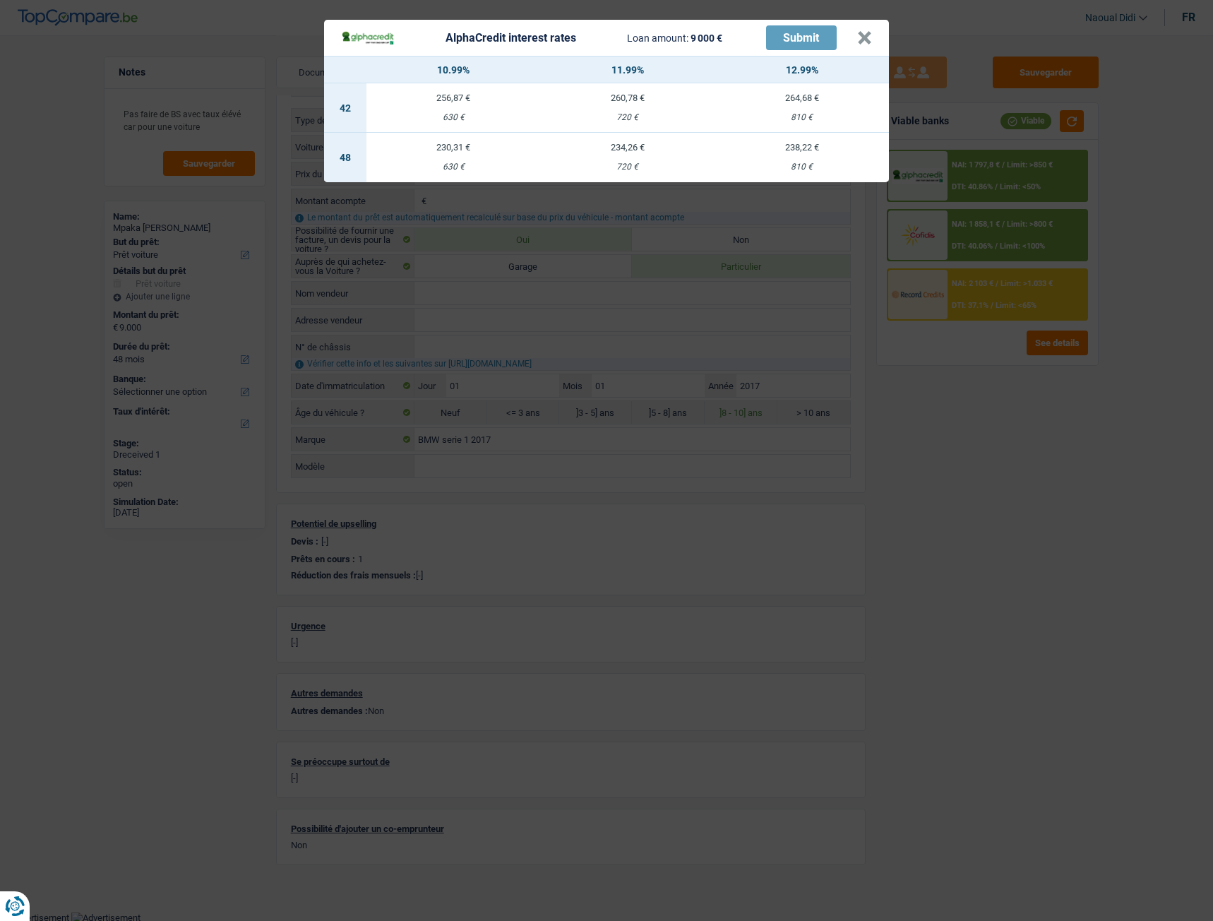
click at [456, 156] on td "230,31 € 630 €" at bounding box center [453, 157] width 174 height 49
select select "alphacredit"
type input "10,99"
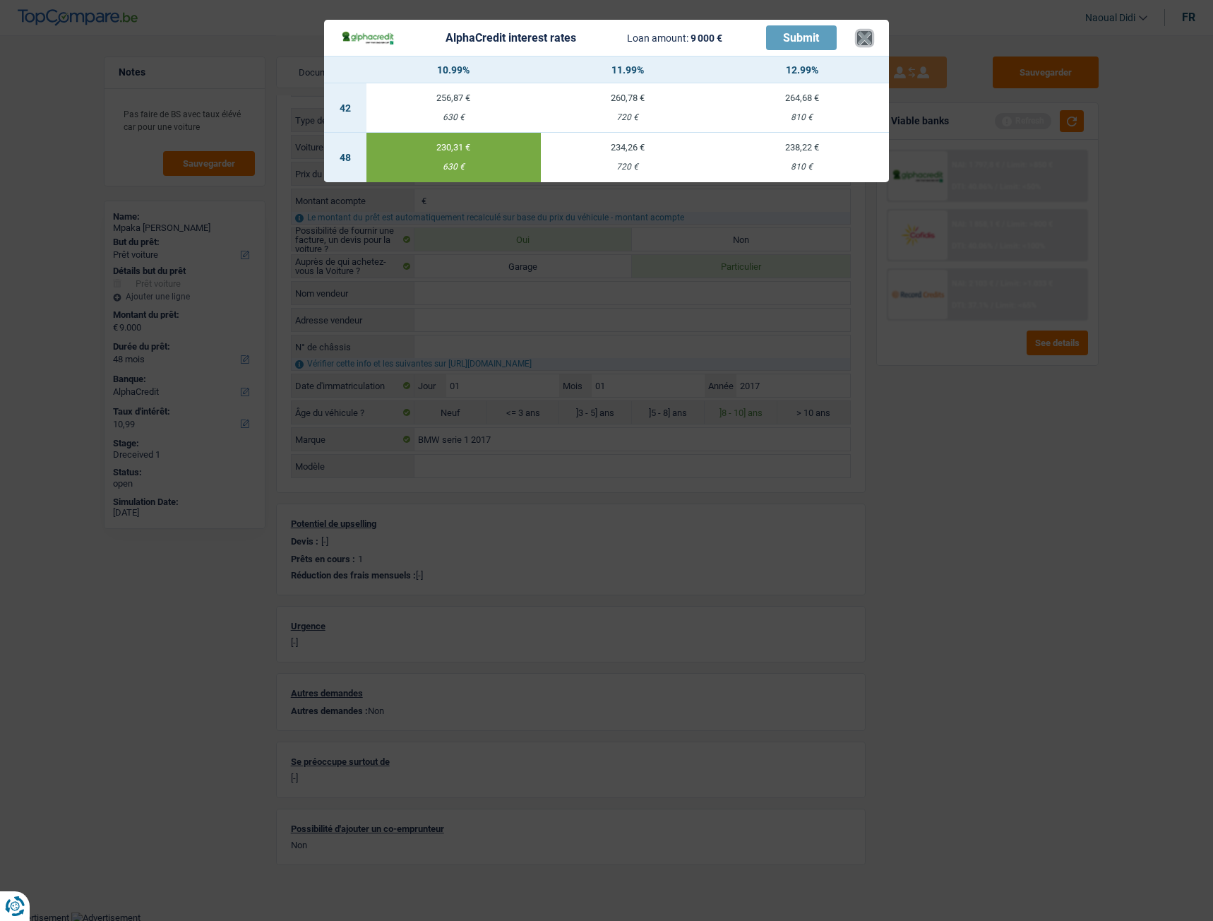
click at [865, 40] on button "×" at bounding box center [864, 38] width 15 height 14
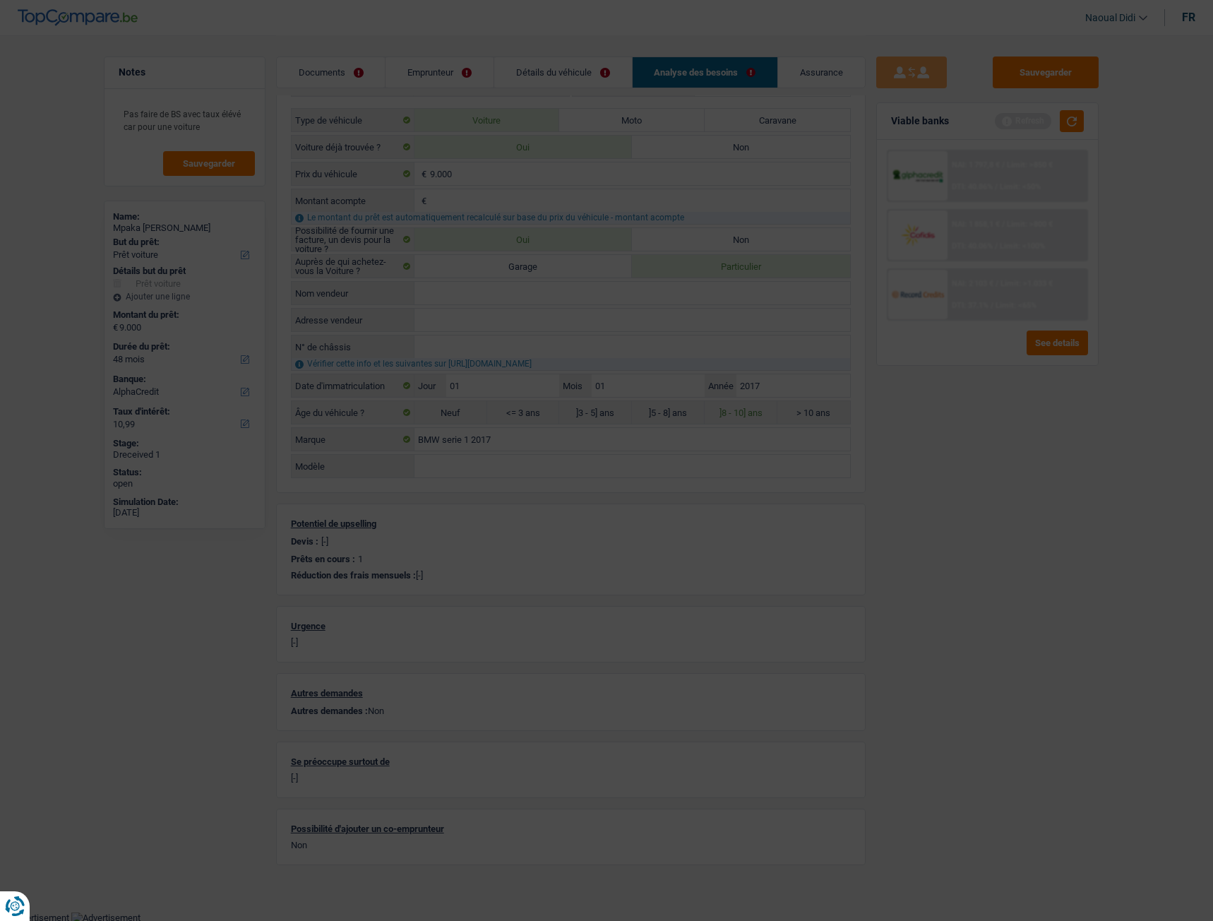
click at [865, 10] on button "×" at bounding box center [864, 3] width 15 height 14
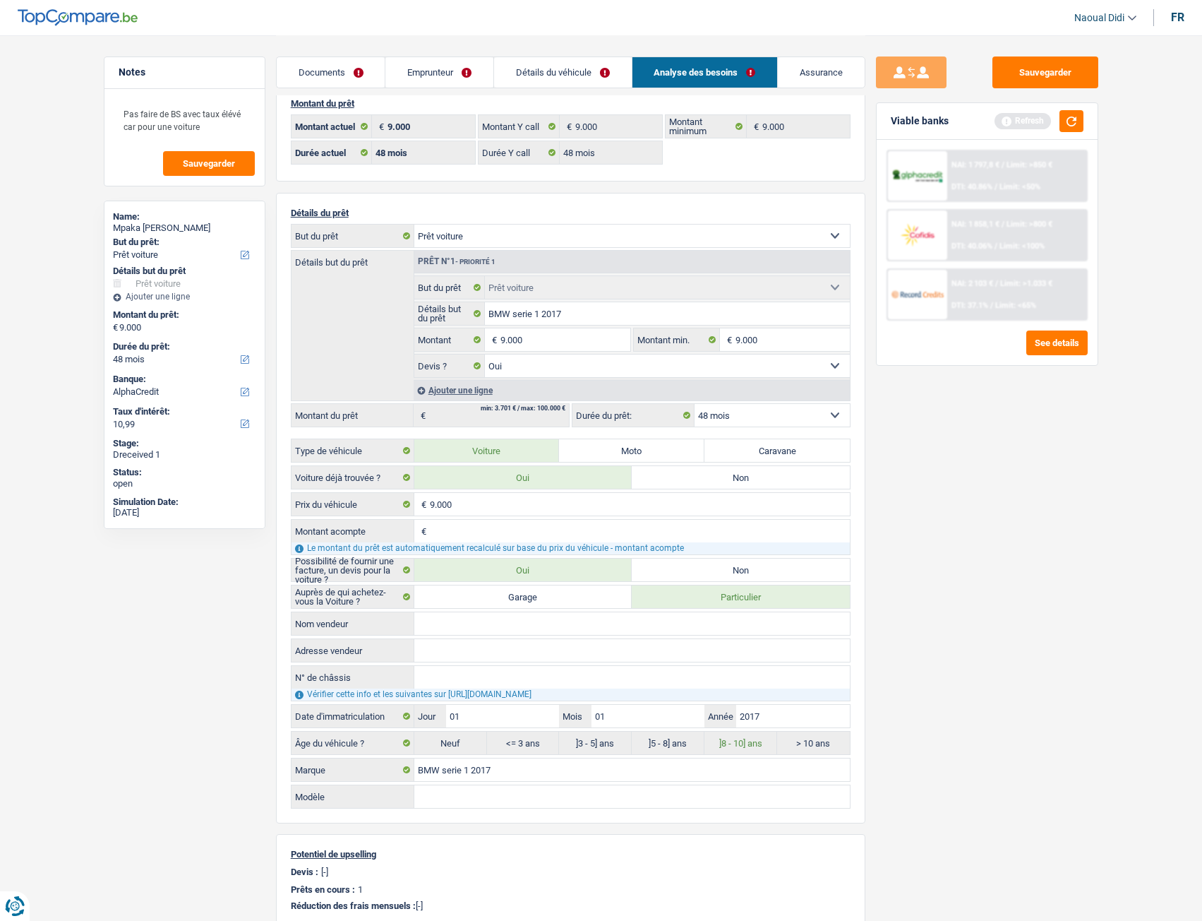
scroll to position [0, 0]
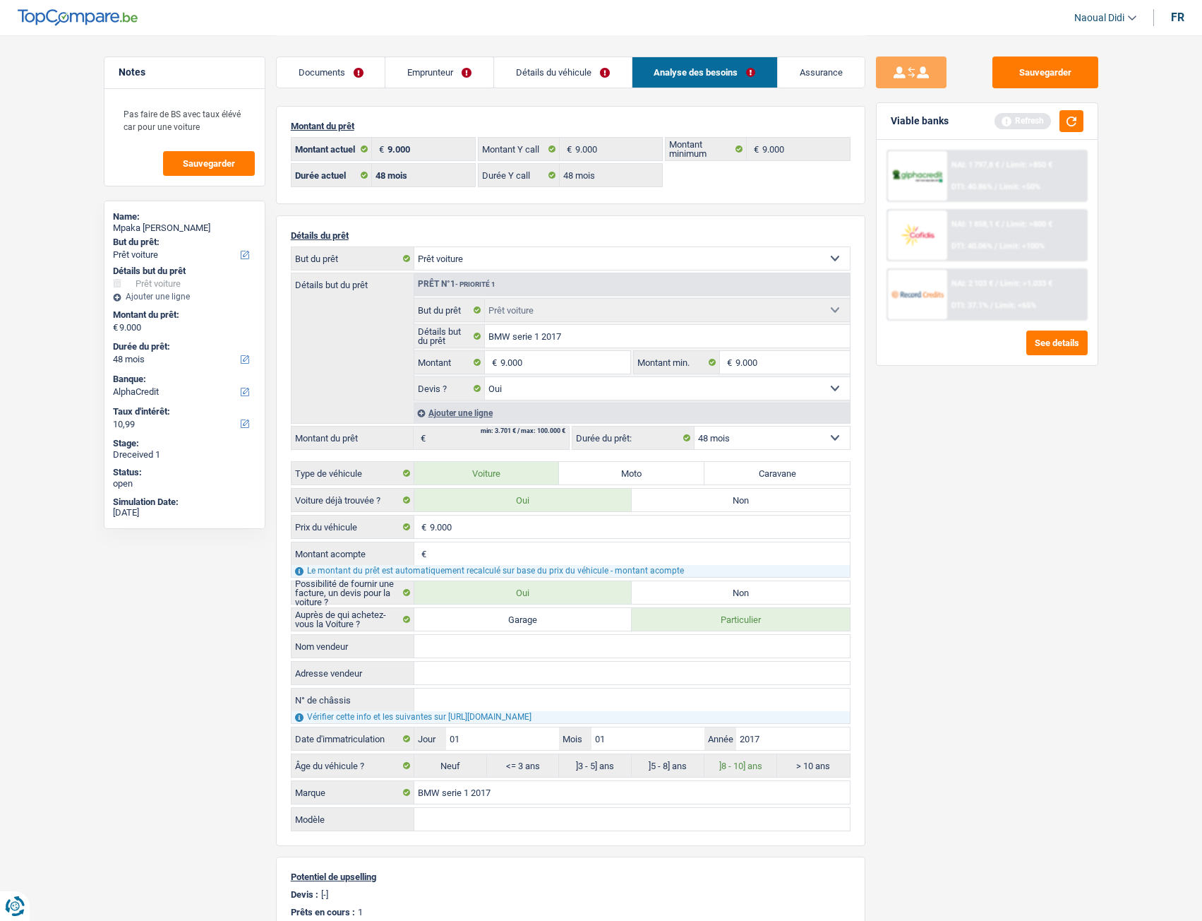
click at [411, 68] on link "Emprunteur" at bounding box center [440, 72] width 108 height 30
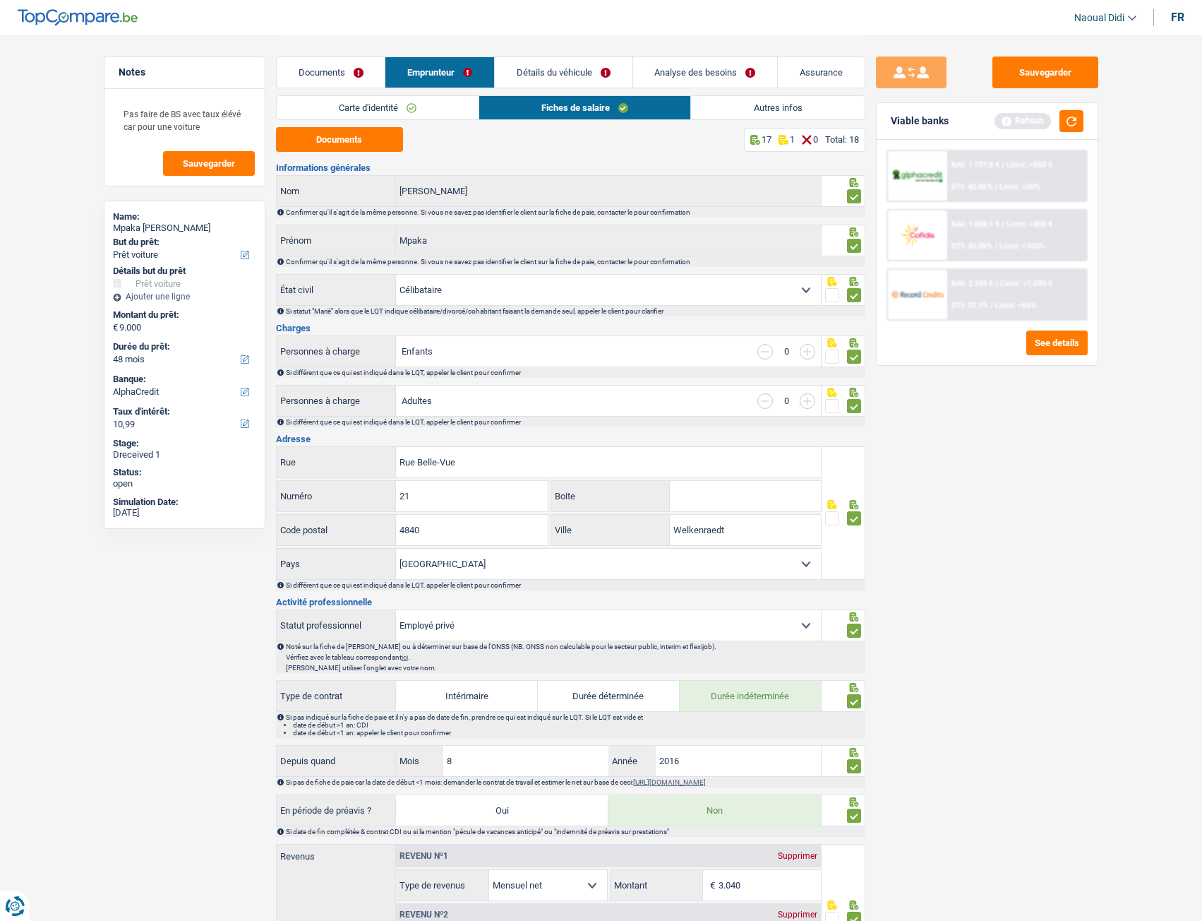
click at [570, 66] on link "Détails du véhicule" at bounding box center [564, 72] width 138 height 30
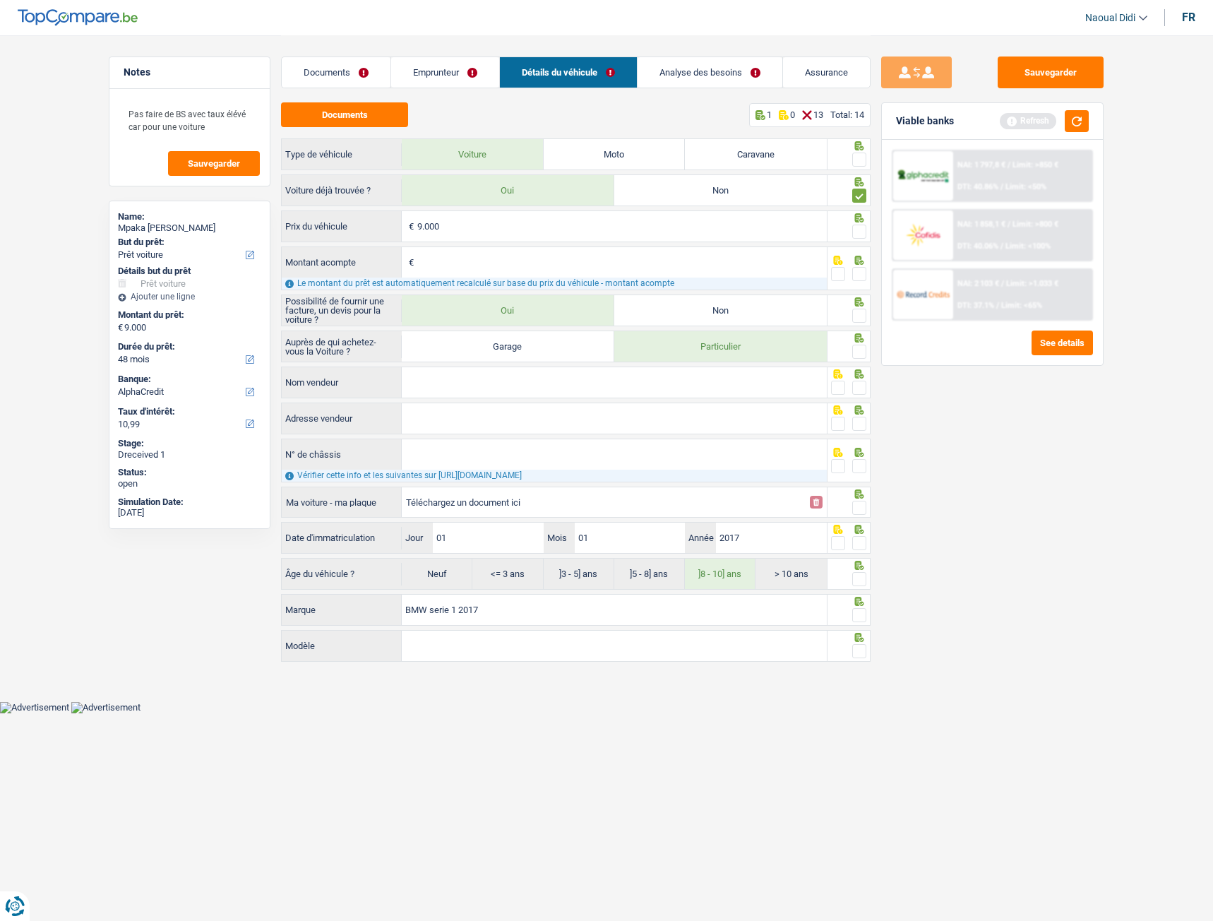
click at [699, 77] on link "Analyse des besoins" at bounding box center [710, 72] width 145 height 30
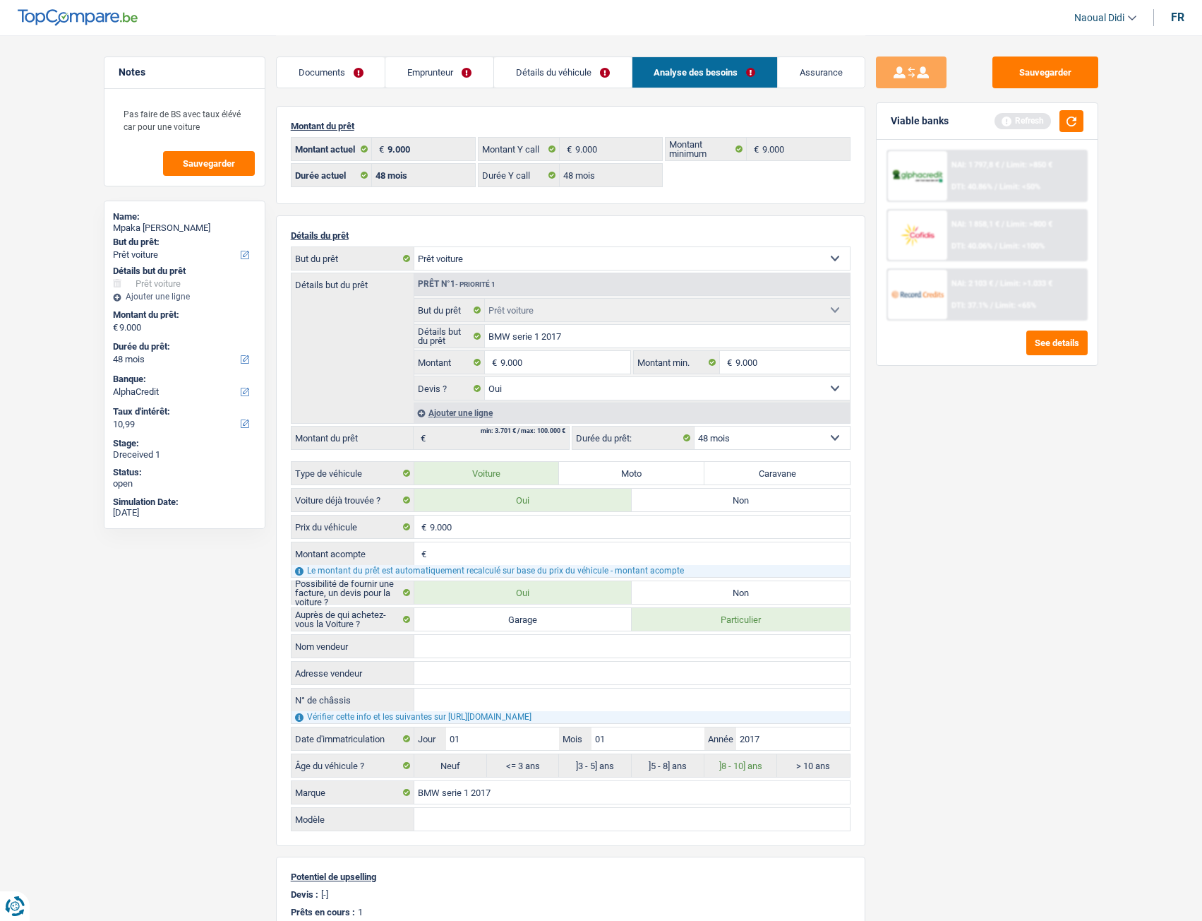
click at [491, 243] on div "Détails du prêt Confort maison: meubles, textile, peinture, électroménager, out…" at bounding box center [571, 530] width 590 height 631
click at [491, 259] on select "Confort maison: meubles, textile, peinture, électroménager, outillage non-profe…" at bounding box center [632, 258] width 436 height 23
select select "other"
click at [414, 247] on select "Confort maison: meubles, textile, peinture, électroménager, outillage non-profe…" at bounding box center [632, 258] width 436 height 23
select select "other"
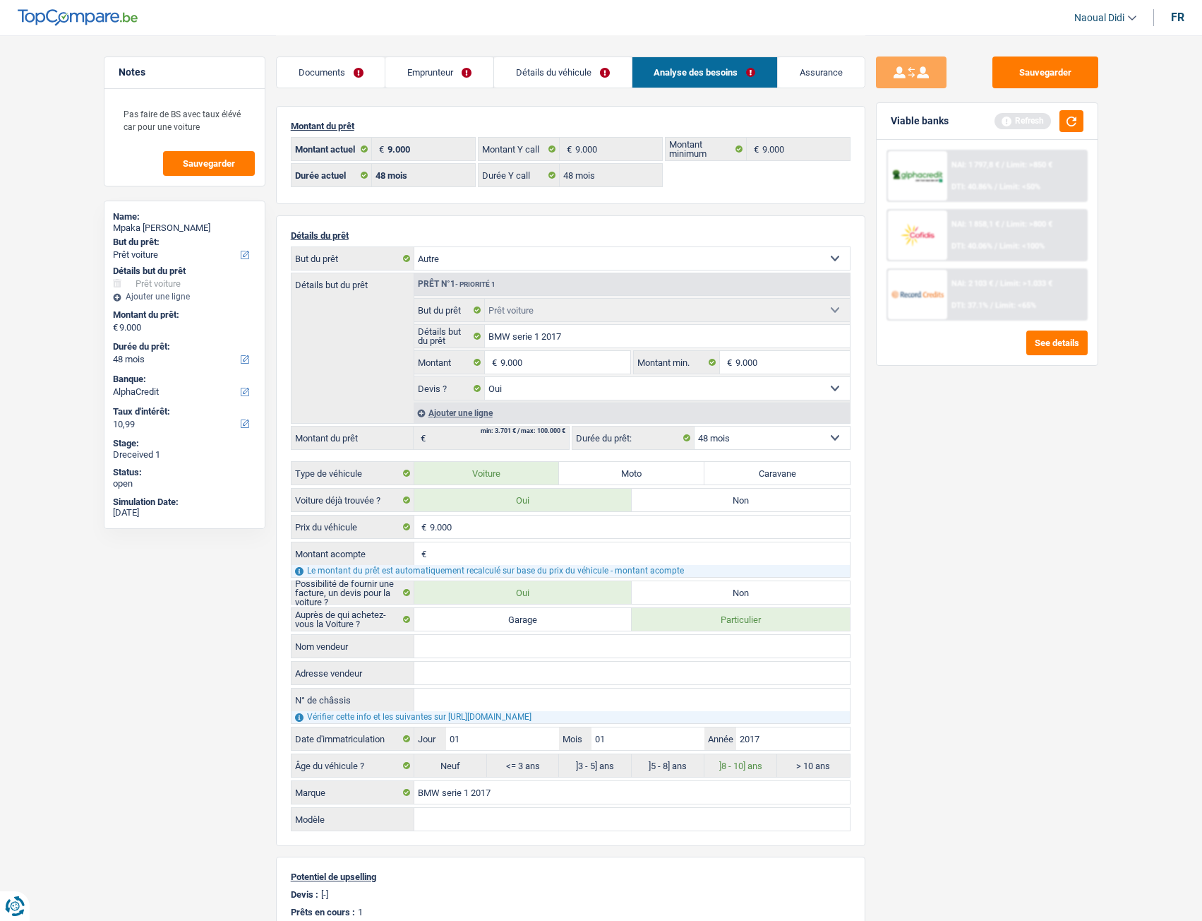
select select "other"
select select
select select "car"
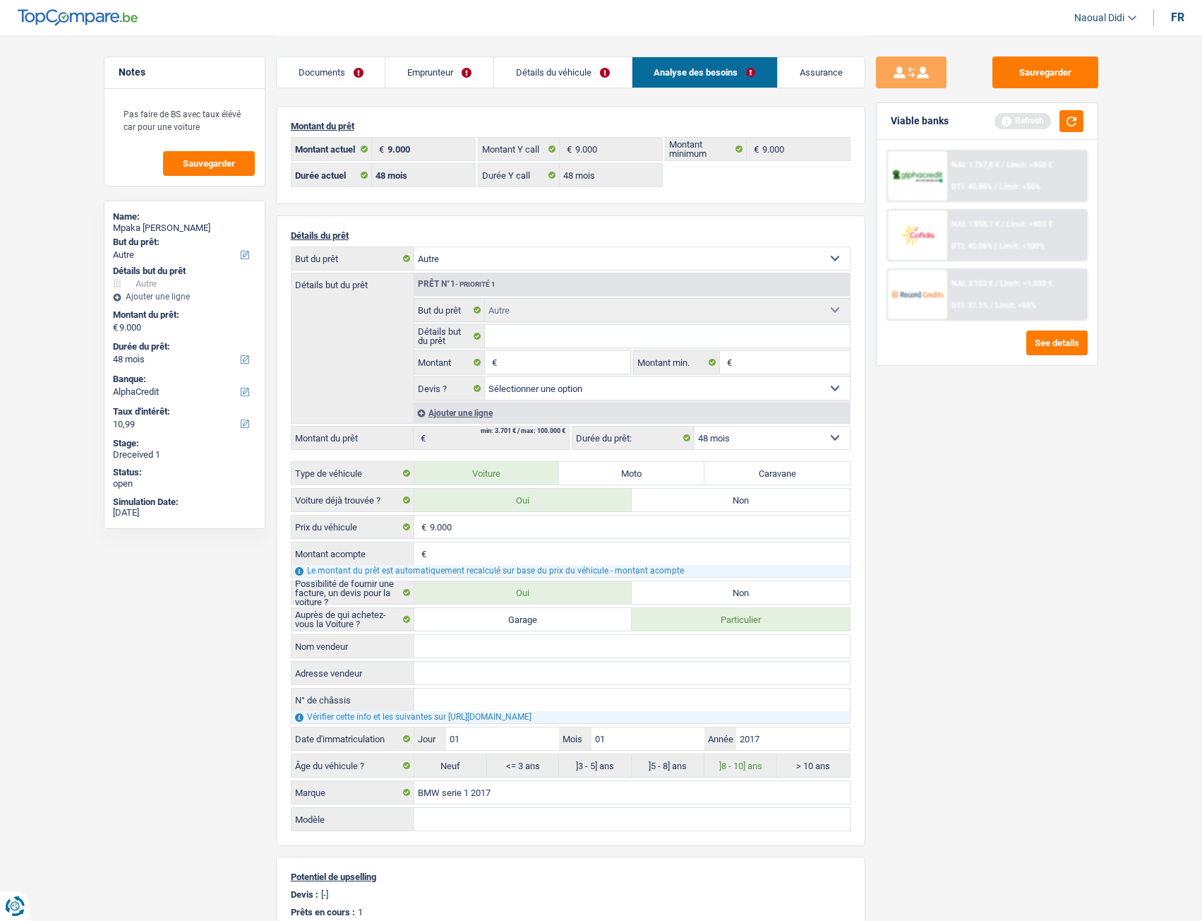
select select "yes"
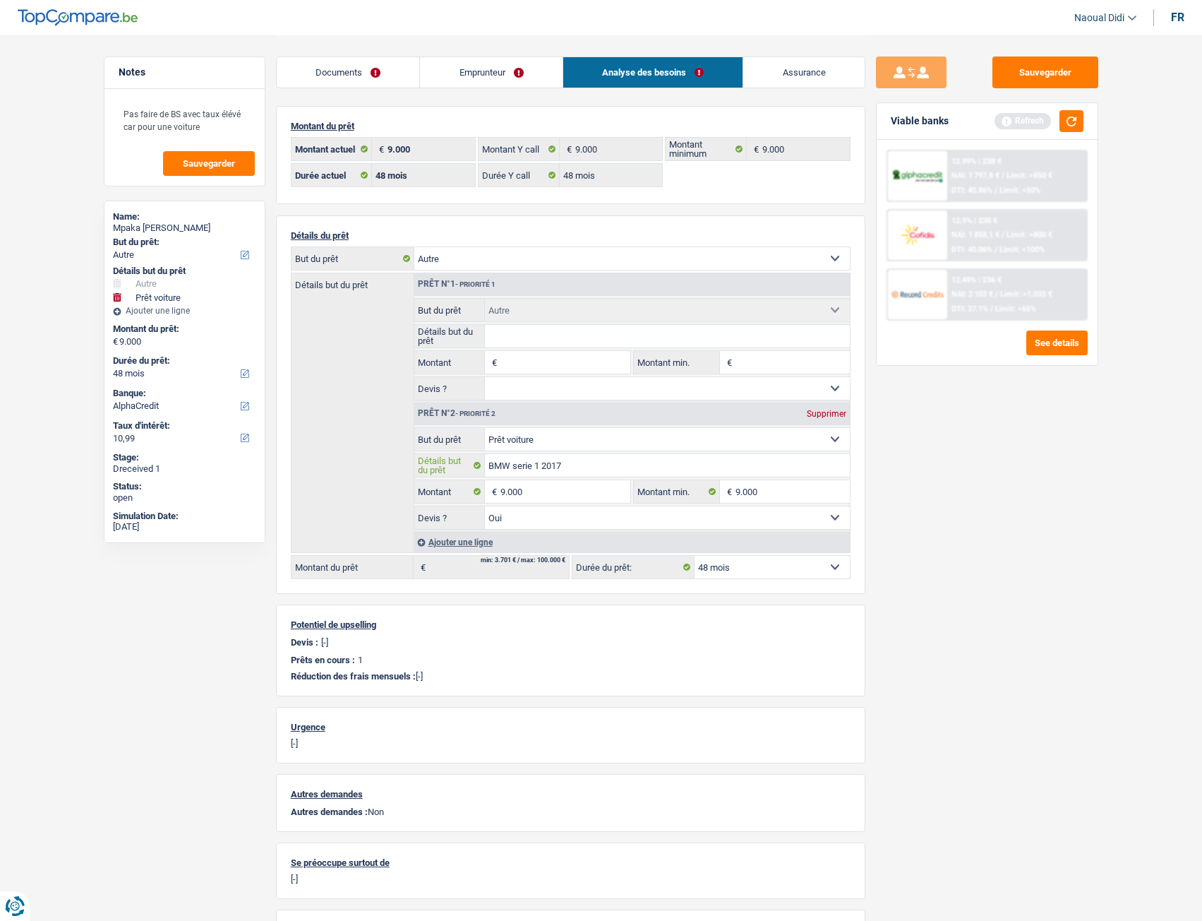
click at [563, 467] on input "BMW serie 1 2017" at bounding box center [667, 465] width 365 height 23
click at [560, 467] on input "BMW serie 1 2017" at bounding box center [667, 465] width 365 height 23
click at [572, 467] on input "BMW serie 1 2017" at bounding box center [667, 465] width 365 height 23
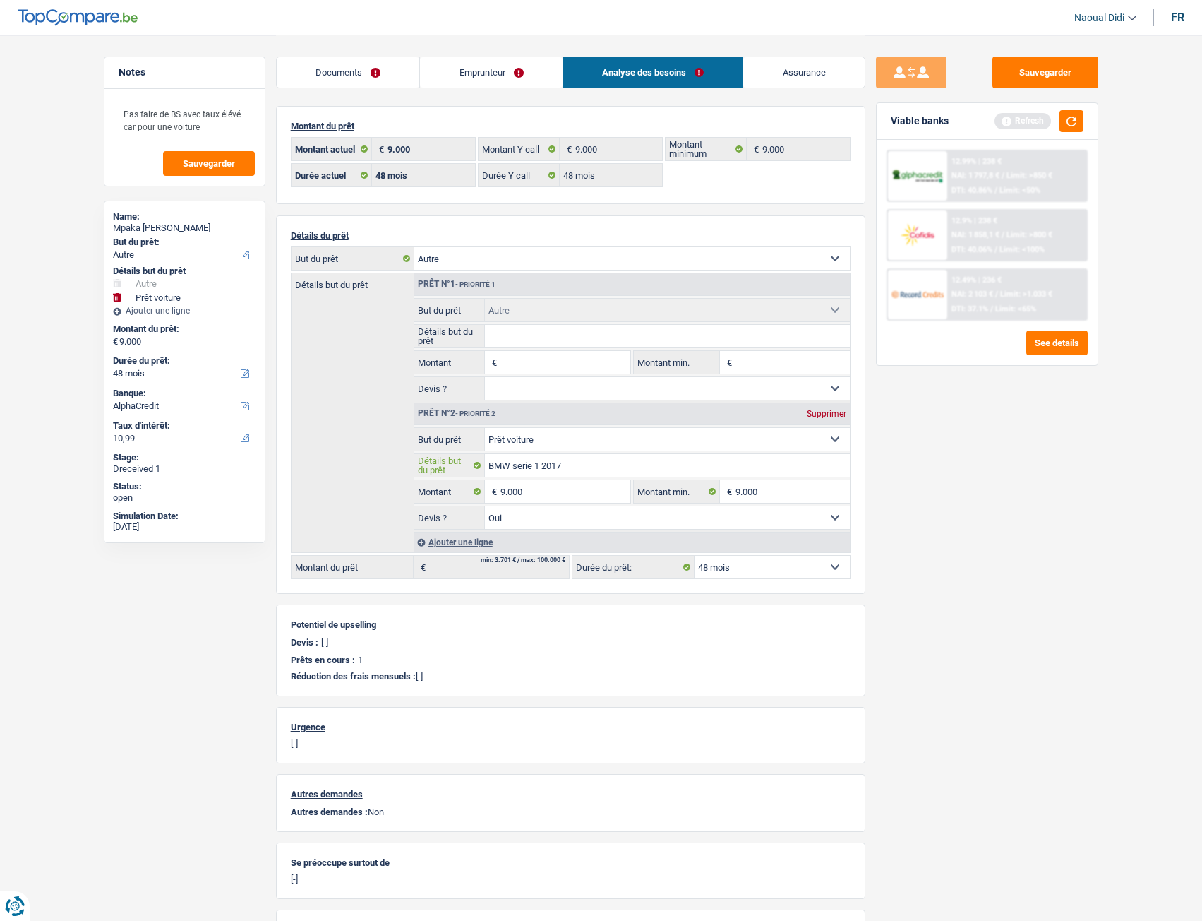
click at [572, 467] on input "BMW serie 1 2017" at bounding box center [667, 465] width 365 height 23
click at [521, 359] on input "Montant" at bounding box center [565, 362] width 129 height 23
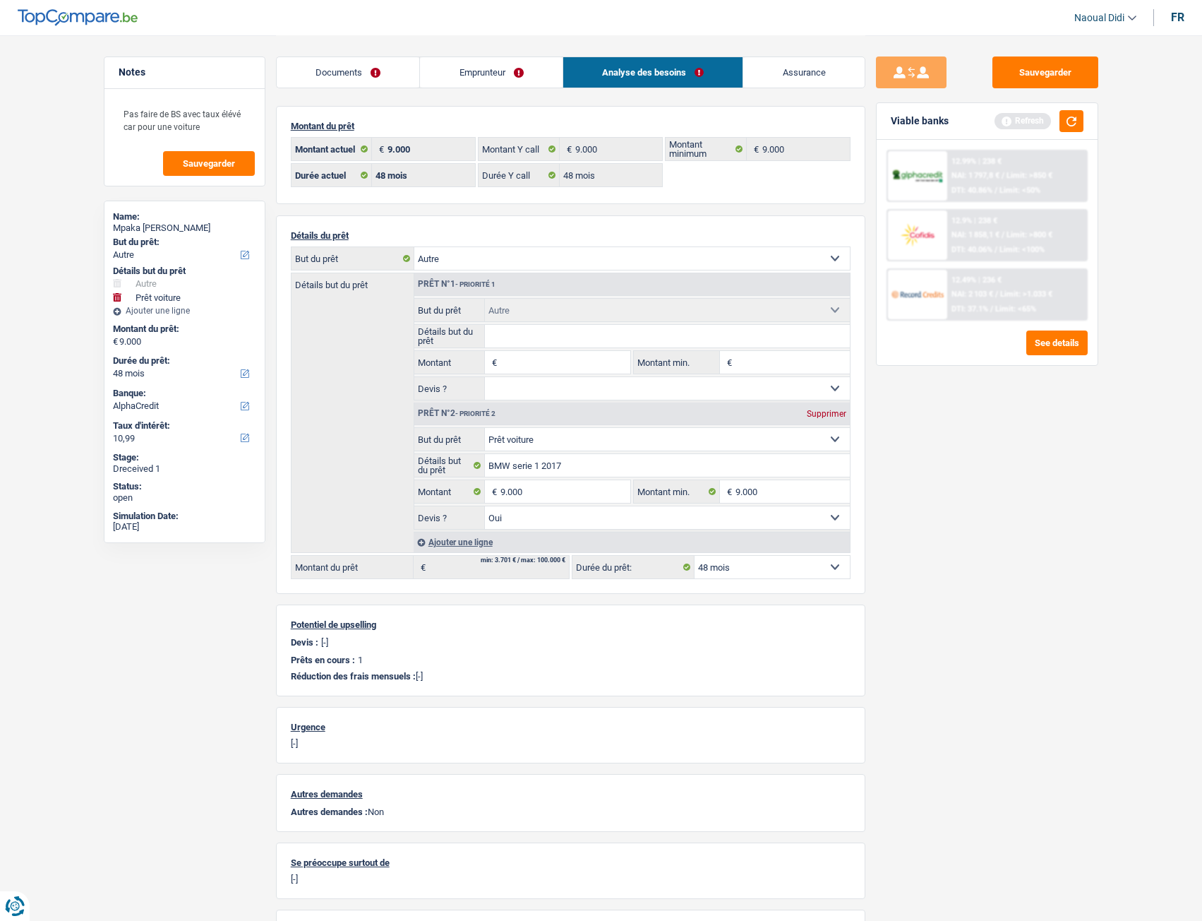
click at [523, 337] on input "Détails but du prêt" at bounding box center [667, 336] width 365 height 23
paste input "BMW serie 1 2017"
type input "BMW serie 1 2017"
click at [557, 441] on select "Confort maison: meubles, textile, peinture, électroménager, outillage non-profe…" at bounding box center [667, 439] width 365 height 23
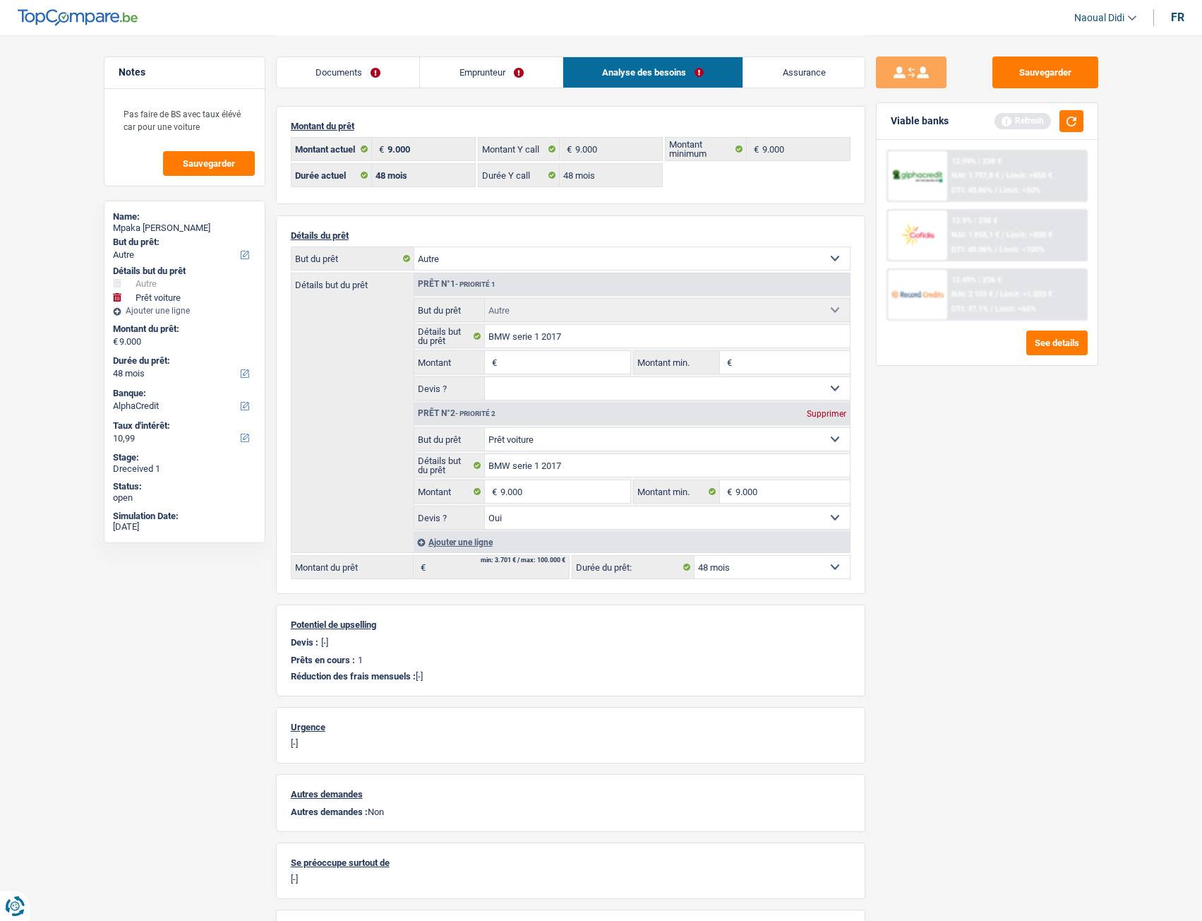
click at [557, 441] on select "Confort maison: meubles, textile, peinture, électroménager, outillage non-profe…" at bounding box center [667, 439] width 365 height 23
click at [1019, 515] on div "Sauvegarder Viable banks Refresh 12.99% | 238 € NAI: 1 797,8 € / Limit: >850 € …" at bounding box center [988, 477] width 244 height 842
click at [514, 362] on input "Montant" at bounding box center [565, 362] width 129 height 23
type input "9.000"
type input "18.000"
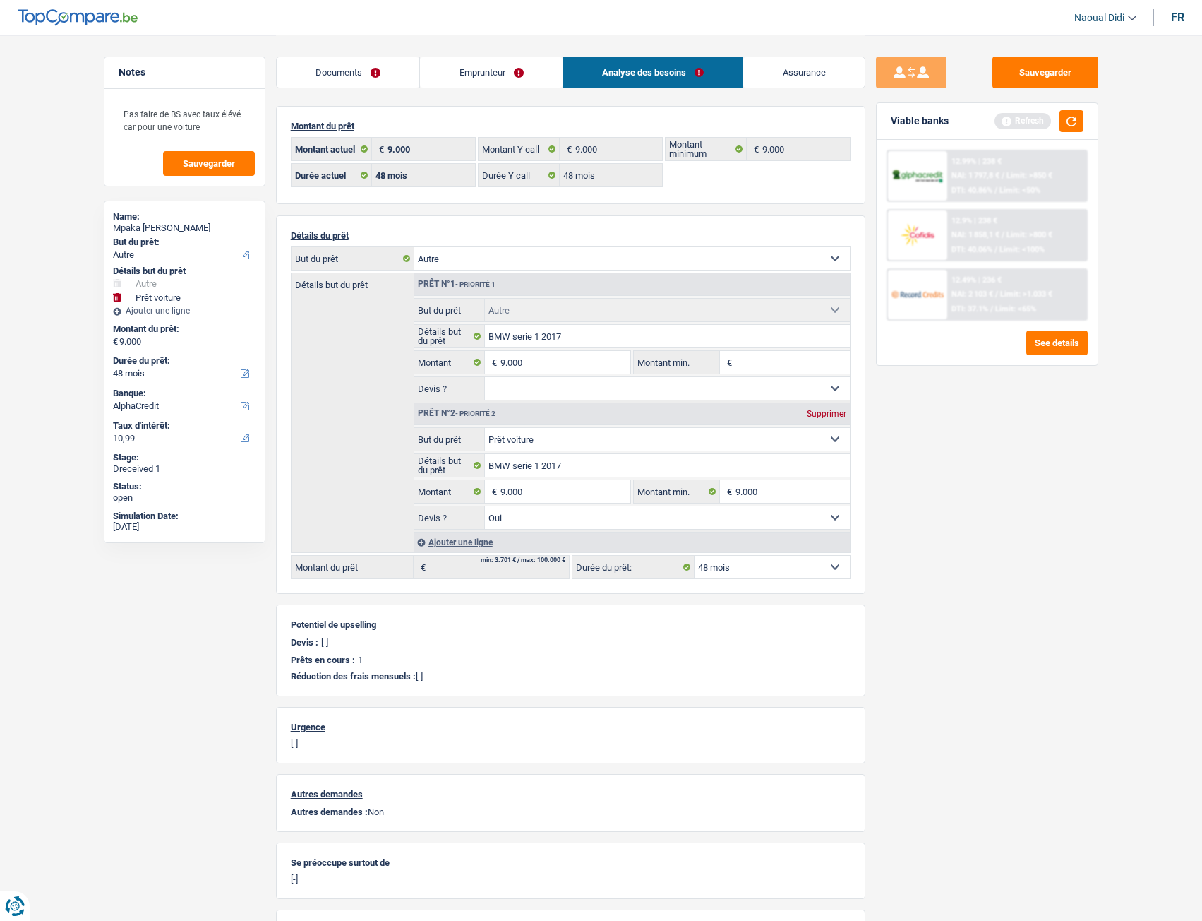
type input "18.000"
select select "84"
type input "18.000"
click at [744, 361] on input "Montant min." at bounding box center [793, 362] width 114 height 23
select select "84"
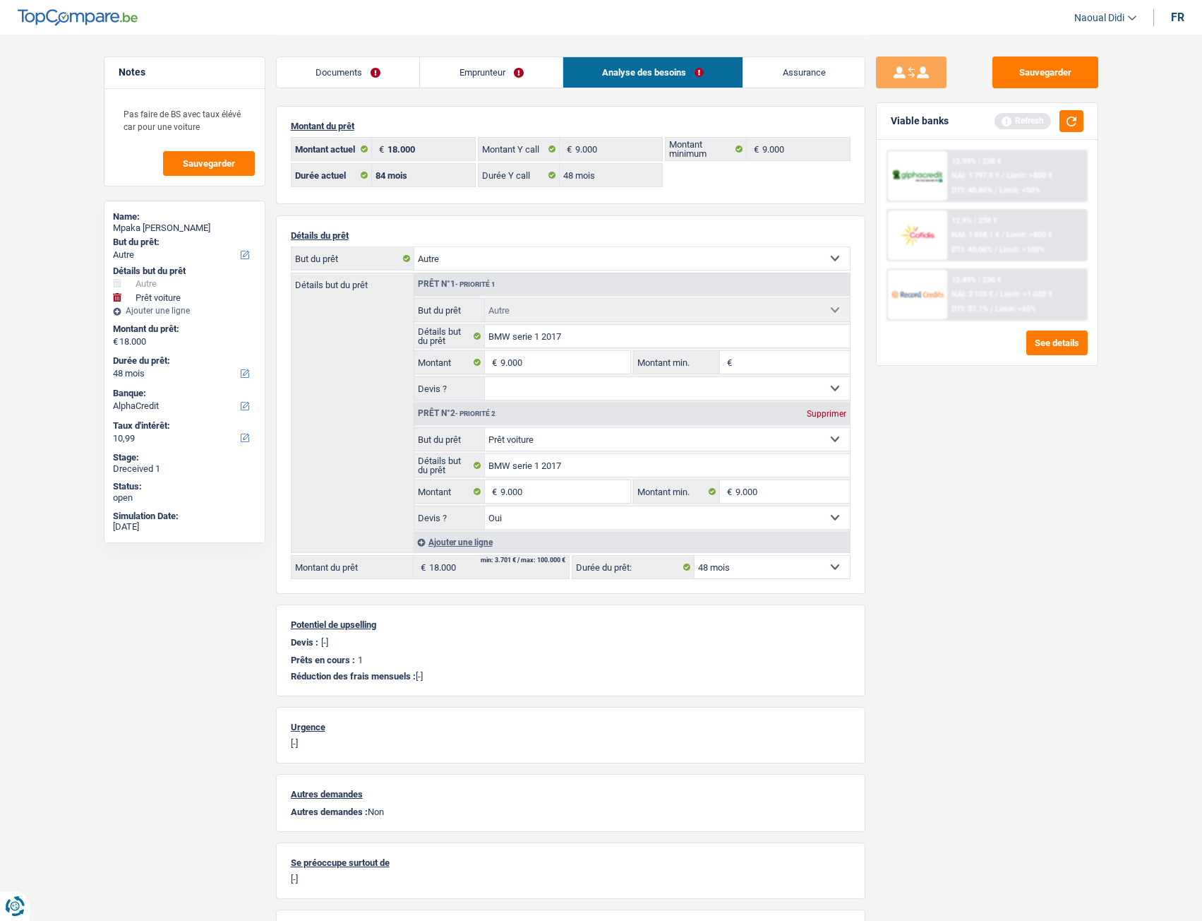
select select "84"
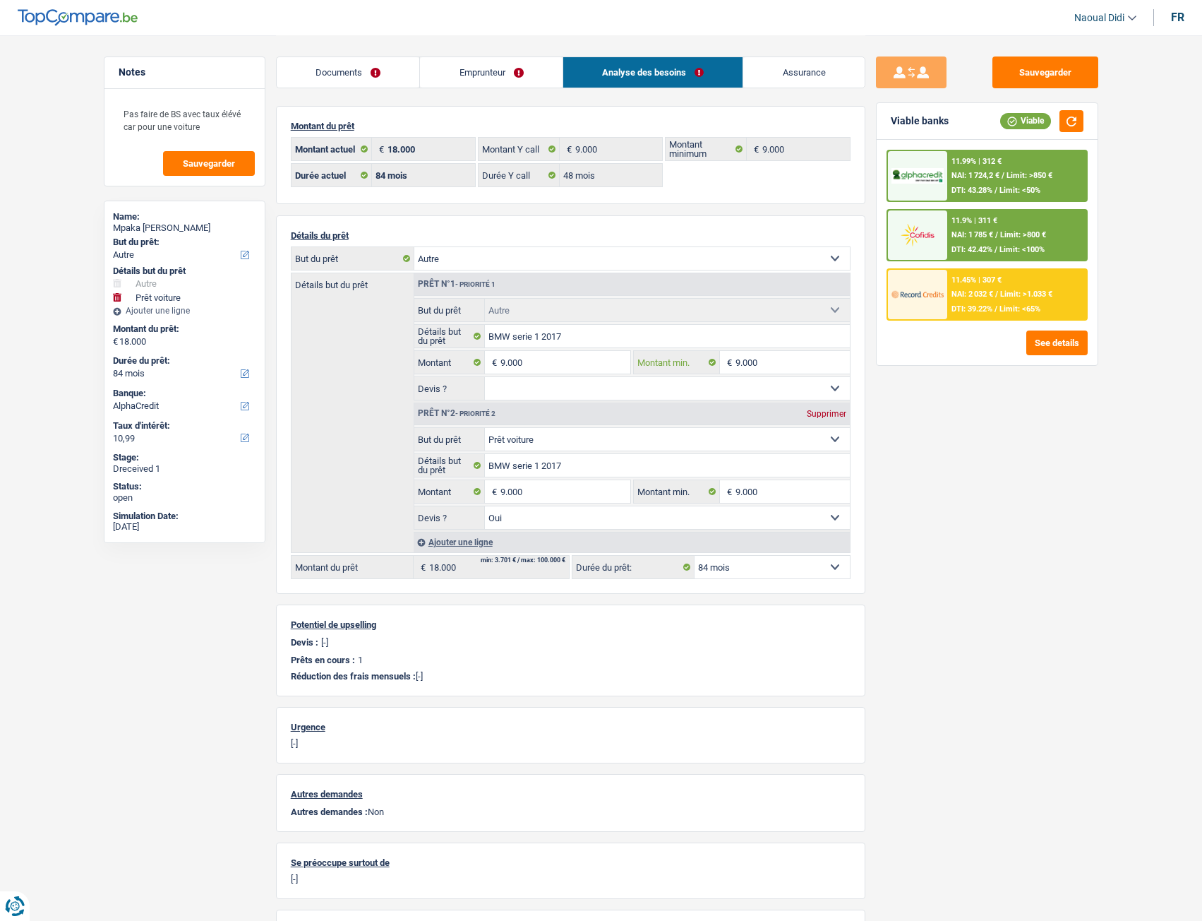
type input "9.000"
type input "18.000"
click at [827, 410] on div "Supprimer" at bounding box center [826, 414] width 47 height 8
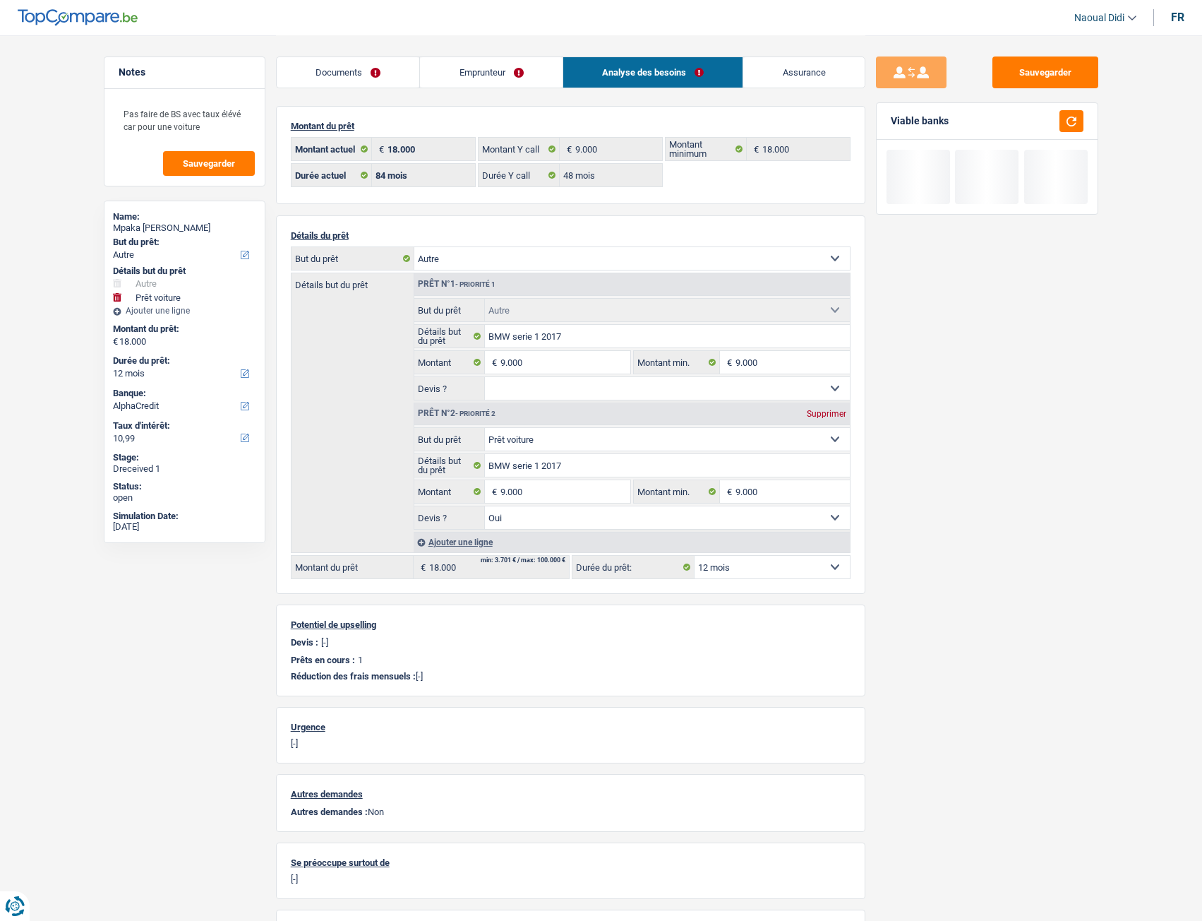
type input "9.000"
select select "48"
type input "9.000"
select select "48"
type input "9.000"
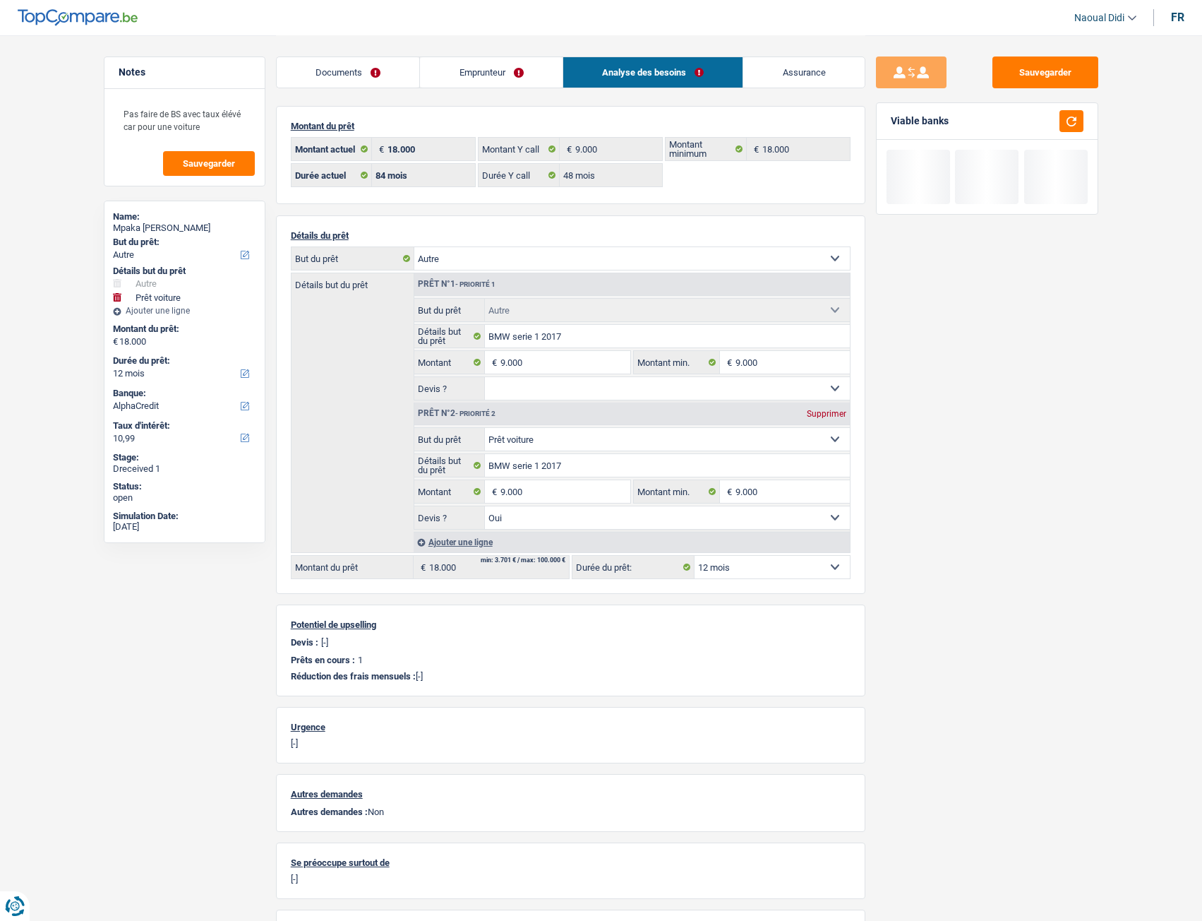
select select "48"
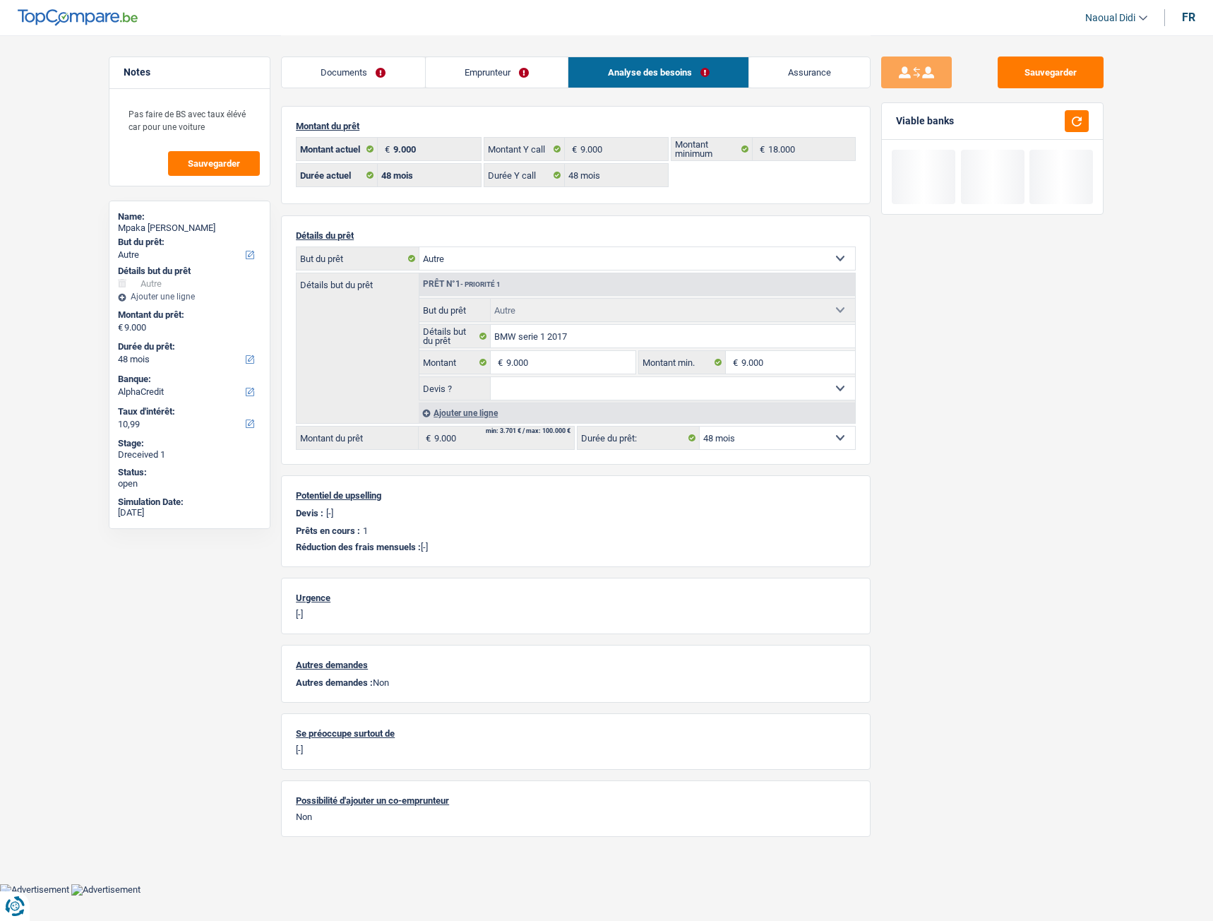
click at [741, 446] on select "12 mois 18 mois 24 mois 30 mois 36 mois 42 mois 48 mois Sélectionner une option" at bounding box center [777, 437] width 155 height 23
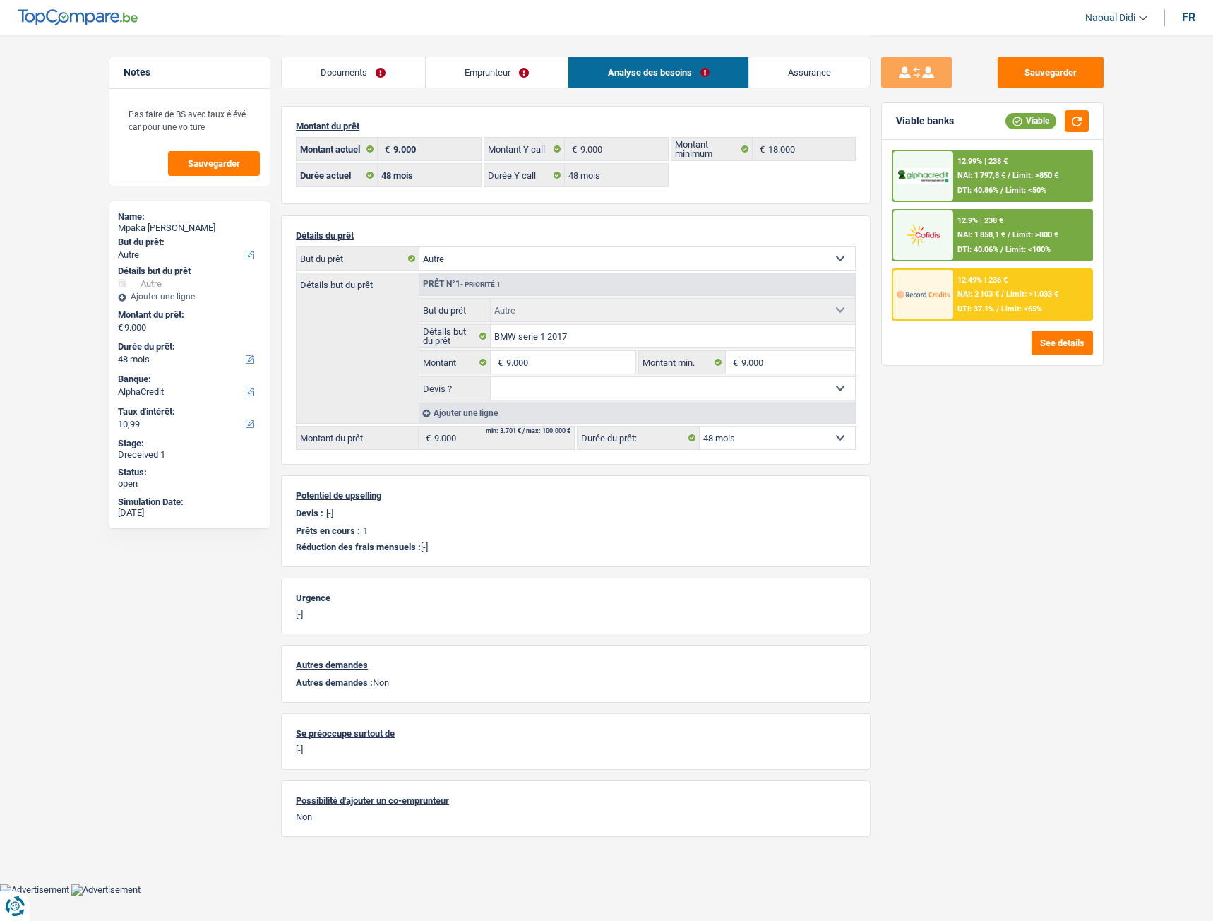
click at [700, 426] on select "12 mois 18 mois 24 mois 30 mois 36 mois 42 mois 48 mois Sélectionner une option" at bounding box center [777, 437] width 155 height 23
click at [1017, 162] on div "12.99% | 238 € NAI: 1 797,8 € / Limit: >850 € DTI: 40.86% / Limit: <50%" at bounding box center [1022, 175] width 139 height 49
click at [1005, 181] on div "12.99% | 238 € NAI: 1 797,8 € / Limit: >850 € DTI: 40.86% / Limit: <50%" at bounding box center [1022, 175] width 139 height 49
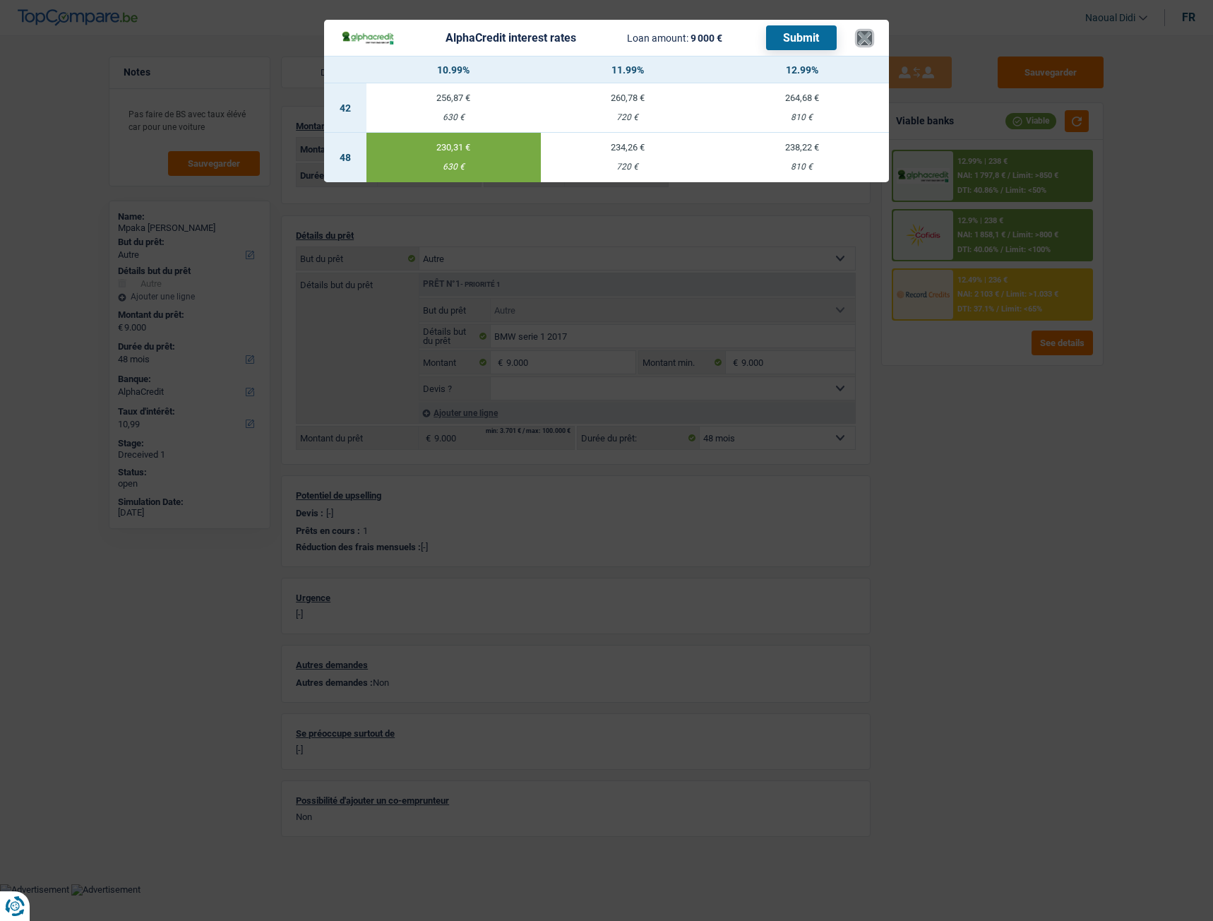
click at [863, 41] on button "×" at bounding box center [864, 38] width 15 height 14
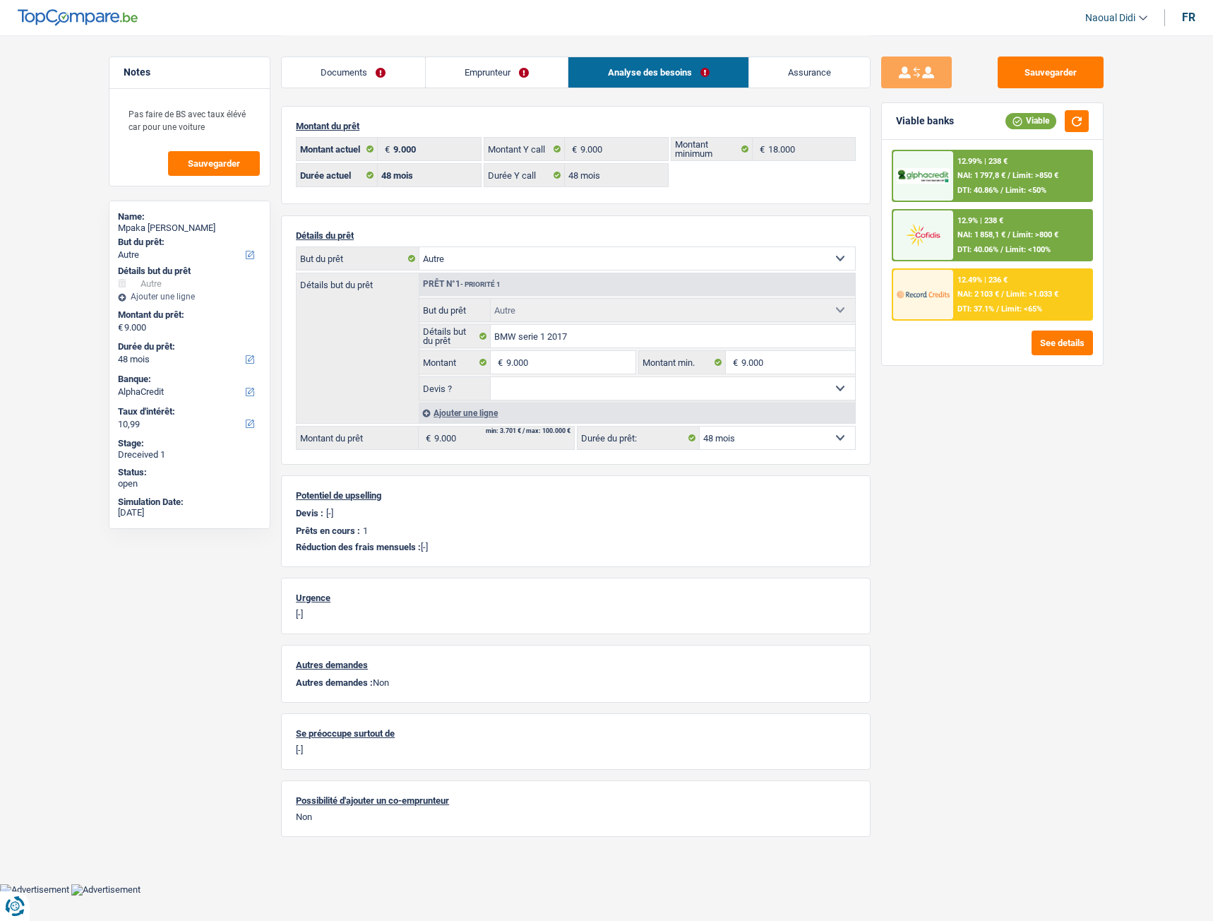
click at [981, 182] on div "12.99% | 238 € NAI: 1 797,8 € / Limit: >850 € DTI: 40.86% / Limit: <50%" at bounding box center [1022, 175] width 139 height 49
click at [1016, 178] on span "Limit: >850 €" at bounding box center [1035, 175] width 46 height 9
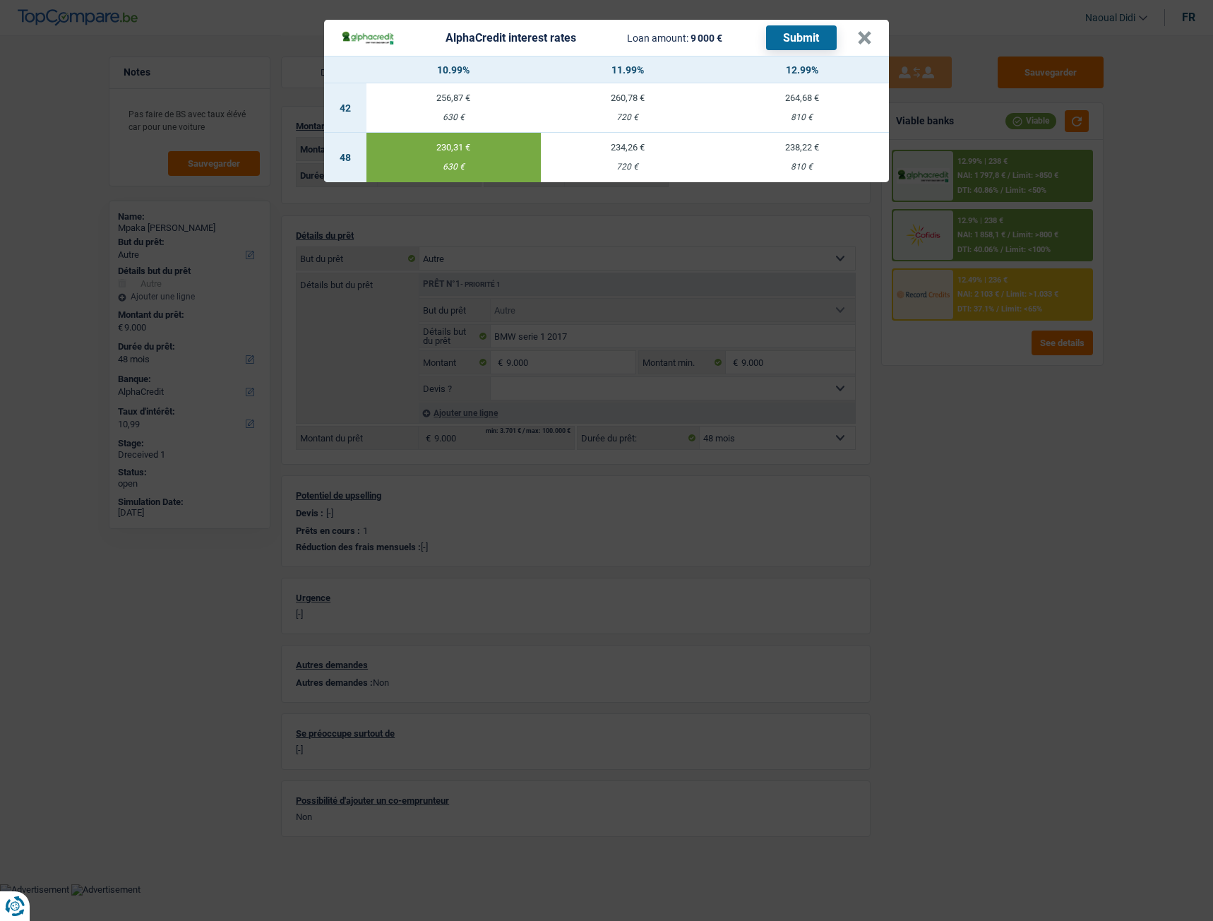
click at [803, 40] on button "Submit" at bounding box center [801, 37] width 71 height 25
click at [857, 42] on button "×" at bounding box center [864, 38] width 15 height 14
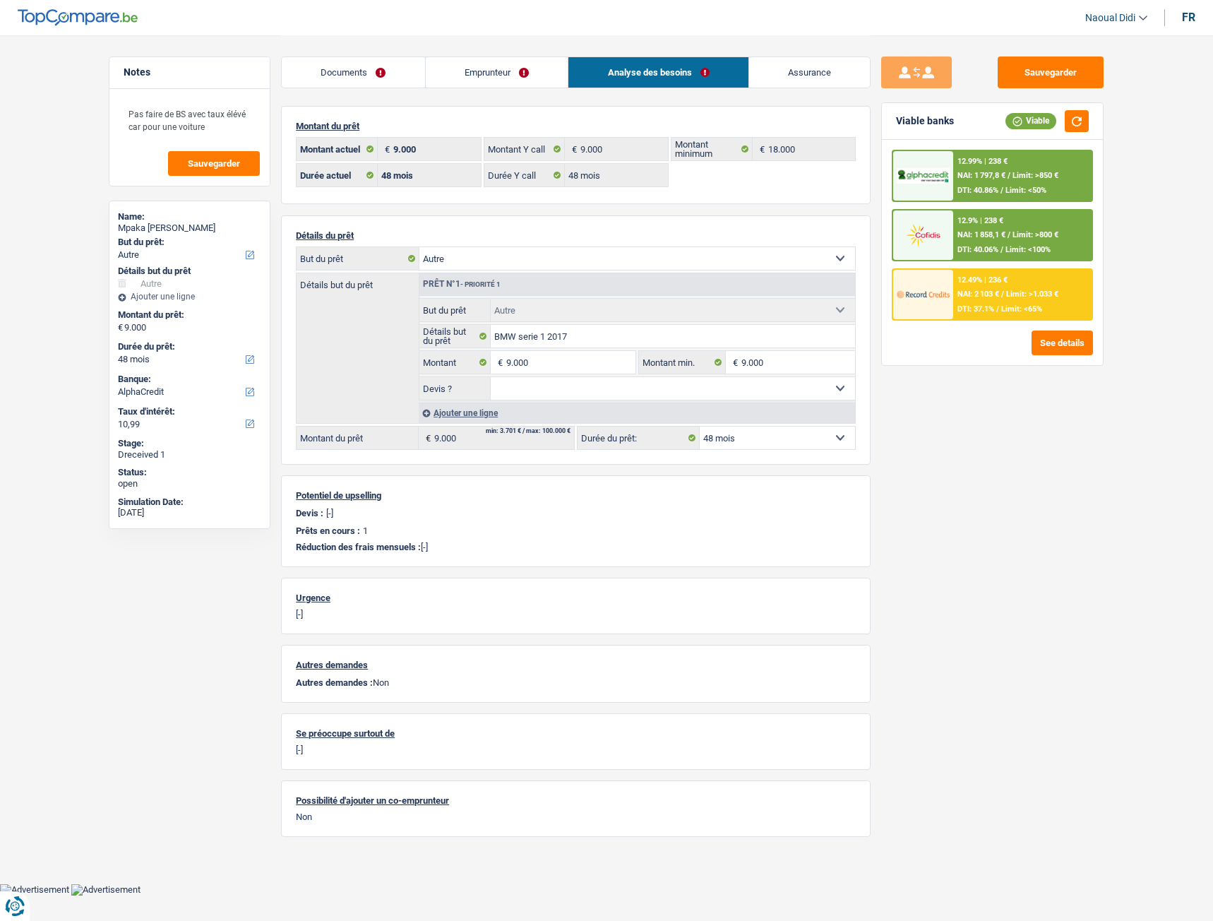
click at [984, 238] on span "NAI: 1 858,1 €" at bounding box center [981, 234] width 48 height 9
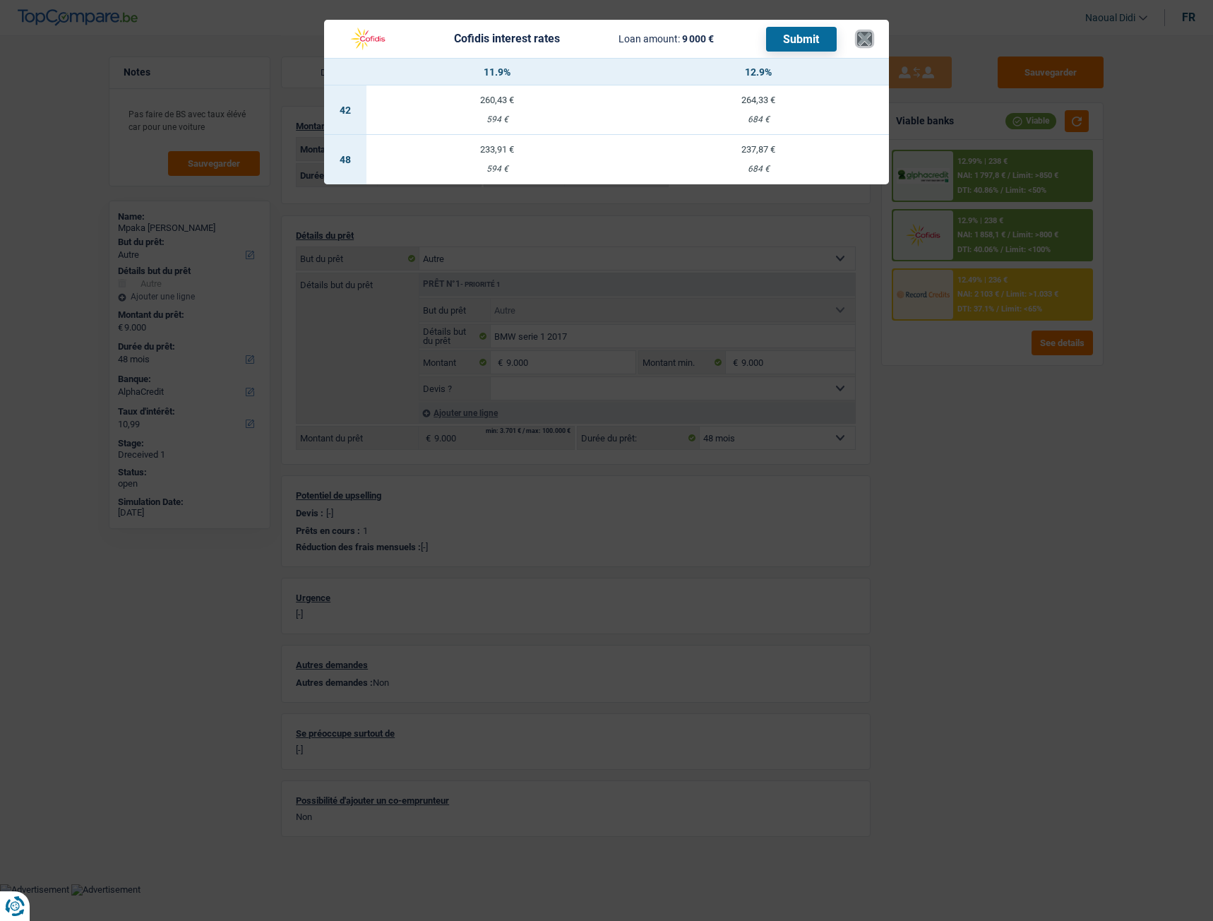
click at [866, 42] on button "×" at bounding box center [864, 39] width 15 height 14
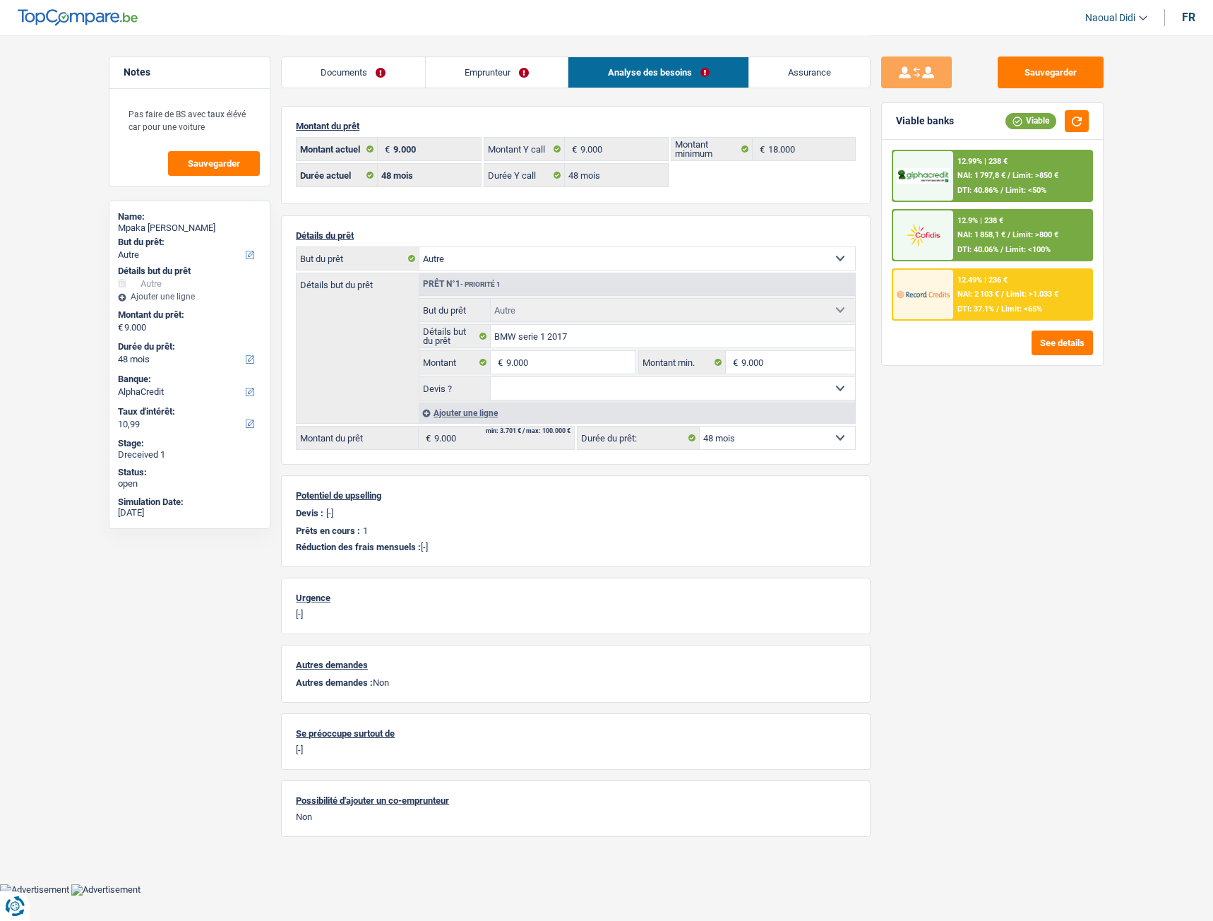
click at [1010, 313] on span "Limit: <65%" at bounding box center [1021, 308] width 41 height 9
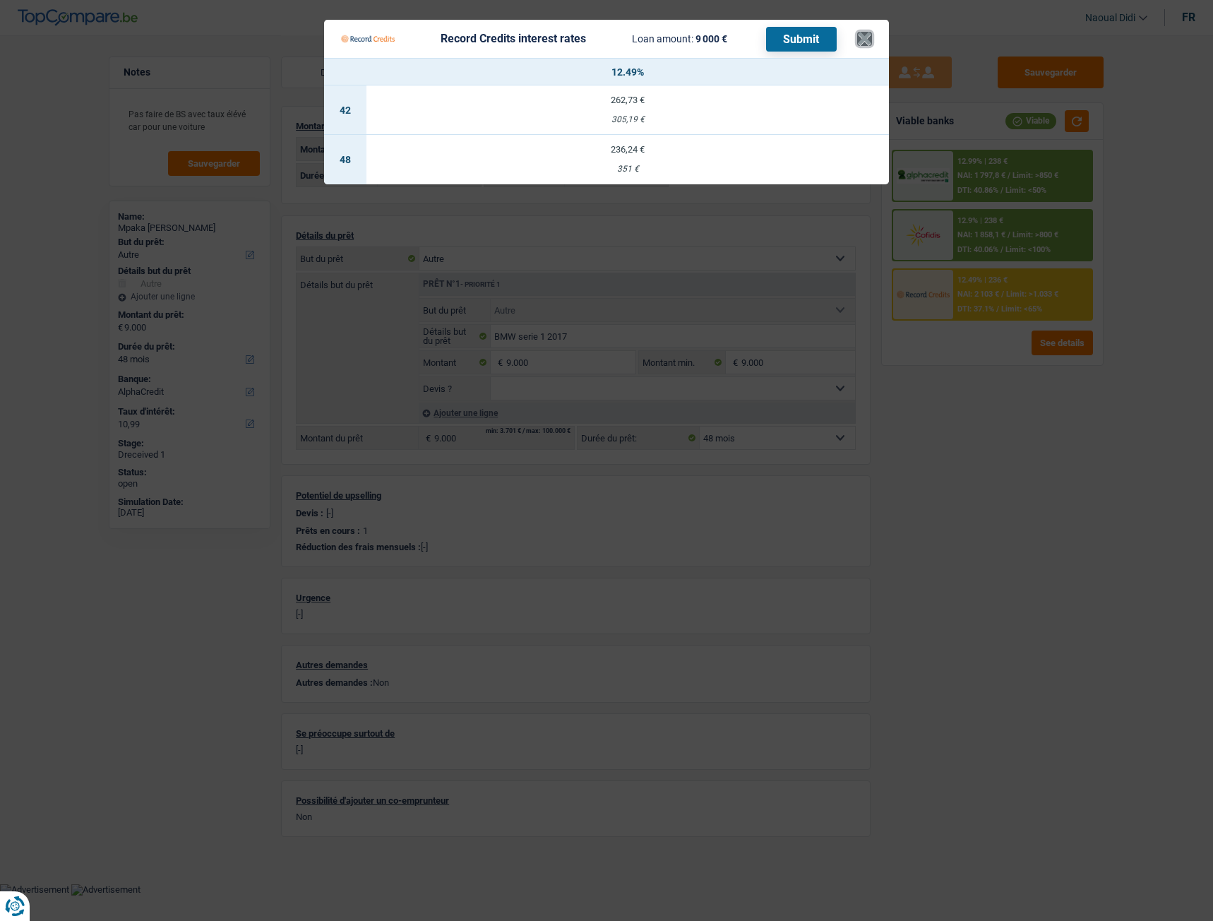
click at [870, 37] on button "×" at bounding box center [864, 39] width 15 height 14
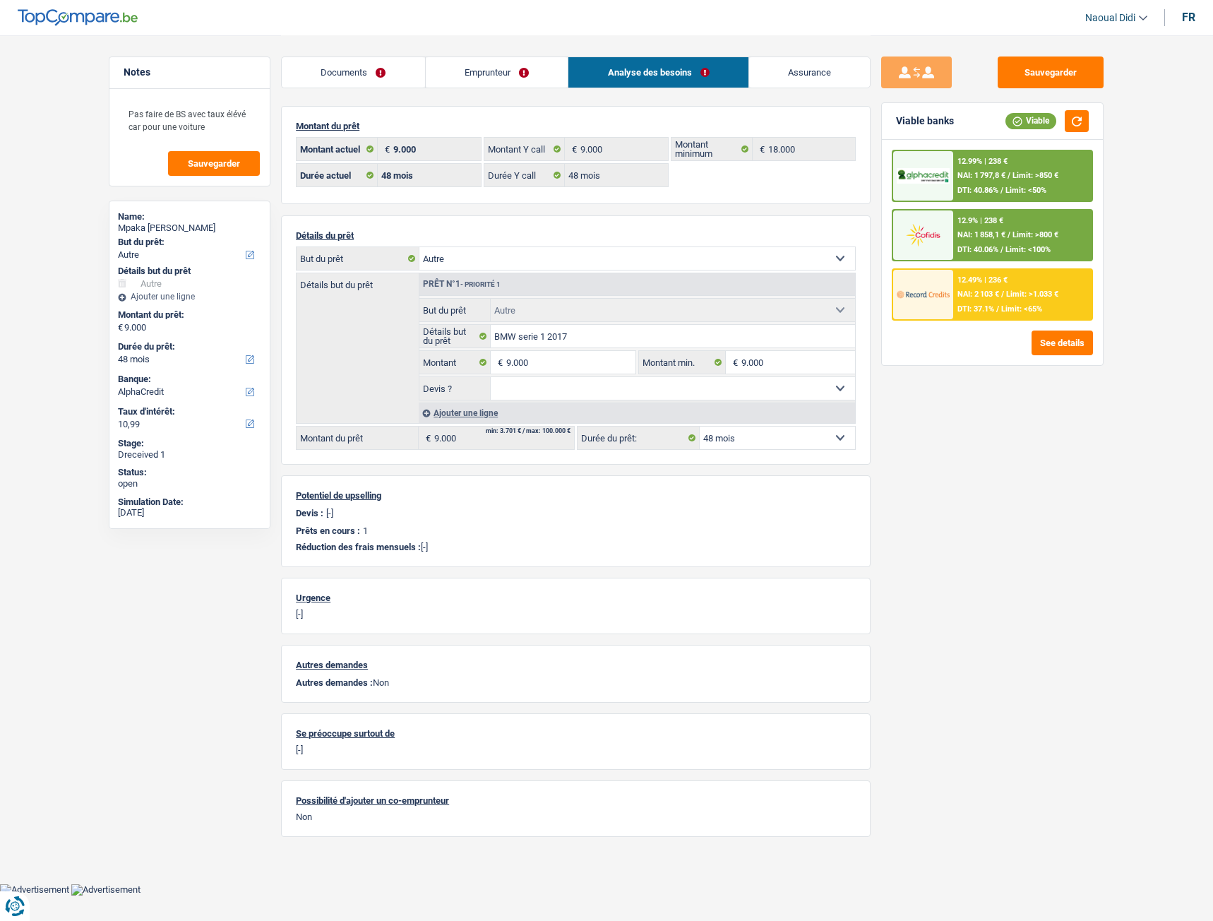
click at [311, 15] on header "Naoual Didi Se déconnecter fr" at bounding box center [606, 18] width 1213 height 36
click at [496, 77] on link "Emprunteur" at bounding box center [497, 72] width 143 height 30
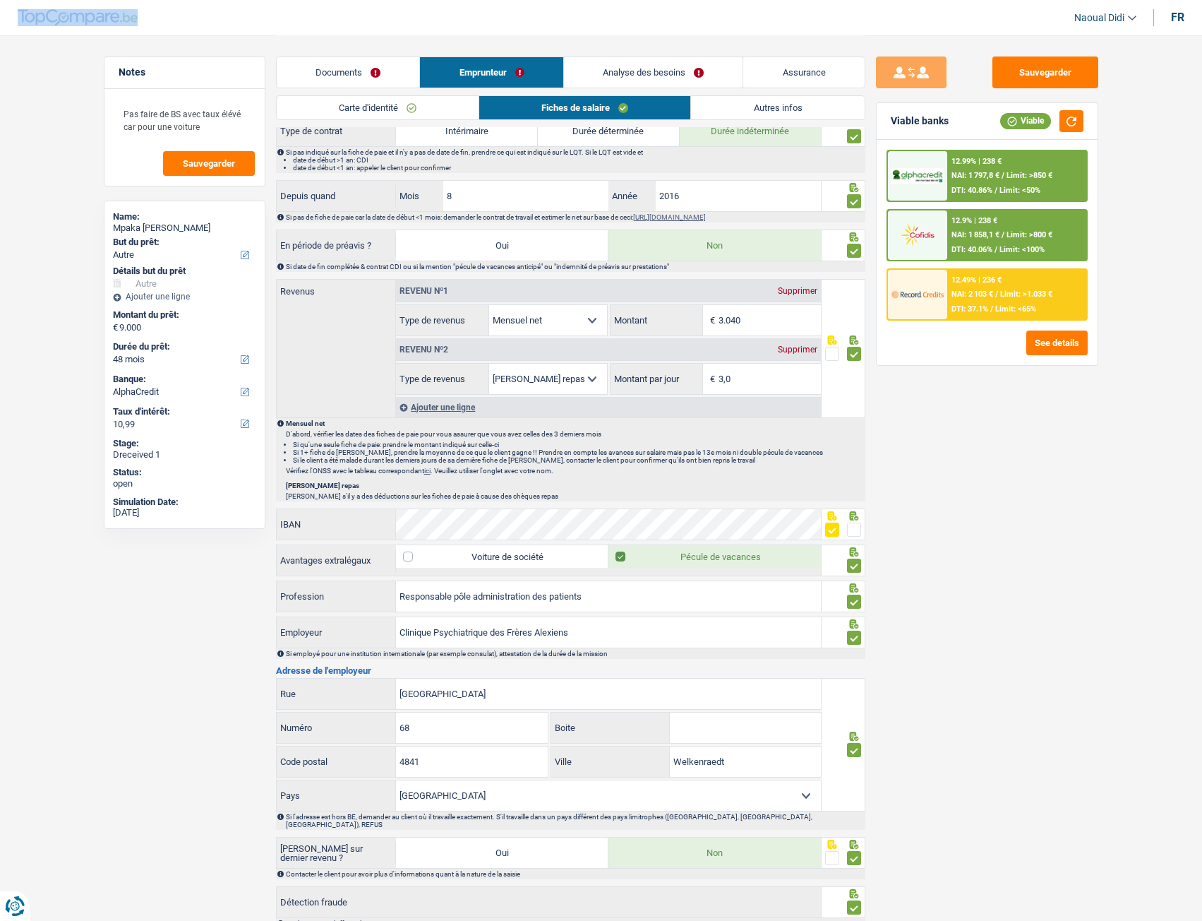
scroll to position [635, 0]
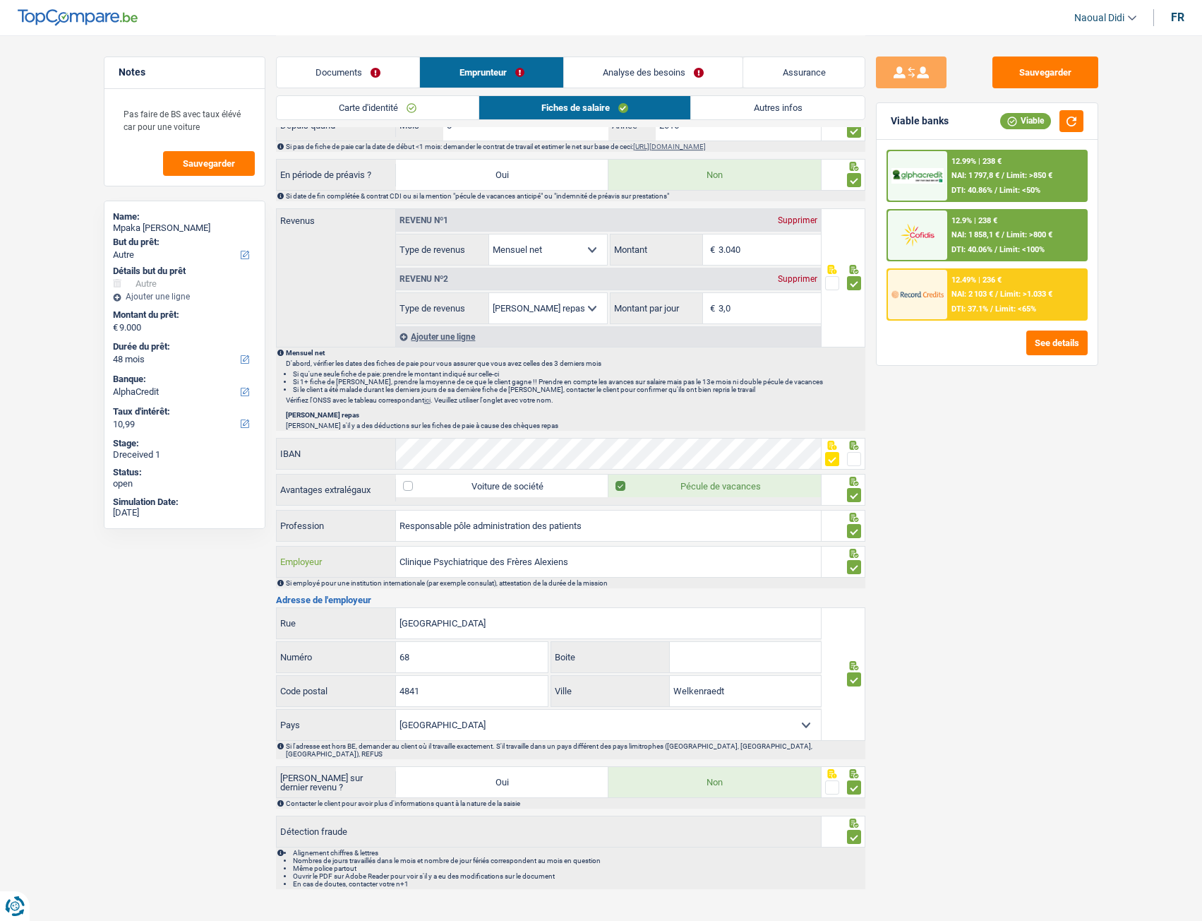
drag, startPoint x: 586, startPoint y: 562, endPoint x: 359, endPoint y: 555, distance: 226.8
click at [359, 515] on div "Clinique Psychiatrique des Frères Alexiens Employeur" at bounding box center [549, 561] width 545 height 30
click at [980, 231] on span "NAI: 1 858,1 €" at bounding box center [976, 234] width 48 height 9
click at [945, 233] on div at bounding box center [917, 234] width 59 height 49
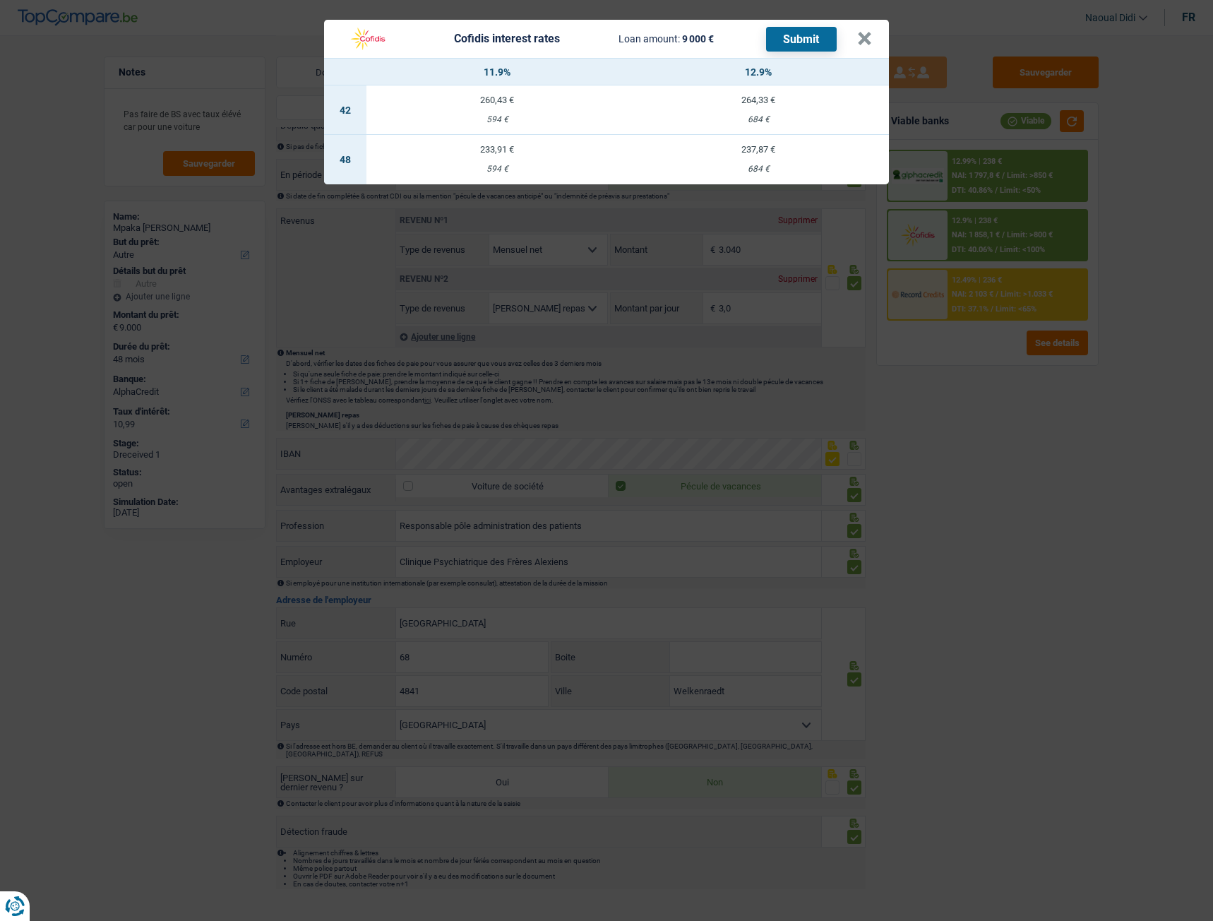
click at [502, 152] on div "233,91 €" at bounding box center [496, 149] width 261 height 9
select select "cofidis"
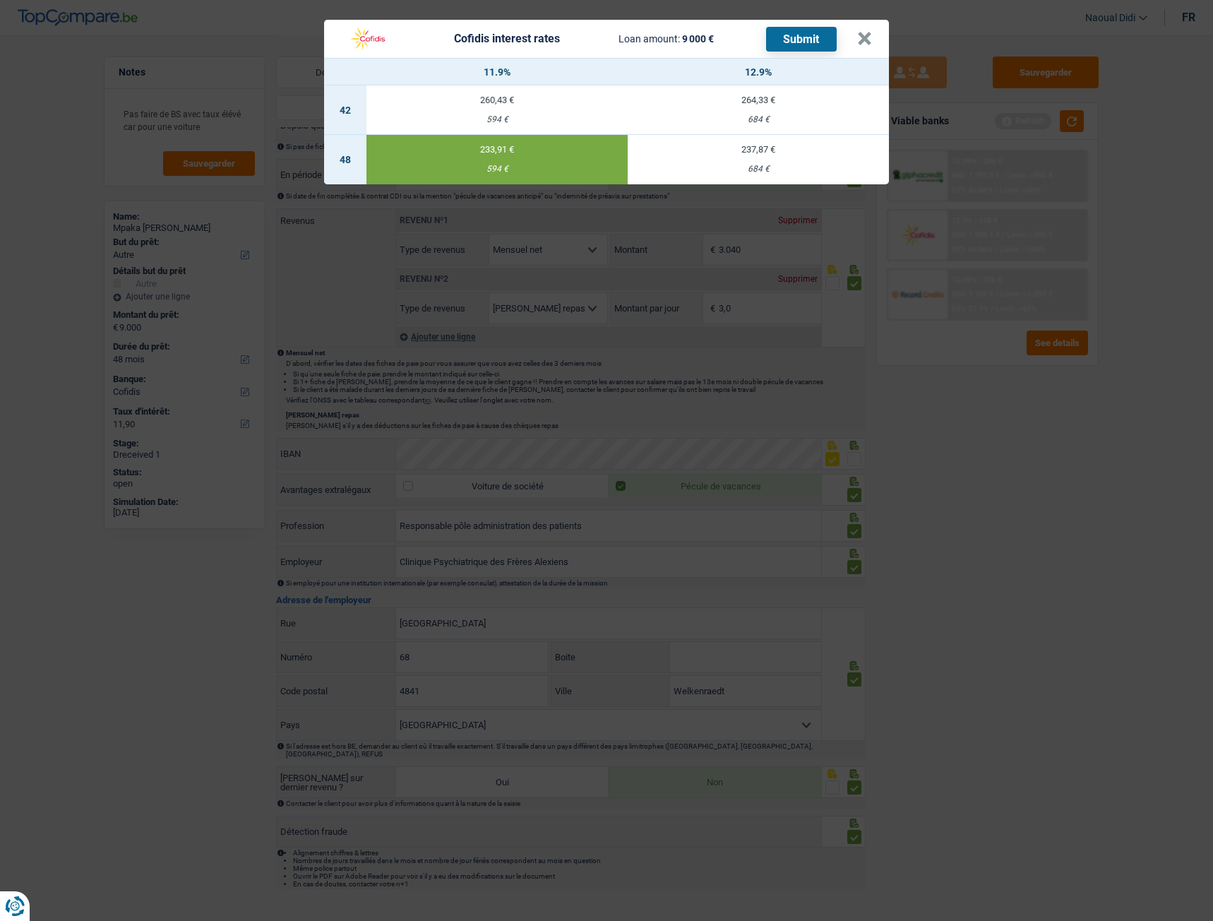
click at [785, 42] on button "Submit" at bounding box center [801, 39] width 71 height 25
click at [725, 174] on td "237,87 € 684 €" at bounding box center [758, 159] width 261 height 49
type input "12,90"
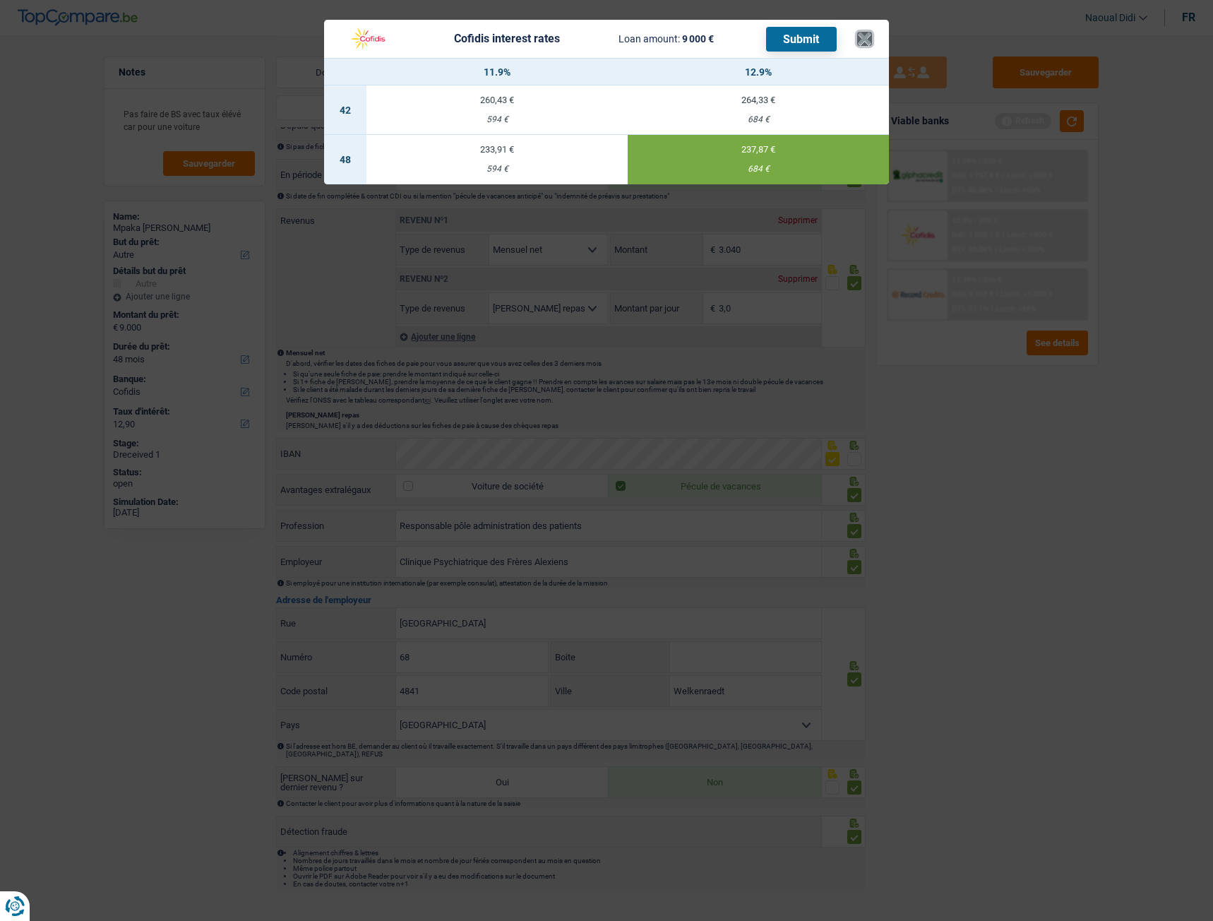
click at [867, 39] on button "×" at bounding box center [864, 39] width 15 height 14
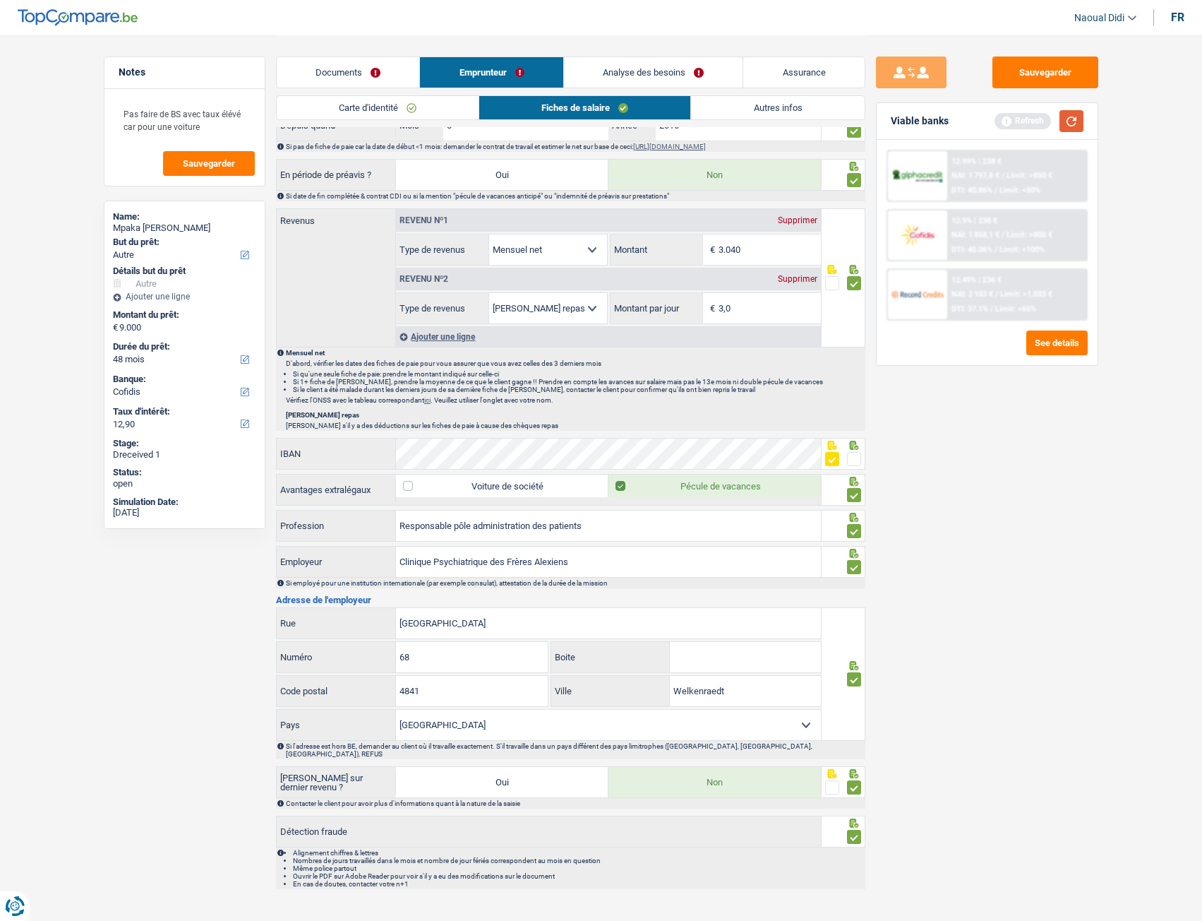
click at [1065, 116] on button "button" at bounding box center [1072, 121] width 24 height 22
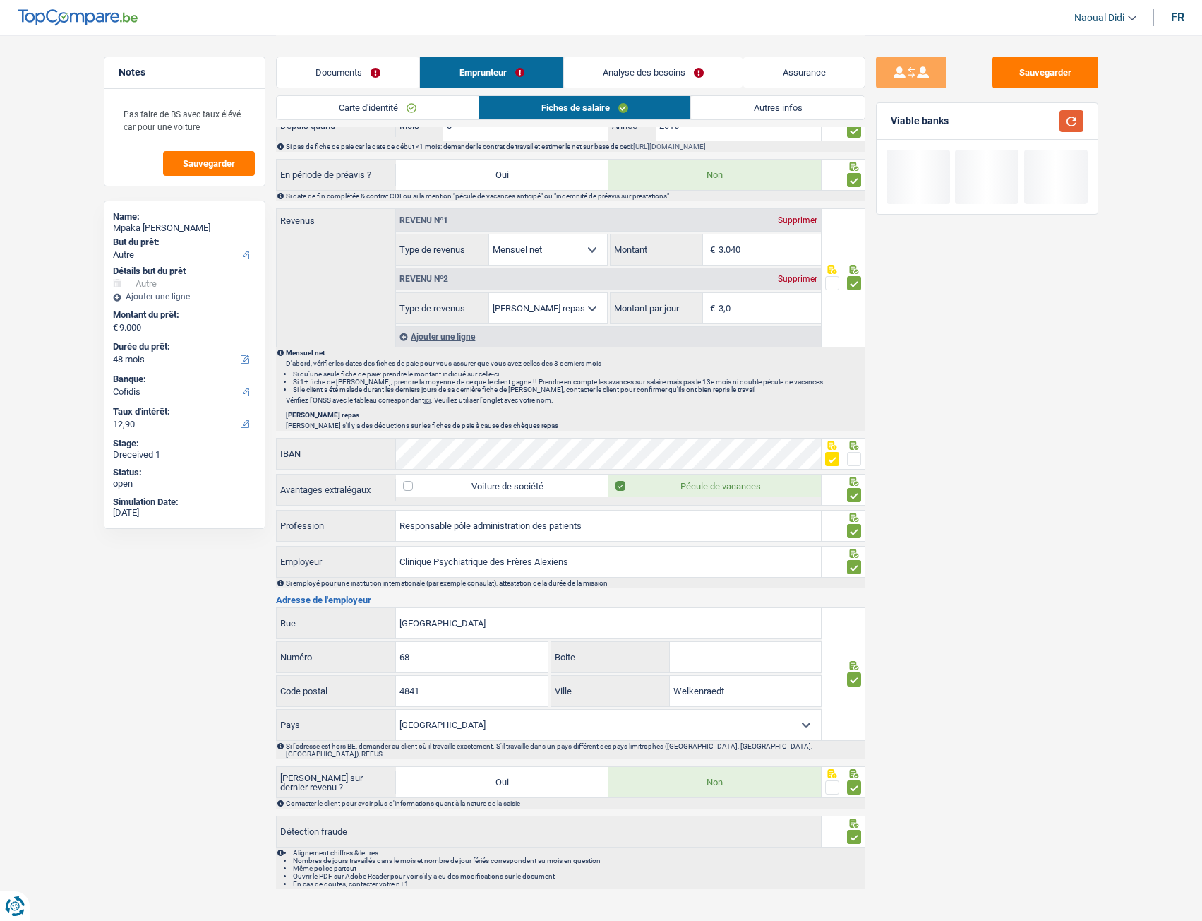
click at [1065, 116] on button "button" at bounding box center [1072, 121] width 24 height 22
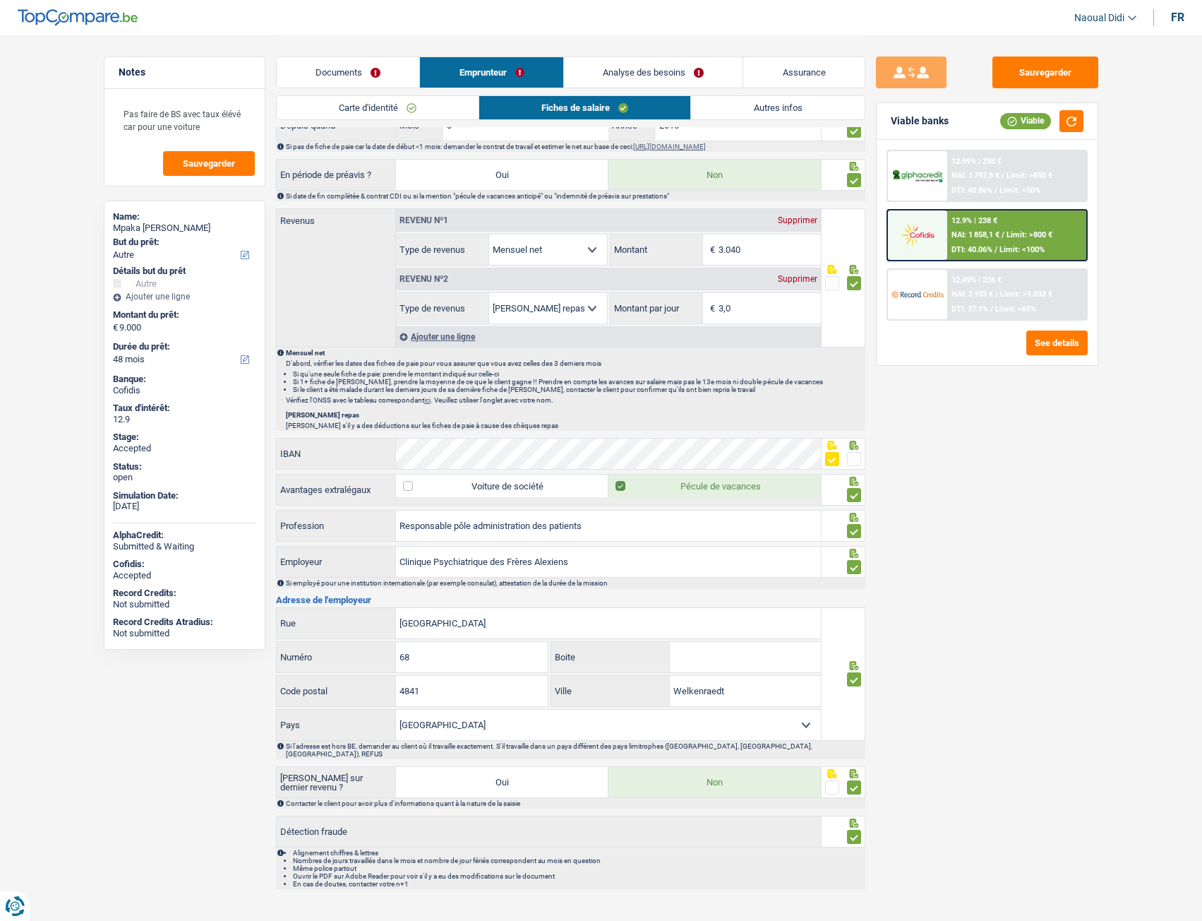
click at [1005, 297] on span "Limit: >1.033 €" at bounding box center [1026, 293] width 52 height 9
click at [977, 313] on span "DTI: 37.1%" at bounding box center [970, 308] width 37 height 9
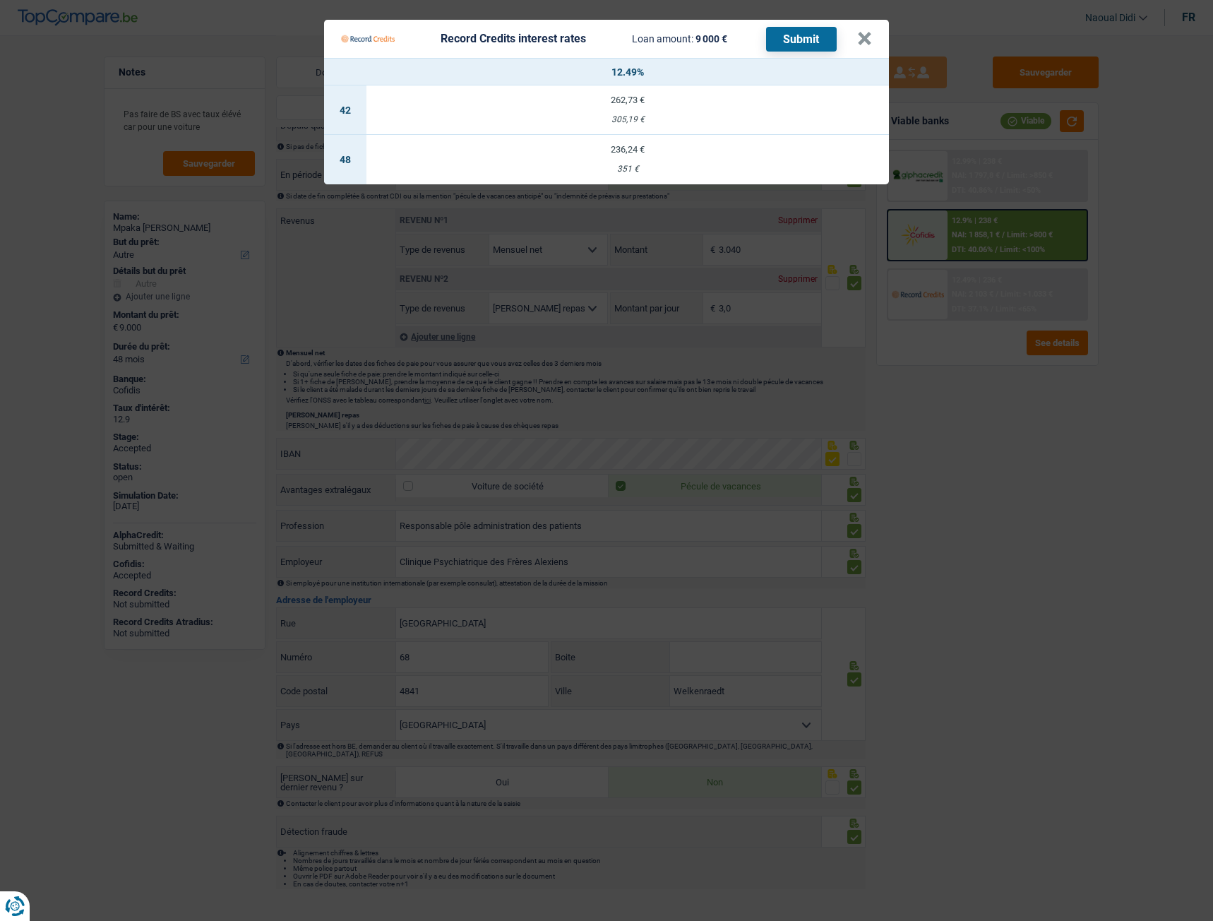
click at [627, 153] on div "236,24 €" at bounding box center [627, 149] width 522 height 9
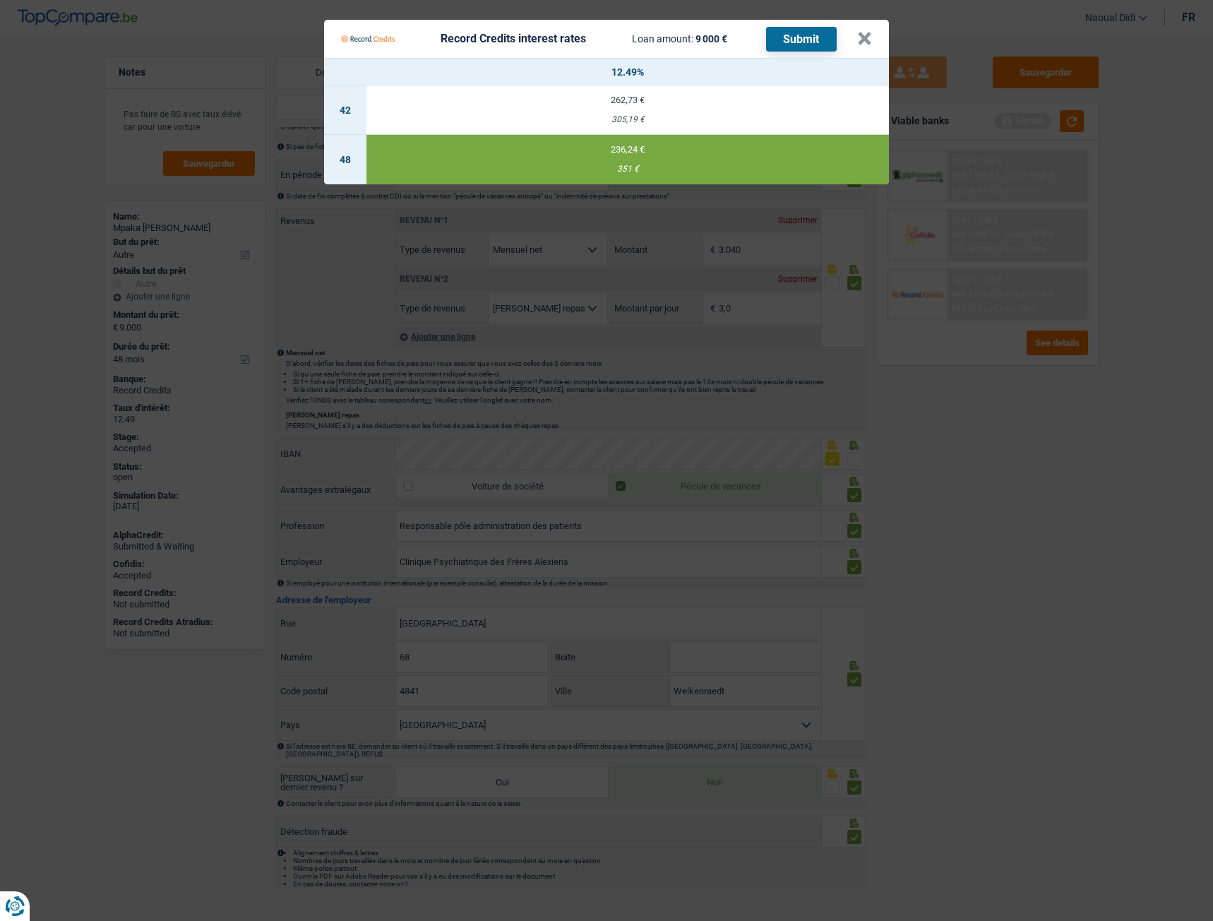
click at [627, 153] on div "236,24 €" at bounding box center [627, 149] width 522 height 9
click at [781, 35] on button "Submit" at bounding box center [801, 39] width 71 height 25
click at [196, 52] on Credits "Record Credits interest rates Loan amount: 9 000 € Submit × 12.49% 42 262,73 € …" at bounding box center [606, 460] width 1213 height 921
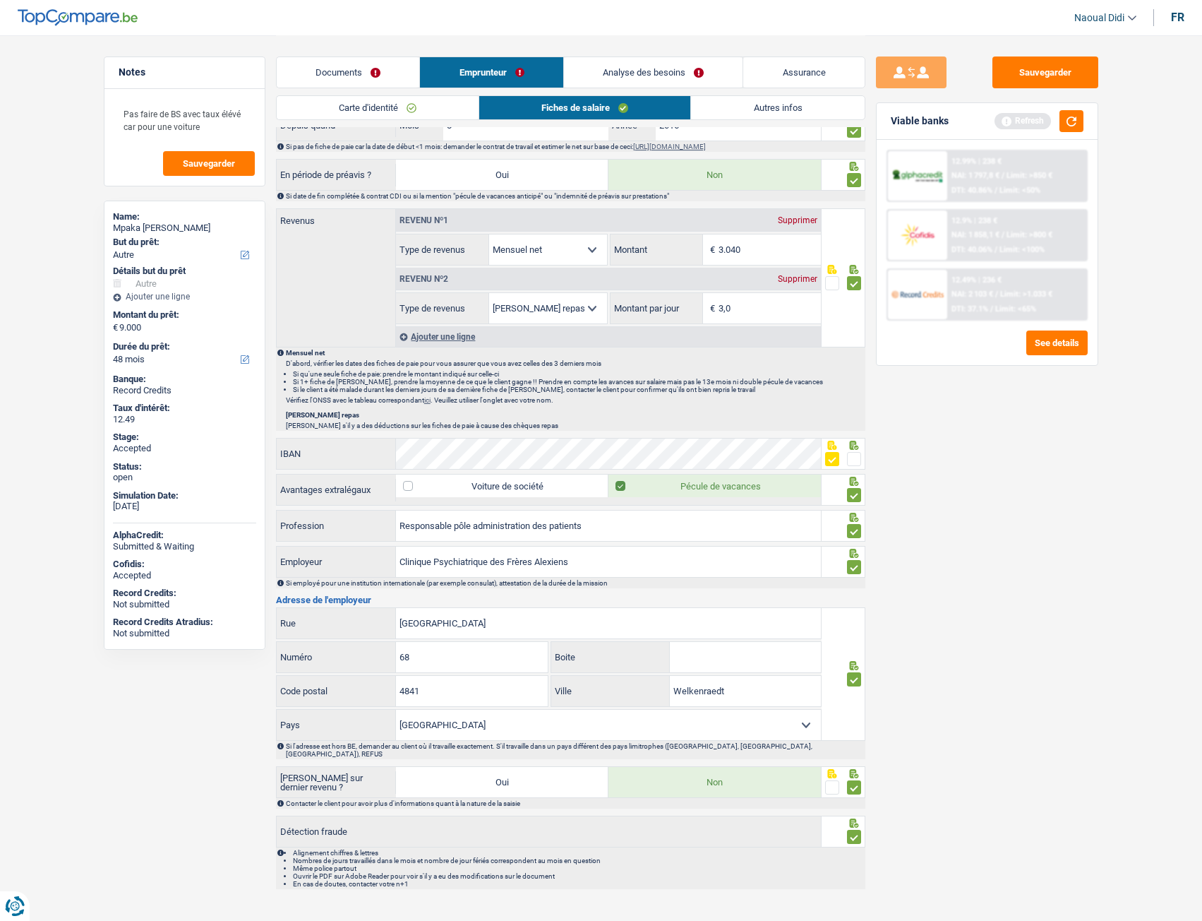
click at [628, 70] on link "Analyse des besoins" at bounding box center [653, 72] width 179 height 30
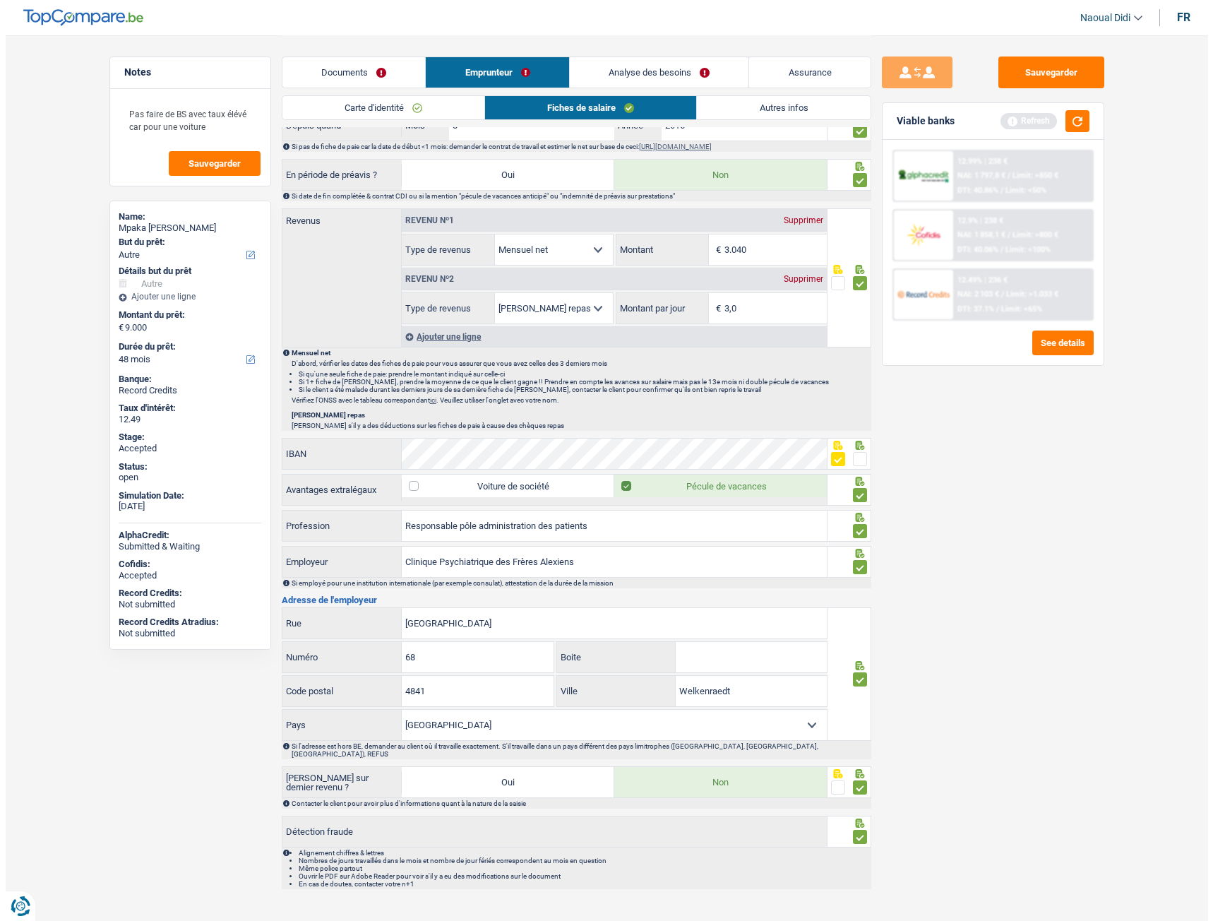
scroll to position [0, 0]
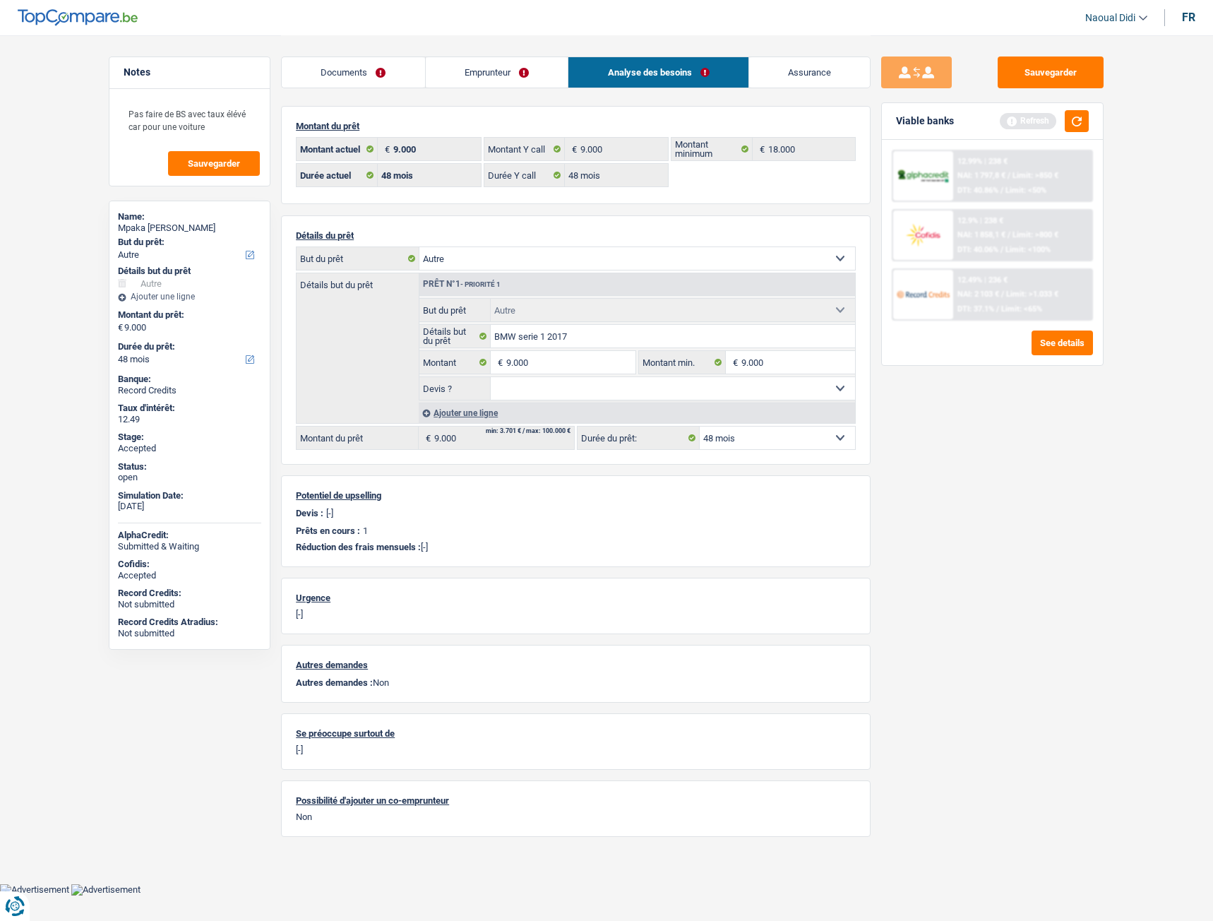
click at [522, 95] on div "Documents Emprunteur Analyse des besoins Assurance" at bounding box center [576, 65] width 590 height 60
click at [313, 78] on link "Documents" at bounding box center [353, 72] width 143 height 30
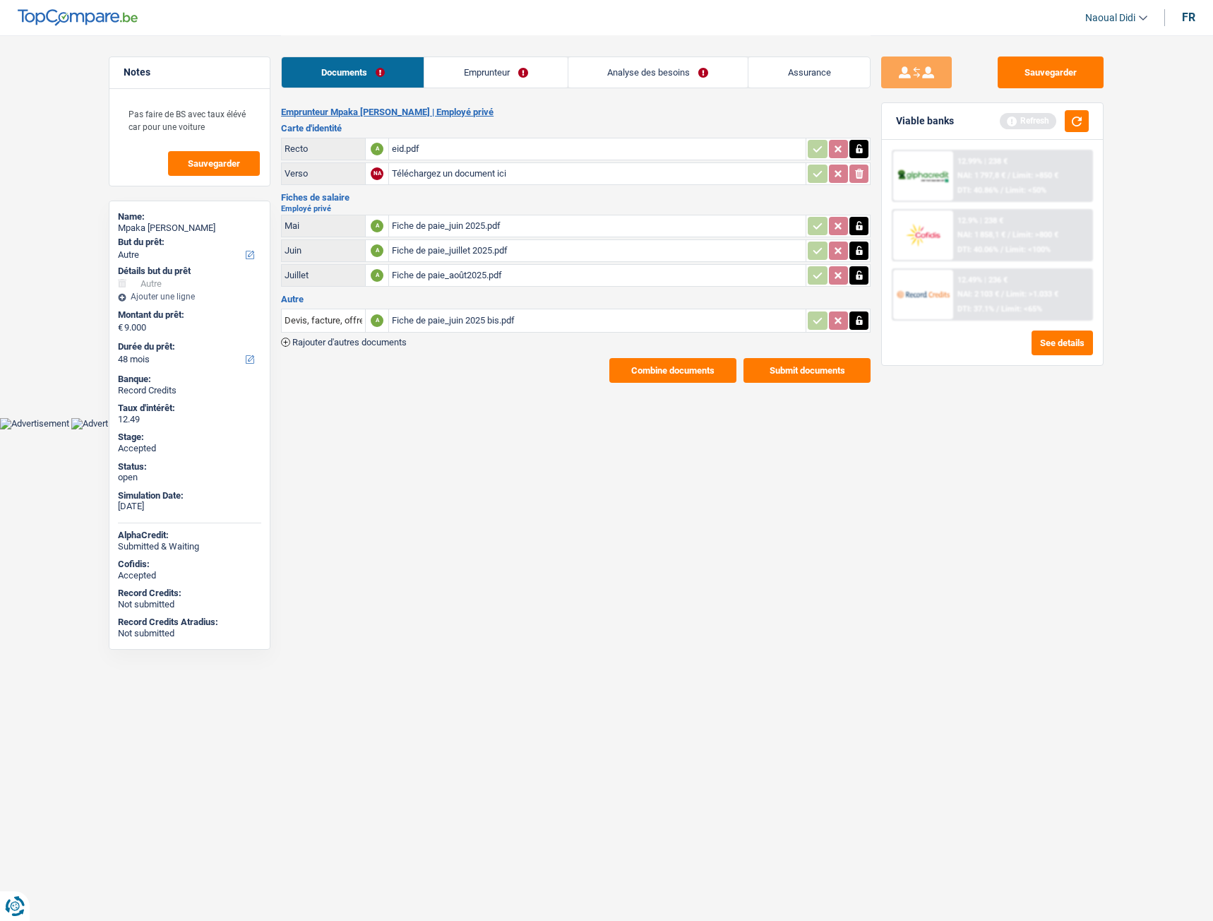
click at [411, 143] on div "eid.pdf" at bounding box center [597, 148] width 411 height 21
click at [474, 73] on link "Emprunteur" at bounding box center [495, 72] width 143 height 30
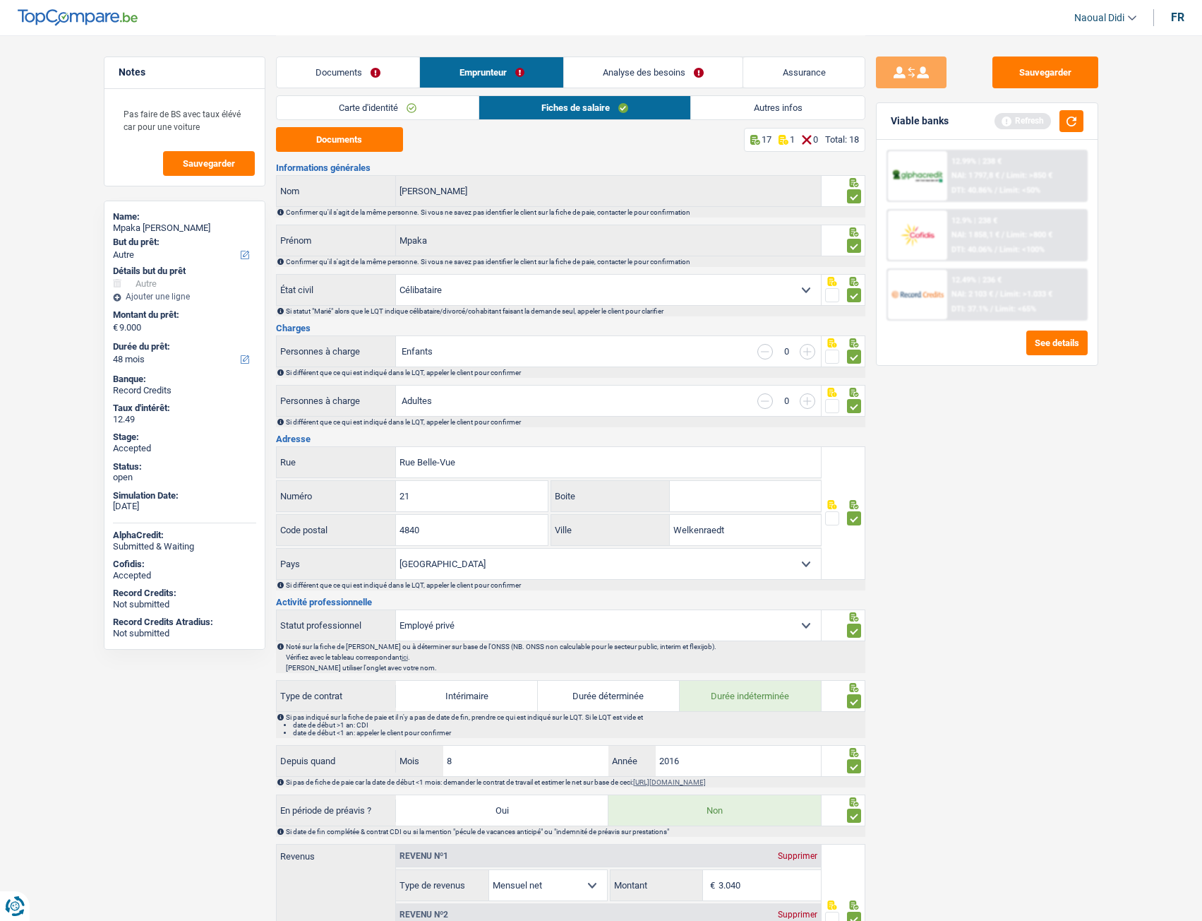
click at [350, 66] on link "Documents" at bounding box center [348, 72] width 143 height 30
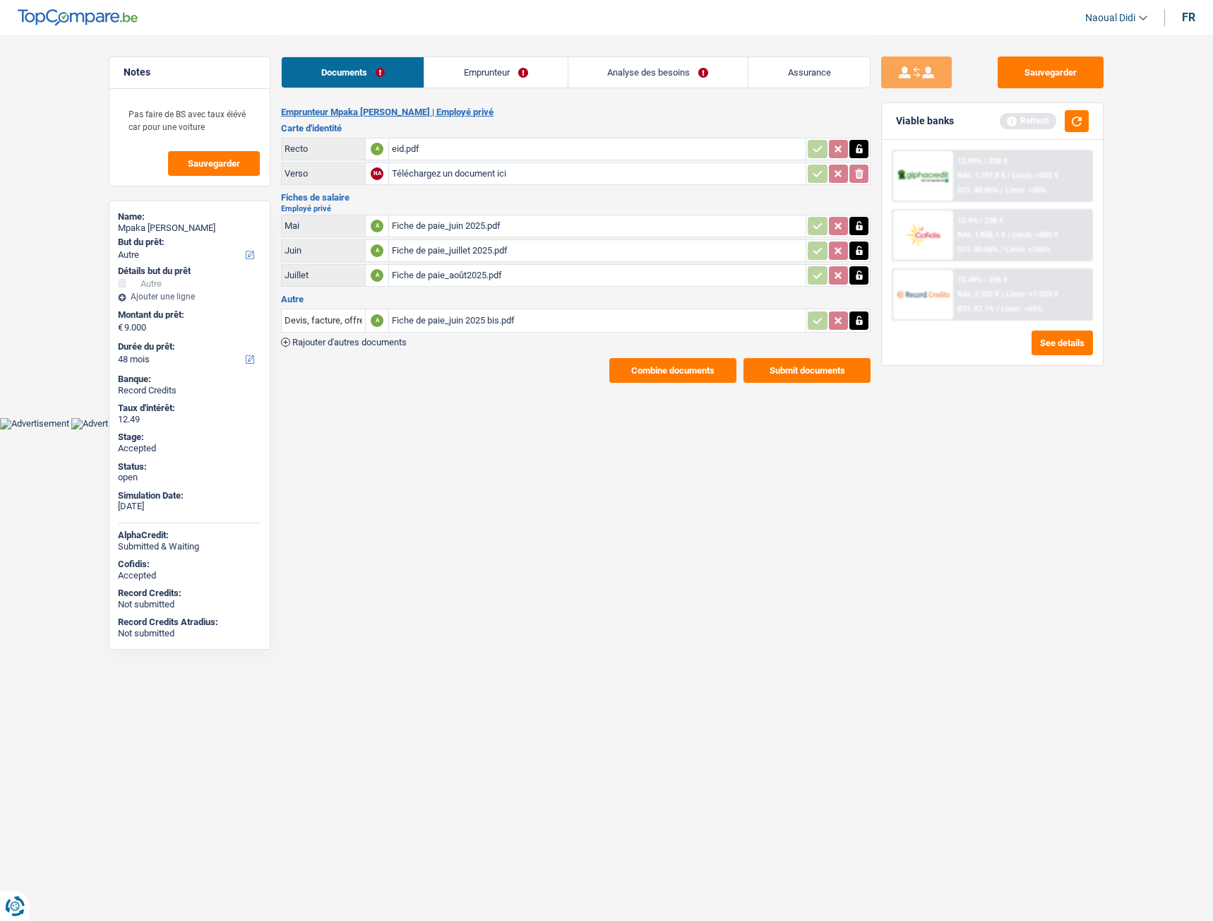
click at [493, 64] on link "Emprunteur" at bounding box center [495, 72] width 143 height 30
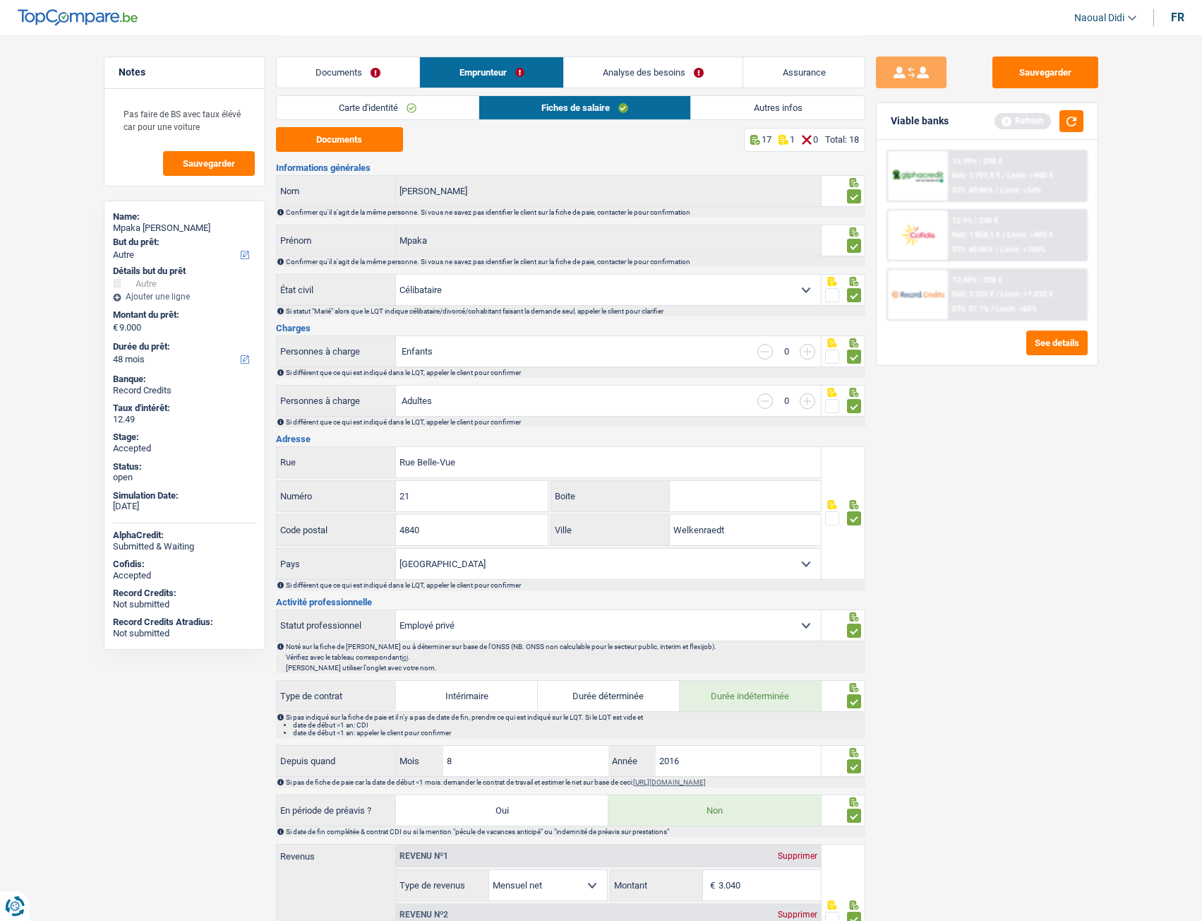
click at [364, 107] on link "Carte d'identité" at bounding box center [378, 107] width 202 height 23
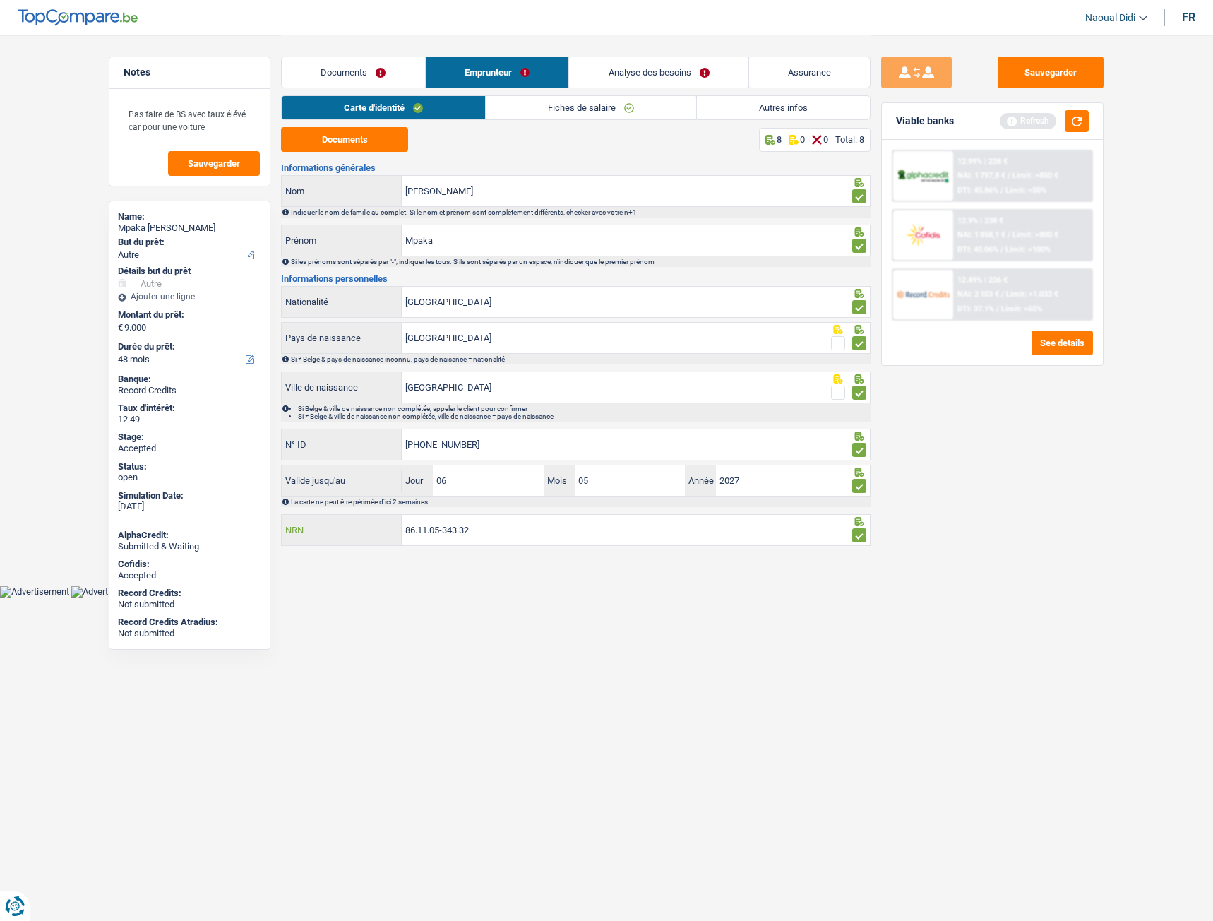
drag, startPoint x: 483, startPoint y: 532, endPoint x: 395, endPoint y: 522, distance: 88.8
click at [395, 515] on div "86.11.05-343.32 NRN" at bounding box center [554, 530] width 545 height 30
click at [1046, 79] on button "Sauvegarder" at bounding box center [1051, 72] width 106 height 32
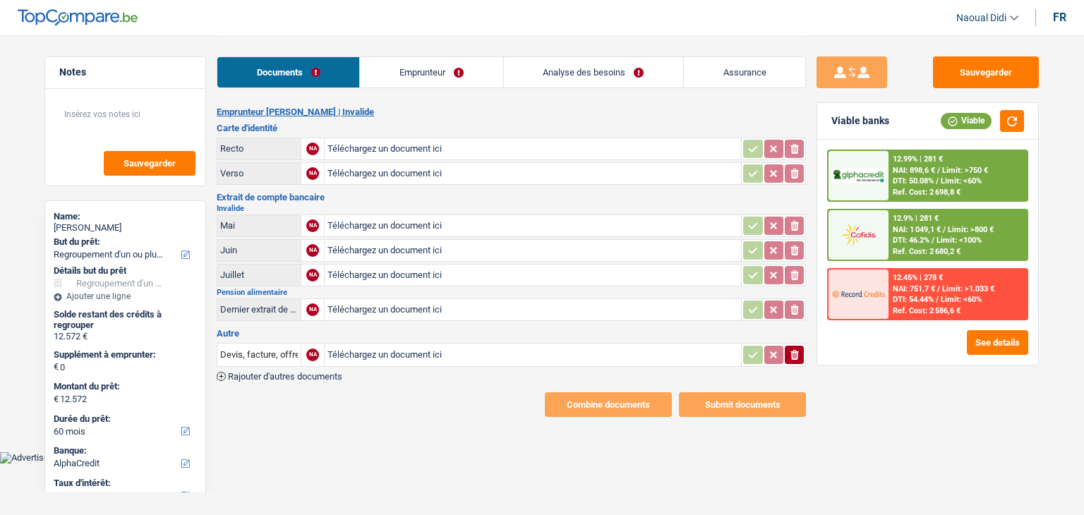
select select "refinancing"
select select "60"
select select "alphacredit"
click at [382, 153] on input "Téléchargez un document ici" at bounding box center [533, 148] width 411 height 21
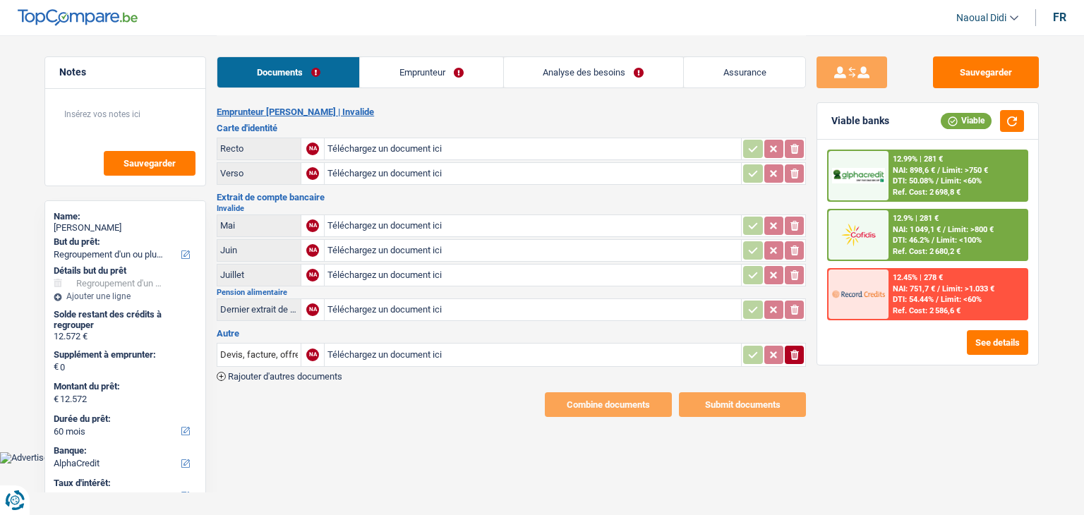
type input "C:\fakepath\1000008107.jpg"
click at [395, 175] on input "Téléchargez un document ici" at bounding box center [533, 173] width 411 height 21
type input "C:\fakepath\1000008108.jpg"
click at [398, 222] on input "Téléchargez un document ici" at bounding box center [533, 225] width 411 height 21
click at [420, 247] on input "Téléchargez un document ici" at bounding box center [533, 250] width 411 height 21
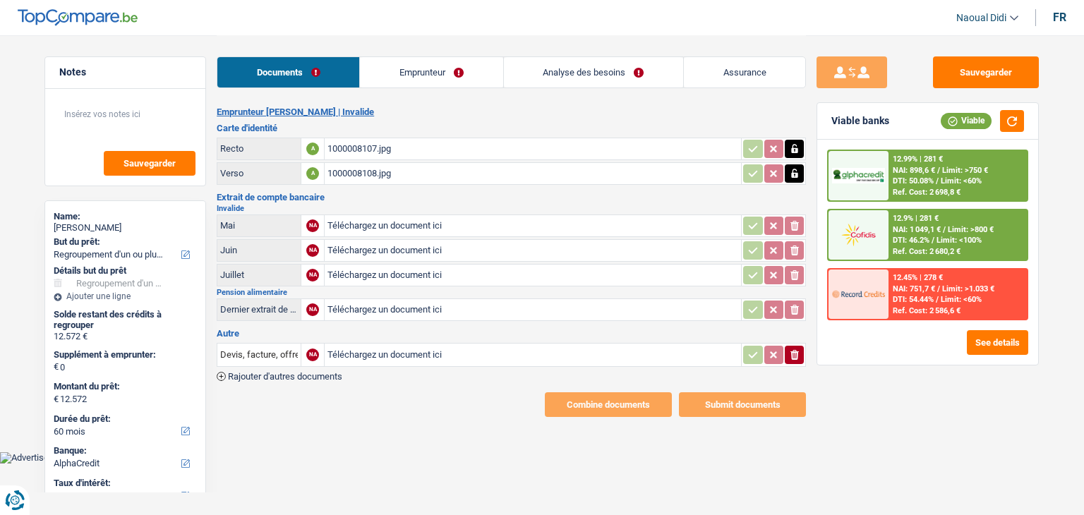
type input "C:\fakepath\mut 06.jpg"
click at [423, 266] on input "Téléchargez un document ici" at bounding box center [533, 275] width 411 height 21
type input "C:\fakepath\mut 07.jpg"
click at [371, 299] on input "Téléchargez un document ici" at bounding box center [533, 309] width 411 height 21
type input "C:\fakepath\pension 08.jpg"
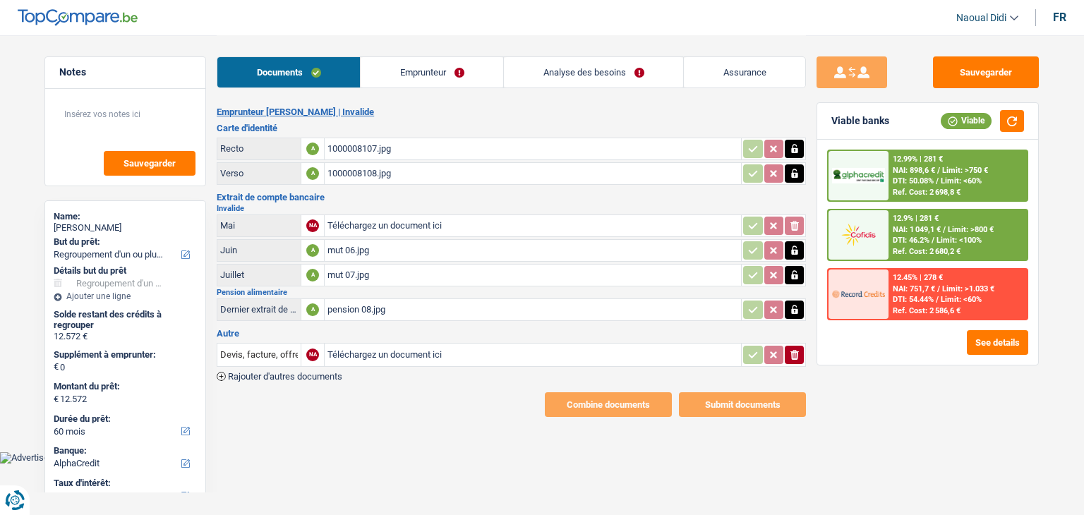
click at [386, 345] on input "Téléchargez un document ici" at bounding box center [533, 355] width 411 height 21
type input "C:\fakepath\pension 09.jpg"
click at [320, 372] on span "Rajouter d'autres documents" at bounding box center [285, 376] width 114 height 9
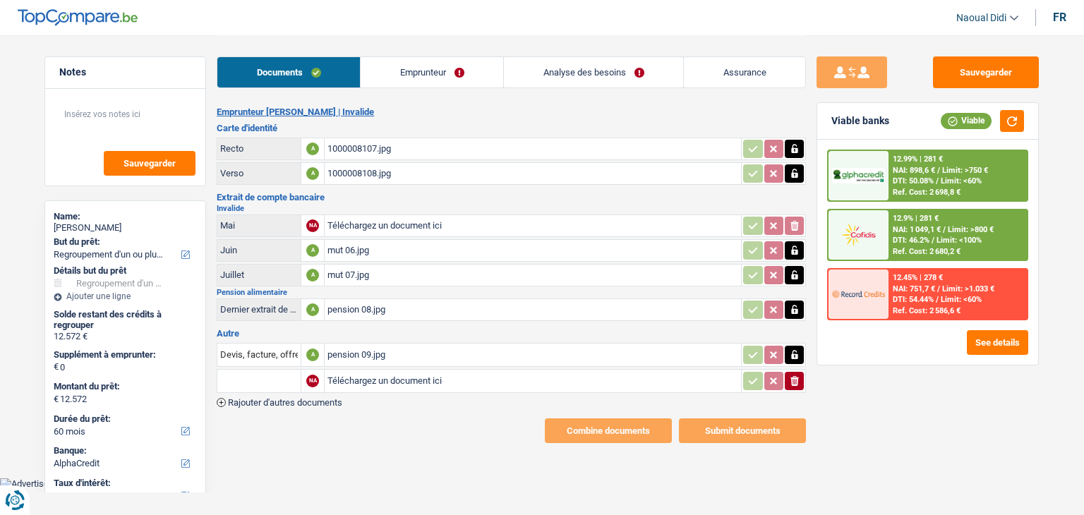
click at [255, 376] on input "text" at bounding box center [259, 381] width 78 height 23
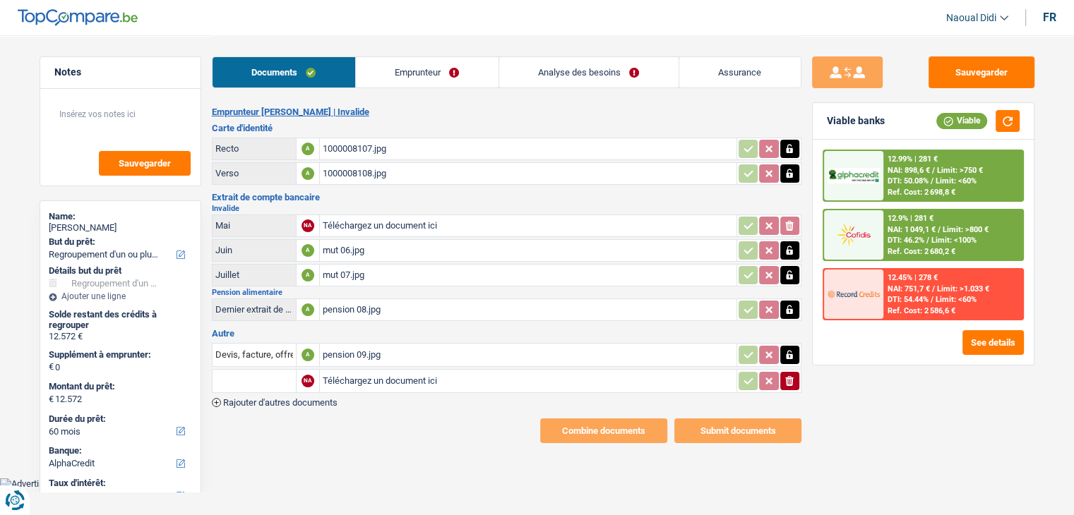
click at [255, 376] on input "text" at bounding box center [254, 381] width 78 height 23
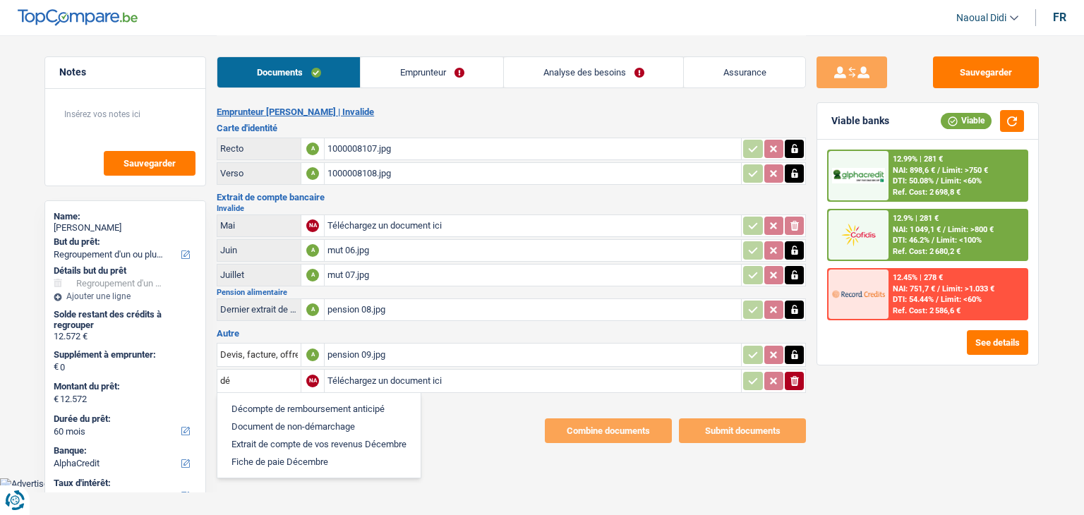
click at [275, 405] on li "Décompte de remboursement anticipé" at bounding box center [319, 409] width 189 height 18
type input "Décompte de remboursement anticipé"
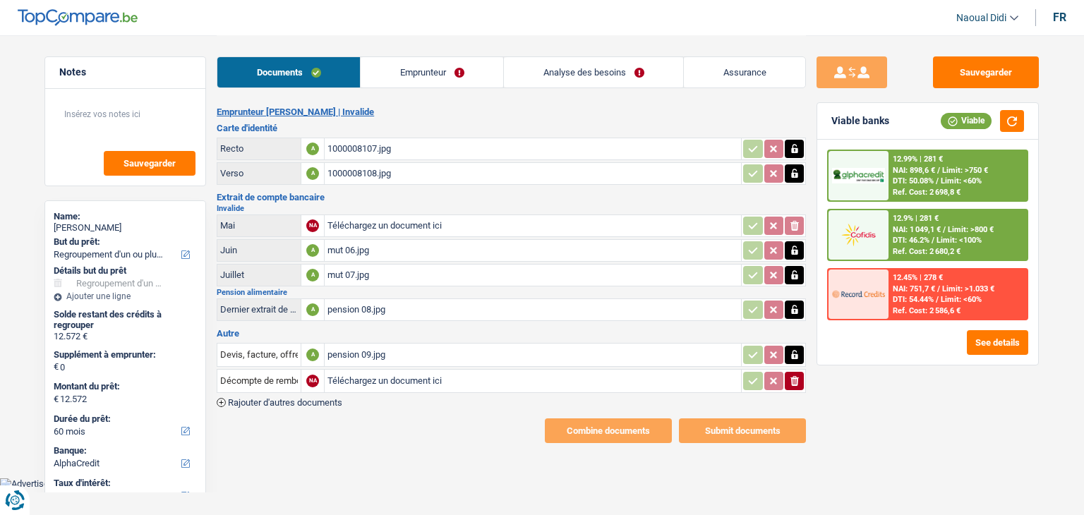
click at [384, 374] on input "Téléchargez un document ici" at bounding box center [533, 381] width 411 height 21
type input "C:\fakepath\1000008110.jpg"
click at [250, 398] on span "Rajouter d'autres documents" at bounding box center [285, 402] width 114 height 9
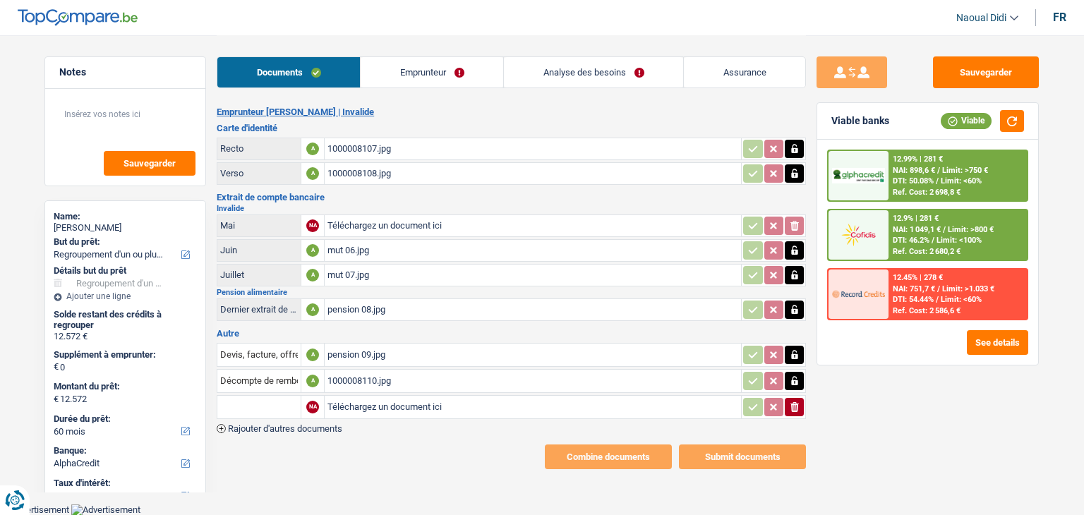
click at [250, 396] on input "text" at bounding box center [259, 407] width 78 height 23
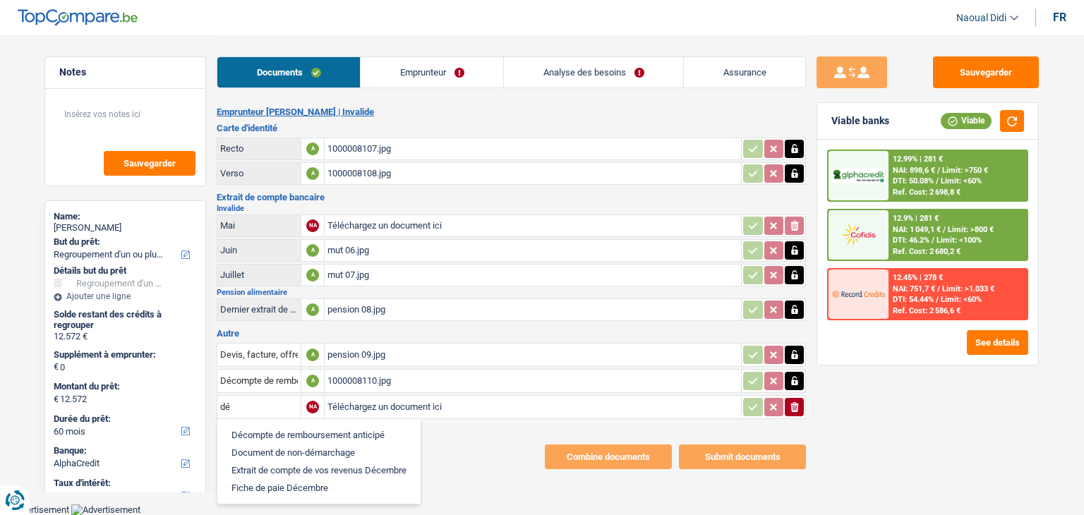
click at [277, 427] on li "Décompte de remboursement anticipé" at bounding box center [319, 435] width 189 height 18
type input "Décompte de remboursement anticipé"
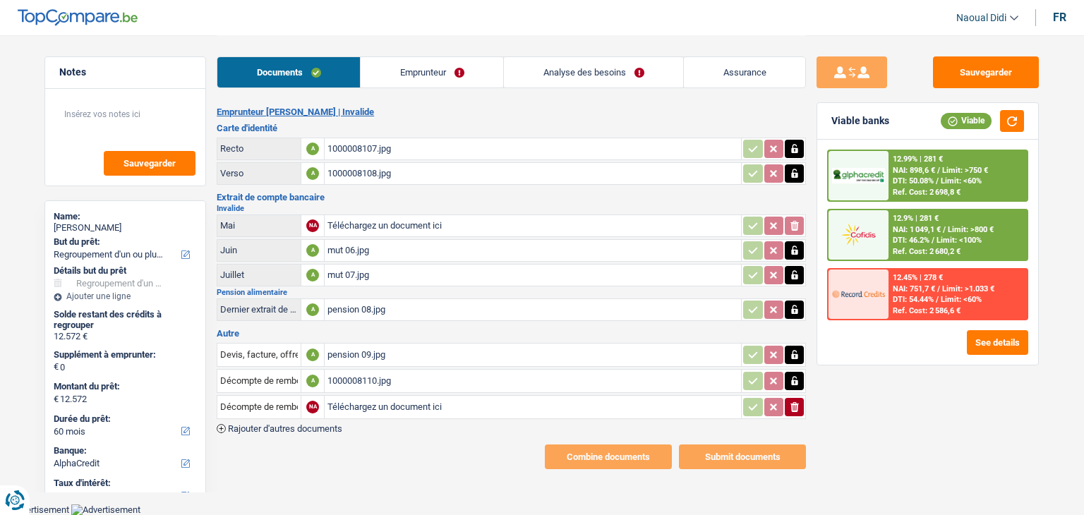
click at [373, 400] on input "Téléchargez un document ici" at bounding box center [533, 407] width 411 height 21
type input "C:\fakepath\1000008111.jpg"
click at [309, 424] on span "Rajouter d'autres documents" at bounding box center [285, 428] width 114 height 9
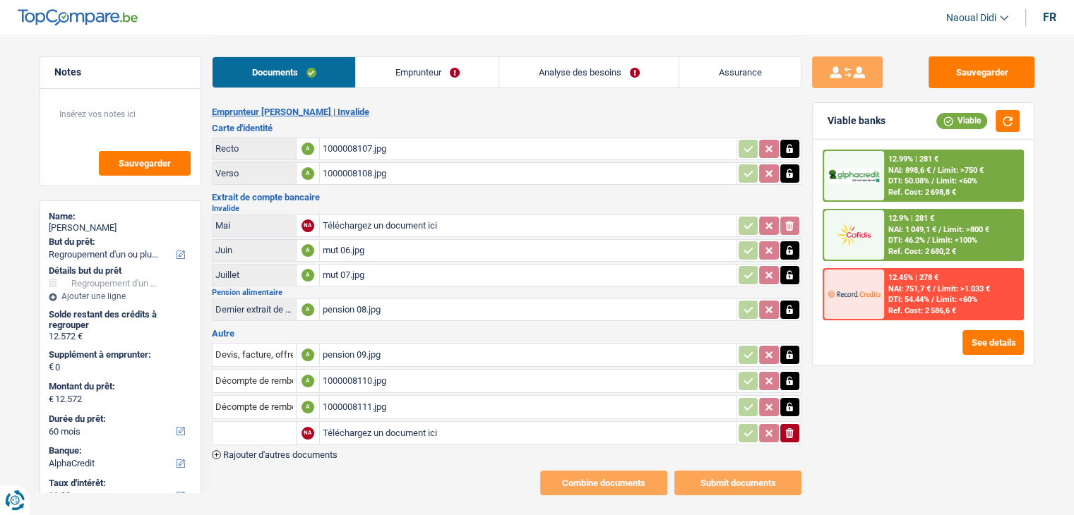
click at [342, 431] on input "Téléchargez un document ici" at bounding box center [528, 433] width 411 height 21
type input "C:\fakepath\1000008112.jpg"
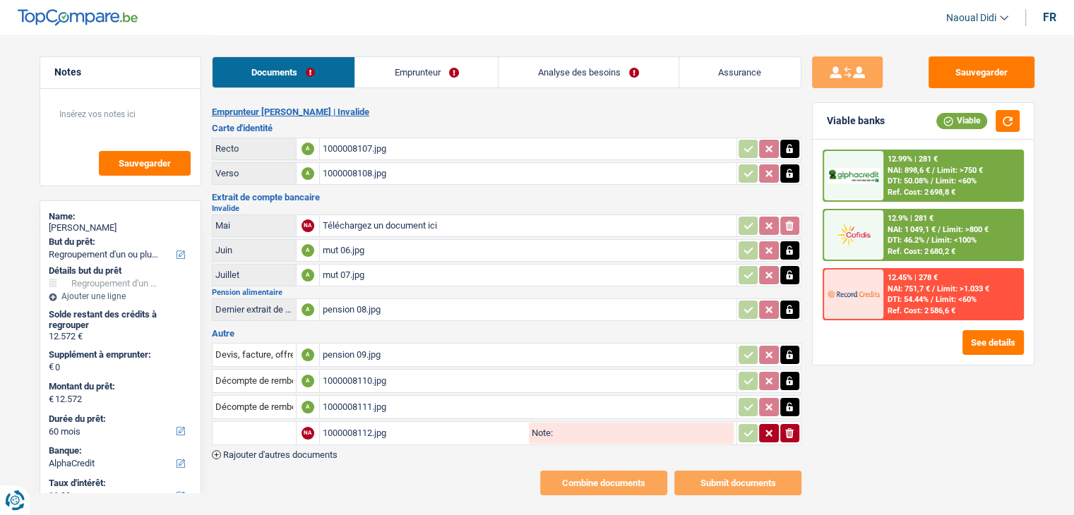
click at [302, 450] on span "Rajouter d'autres documents" at bounding box center [280, 454] width 114 height 9
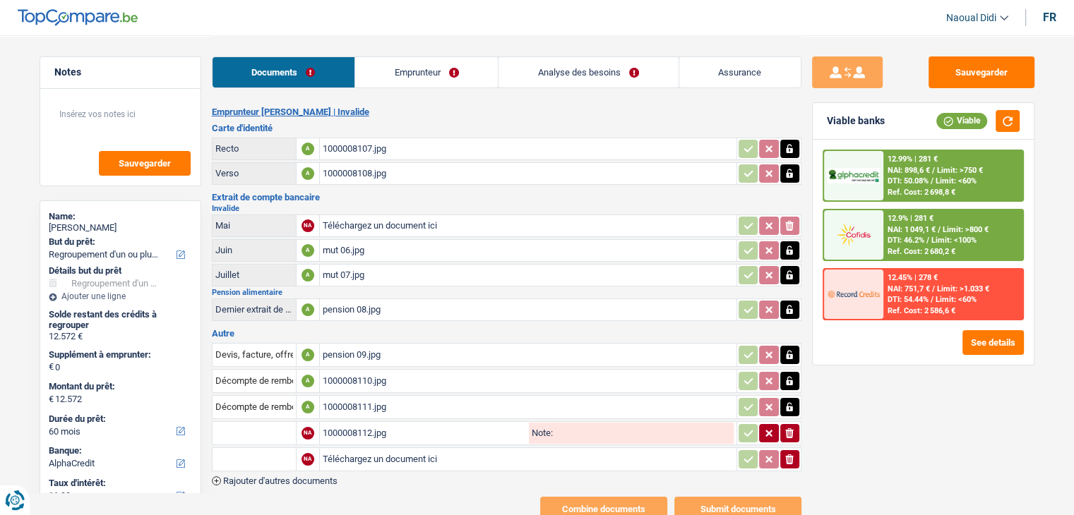
click at [336, 449] on input "Téléchargez un document ici" at bounding box center [528, 459] width 411 height 21
type input "C:\fakepath\1000008115.jpg"
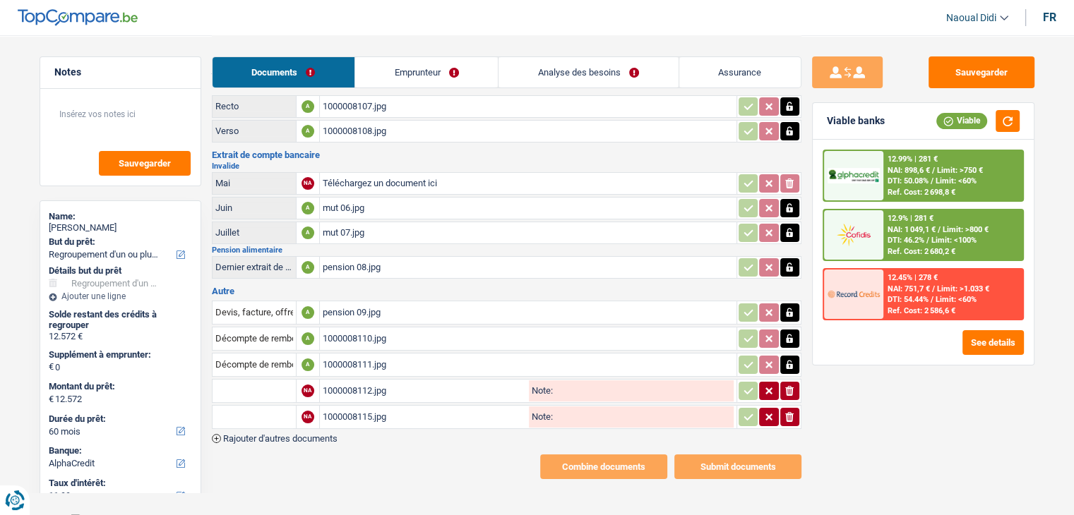
click at [311, 434] on span "Rajouter d'autres documents" at bounding box center [280, 438] width 114 height 9
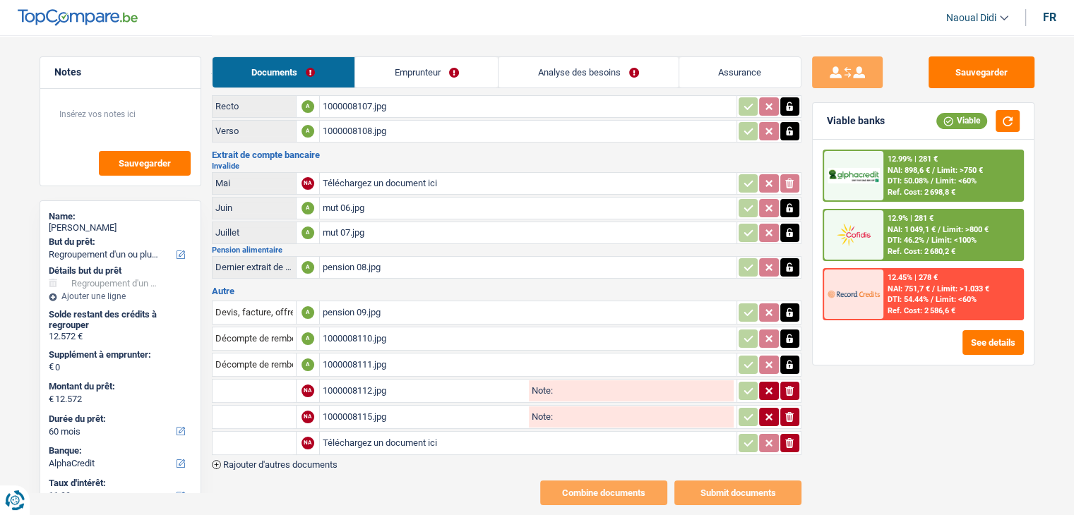
click at [354, 441] on input "Téléchargez un document ici" at bounding box center [528, 443] width 411 height 21
type input "C:\fakepath\1000008116.jpg"
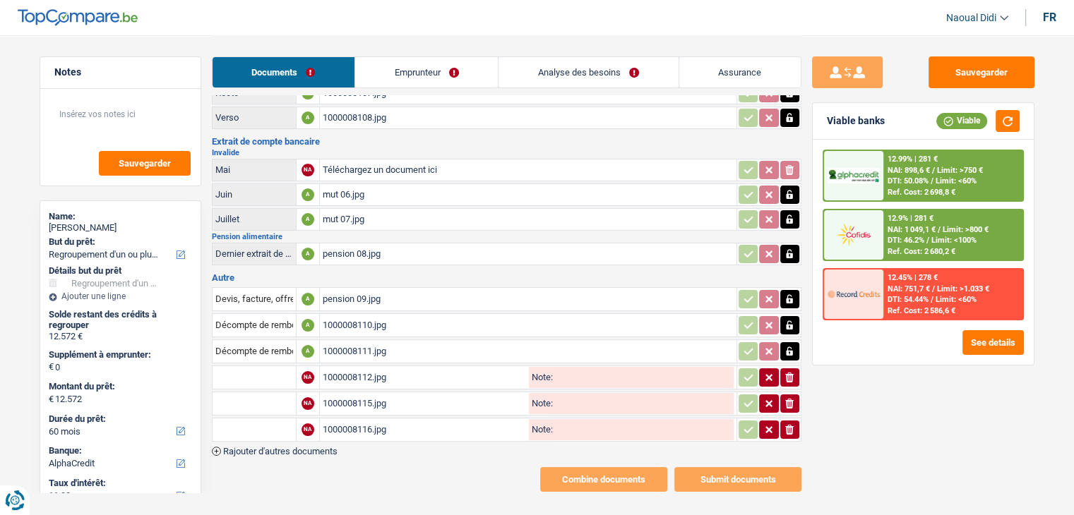
scroll to position [68, 0]
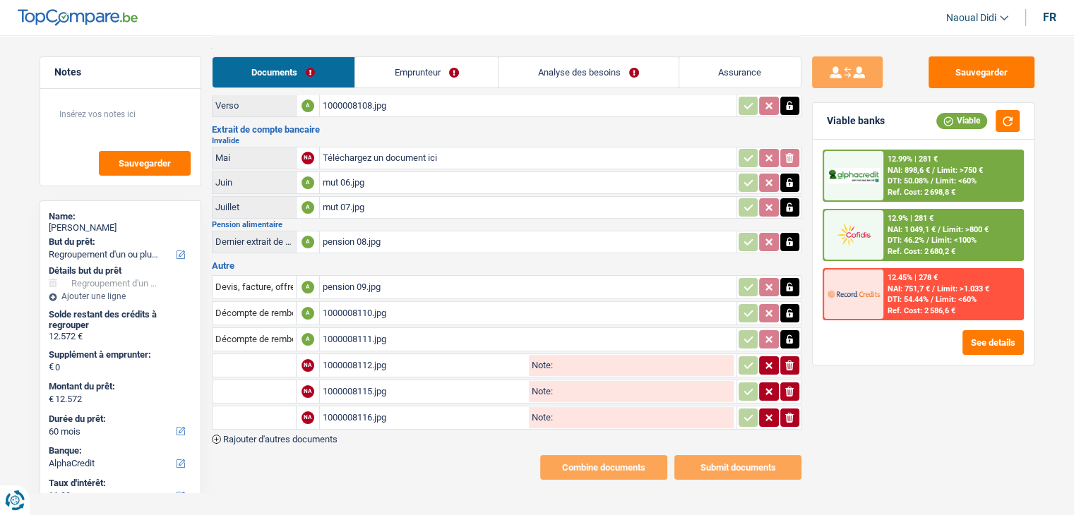
click at [289, 435] on span "Rajouter d'autres documents" at bounding box center [280, 439] width 114 height 9
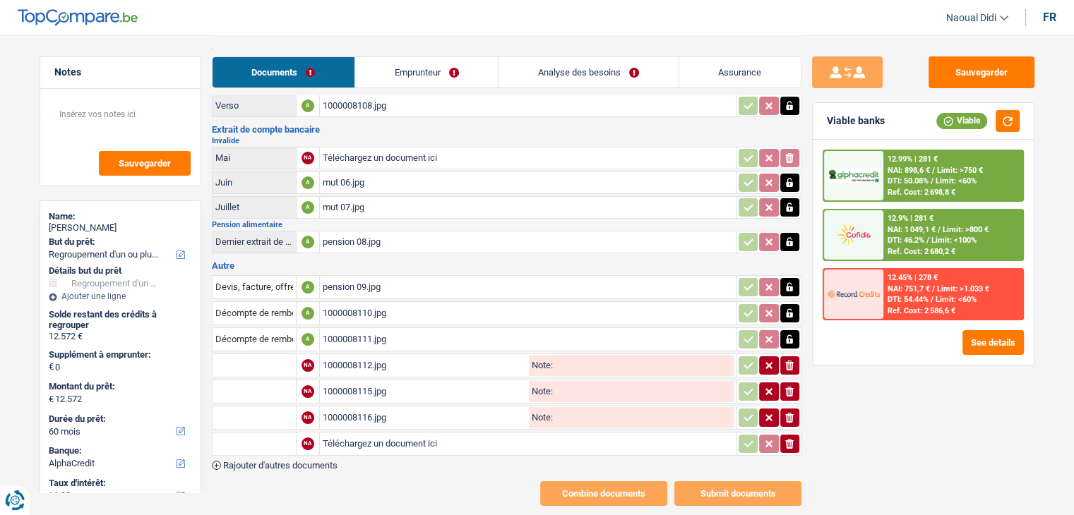
click at [560, 357] on input "Note:" at bounding box center [643, 365] width 181 height 21
click at [269, 359] on input "text" at bounding box center [254, 365] width 78 height 23
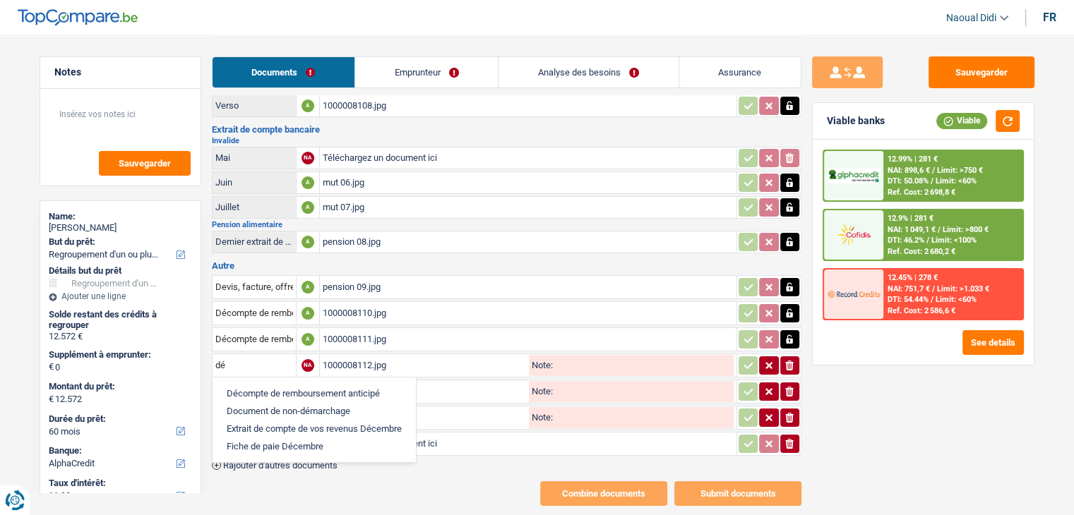
click at [275, 385] on li "Décompte de remboursement anticipé" at bounding box center [314, 394] width 189 height 18
type input "Décompte de remboursement anticipé"
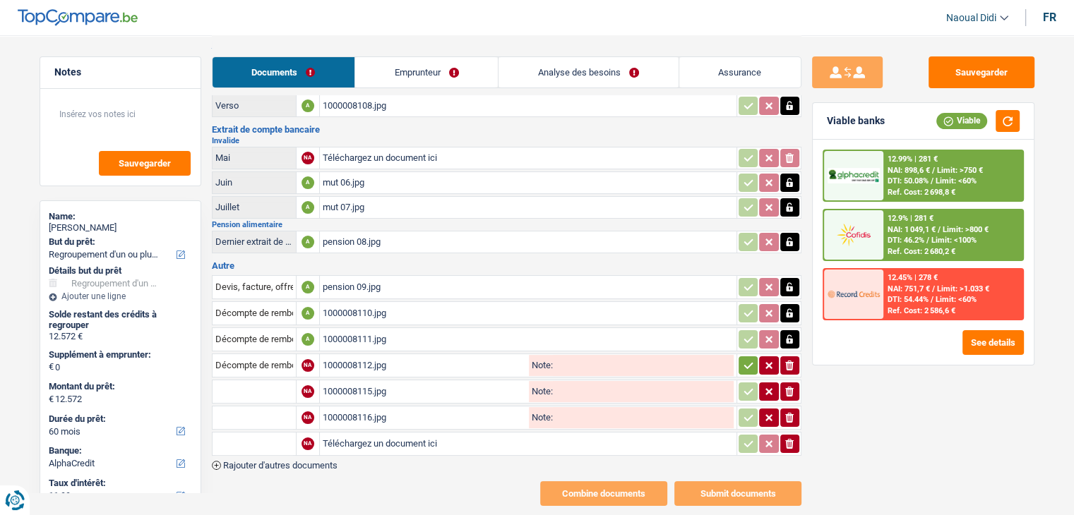
click at [277, 382] on input "text" at bounding box center [254, 392] width 78 height 23
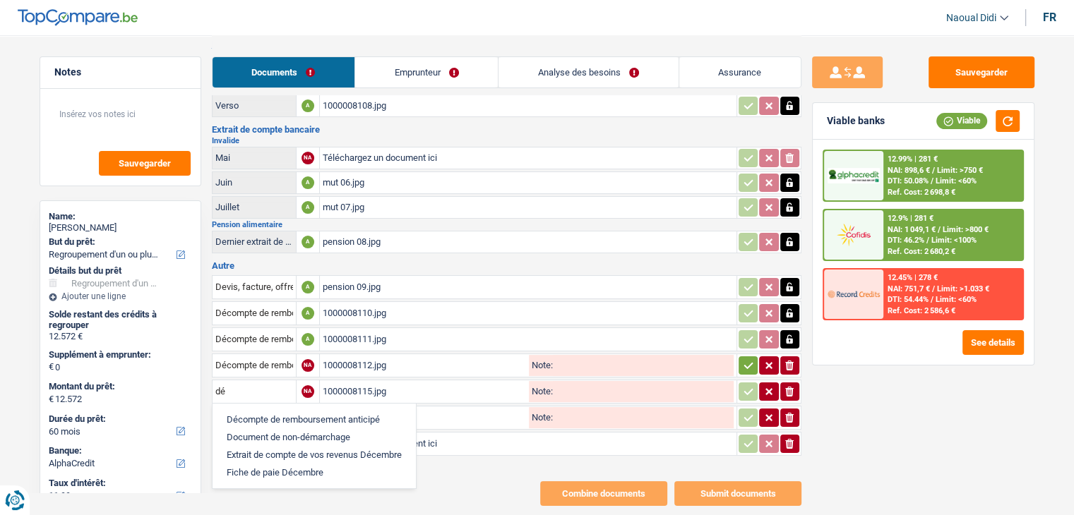
click at [265, 411] on li "Décompte de remboursement anticipé" at bounding box center [314, 420] width 189 height 18
type input "Décompte de remboursement anticipé"
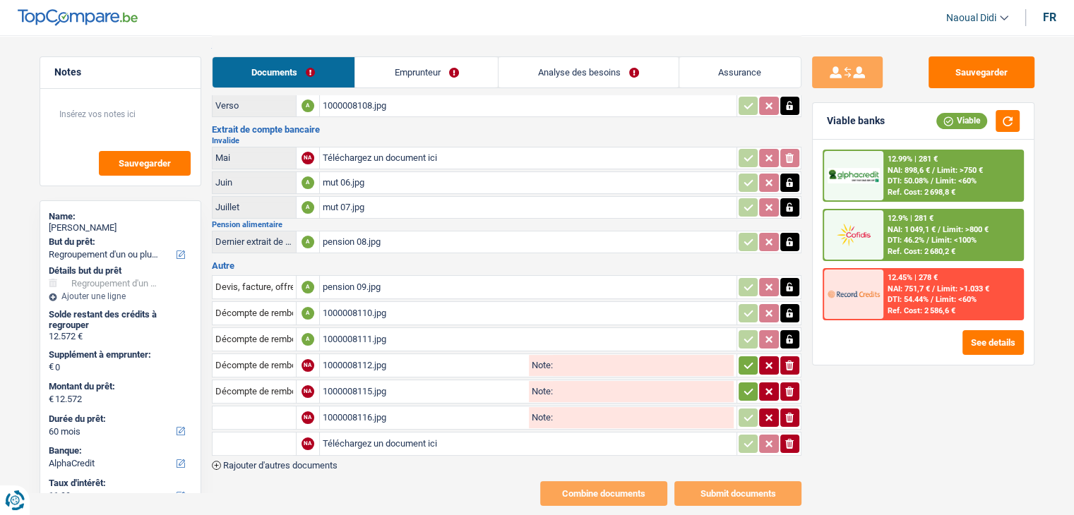
click at [256, 410] on input "text" at bounding box center [254, 418] width 78 height 23
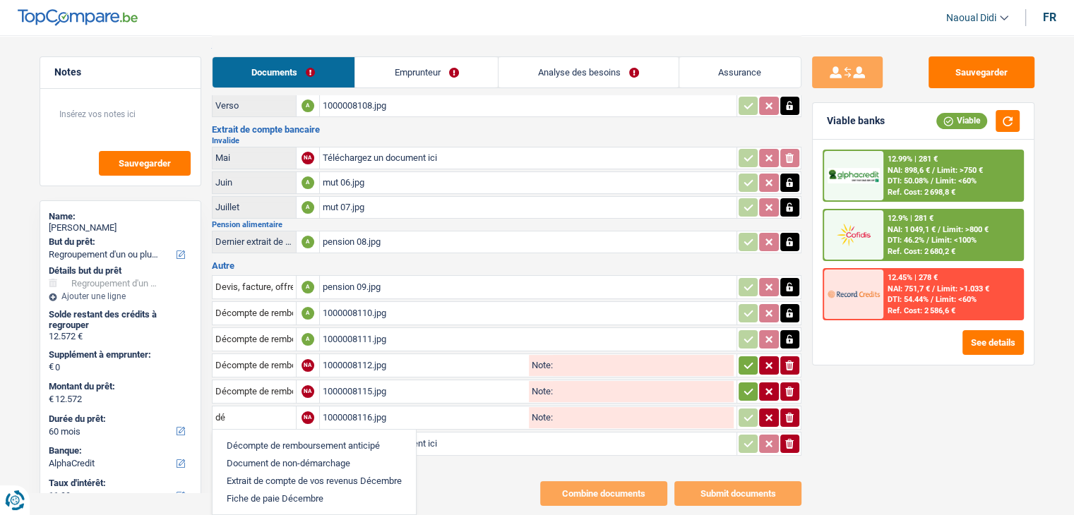
click at [261, 437] on li "Décompte de remboursement anticipé" at bounding box center [314, 446] width 189 height 18
type input "Décompte de remboursement anticipé"
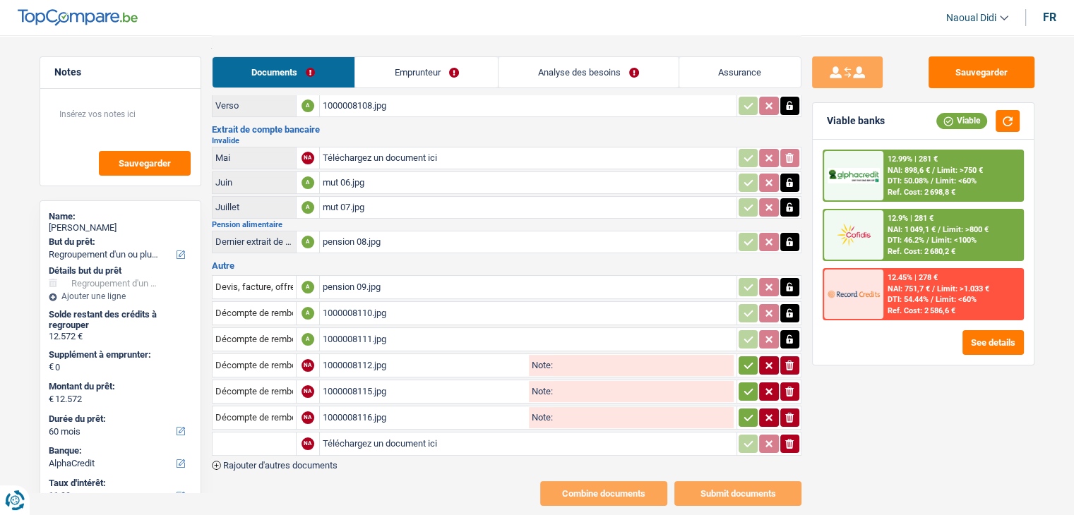
click at [277, 440] on input "text" at bounding box center [254, 444] width 78 height 23
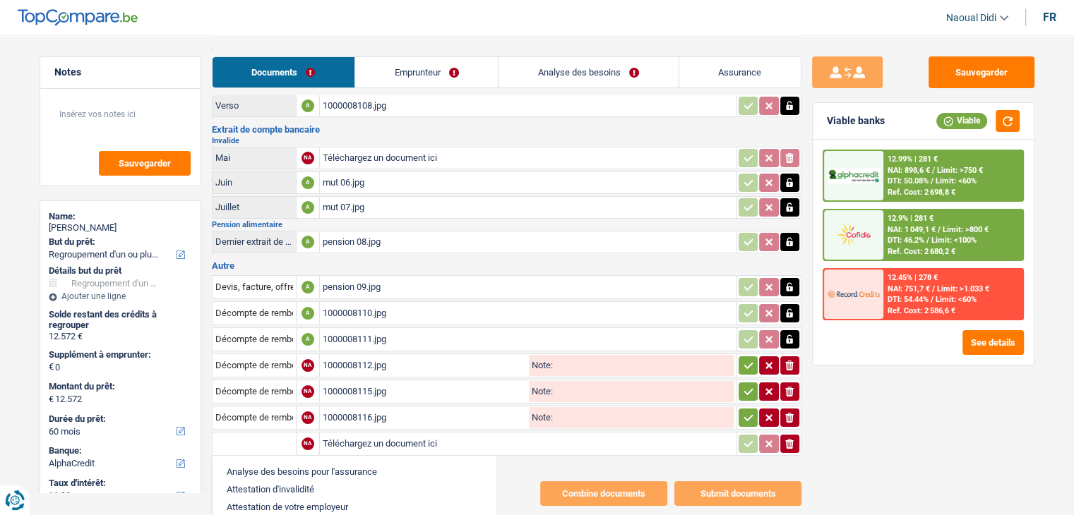
click at [780, 436] on button "ionicons-v5-e" at bounding box center [789, 444] width 19 height 18
click at [780, 436] on div "Emprunteur Christine Fievet | Invalide Carte d'identité Recto A 1000008107.jpg …" at bounding box center [507, 272] width 590 height 467
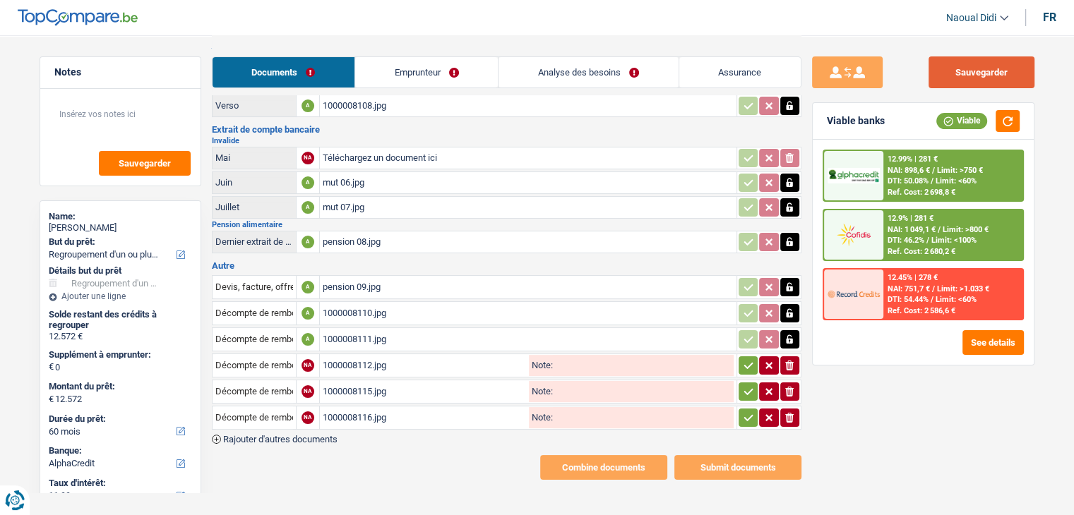
click at [975, 70] on button "Sauvegarder" at bounding box center [981, 72] width 106 height 32
click at [412, 76] on link "Emprunteur" at bounding box center [426, 72] width 143 height 30
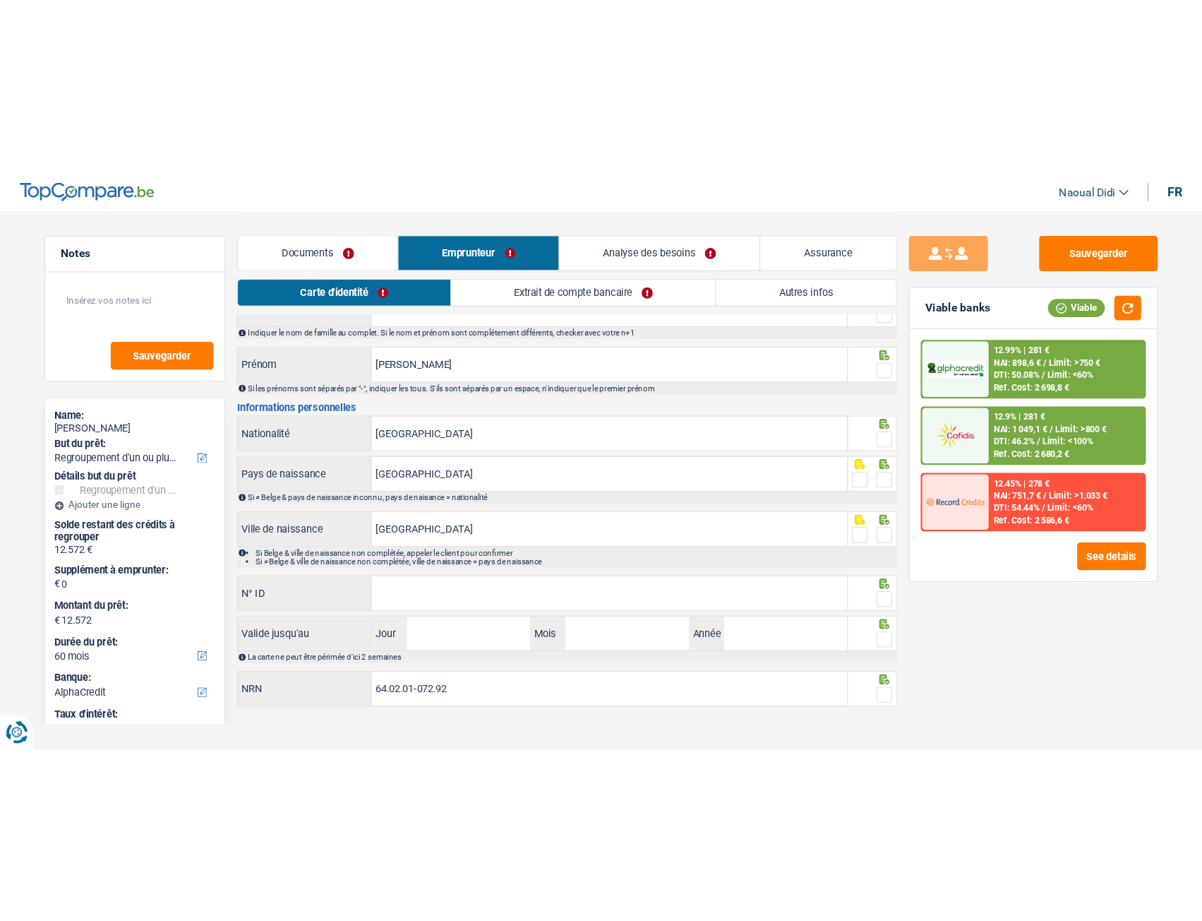
scroll to position [0, 0]
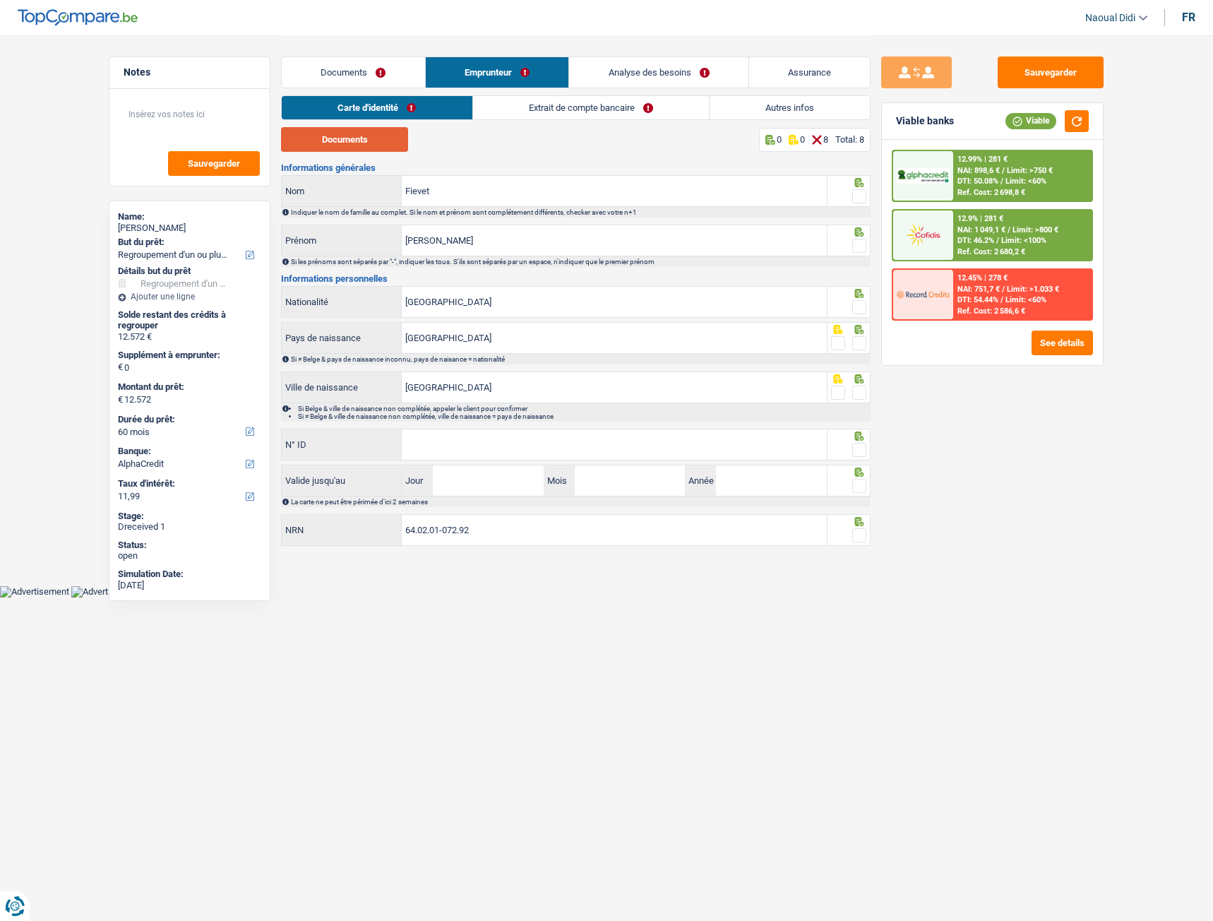
click at [362, 142] on button "Documents" at bounding box center [344, 139] width 127 height 25
click at [866, 201] on span at bounding box center [859, 196] width 14 height 14
click at [0, 0] on input "radio" at bounding box center [0, 0] width 0 height 0
click at [860, 247] on span at bounding box center [859, 246] width 14 height 14
click at [0, 0] on input "radio" at bounding box center [0, 0] width 0 height 0
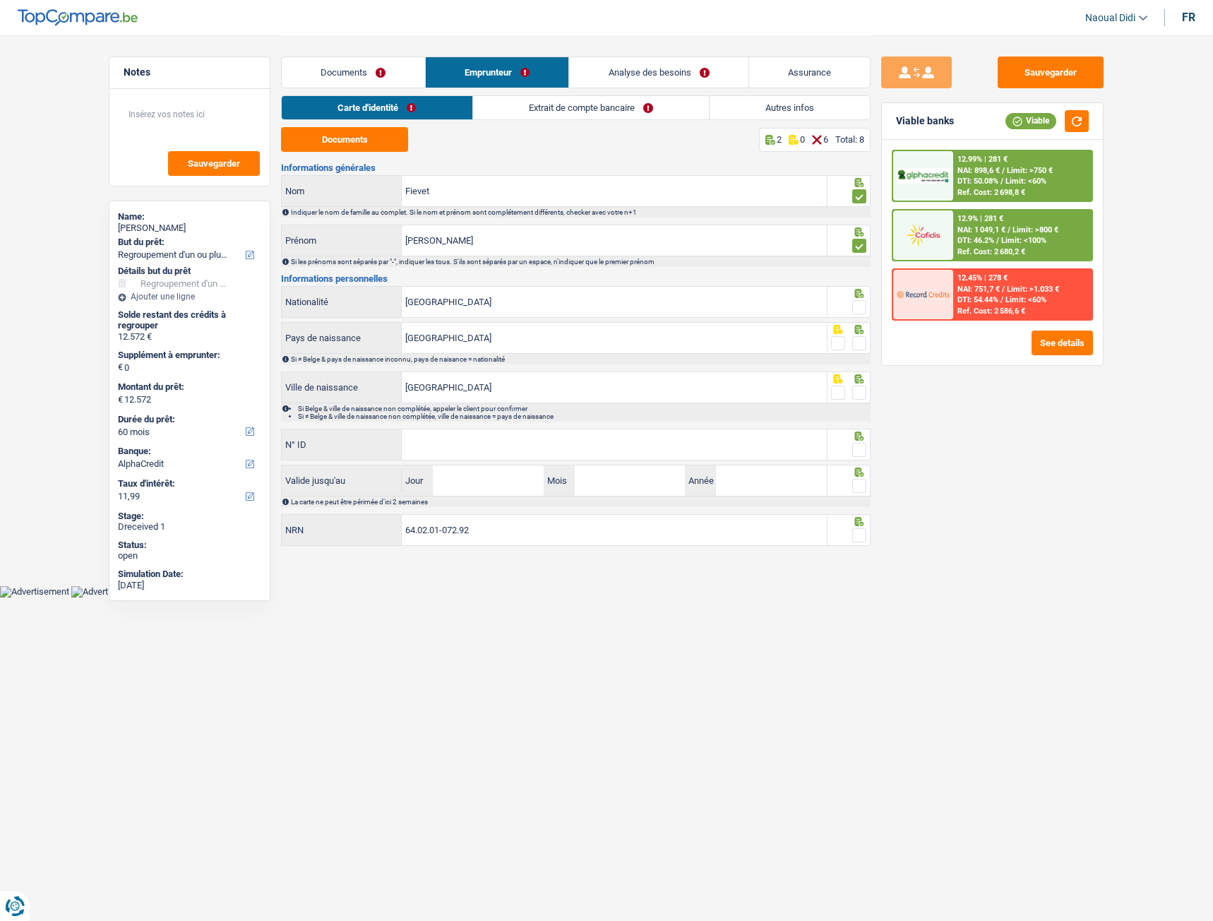
click at [861, 310] on span at bounding box center [859, 307] width 14 height 14
click at [0, 0] on input "radio" at bounding box center [0, 0] width 0 height 0
click at [860, 343] on span at bounding box center [859, 343] width 14 height 14
click at [0, 0] on input "radio" at bounding box center [0, 0] width 0 height 0
click at [859, 387] on span at bounding box center [859, 393] width 14 height 14
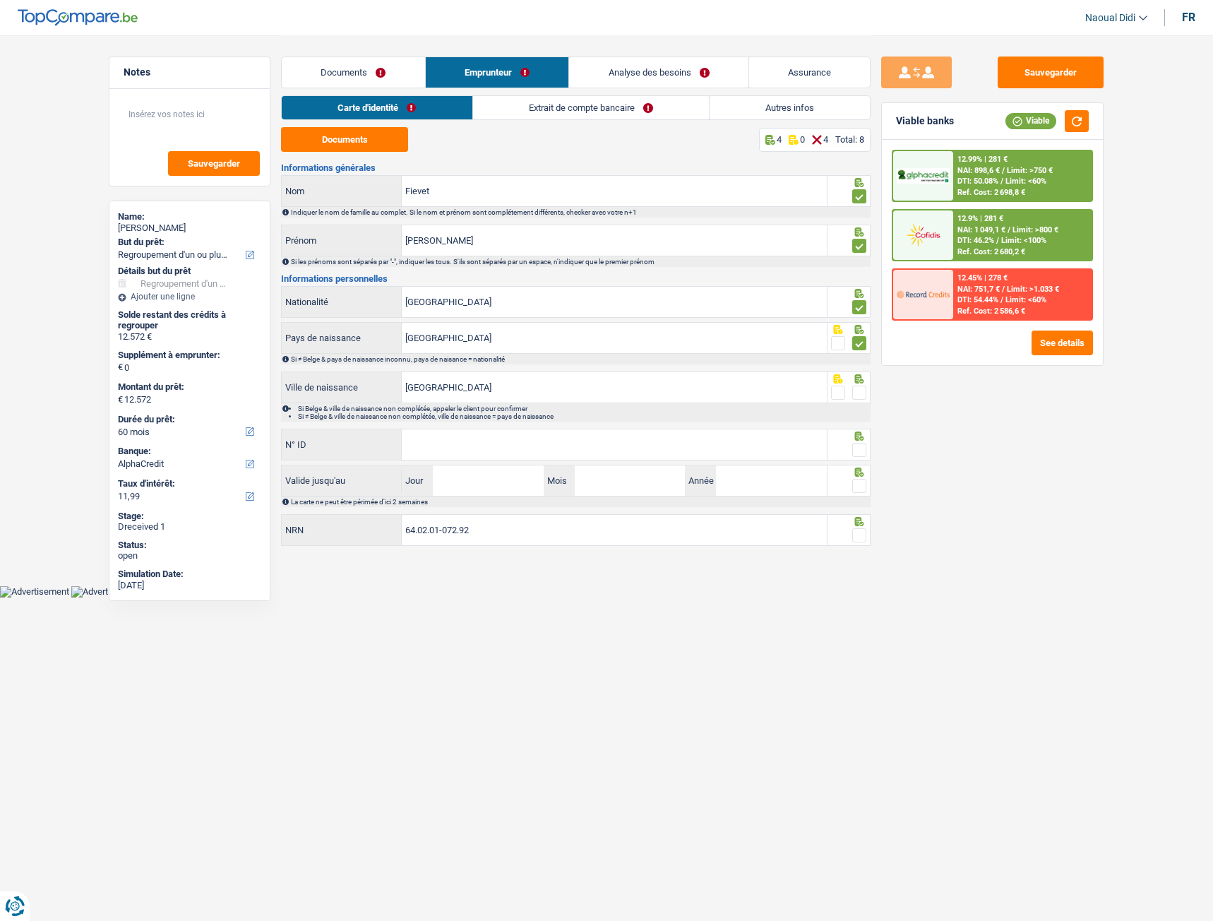
click at [0, 0] on input "radio" at bounding box center [0, 0] width 0 height 0
click at [554, 432] on input "N° ID" at bounding box center [614, 444] width 425 height 30
click at [458, 443] on input "N° ID" at bounding box center [614, 444] width 425 height 30
paste input "595-3920670-45"
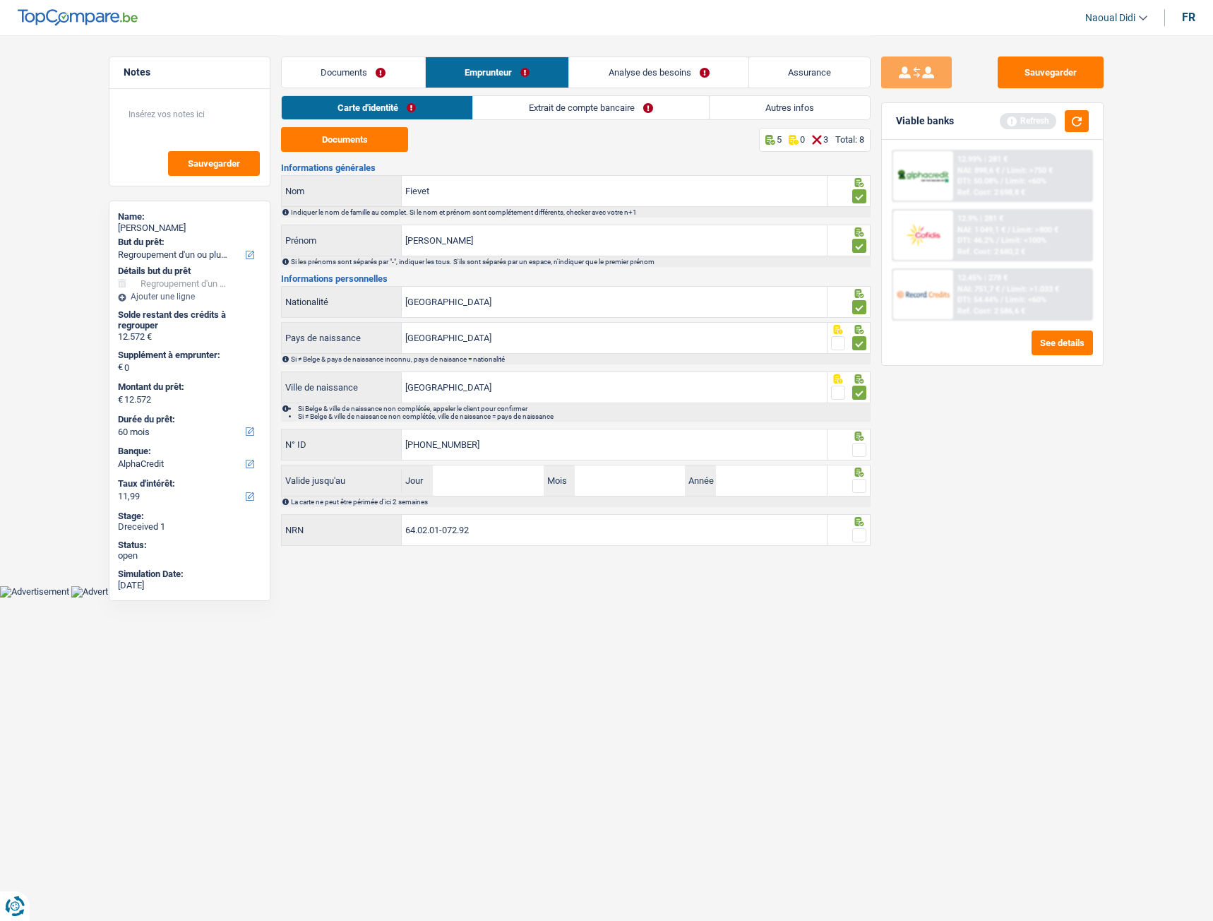
type input "595-3920670-45"
click at [460, 485] on input "Jour" at bounding box center [488, 480] width 110 height 30
type input "16"
type input "04"
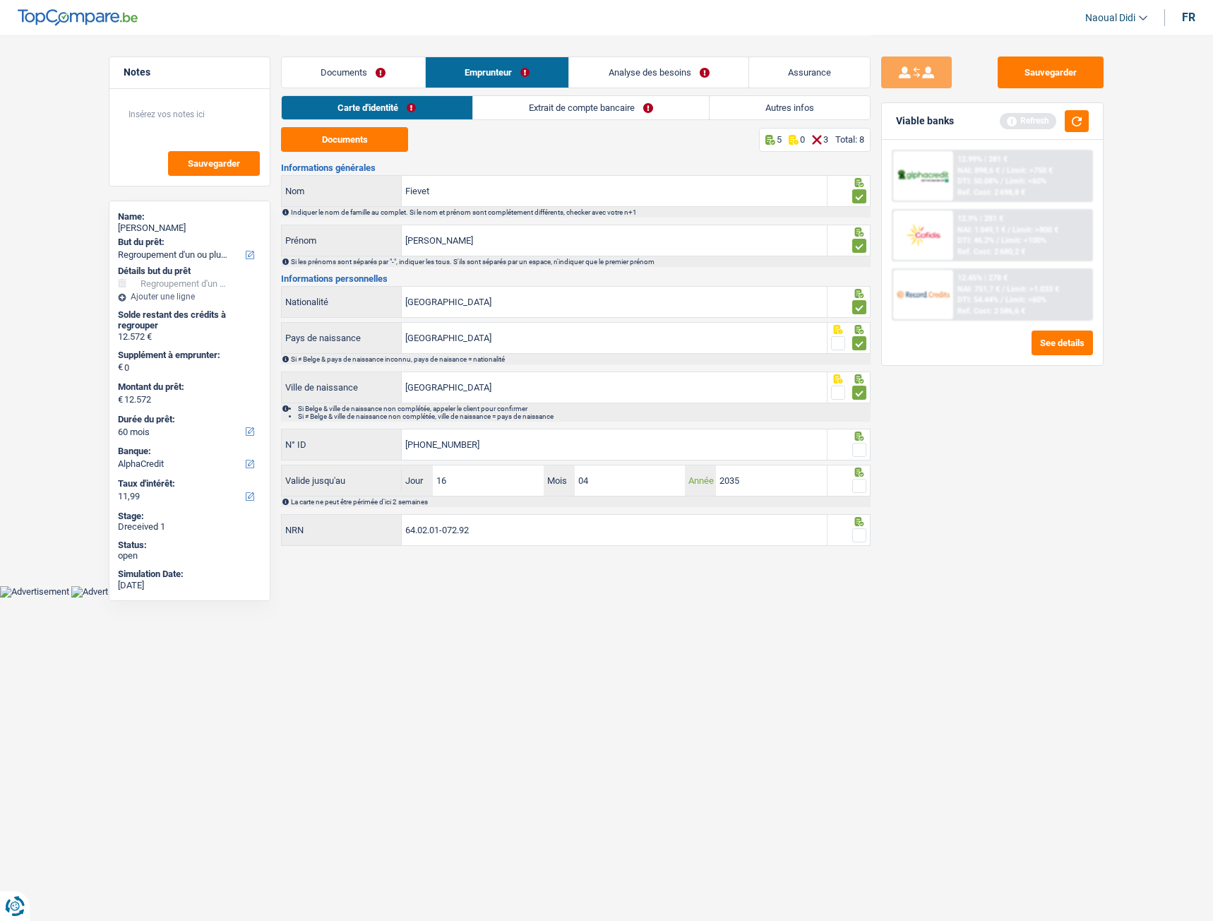
type input "2035"
click at [860, 477] on div at bounding box center [859, 486] width 14 height 18
click at [860, 448] on span at bounding box center [859, 450] width 14 height 14
click at [0, 0] on input "radio" at bounding box center [0, 0] width 0 height 0
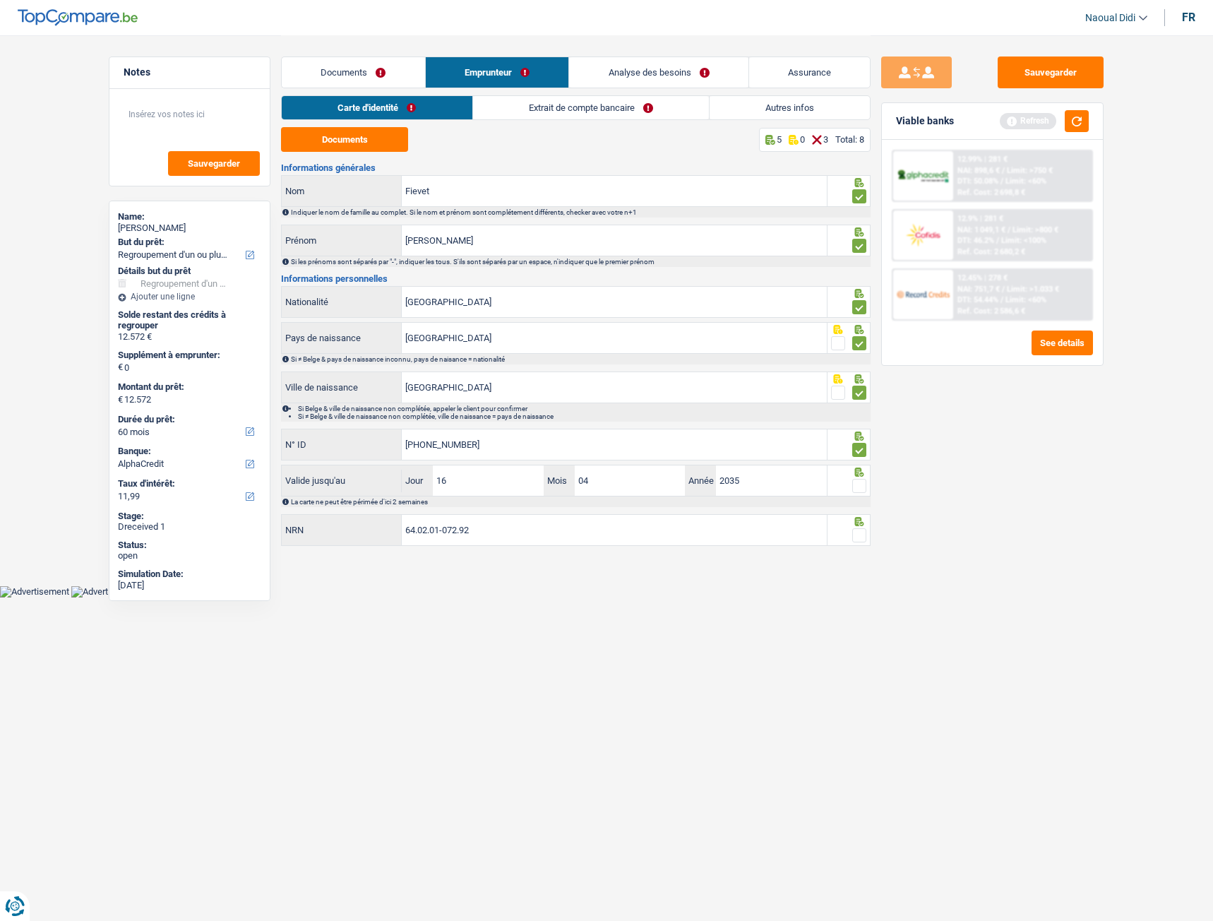
click at [860, 448] on span at bounding box center [859, 450] width 14 height 14
click at [0, 0] on input "radio" at bounding box center [0, 0] width 0 height 0
click at [856, 482] on span at bounding box center [859, 486] width 14 height 14
click at [0, 0] on input "radio" at bounding box center [0, 0] width 0 height 0
click at [860, 450] on span at bounding box center [859, 450] width 14 height 14
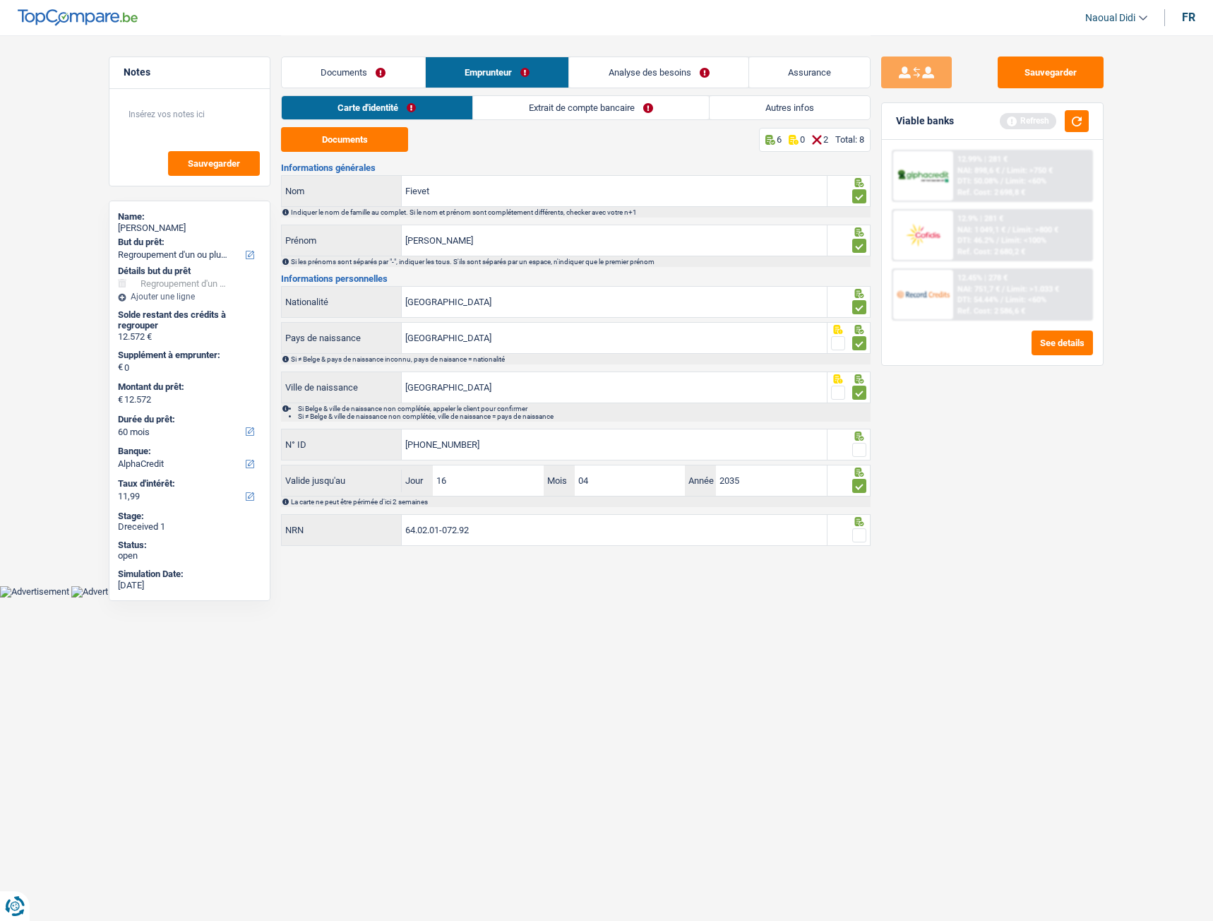
click at [0, 0] on input "radio" at bounding box center [0, 0] width 0 height 0
click at [857, 515] on span at bounding box center [859, 535] width 14 height 14
click at [0, 0] on input "radio" at bounding box center [0, 0] width 0 height 0
click at [857, 515] on span at bounding box center [859, 535] width 14 height 14
click at [0, 0] on input "radio" at bounding box center [0, 0] width 0 height 0
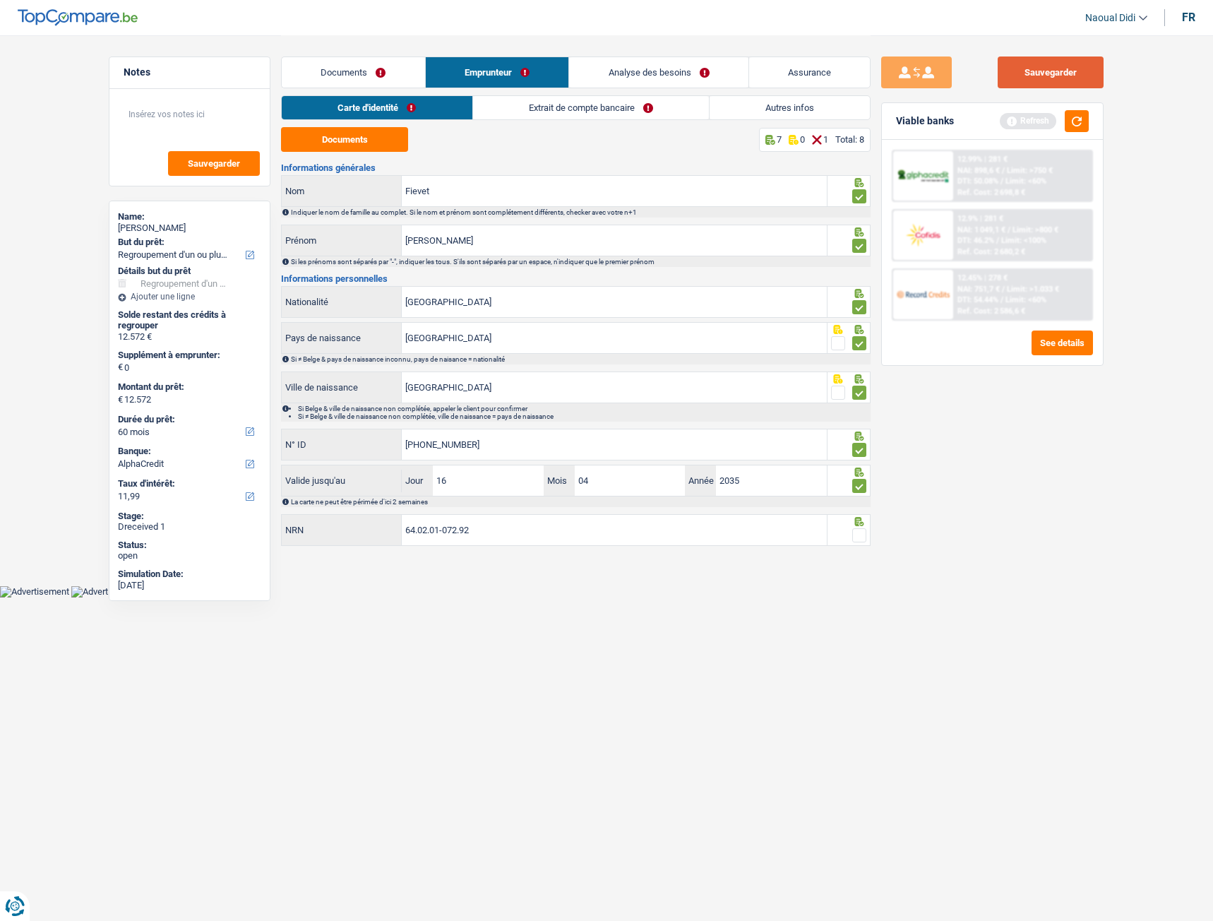
click at [1076, 72] on button "Sauvegarder" at bounding box center [1051, 72] width 106 height 32
click at [715, 80] on link "Analyse des besoins" at bounding box center [658, 72] width 179 height 30
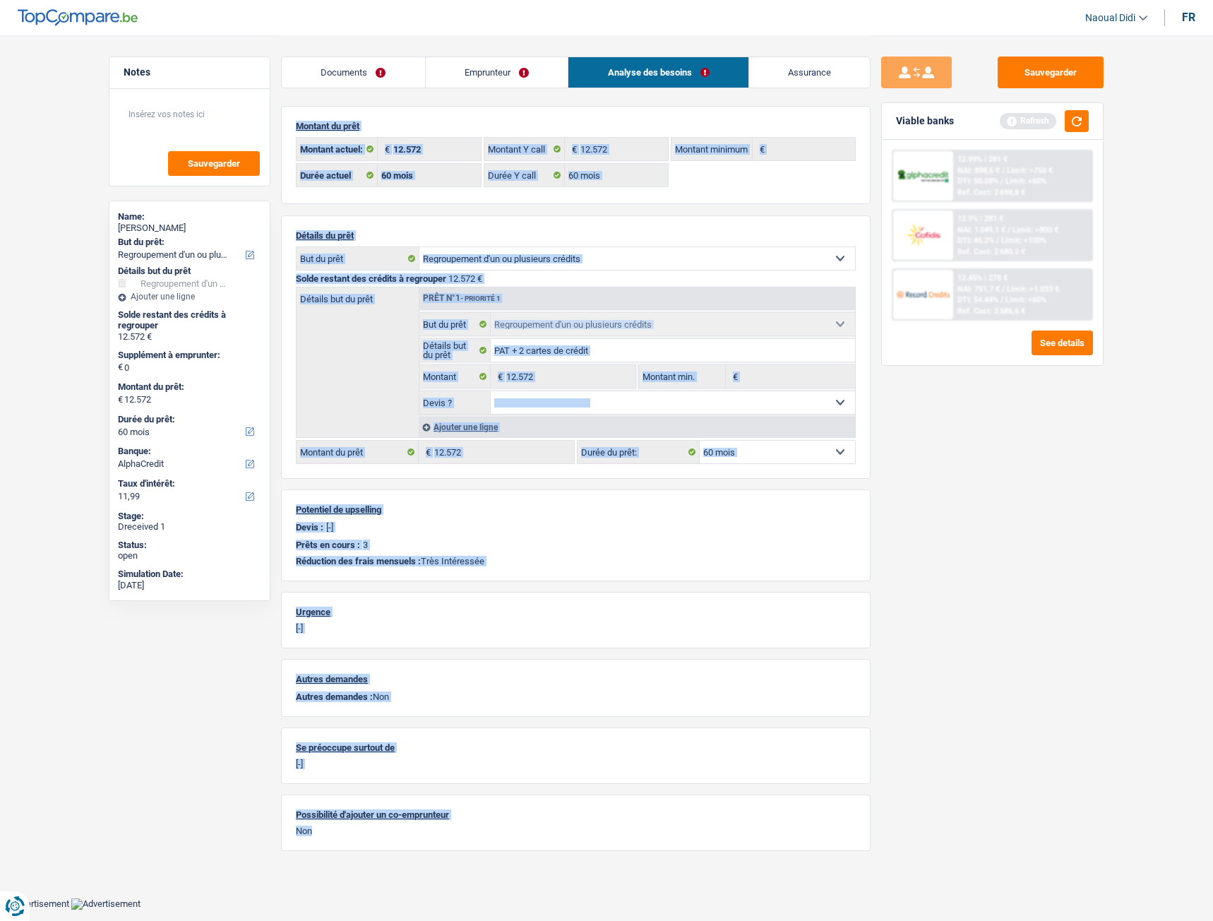
drag, startPoint x: 619, startPoint y: 97, endPoint x: 600, endPoint y: 97, distance: 19.1
click at [619, 97] on div "Documents Emprunteur Analyse des besoins Assurance Emprunteur Christine Fievet …" at bounding box center [576, 442] width 590 height 815
click at [618, 97] on div "Documents Emprunteur Analyse des besoins Assurance Emprunteur Christine Fievet …" at bounding box center [576, 442] width 590 height 815
click at [477, 80] on link "Emprunteur" at bounding box center [497, 72] width 143 height 30
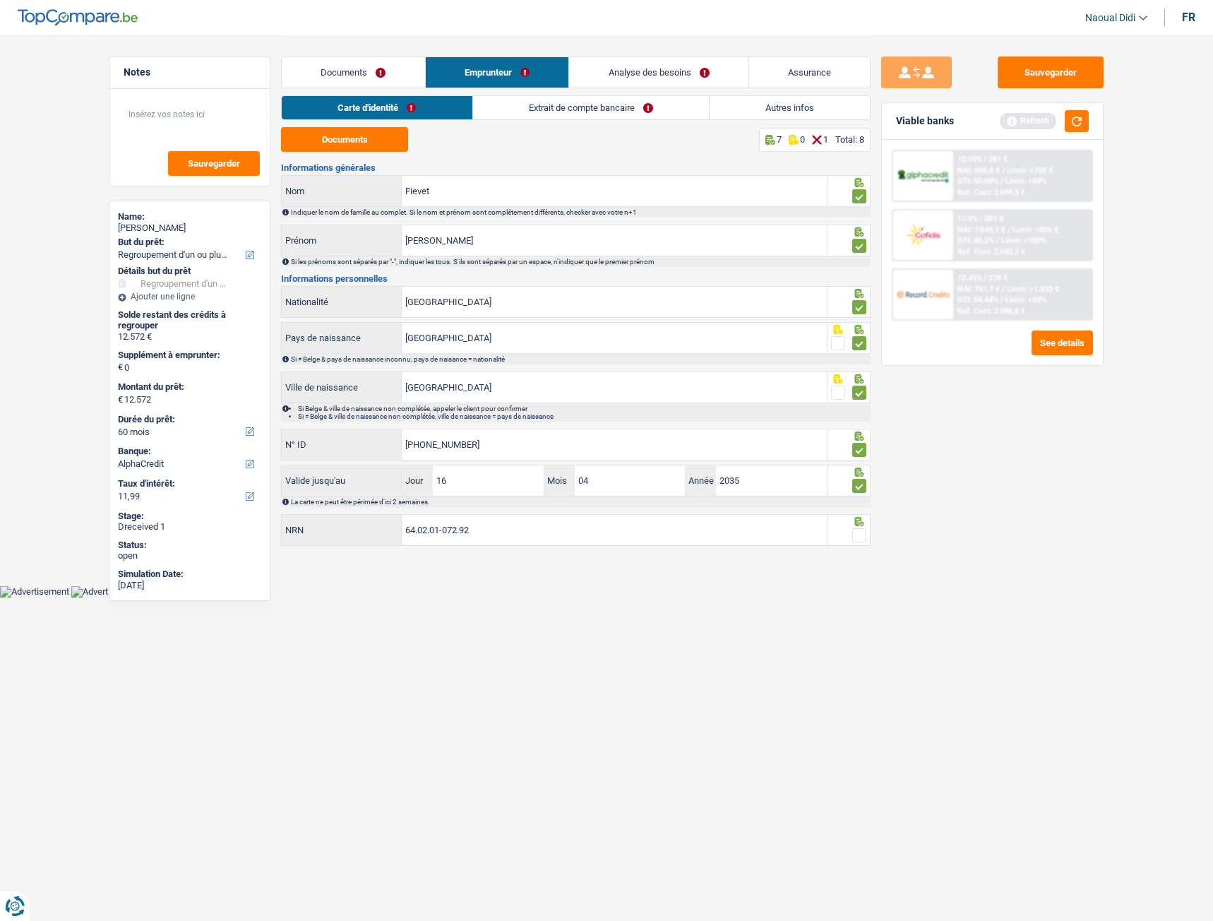
click at [862, 515] on span at bounding box center [859, 535] width 14 height 14
click at [0, 0] on input "radio" at bounding box center [0, 0] width 0 height 0
click at [862, 515] on span at bounding box center [859, 535] width 14 height 14
click at [0, 0] on input "radio" at bounding box center [0, 0] width 0 height 0
click at [857, 515] on span at bounding box center [859, 535] width 14 height 14
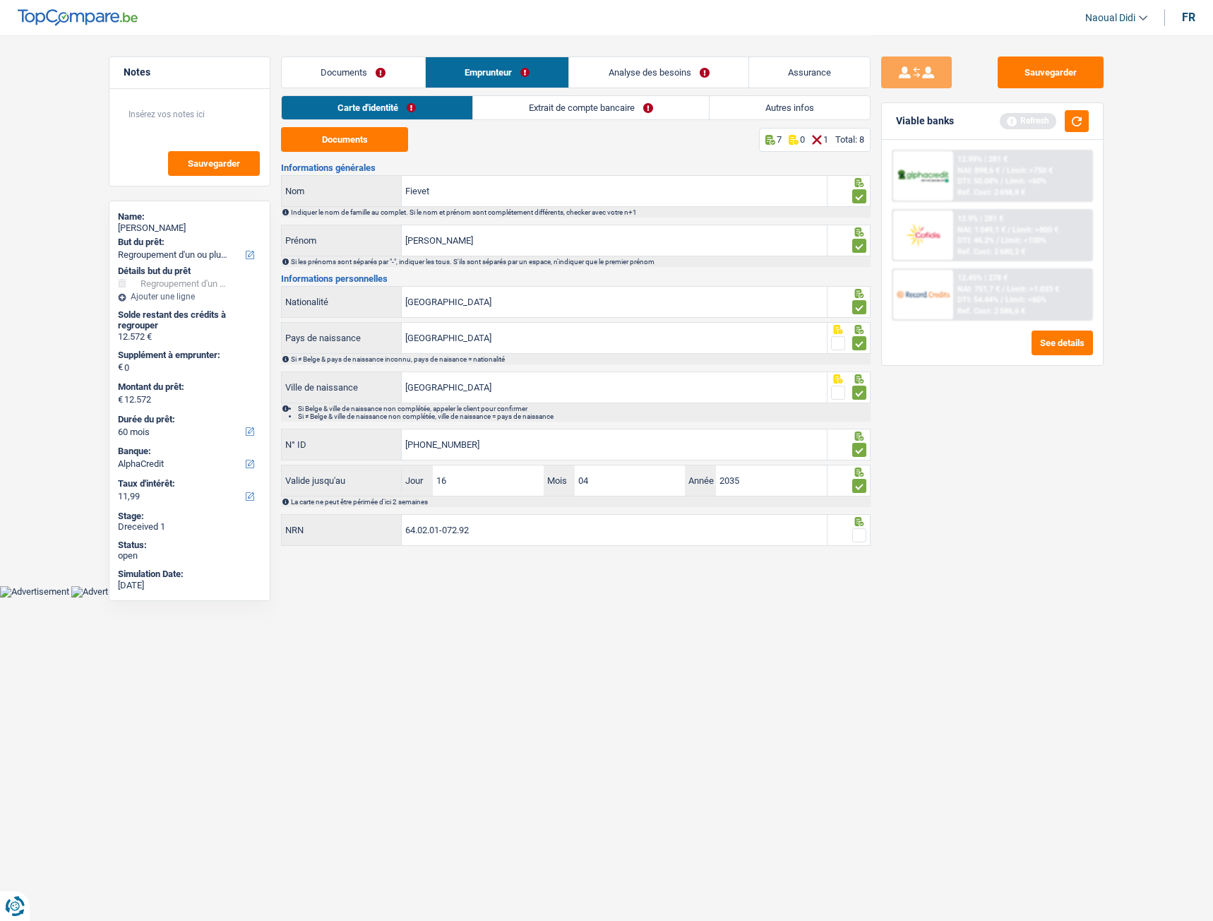
click at [0, 0] on input "radio" at bounding box center [0, 0] width 0 height 0
click at [1032, 80] on button "Sauvegarder" at bounding box center [1051, 72] width 106 height 32
click at [542, 108] on link "Extrait de compte bancaire" at bounding box center [591, 107] width 236 height 23
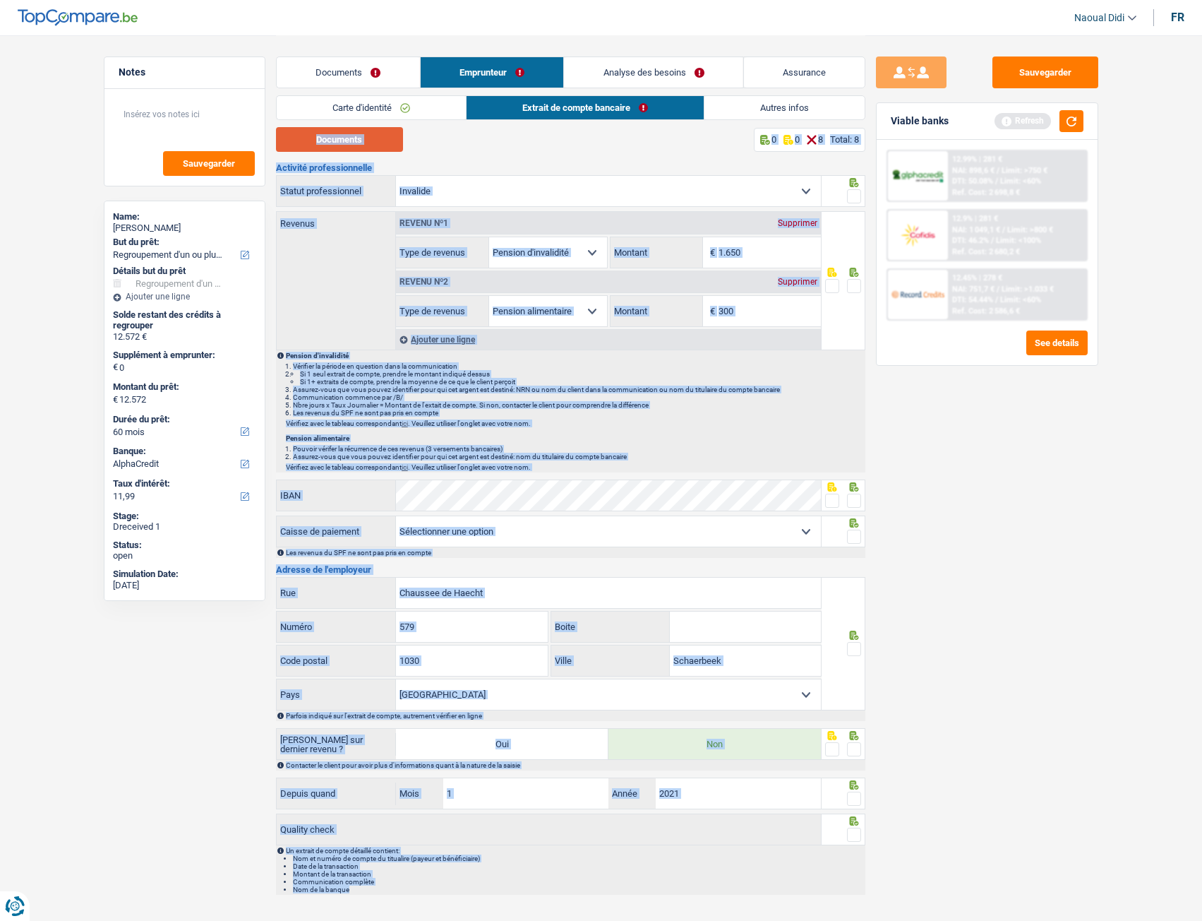
click at [349, 138] on button "Documents" at bounding box center [339, 139] width 127 height 25
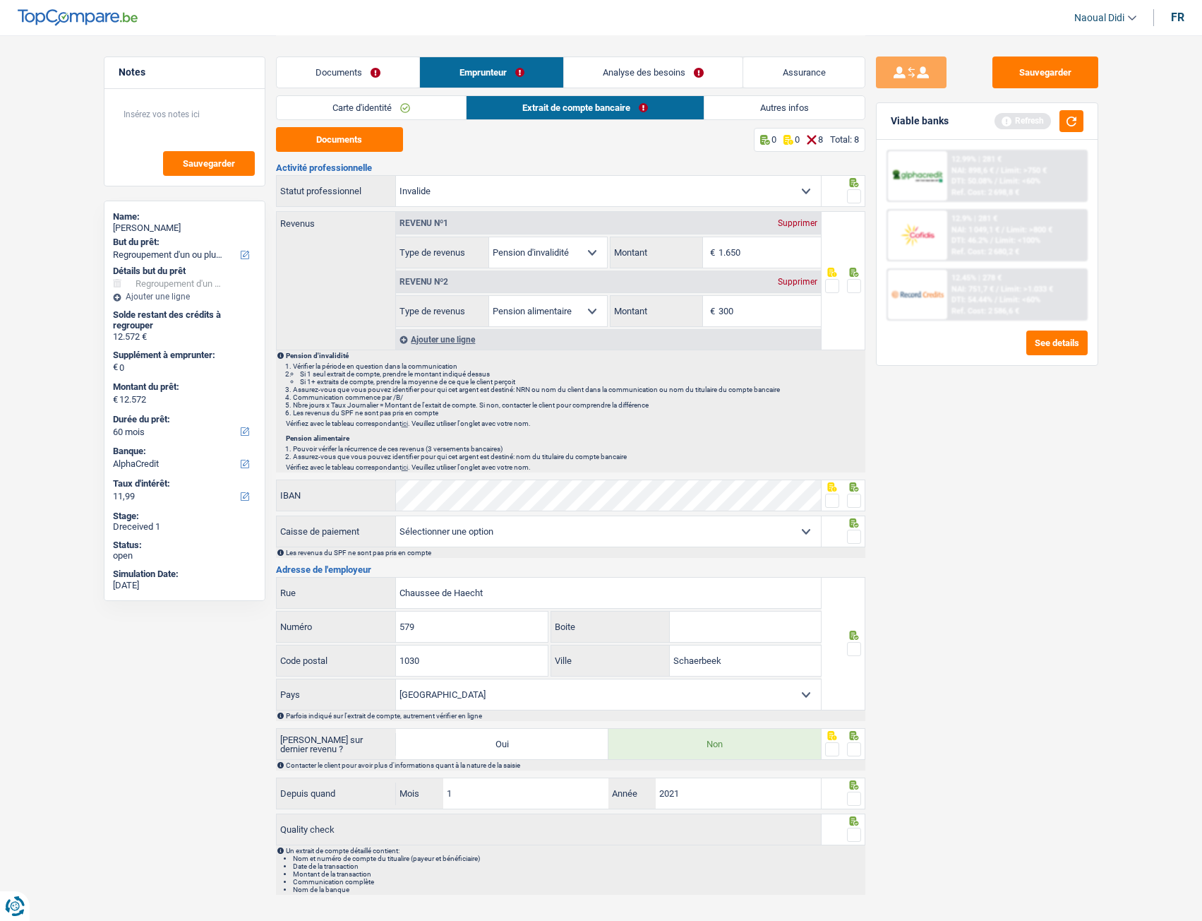
click at [854, 198] on span at bounding box center [854, 196] width 14 height 14
click at [0, 0] on input "radio" at bounding box center [0, 0] width 0 height 0
click at [1025, 75] on button "Sauvegarder" at bounding box center [1046, 72] width 106 height 32
click at [735, 68] on link "Analyse des besoins" at bounding box center [653, 72] width 179 height 30
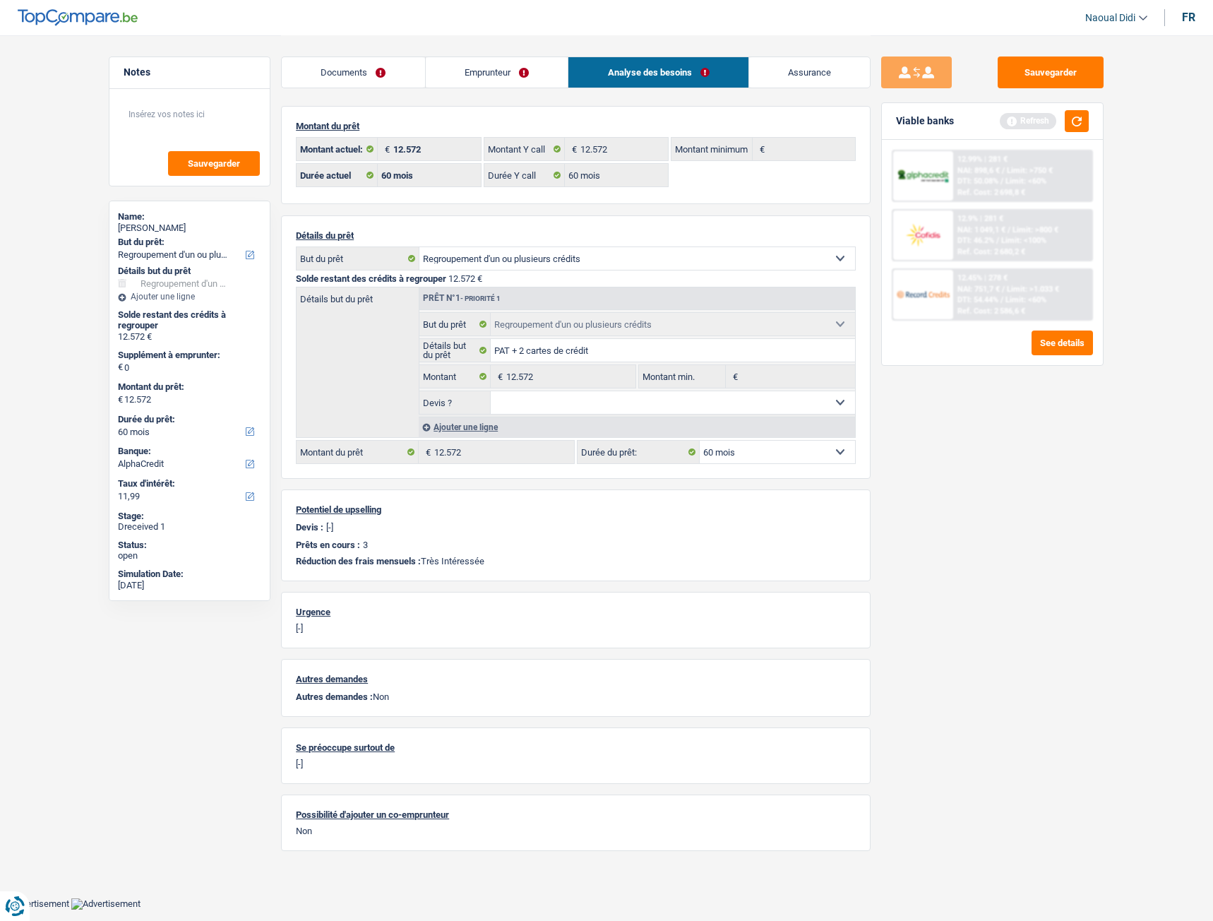
click at [479, 74] on link "Emprunteur" at bounding box center [497, 72] width 143 height 30
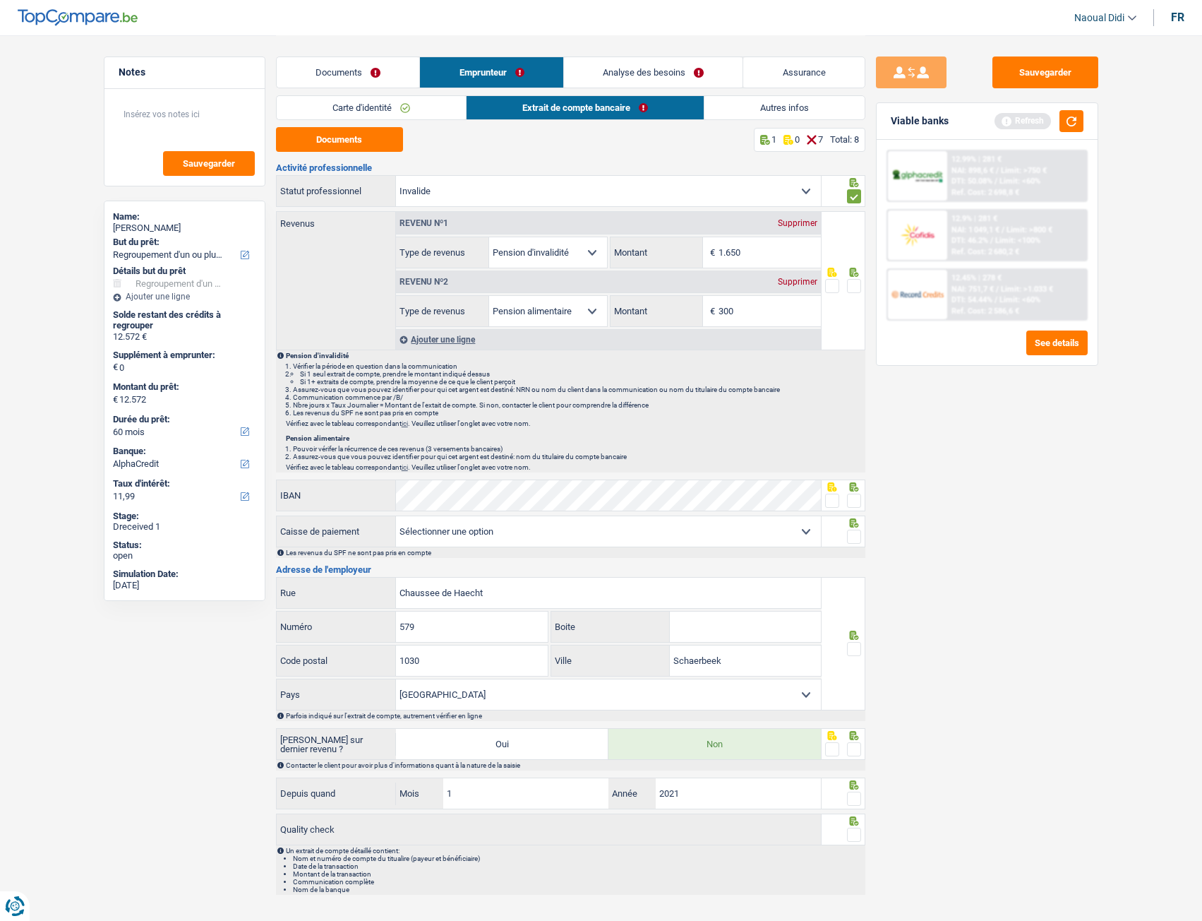
click at [334, 71] on link "Documents" at bounding box center [348, 72] width 143 height 30
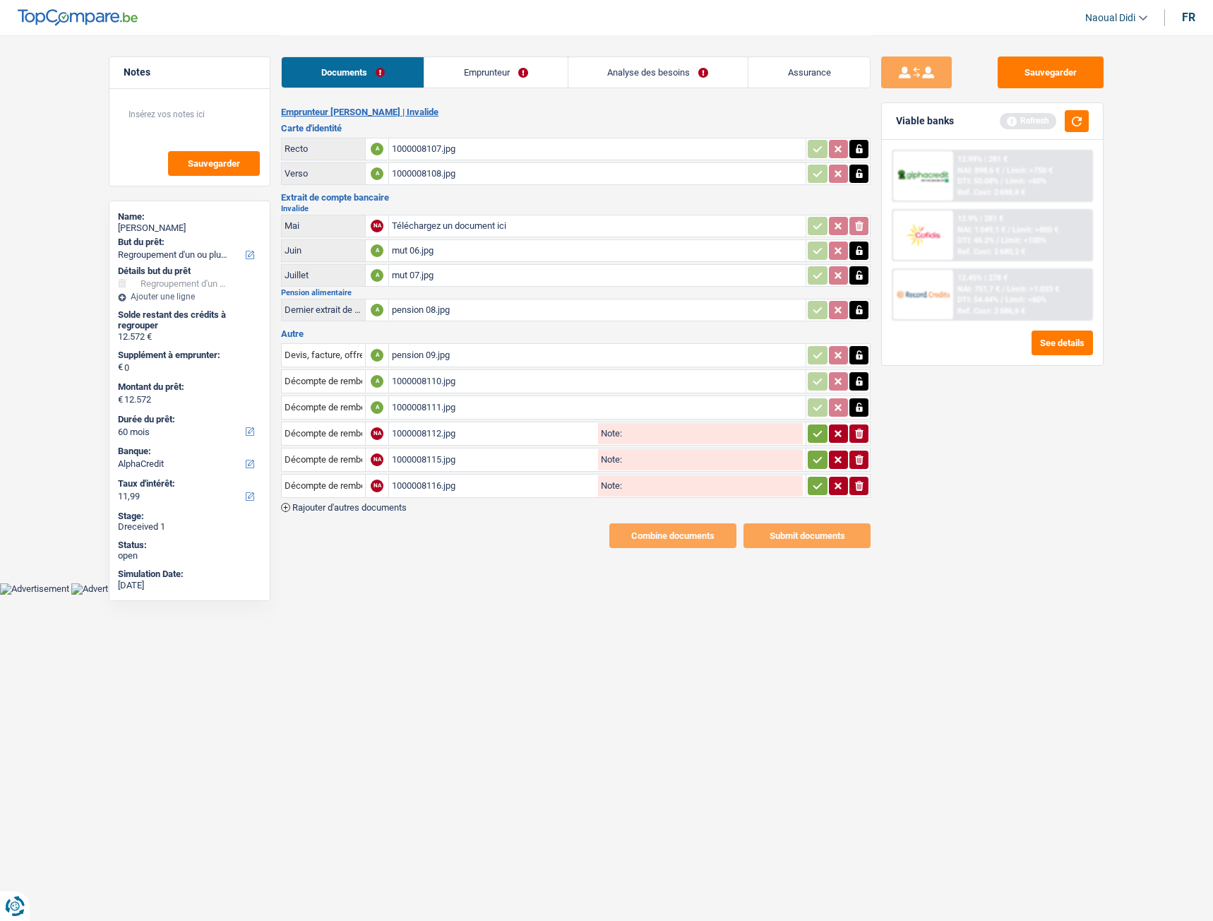
click at [438, 359] on div "pension 09.jpg" at bounding box center [597, 355] width 411 height 21
click at [509, 64] on link "Emprunteur" at bounding box center [495, 72] width 143 height 30
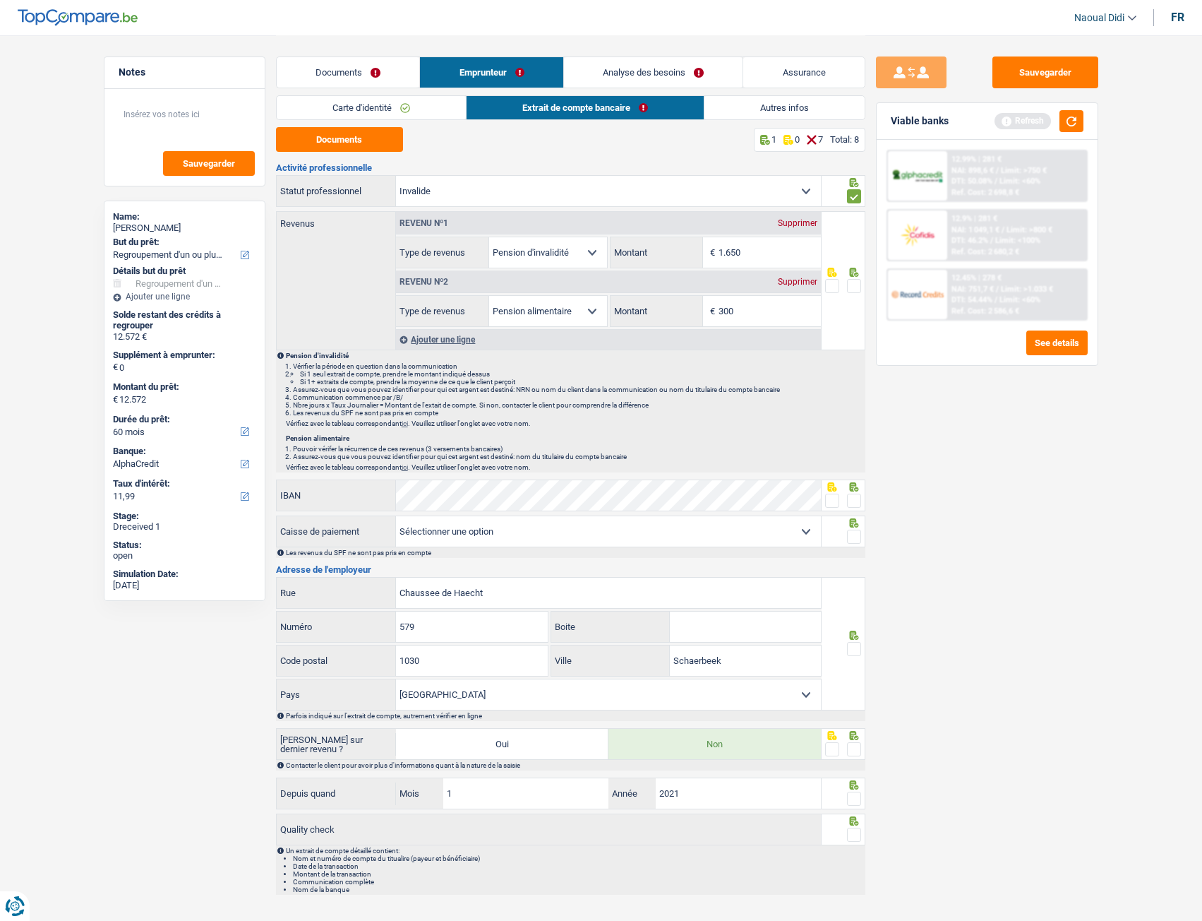
click at [854, 289] on span at bounding box center [854, 286] width 14 height 14
click at [0, 0] on input "radio" at bounding box center [0, 0] width 0 height 0
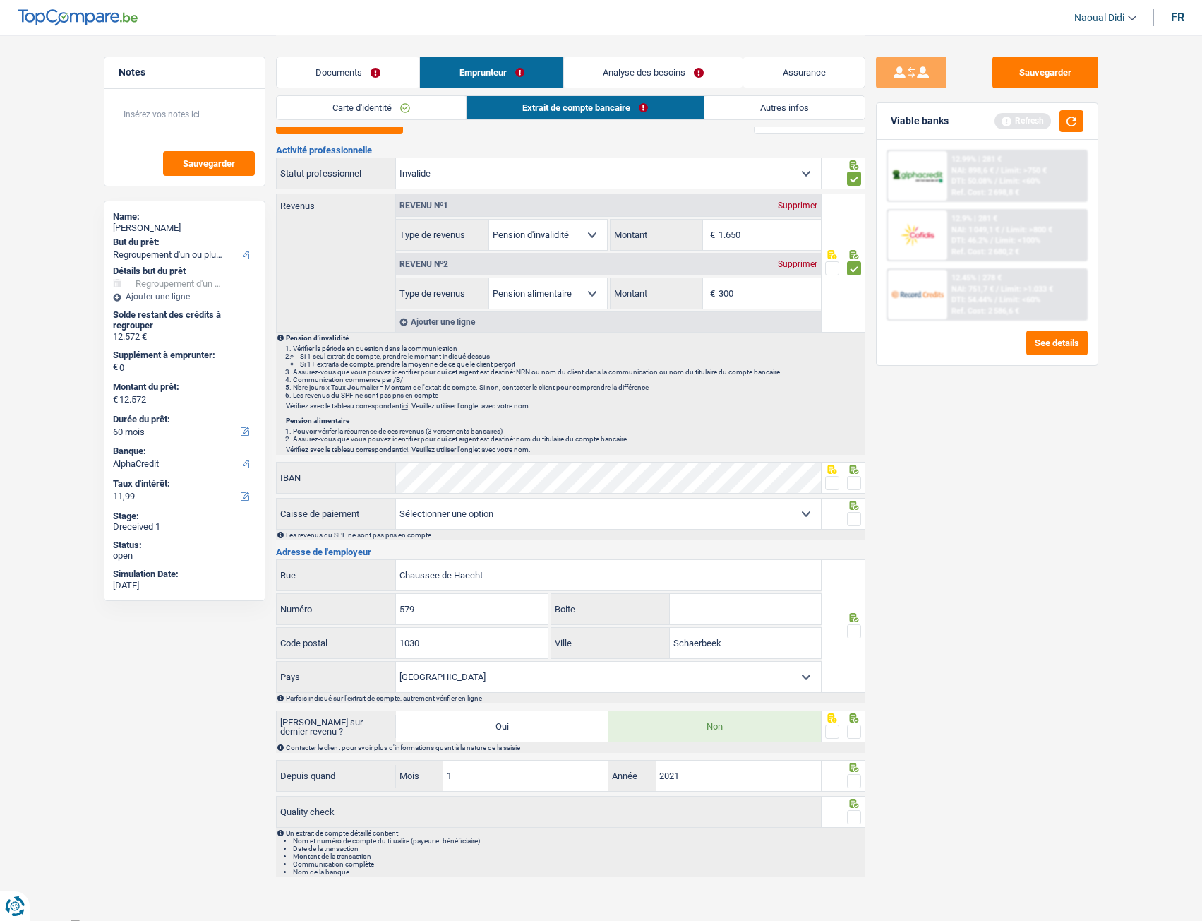
scroll to position [27, 0]
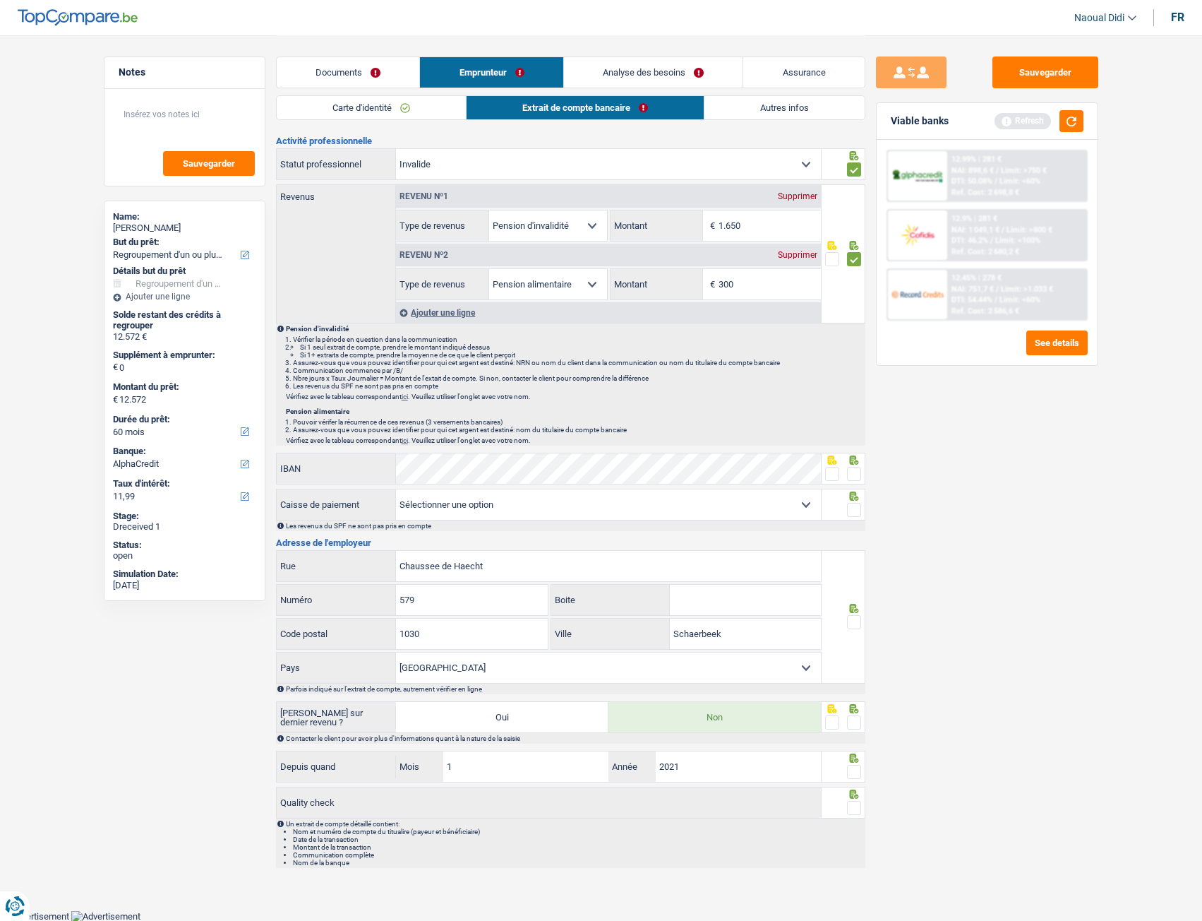
click at [853, 473] on span at bounding box center [854, 474] width 14 height 14
click at [0, 0] on input "radio" at bounding box center [0, 0] width 0 height 0
click at [853, 473] on span at bounding box center [854, 474] width 14 height 14
click at [0, 0] on input "radio" at bounding box center [0, 0] width 0 height 0
click at [859, 507] on span at bounding box center [854, 510] width 14 height 14
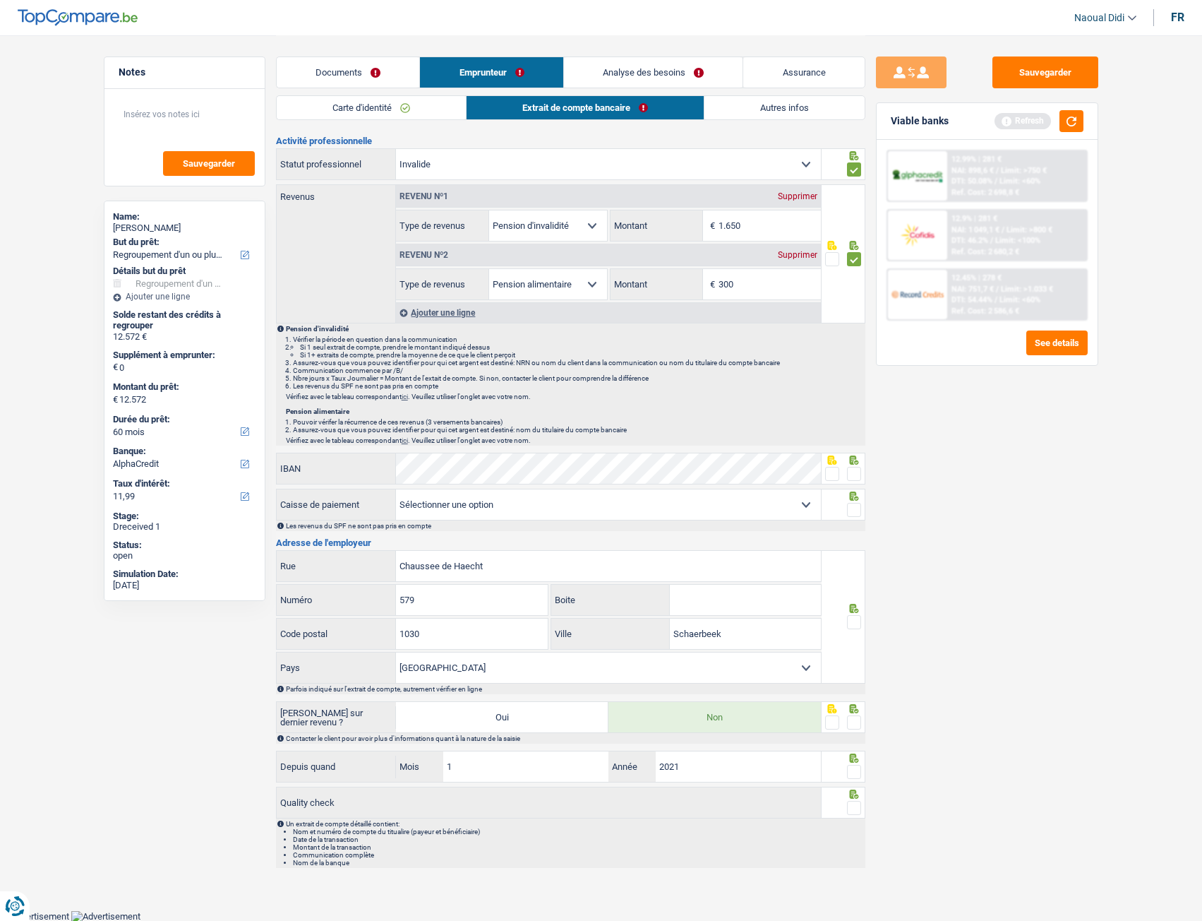
click at [0, 0] on input "radio" at bounding box center [0, 0] width 0 height 0
click at [859, 507] on span at bounding box center [854, 510] width 14 height 14
click at [0, 0] on input "radio" at bounding box center [0, 0] width 0 height 0
click at [856, 476] on span at bounding box center [854, 474] width 14 height 14
click at [0, 0] on input "radio" at bounding box center [0, 0] width 0 height 0
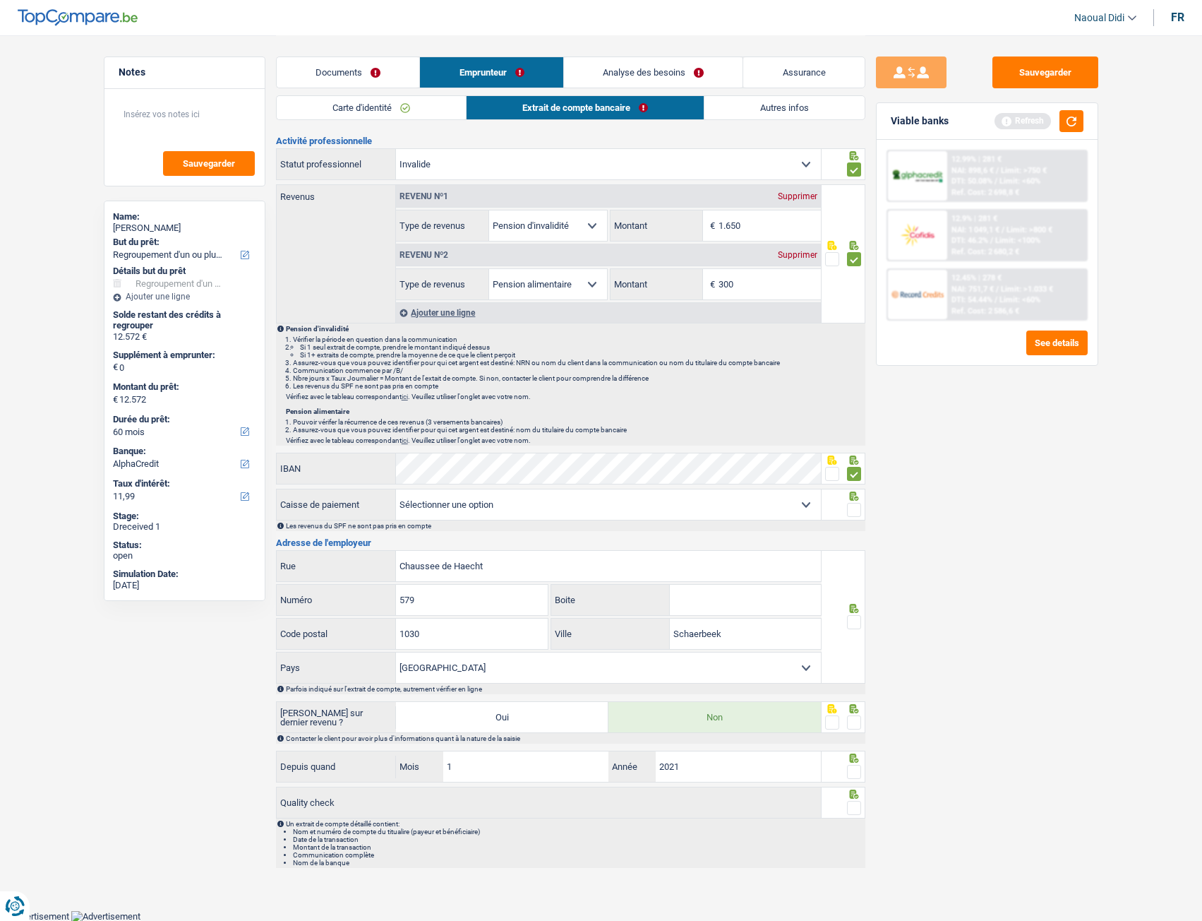
click at [854, 510] on span at bounding box center [854, 510] width 14 height 14
click at [0, 0] on input "radio" at bounding box center [0, 0] width 0 height 0
click at [854, 515] on span at bounding box center [854, 622] width 14 height 14
click at [0, 0] on input "radio" at bounding box center [0, 0] width 0 height 0
click at [852, 515] on span at bounding box center [854, 722] width 14 height 14
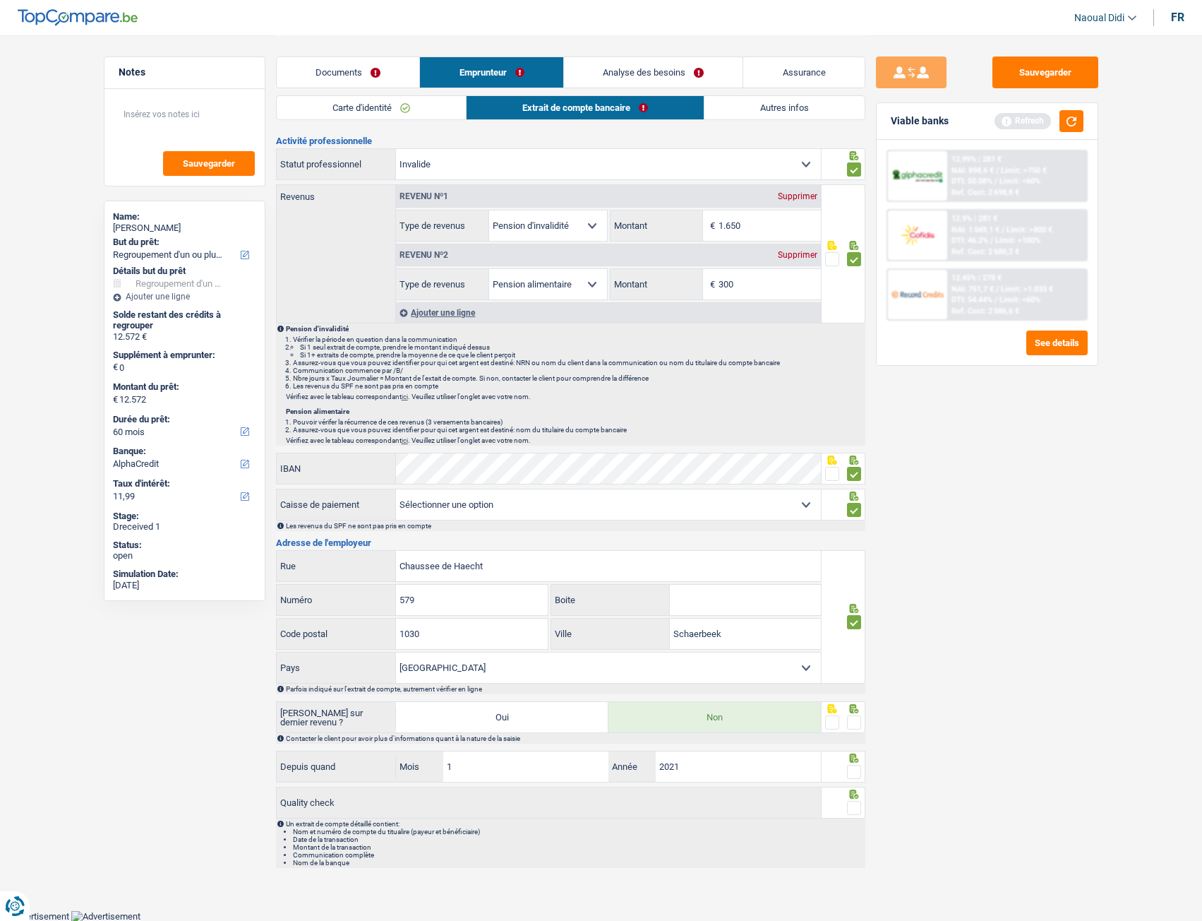
click at [0, 0] on input "radio" at bounding box center [0, 0] width 0 height 0
click at [852, 515] on span at bounding box center [854, 722] width 14 height 14
click at [0, 0] on input "radio" at bounding box center [0, 0] width 0 height 0
click at [858, 515] on span at bounding box center [854, 772] width 14 height 14
click at [0, 0] on input "radio" at bounding box center [0, 0] width 0 height 0
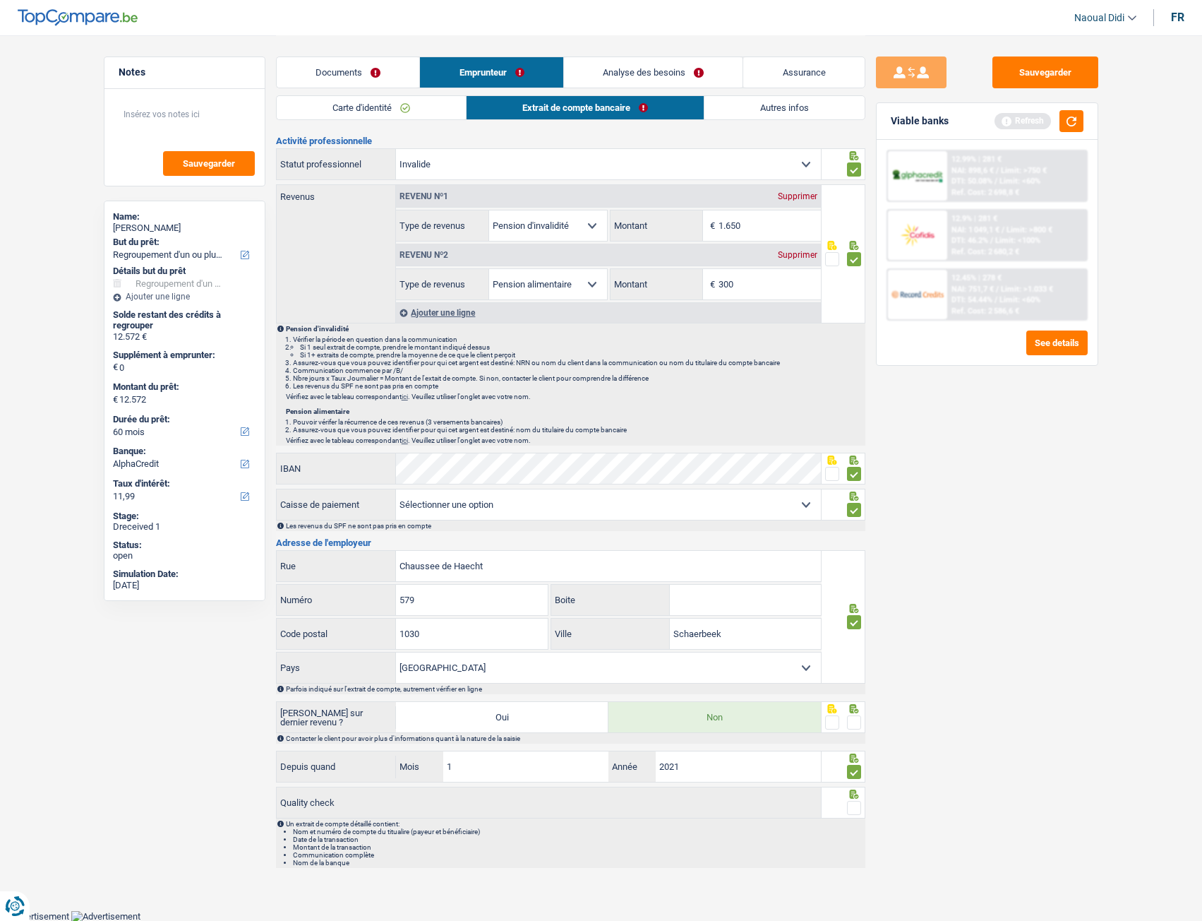
click at [856, 515] on span at bounding box center [854, 722] width 14 height 14
click at [0, 0] on input "radio" at bounding box center [0, 0] width 0 height 0
click at [858, 515] on span at bounding box center [854, 808] width 14 height 14
click at [0, 0] on input "radio" at bounding box center [0, 0] width 0 height 0
click at [1074, 114] on button "button" at bounding box center [1072, 121] width 24 height 22
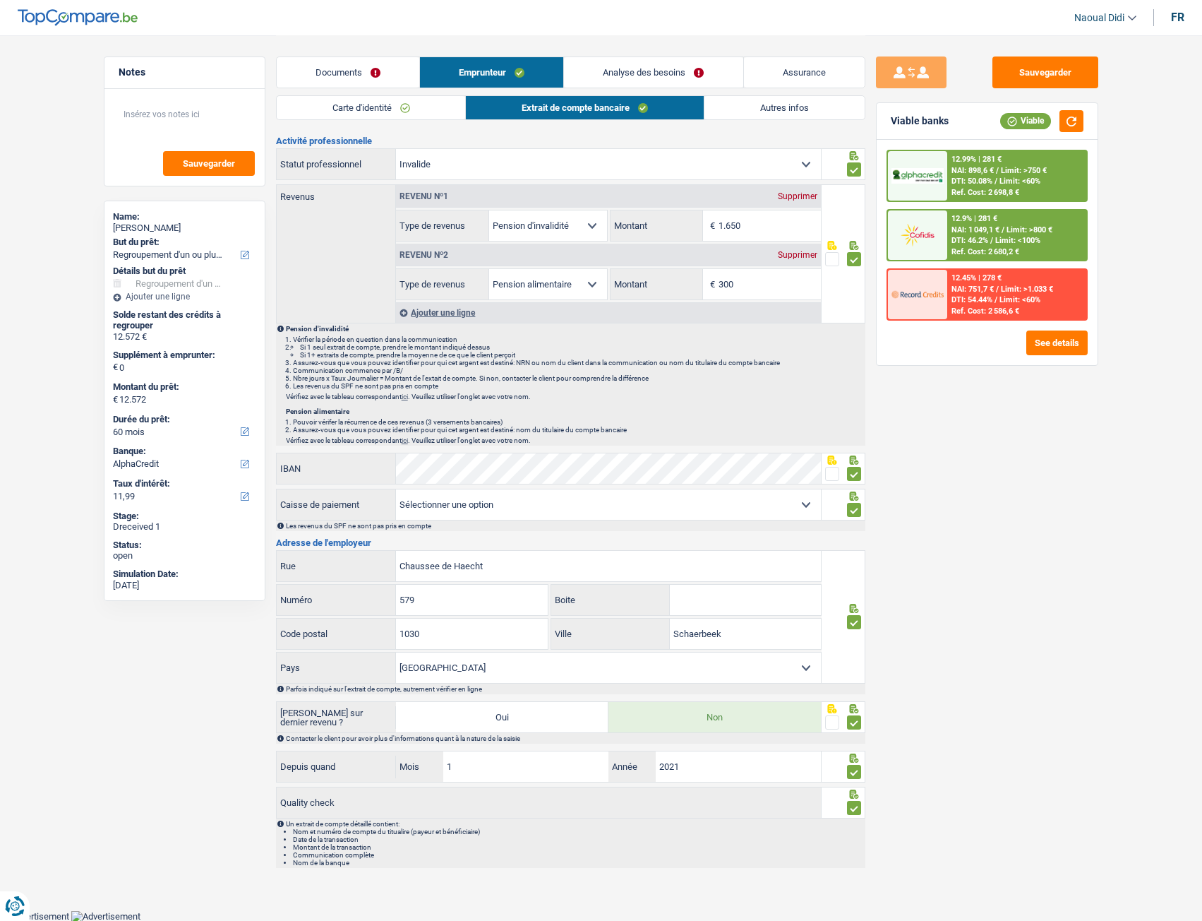
click at [616, 69] on link "Analyse des besoins" at bounding box center [653, 72] width 179 height 30
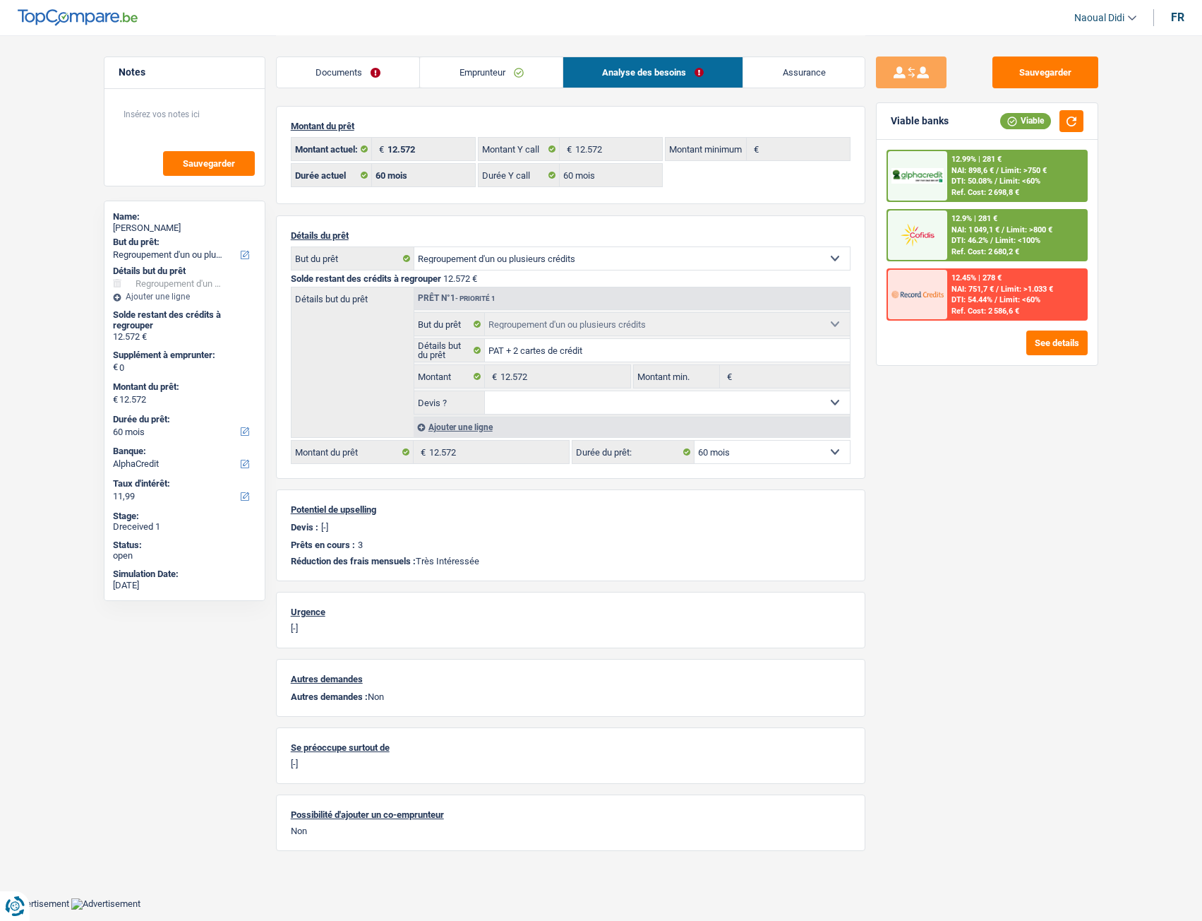
scroll to position [0, 0]
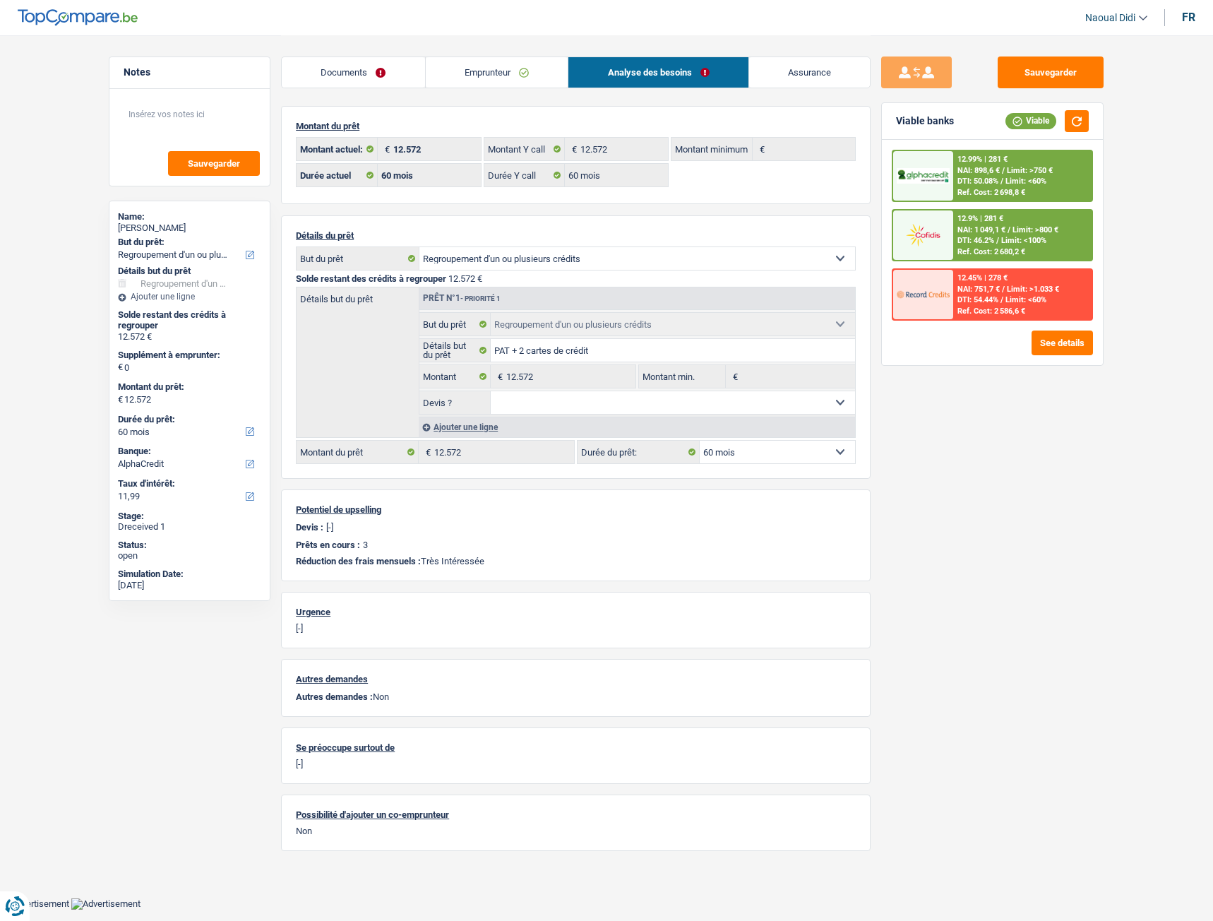
click at [365, 67] on link "Documents" at bounding box center [353, 72] width 143 height 30
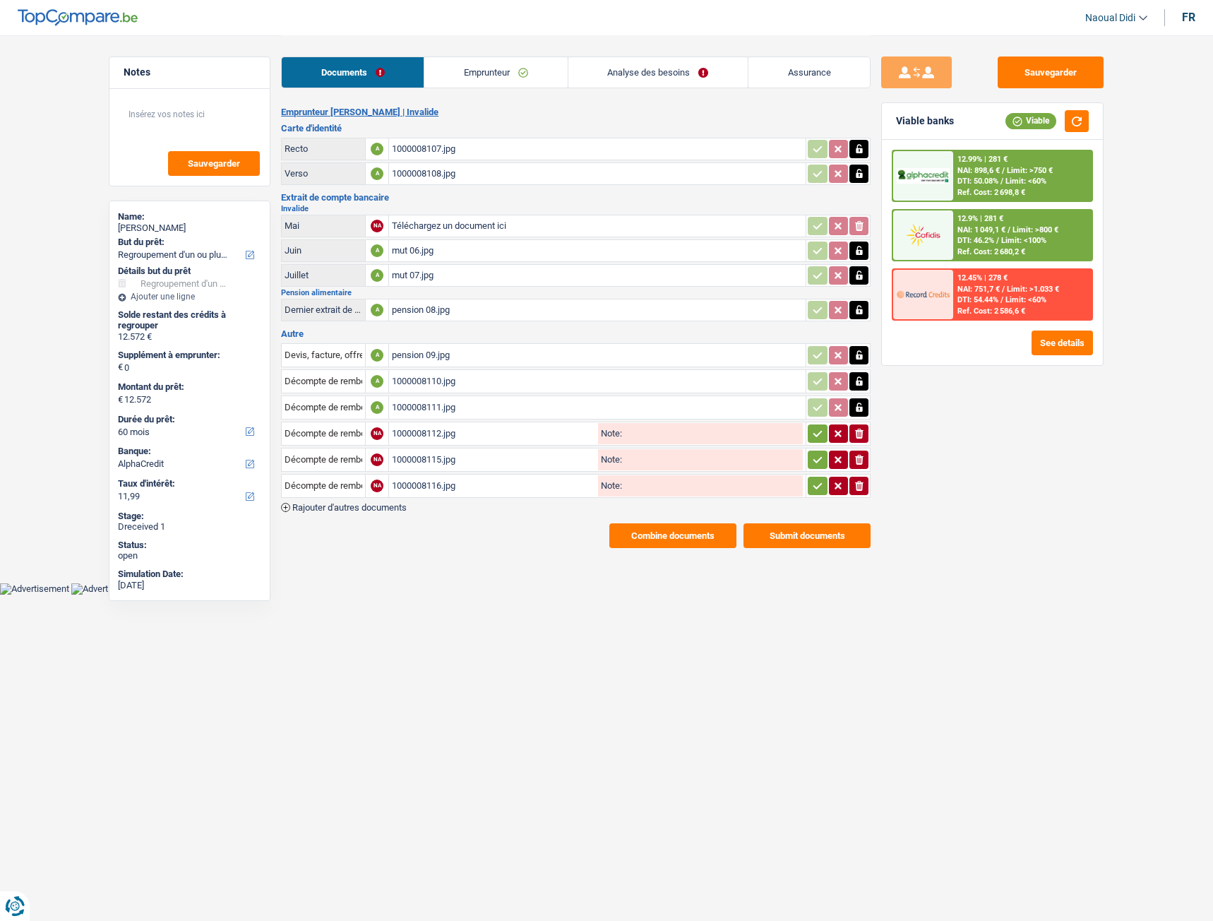
click at [821, 431] on icon "button" at bounding box center [817, 433] width 11 height 14
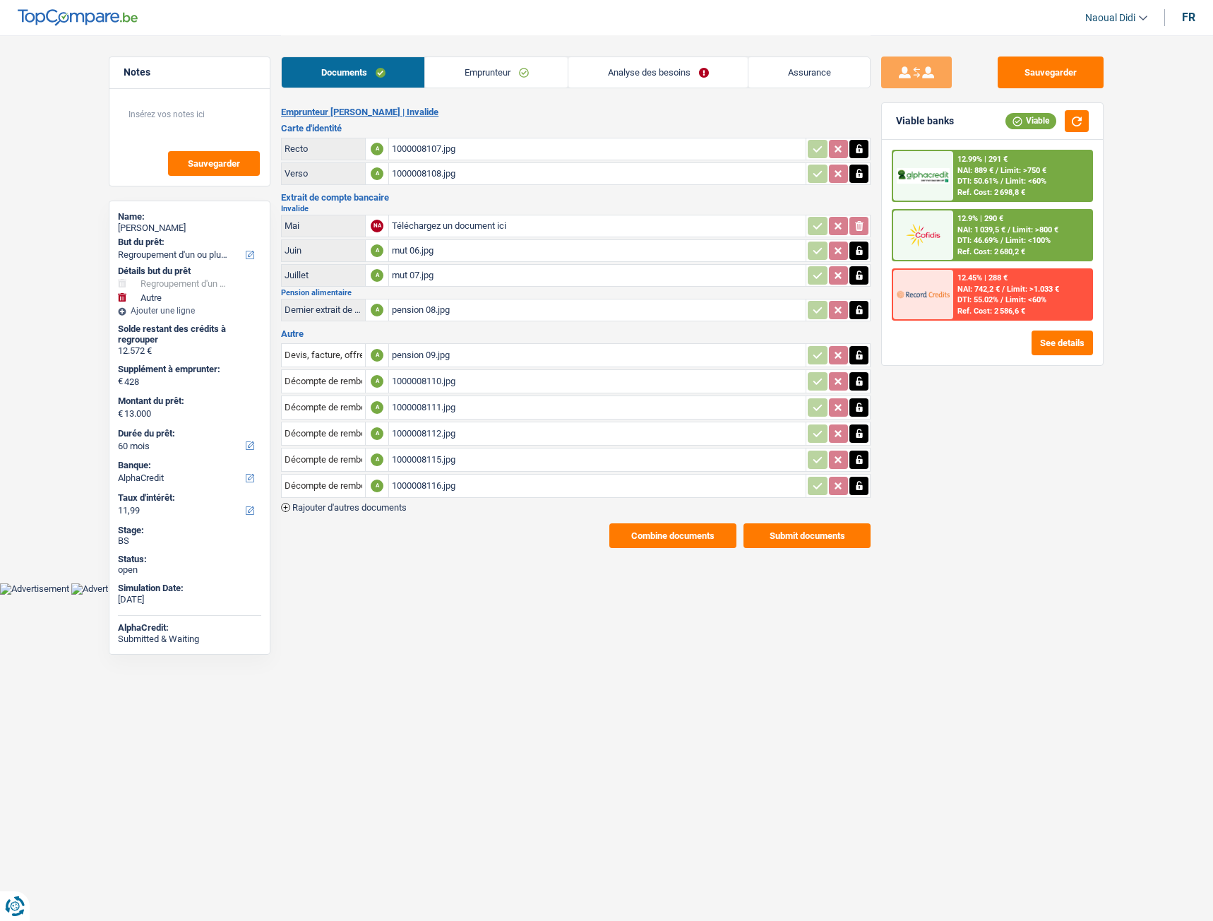
select select "refinancing"
select select "other"
select select "60"
select select "alphacredit"
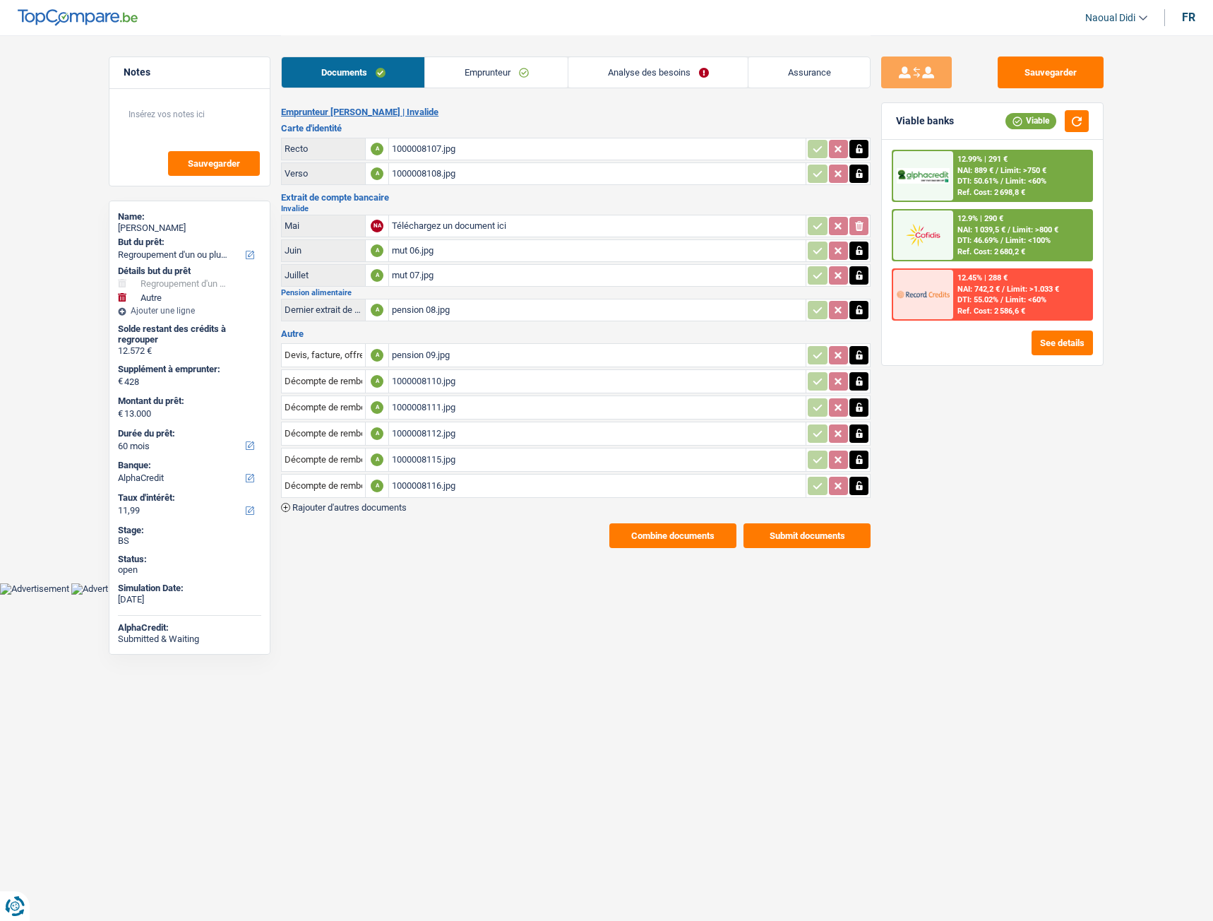
select select "60"
select select "refinancing"
select select "other"
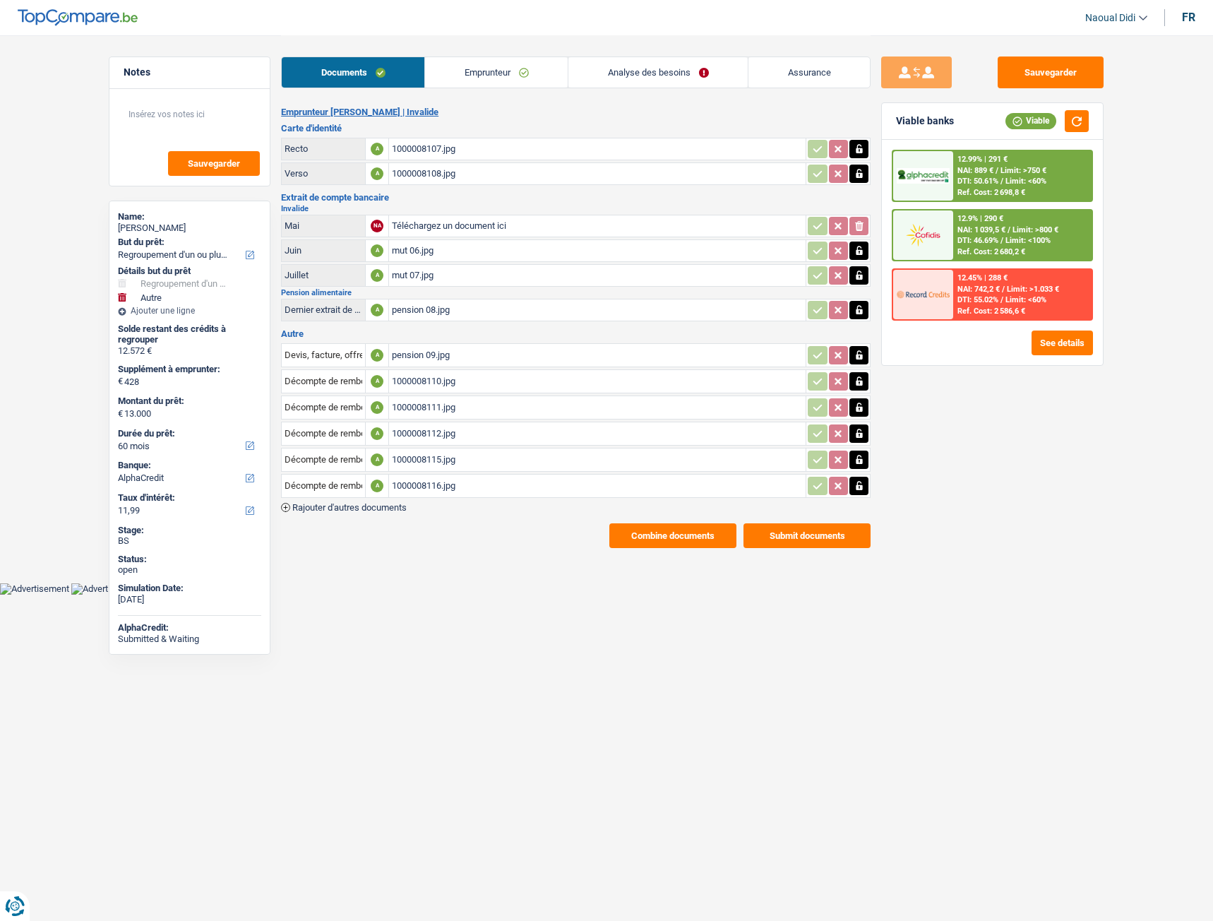
select select "60"
click at [655, 68] on link "Analyse des besoins" at bounding box center [657, 72] width 179 height 30
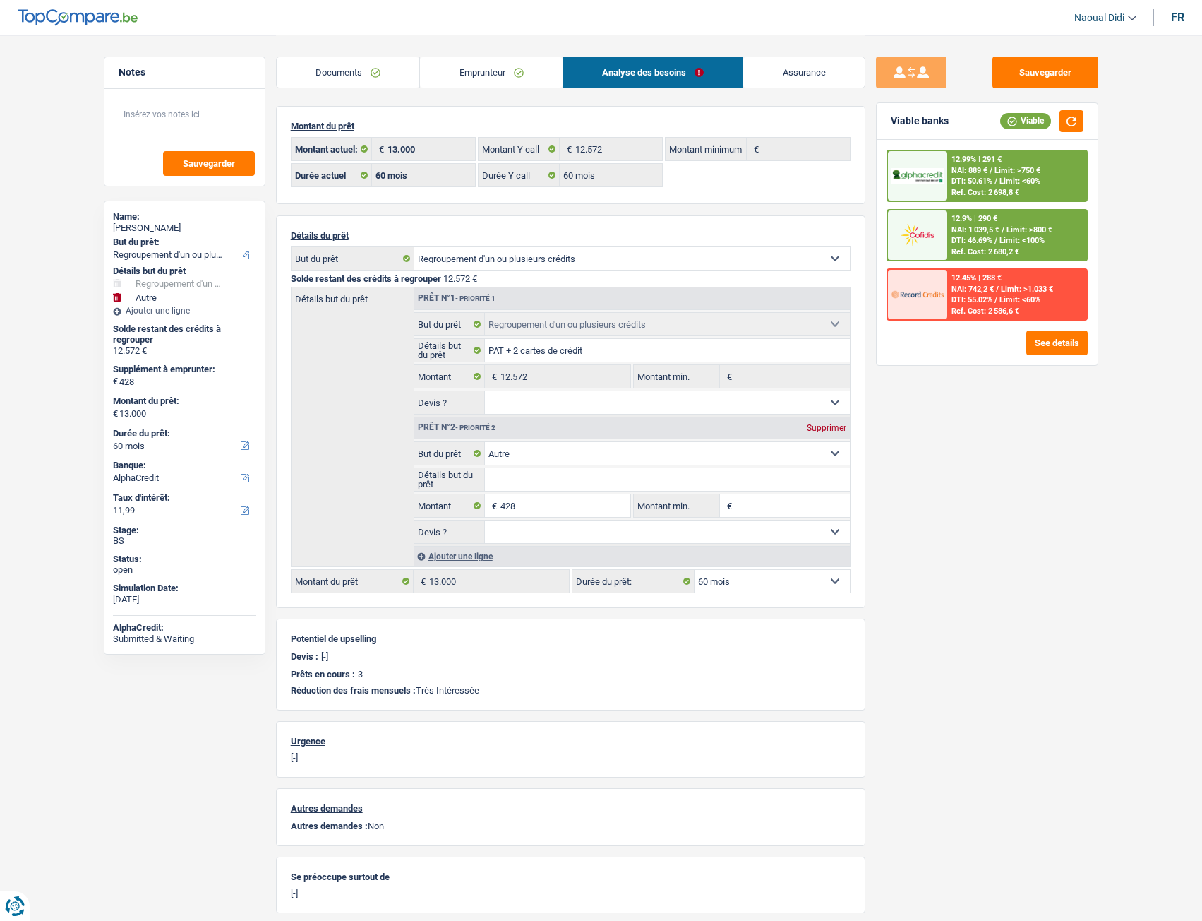
click at [985, 238] on span "DTI: 46.69%" at bounding box center [972, 240] width 41 height 9
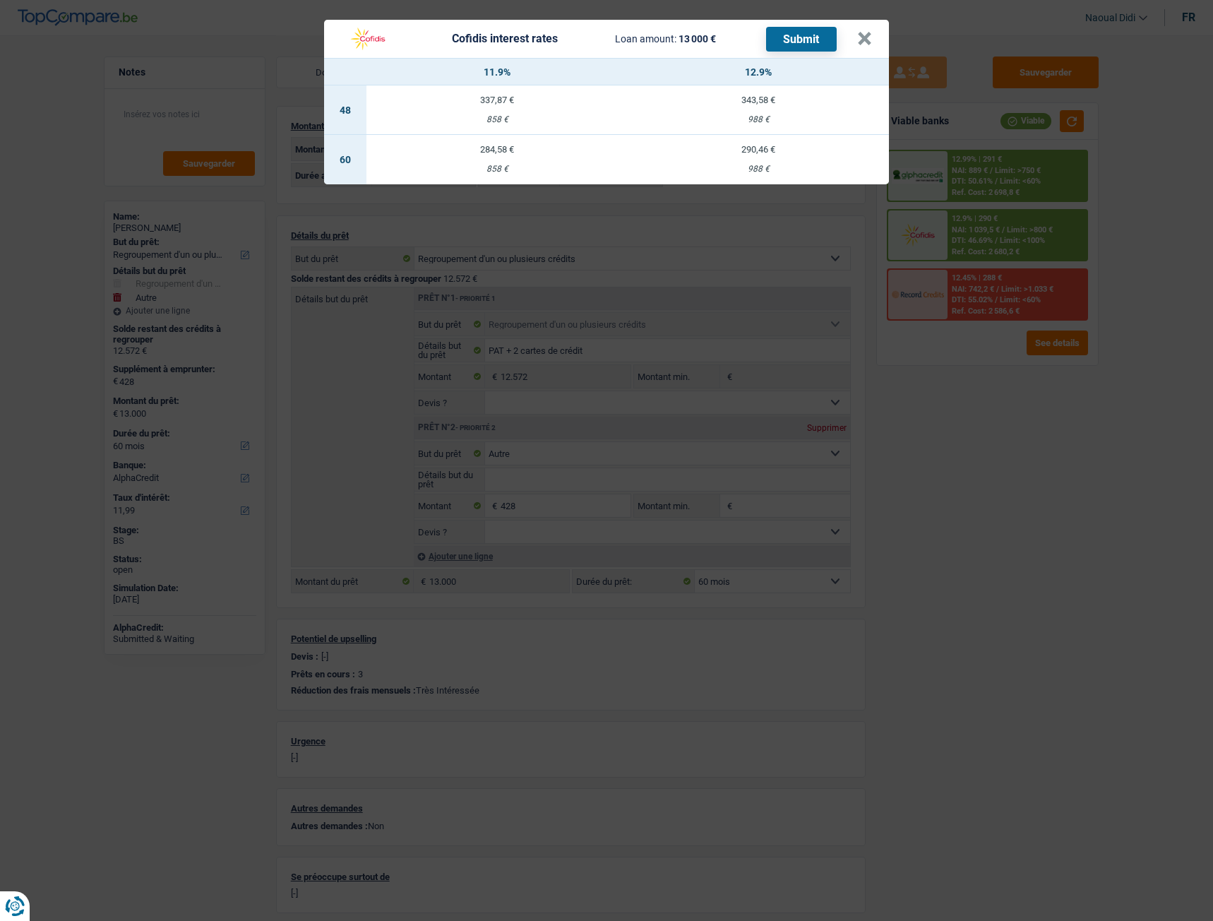
click at [490, 154] on div "284,58 €" at bounding box center [496, 149] width 261 height 9
select select "cofidis"
type input "11,90"
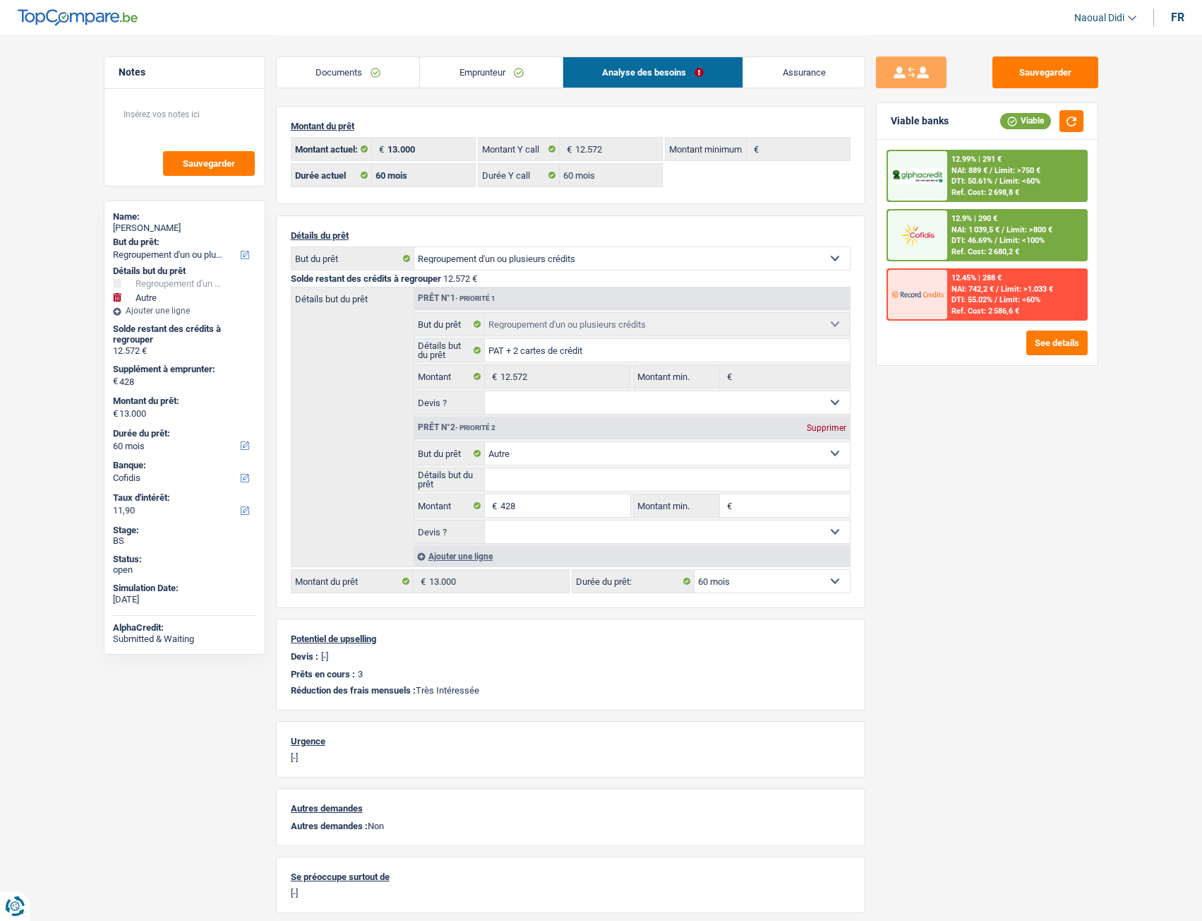
click at [986, 226] on span "NAI: 1 039,5 €" at bounding box center [976, 229] width 48 height 9
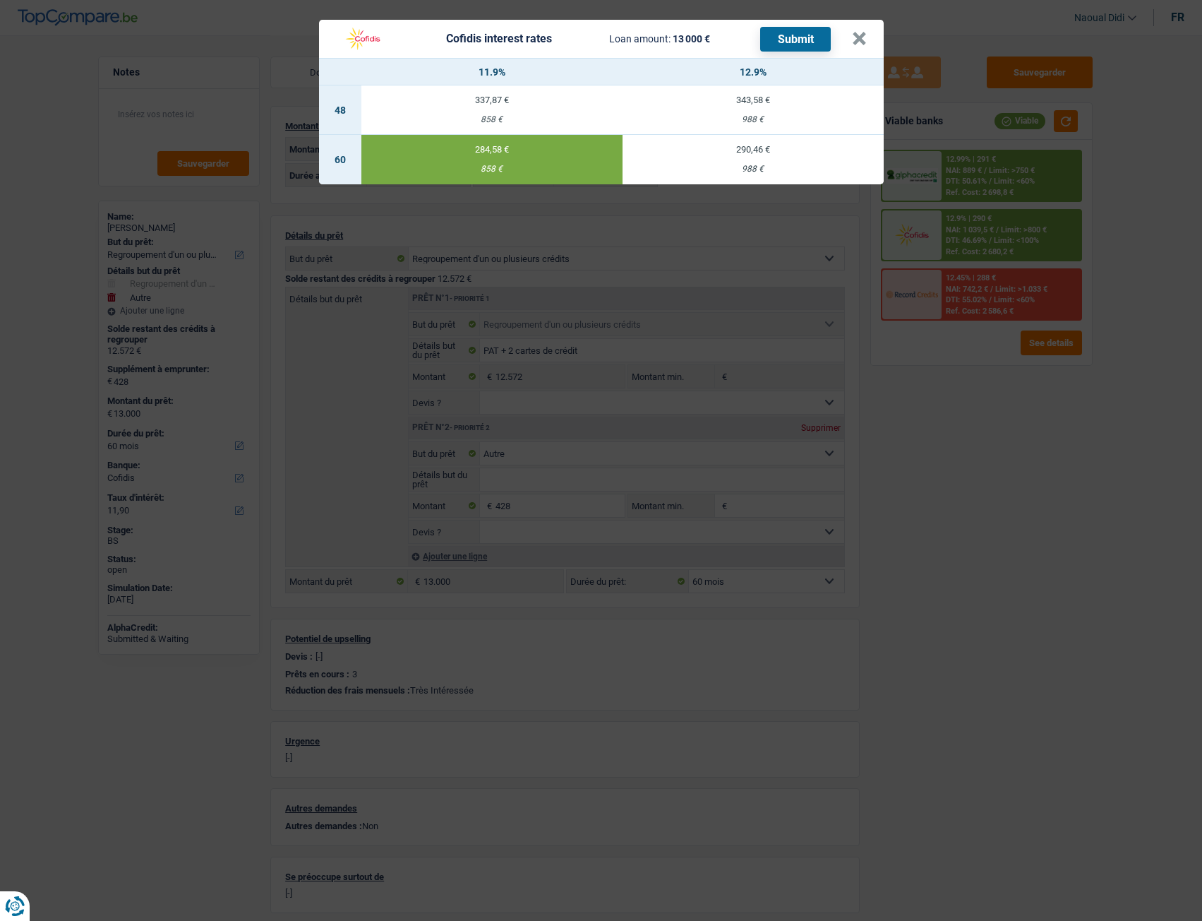
click at [986, 226] on div "Cofidis interest rates Loan amount: 13 000 € Submit × 11.9% 12.9% 48 337,87 € 8…" at bounding box center [601, 460] width 1202 height 921
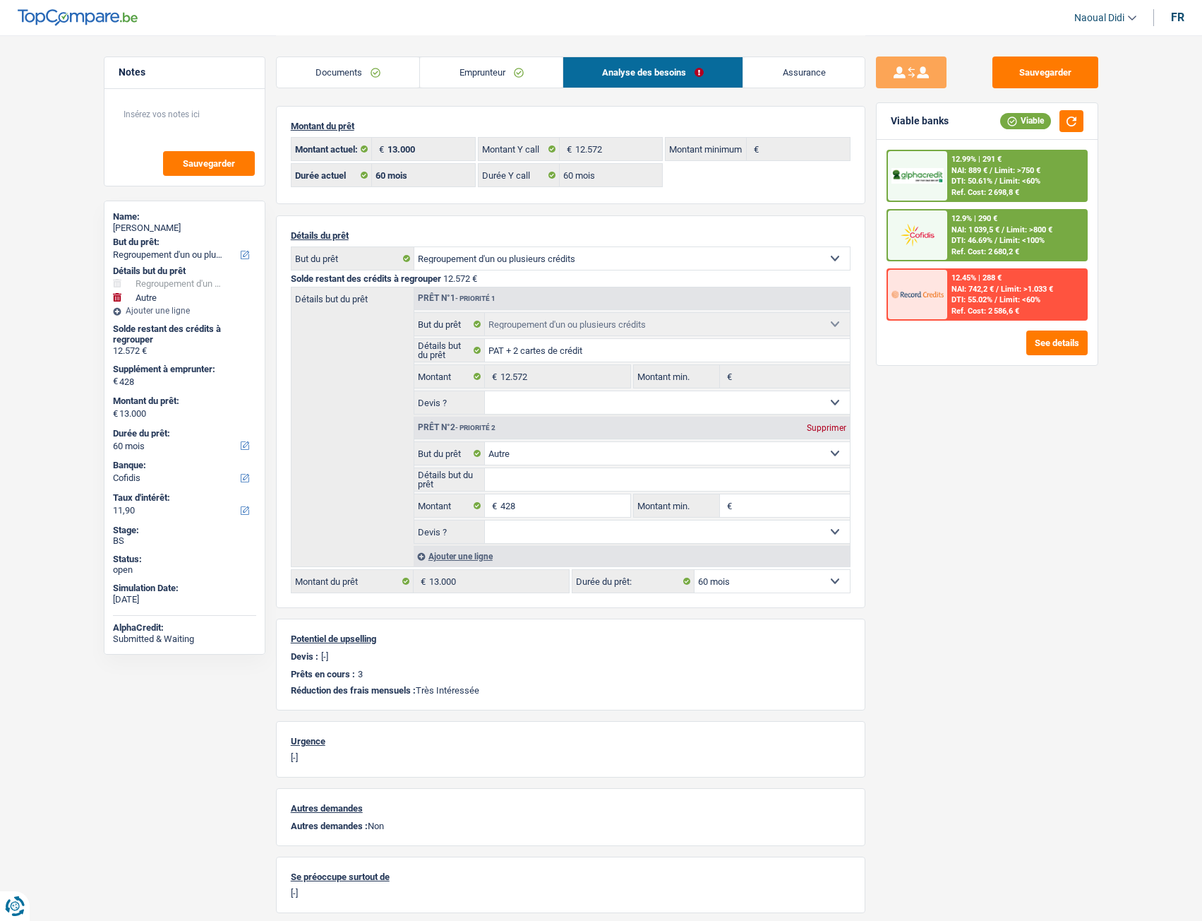
click at [924, 243] on img at bounding box center [918, 235] width 52 height 26
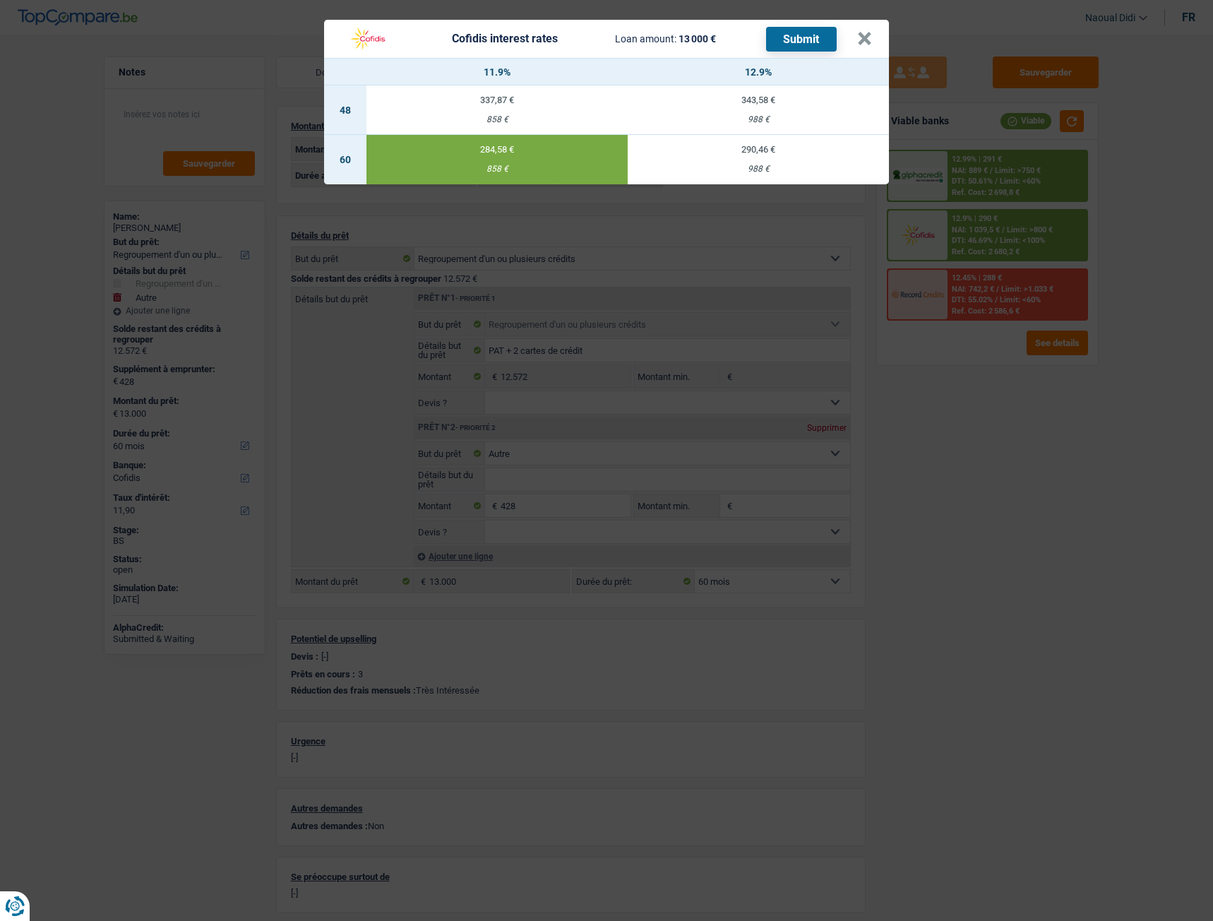
click at [785, 46] on button "Submit" at bounding box center [801, 39] width 71 height 25
click at [712, 185] on div "Cofidis interest rates Loan amount: 13 000 € Submit × 11.9% 12.9% 48 337,87 € 8…" at bounding box center [606, 460] width 1213 height 921
drag, startPoint x: 712, startPoint y: 185, endPoint x: 722, endPoint y: 179, distance: 11.4
click at [712, 185] on div "Cofidis interest rates Loan amount: 13 000 € Submit × 11.9% 12.9% 48 337,87 € 8…" at bounding box center [606, 460] width 1213 height 921
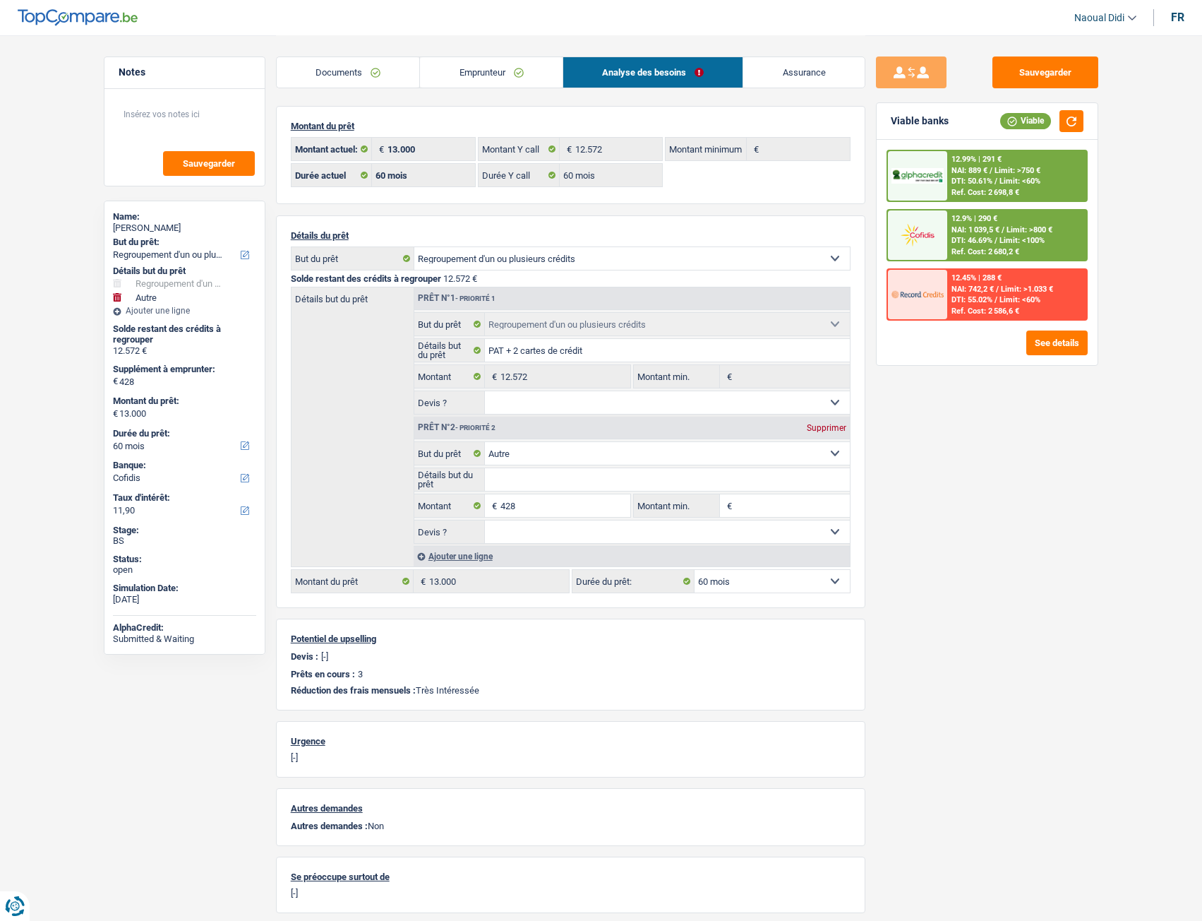
click at [477, 76] on link "Emprunteur" at bounding box center [491, 72] width 143 height 30
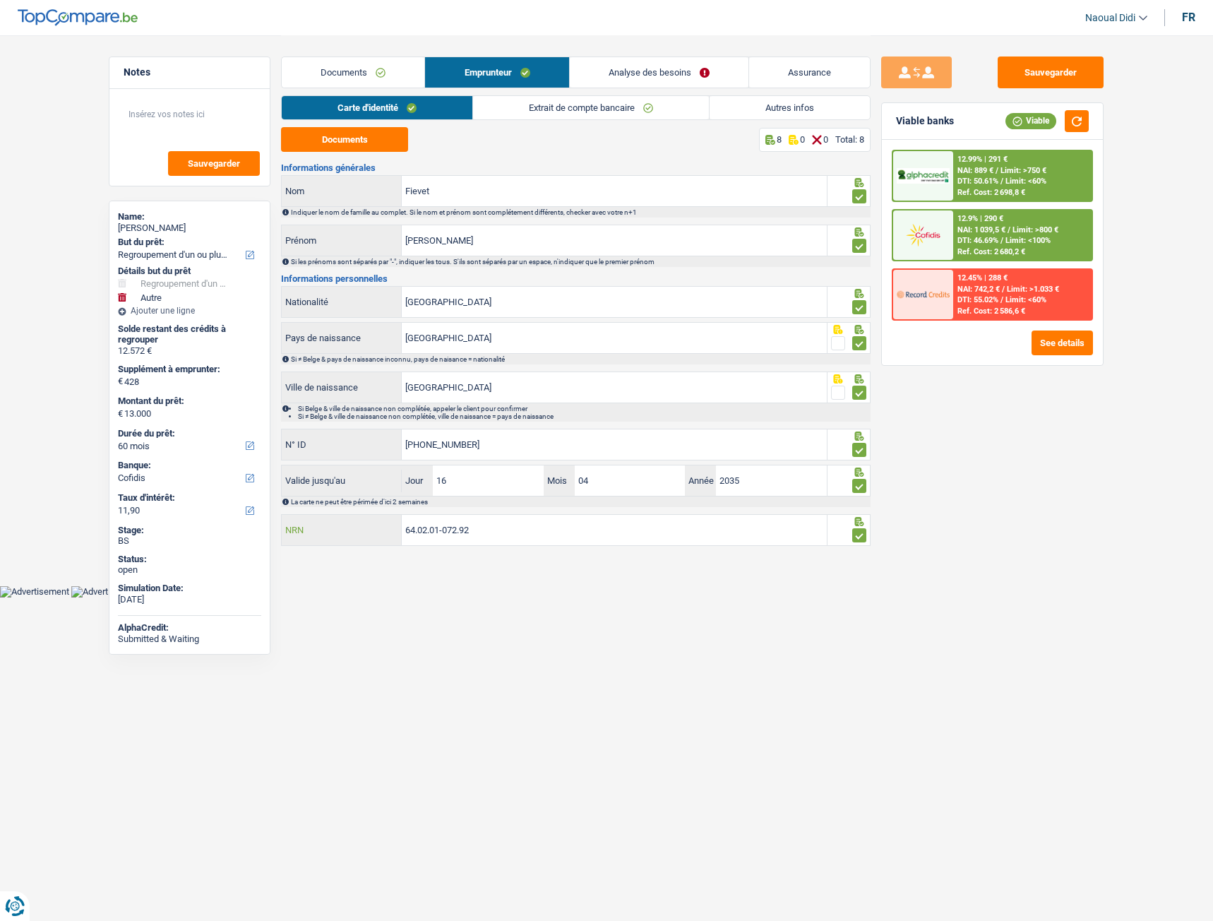
drag, startPoint x: 467, startPoint y: 527, endPoint x: 338, endPoint y: 508, distance: 129.9
click at [338, 508] on div "Informations générales Fievet Nom Indiquer le nom de famille au complet. Si le …" at bounding box center [576, 355] width 590 height 385
click at [623, 76] on link "Analyse des besoins" at bounding box center [659, 72] width 179 height 30
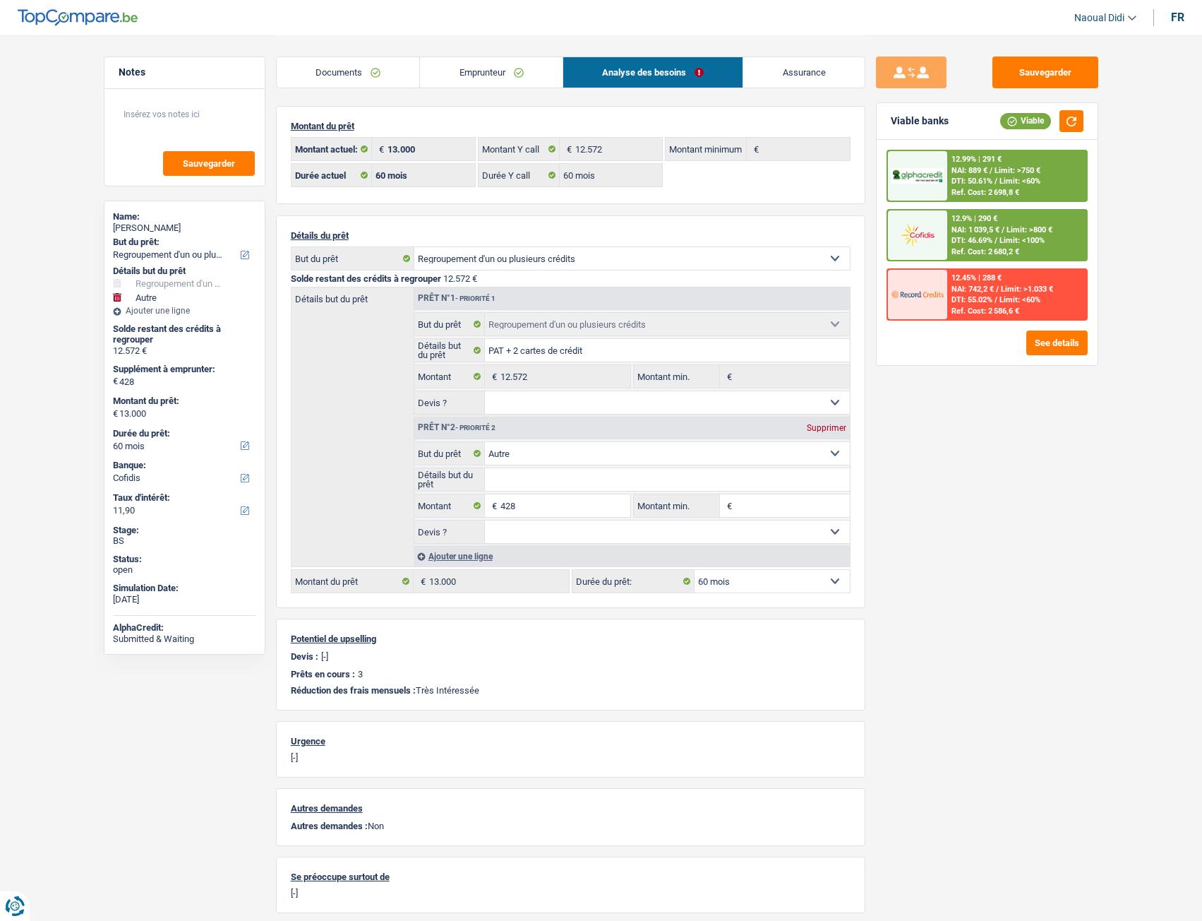
click at [820, 429] on div "Supprimer" at bounding box center [826, 428] width 47 height 8
type input "0"
type input "12.572"
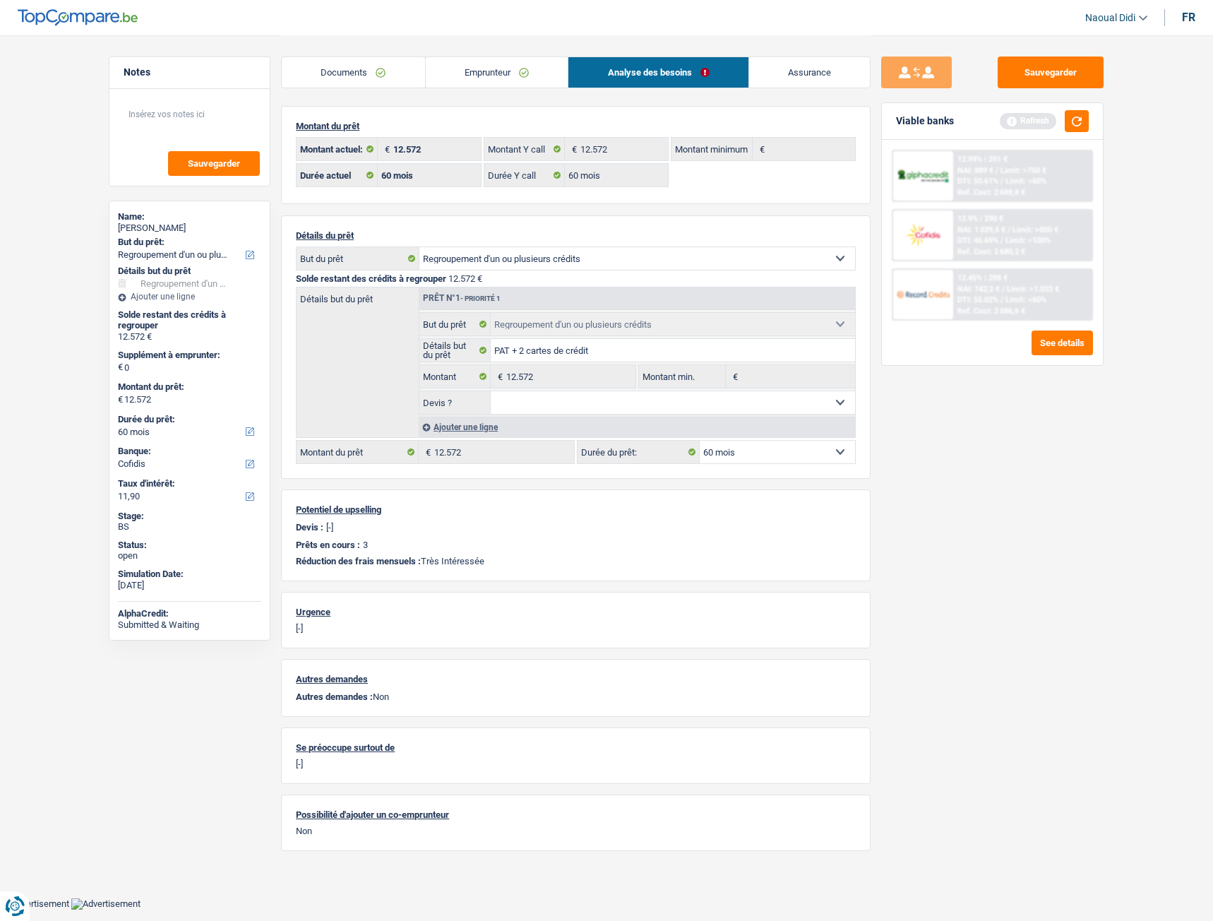
click at [440, 77] on link "Emprunteur" at bounding box center [497, 72] width 143 height 30
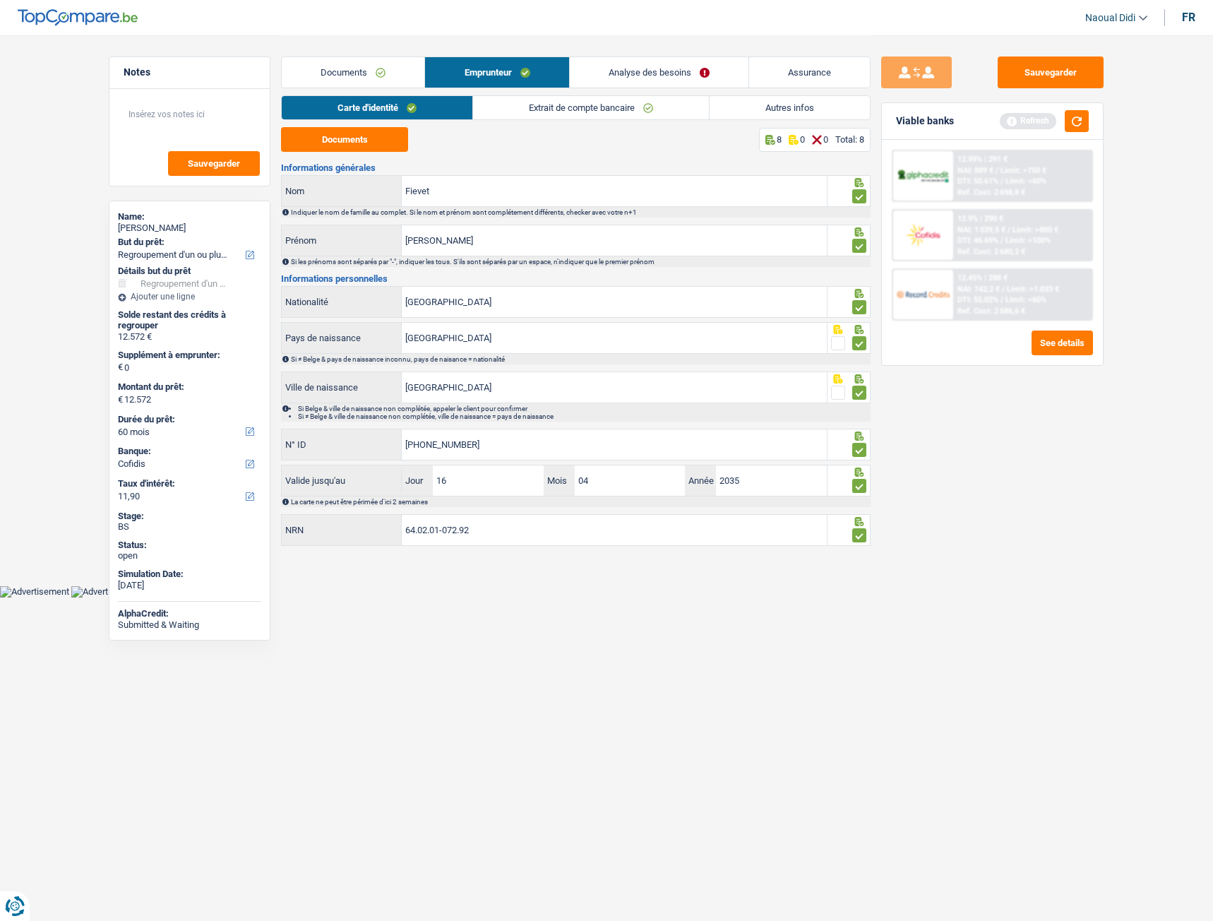
click at [440, 77] on link "Emprunteur" at bounding box center [496, 72] width 143 height 30
click at [791, 105] on link "Autres infos" at bounding box center [790, 107] width 160 height 23
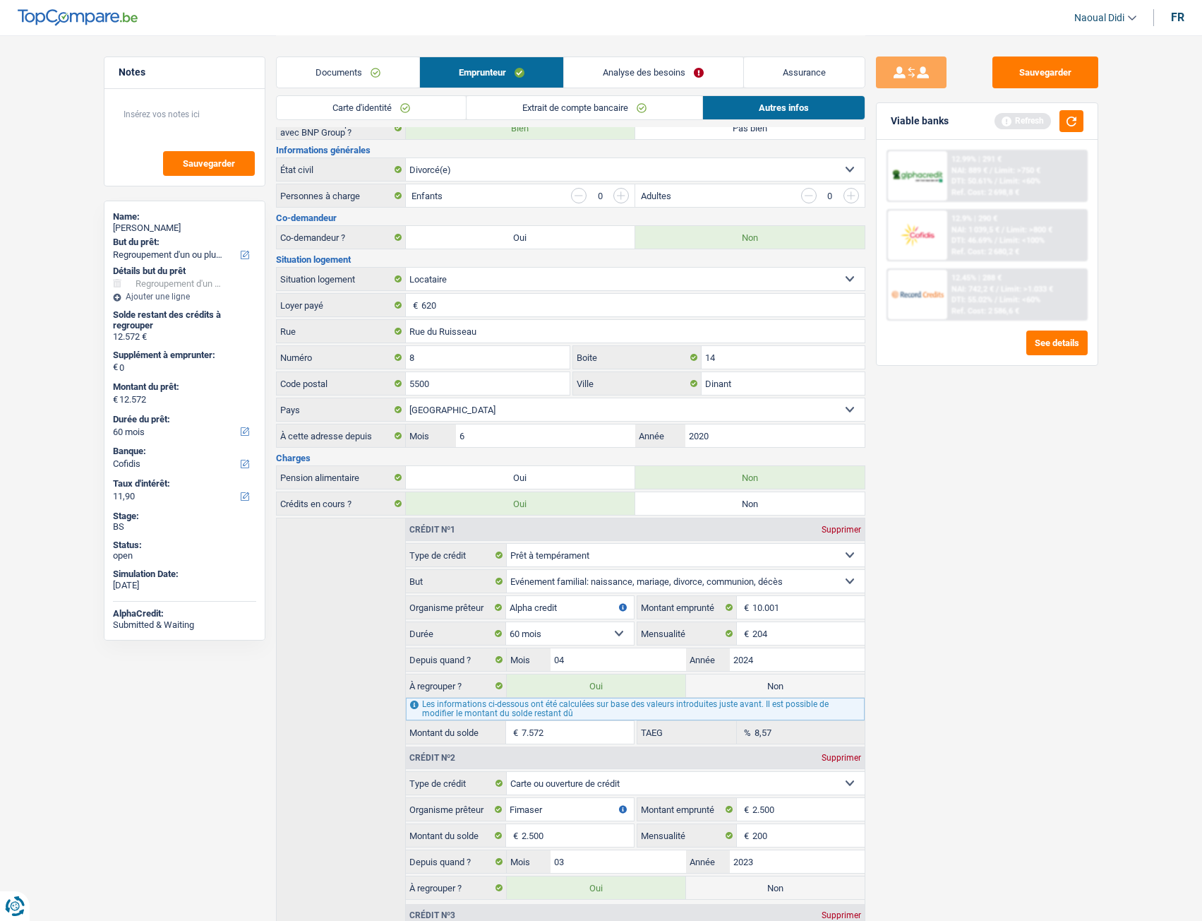
scroll to position [150, 0]
click at [1068, 121] on button "button" at bounding box center [1072, 121] width 24 height 22
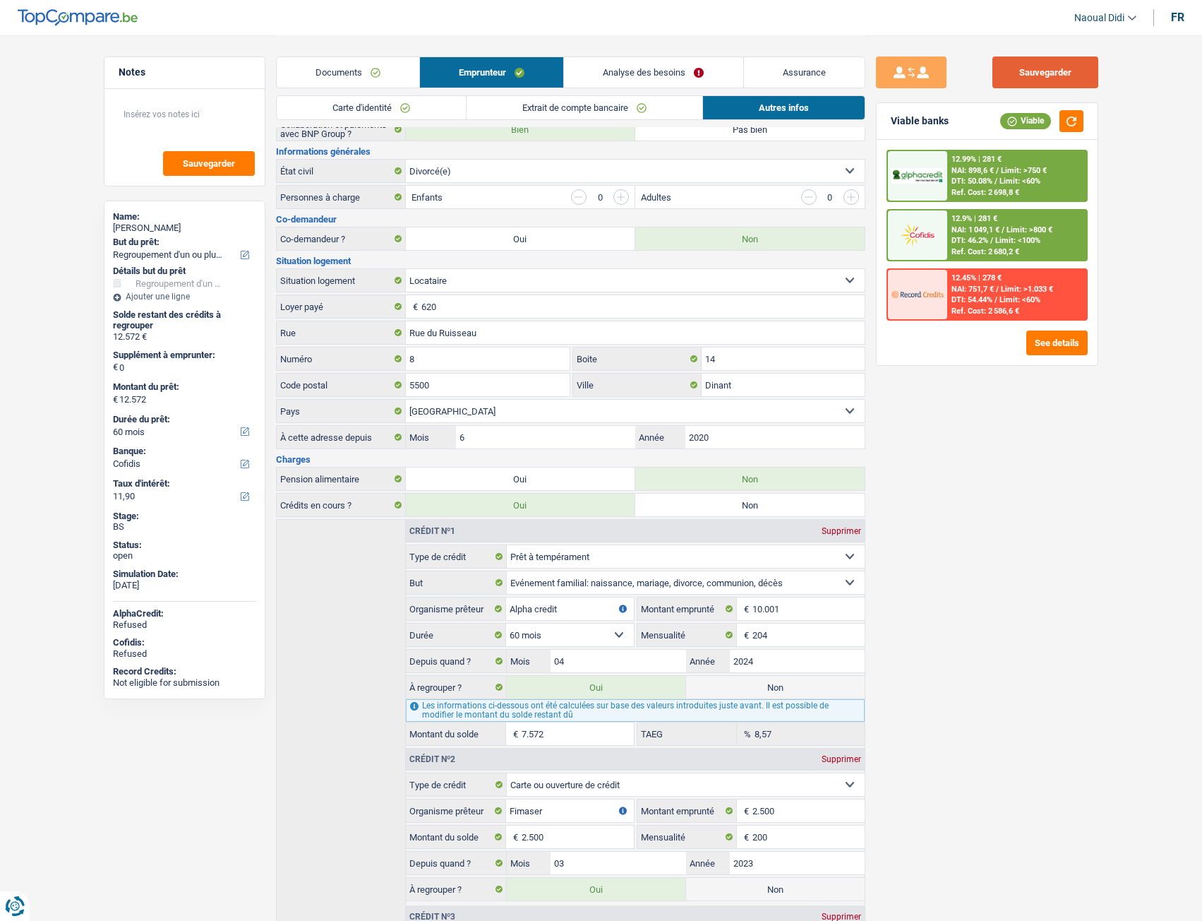
click at [1025, 71] on button "Sauvegarder" at bounding box center [1046, 72] width 106 height 32
click at [748, 80] on link "Assurance" at bounding box center [804, 72] width 121 height 30
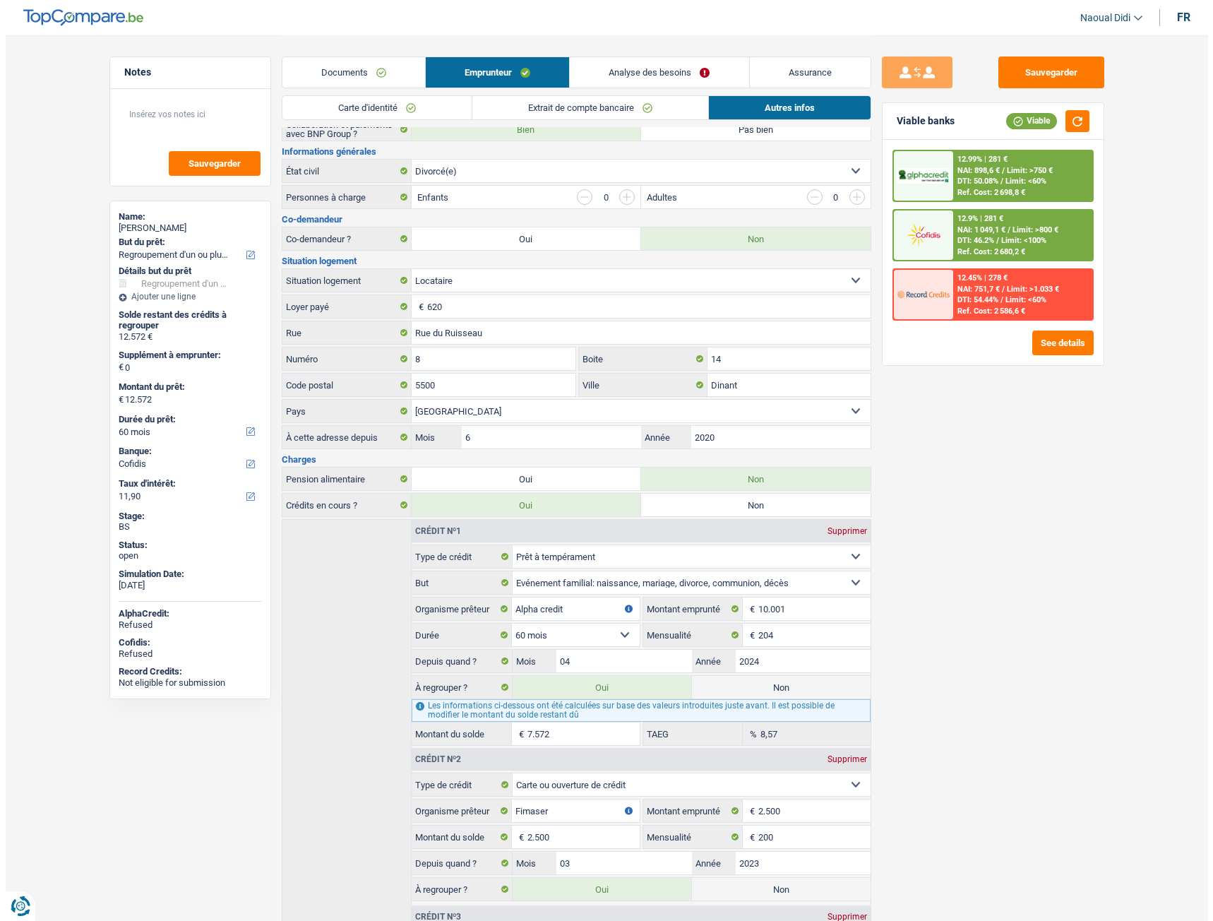
scroll to position [0, 0]
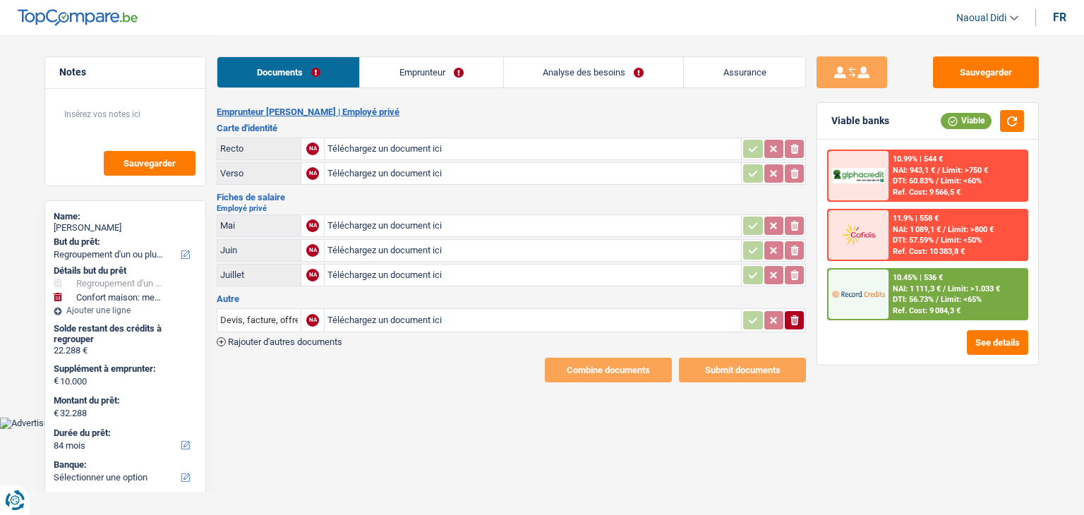
select select "refinancing"
select select "household"
select select "84"
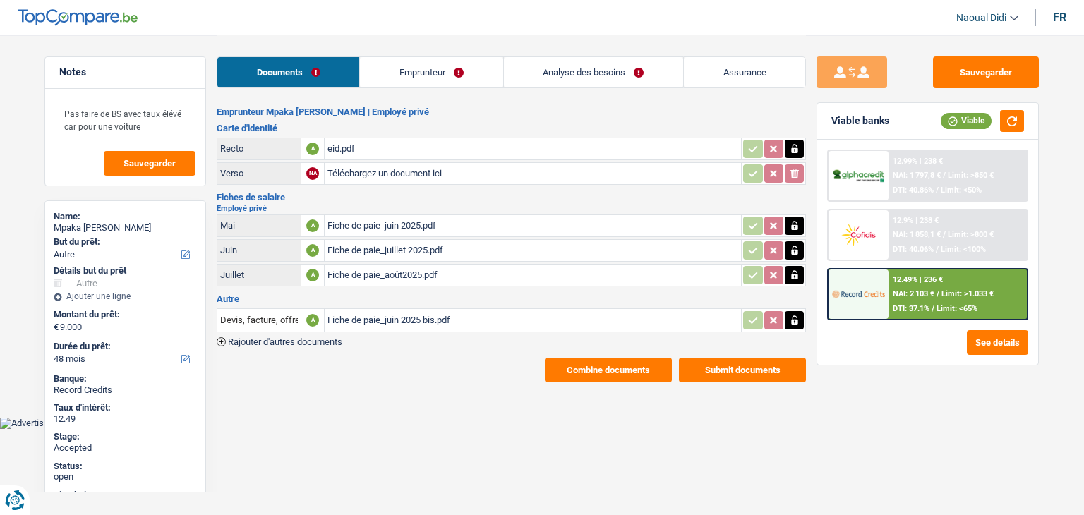
select select "other"
select select "48"
click at [720, 363] on button "Submit documents" at bounding box center [742, 370] width 127 height 25
click at [724, 364] on button "Submit documents" at bounding box center [742, 370] width 127 height 25
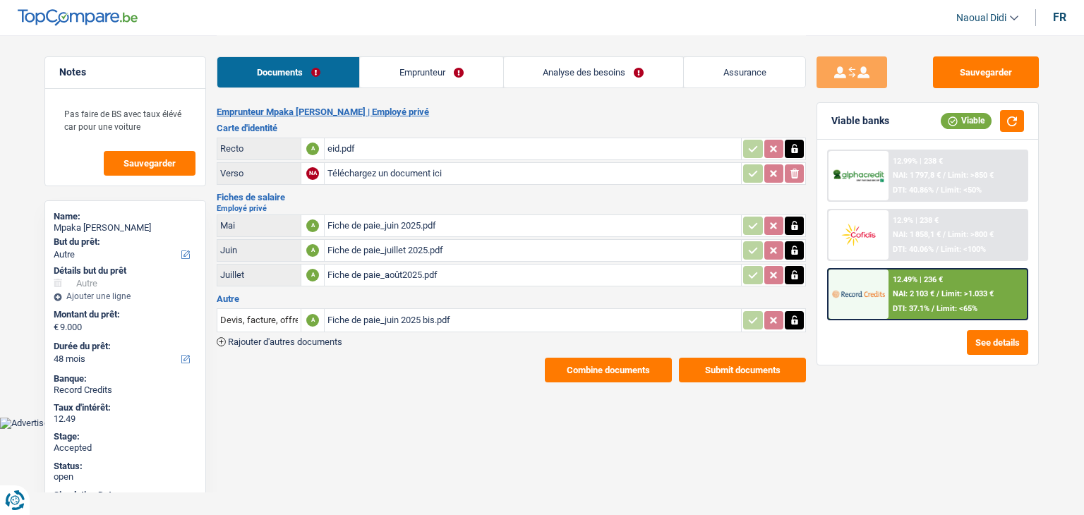
click at [715, 364] on button "Submit documents" at bounding box center [742, 370] width 127 height 25
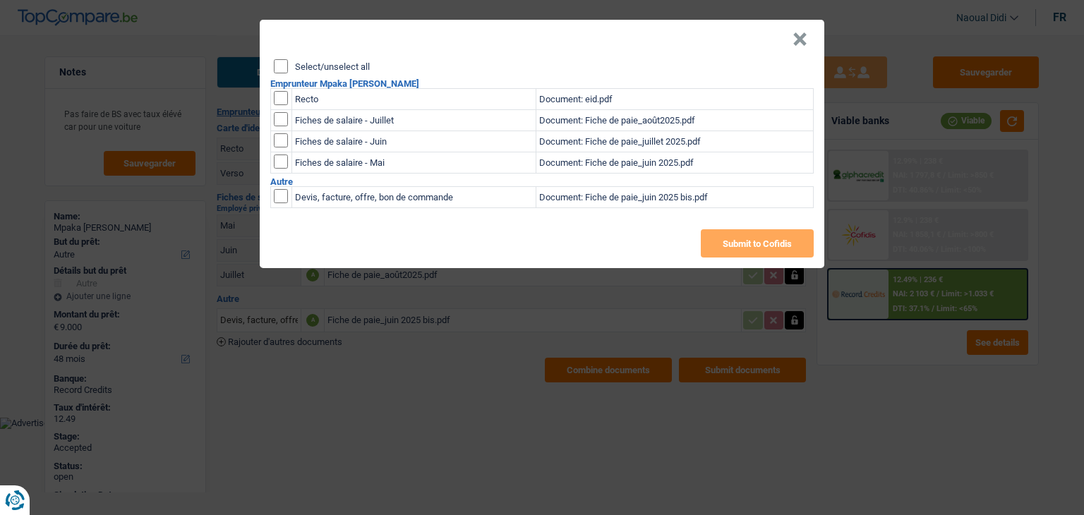
click at [281, 61] on input "Select/unselect all" at bounding box center [281, 66] width 14 height 14
checkbox input "true"
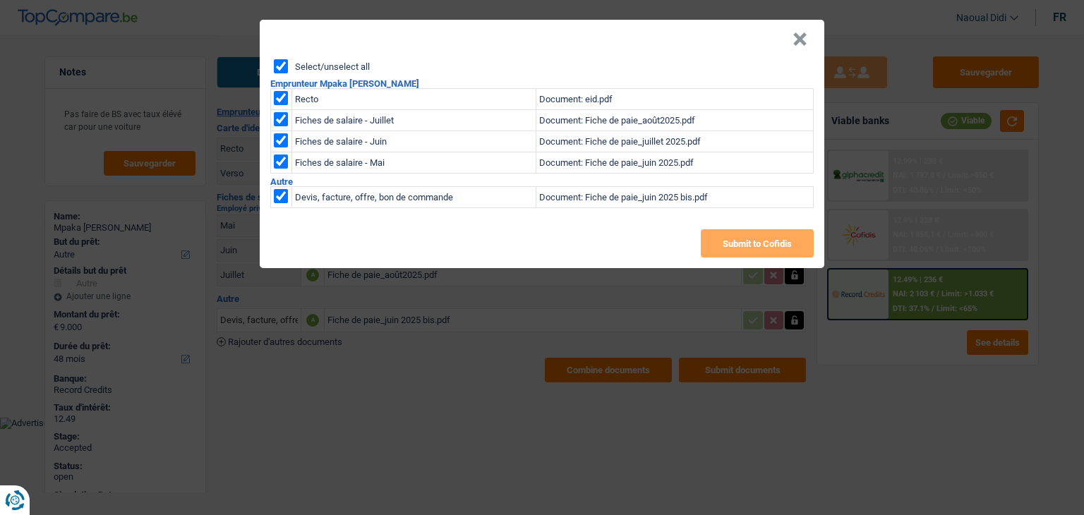
checkbox input "true"
click at [393, 199] on td "Devis, facture, offre, bon de commande" at bounding box center [414, 197] width 244 height 21
click at [282, 196] on input "checkbox" at bounding box center [281, 196] width 14 height 14
checkbox input "false"
click at [794, 42] on button "×" at bounding box center [800, 39] width 15 height 14
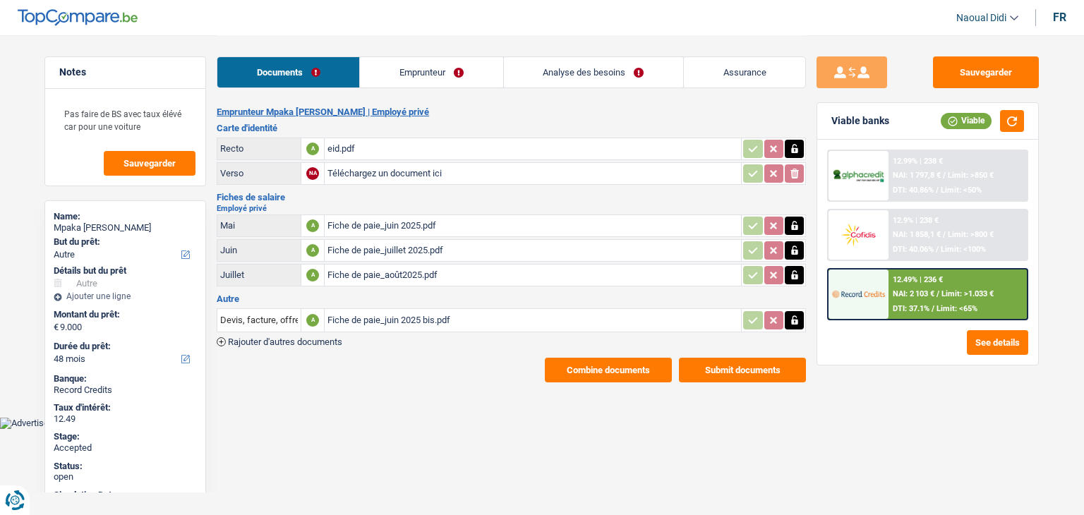
click at [416, 313] on div "Fiche de paie_juin 2025 bis.pdf" at bounding box center [533, 320] width 411 height 21
click at [280, 316] on input "Devis, facture, offre, bon de commande" at bounding box center [259, 320] width 78 height 23
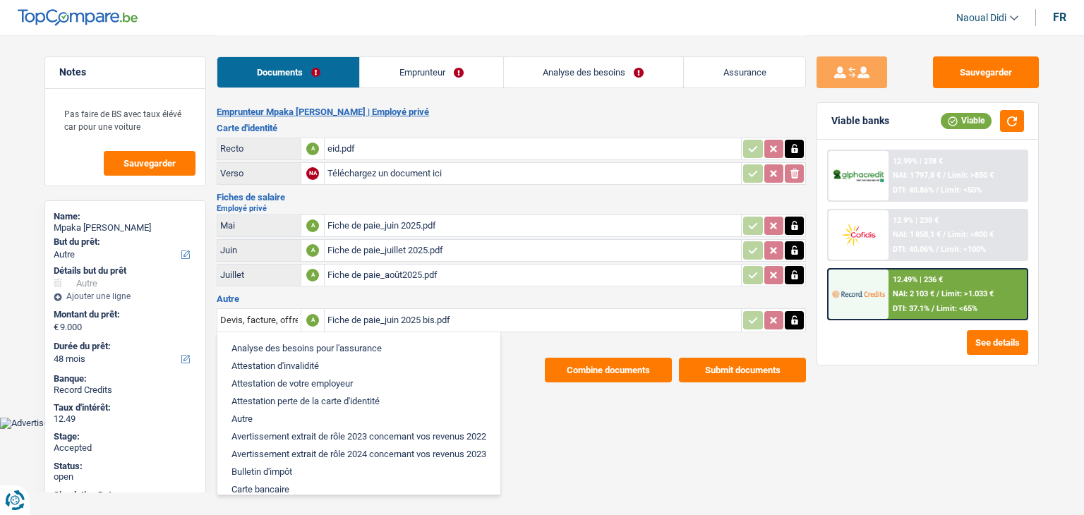
click at [253, 419] on li "Autre" at bounding box center [359, 419] width 269 height 18
type input "Autre"
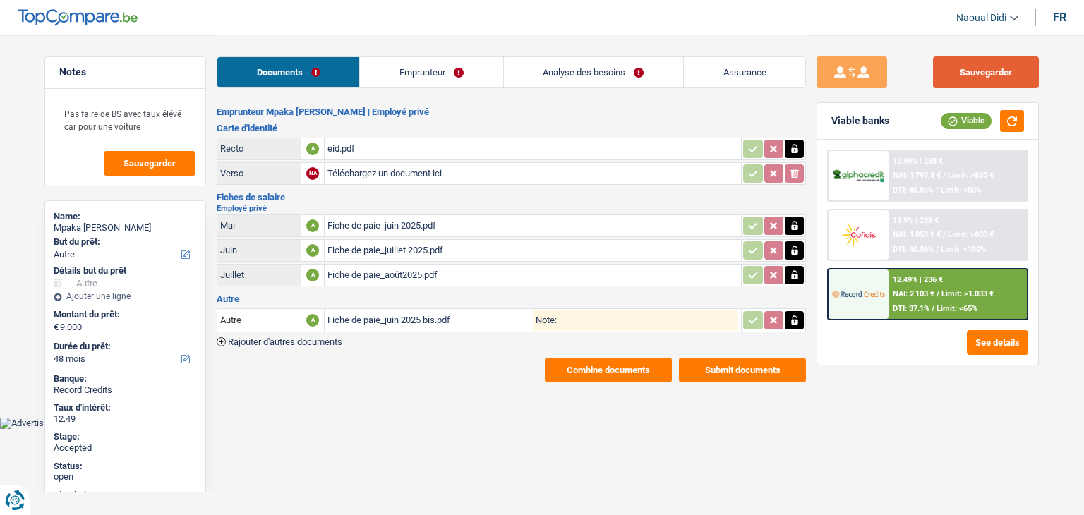
click at [986, 78] on button "Sauvegarder" at bounding box center [986, 72] width 106 height 32
click at [722, 364] on button "Submit documents" at bounding box center [742, 370] width 127 height 25
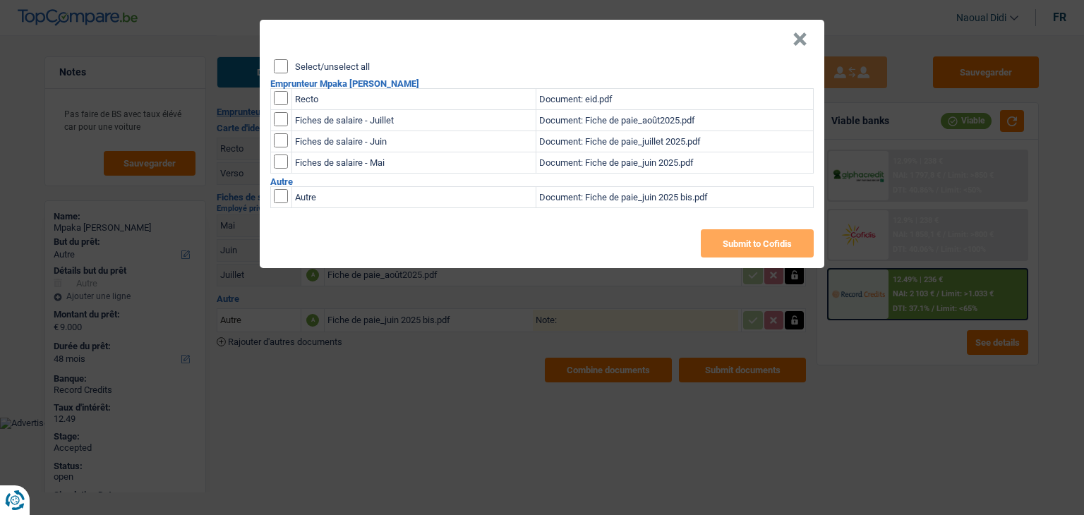
click at [280, 66] on input "Select/unselect all" at bounding box center [281, 66] width 14 height 14
checkbox input "true"
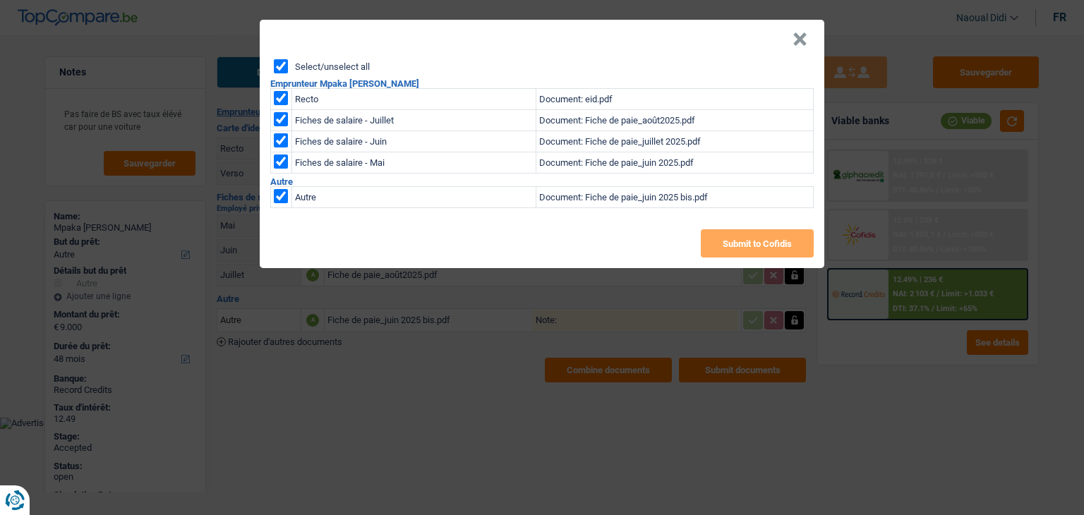
checkbox input "true"
click at [745, 246] on button "Submit to Cofidis" at bounding box center [757, 243] width 113 height 28
click at [795, 42] on button "×" at bounding box center [800, 39] width 15 height 14
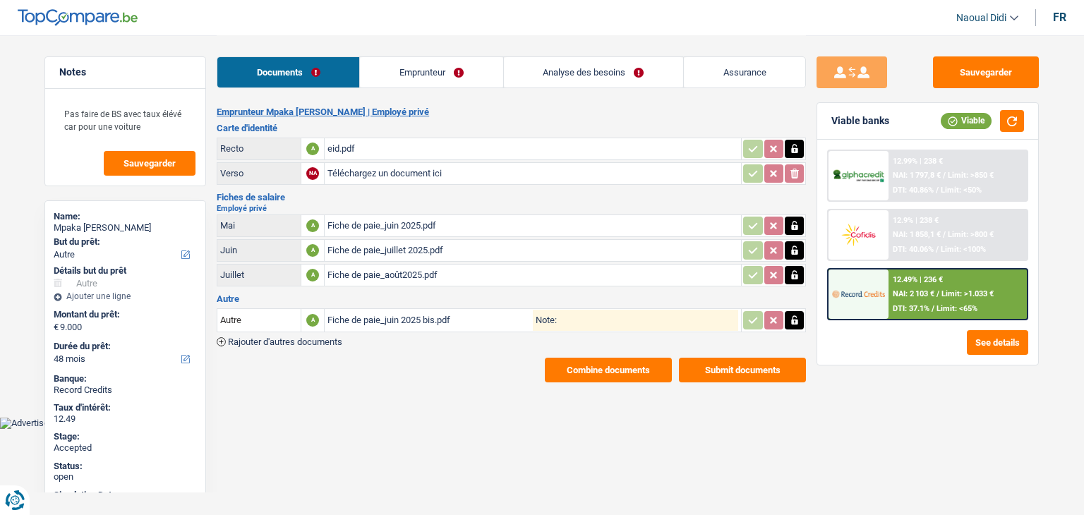
click at [627, 364] on button "Combine documents" at bounding box center [608, 370] width 127 height 25
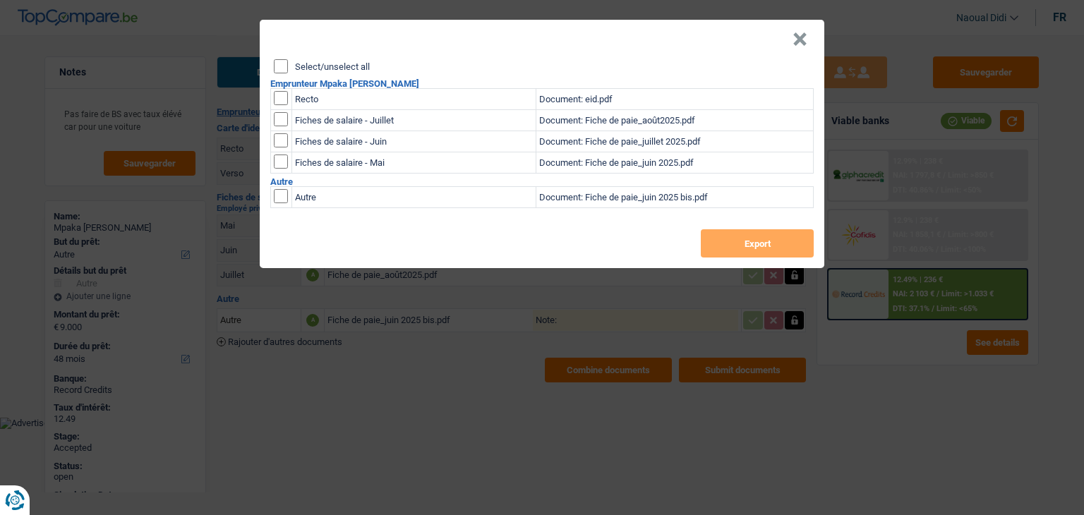
click at [277, 74] on div "Select/unselect all Emprunteur Mpaka [PERSON_NAME] Recto Document: eid.pdf Fich…" at bounding box center [542, 163] width 565 height 209
click at [283, 64] on input "Select/unselect all" at bounding box center [281, 66] width 14 height 14
checkbox input "true"
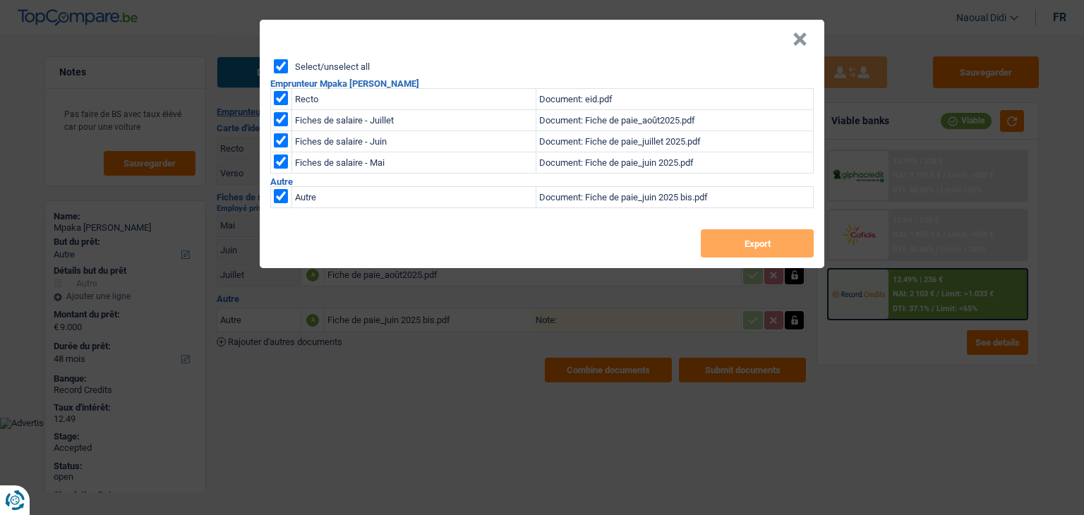
checkbox input "true"
click at [283, 64] on input "Select/unselect all" at bounding box center [281, 66] width 14 height 14
checkbox input "false"
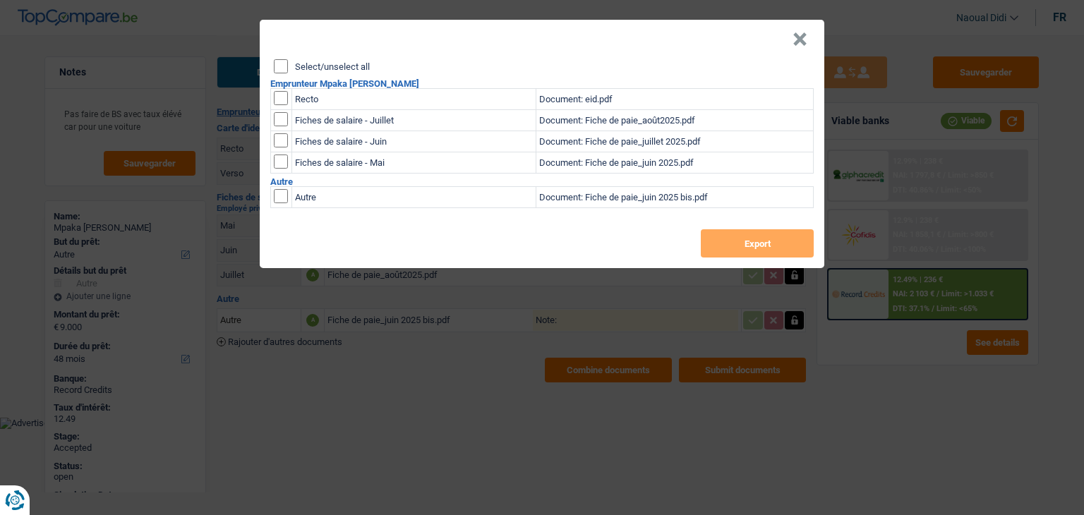
checkbox input "false"
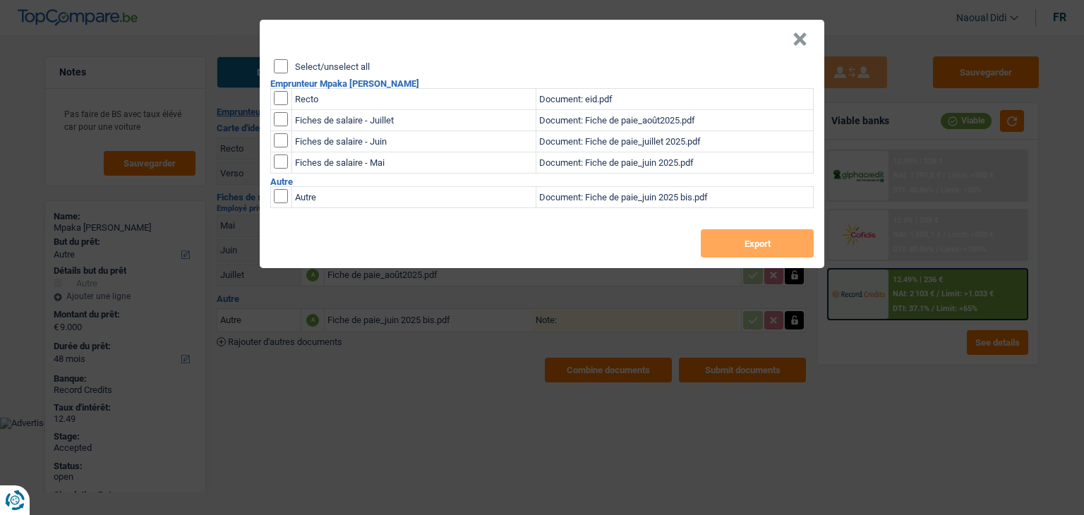
click at [278, 68] on input "Select/unselect all" at bounding box center [281, 66] width 14 height 14
checkbox input "true"
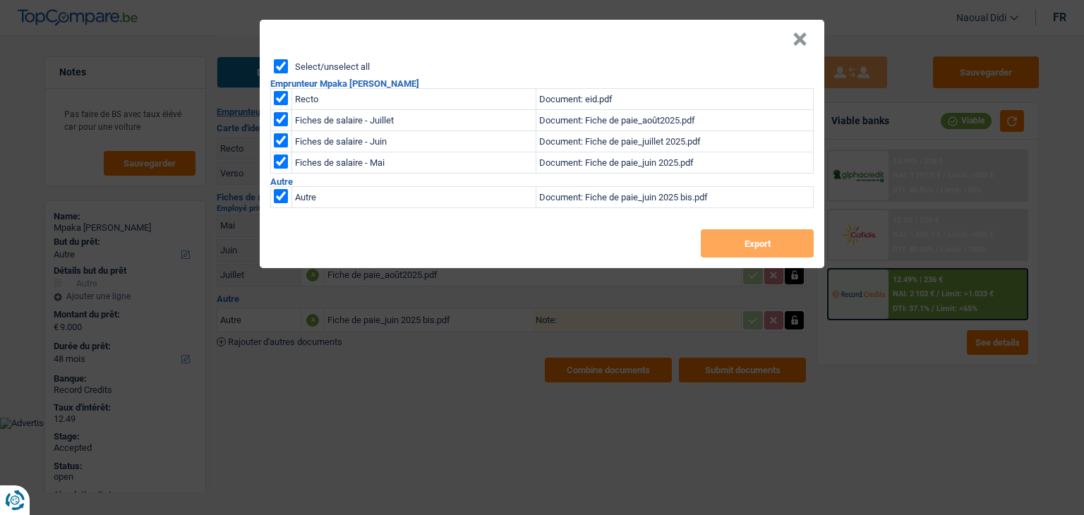
checkbox input "true"
click at [739, 245] on button "Export" at bounding box center [757, 243] width 113 height 28
click at [503, 401] on div "× Select/unselect all Emprunteur Mpaka [PERSON_NAME] Recto Document: eid.pdf Fi…" at bounding box center [542, 257] width 1084 height 515
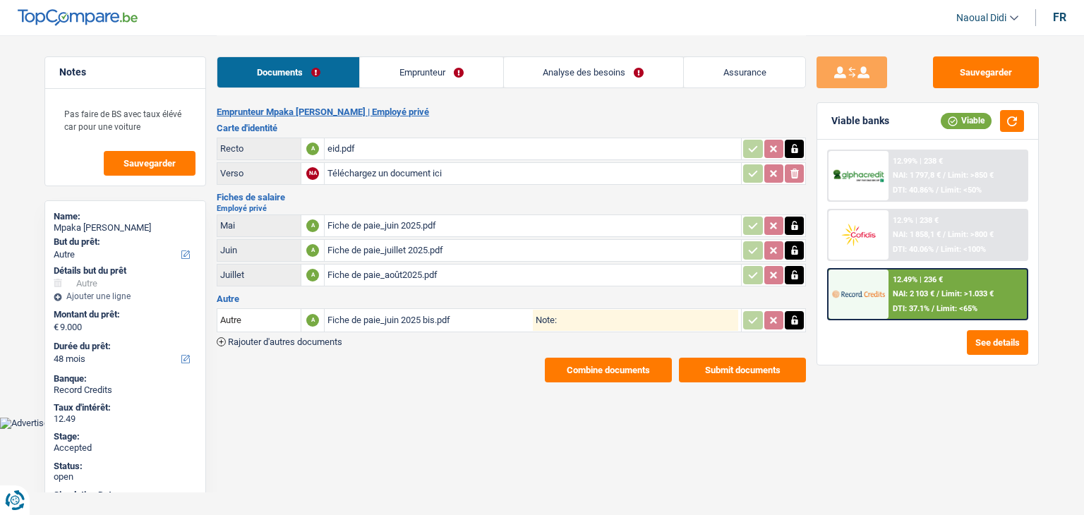
click at [659, 89] on div "Documents Emprunteur Analyse des besoins Assurance" at bounding box center [512, 65] width 590 height 60
click at [994, 77] on button "Sauvegarder" at bounding box center [986, 72] width 106 height 32
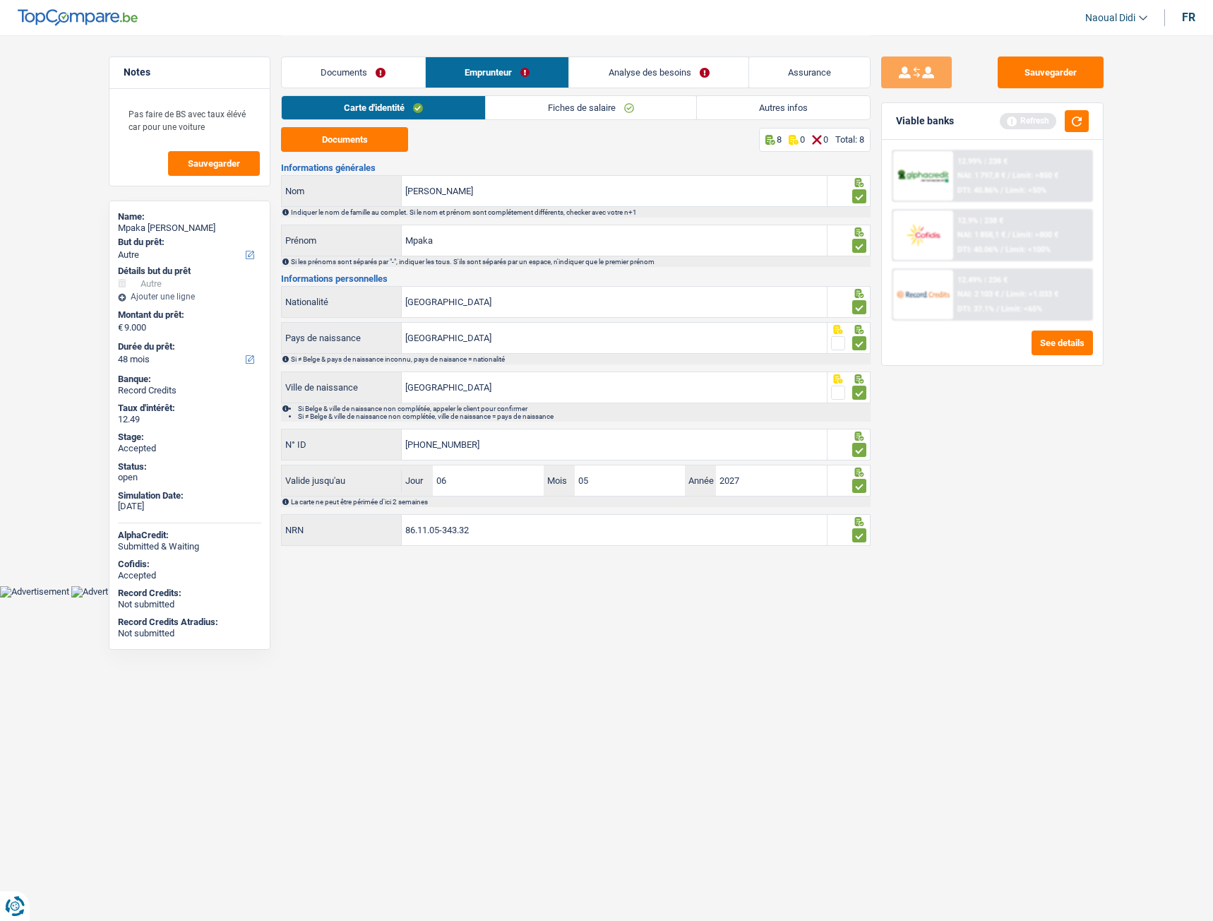
select select "other"
select select "48"
click at [1064, 87] on button "Sauvegarder" at bounding box center [1051, 72] width 106 height 32
